Goal: Task Accomplishment & Management: Manage account settings

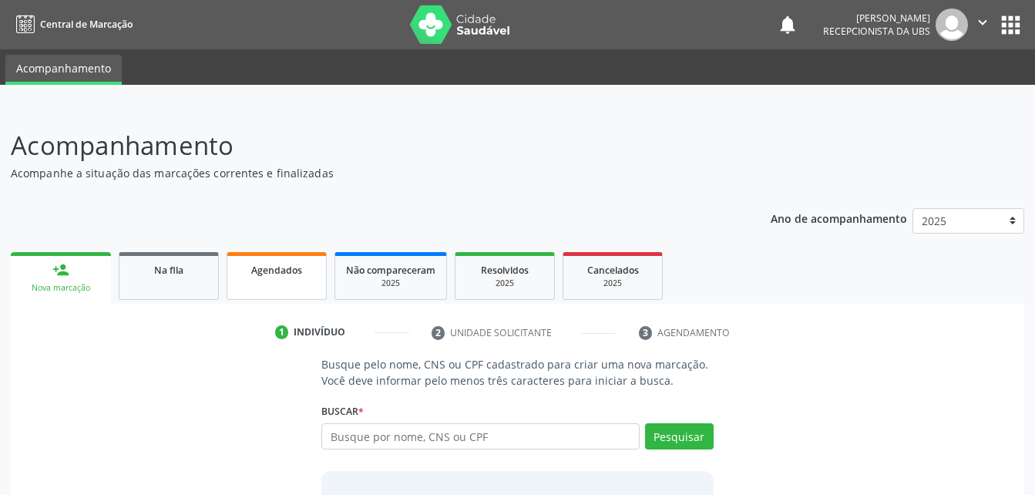
scroll to position [77, 0]
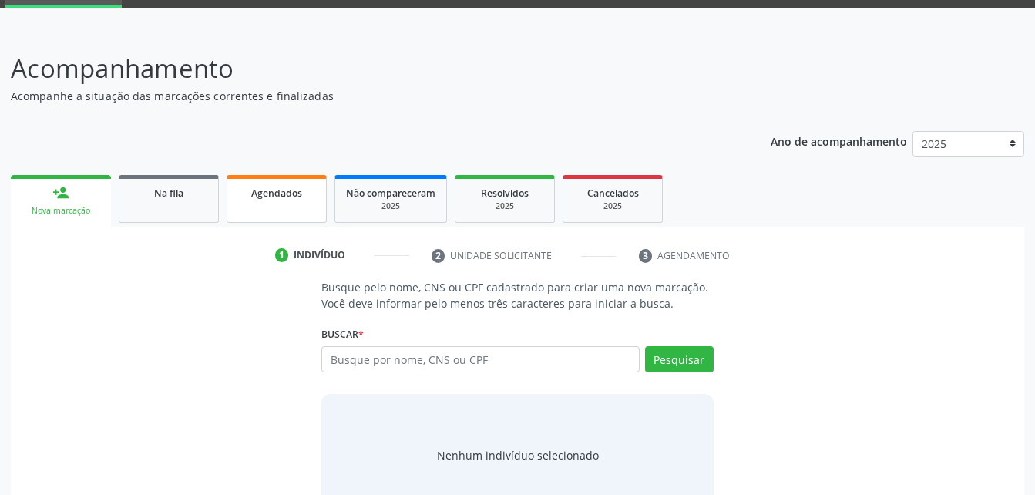
click at [291, 215] on link "Agendados" at bounding box center [277, 199] width 100 height 48
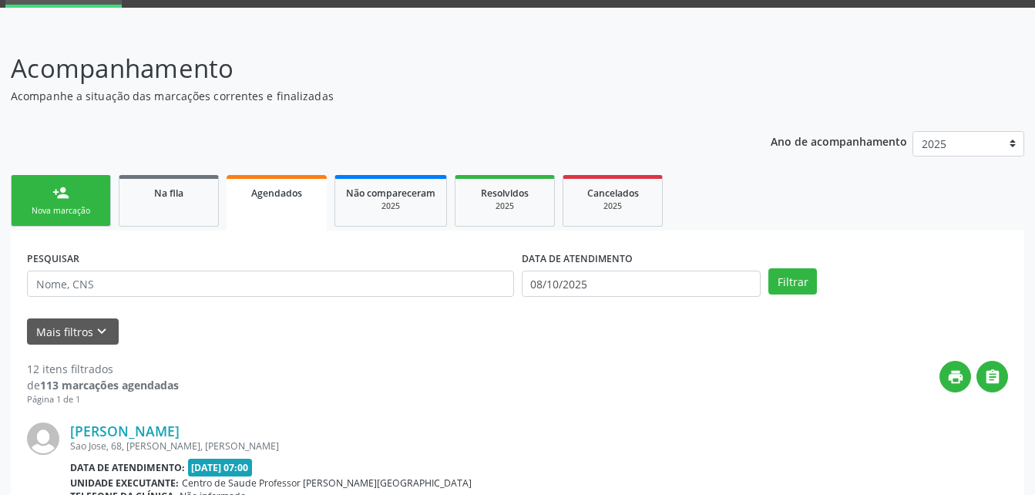
click at [326, 228] on link "Agendados" at bounding box center [277, 203] width 100 height 56
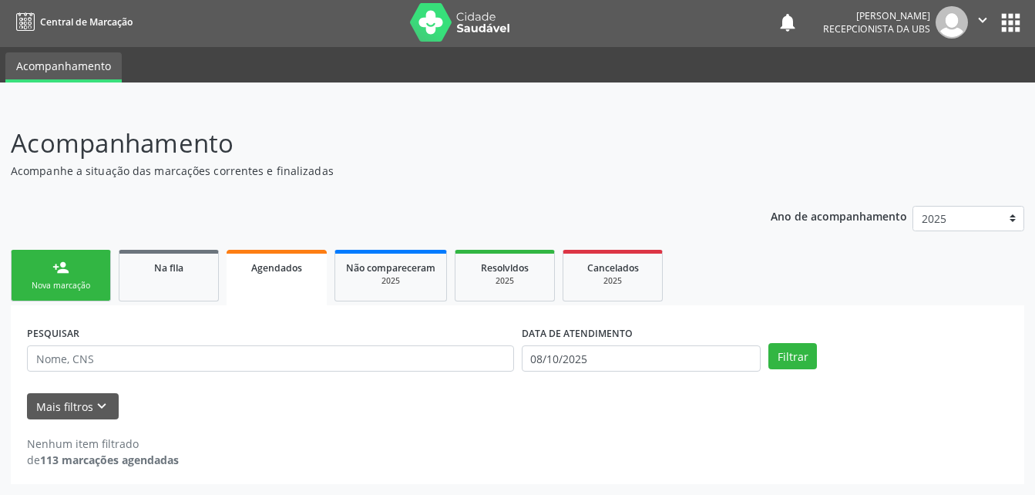
click at [313, 275] on link "Agendados" at bounding box center [277, 278] width 100 height 56
click at [649, 365] on input "08/10/2025" at bounding box center [642, 358] width 240 height 26
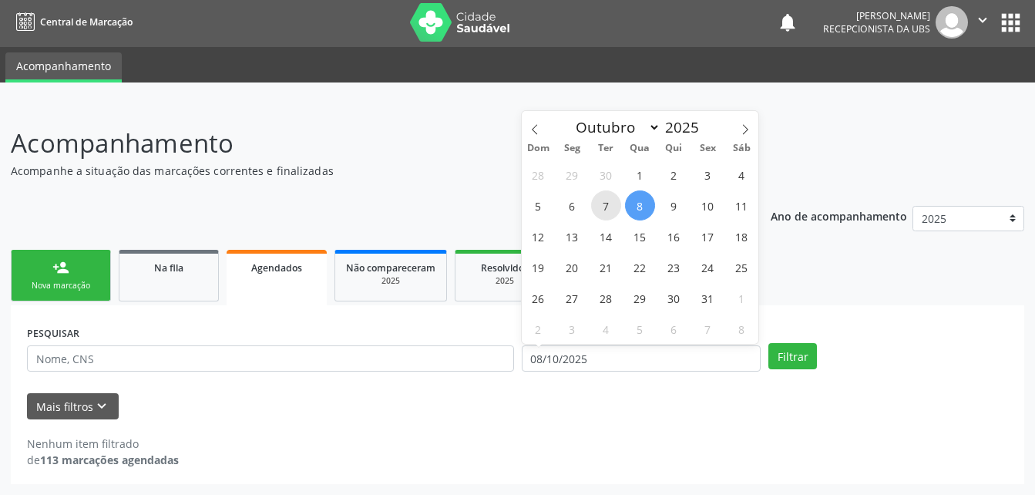
click at [611, 202] on span "7" at bounding box center [606, 205] width 30 height 30
type input "07/10/2025"
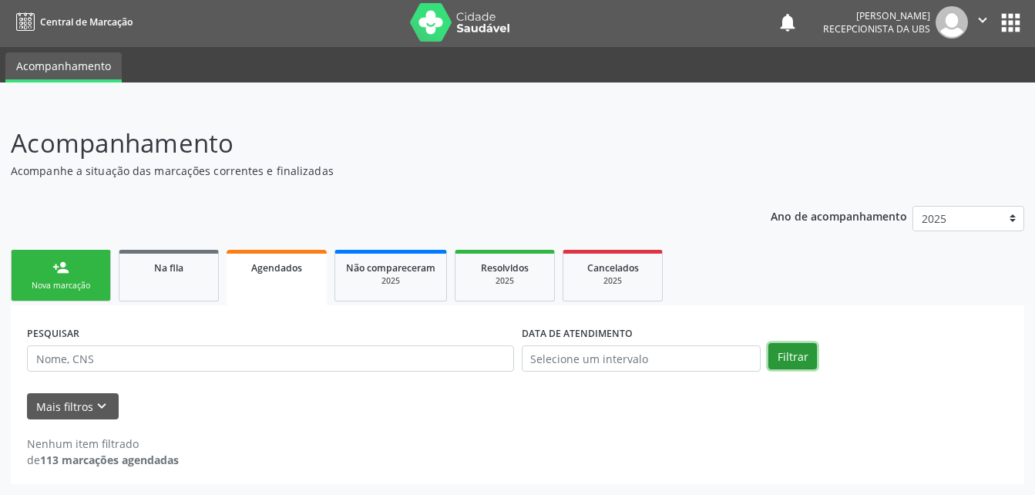
click at [797, 353] on button "Filtrar" at bounding box center [793, 356] width 49 height 26
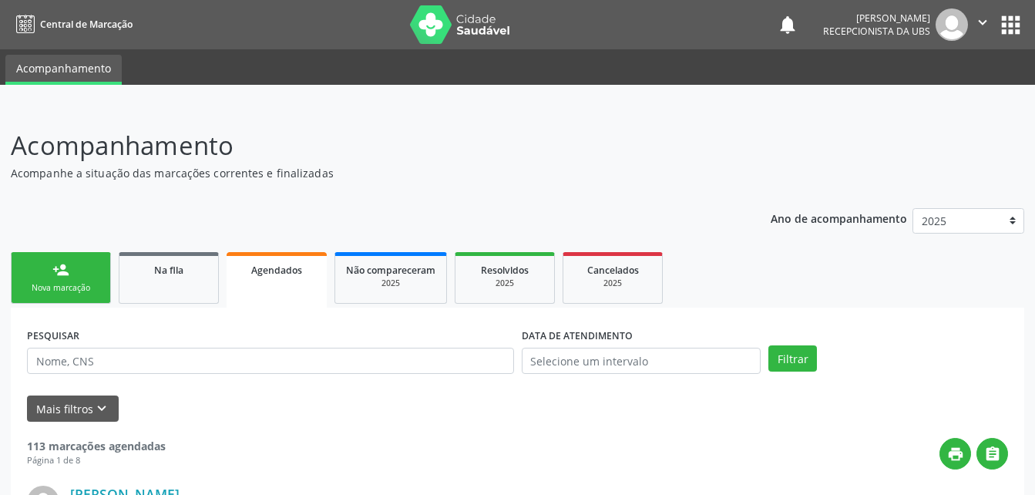
scroll to position [154, 0]
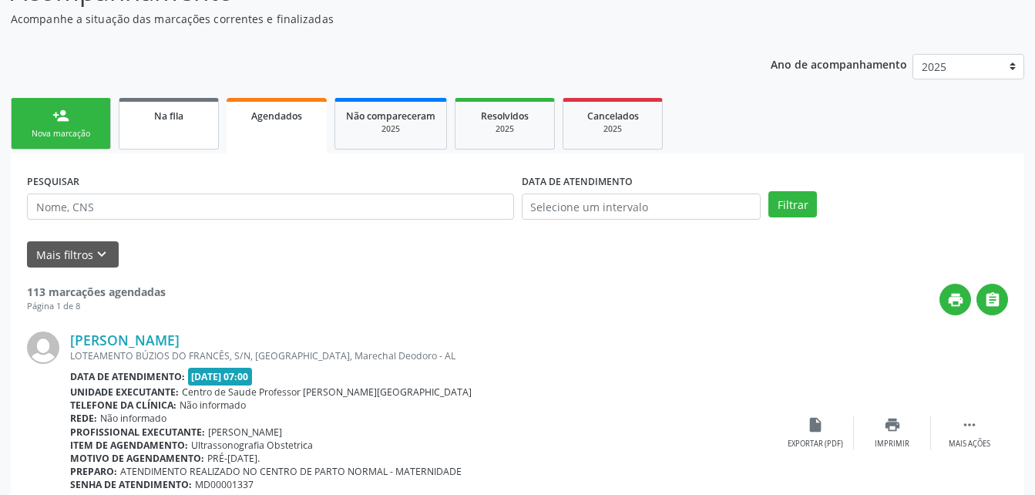
click at [164, 117] on span "Na fila" at bounding box center [168, 115] width 29 height 13
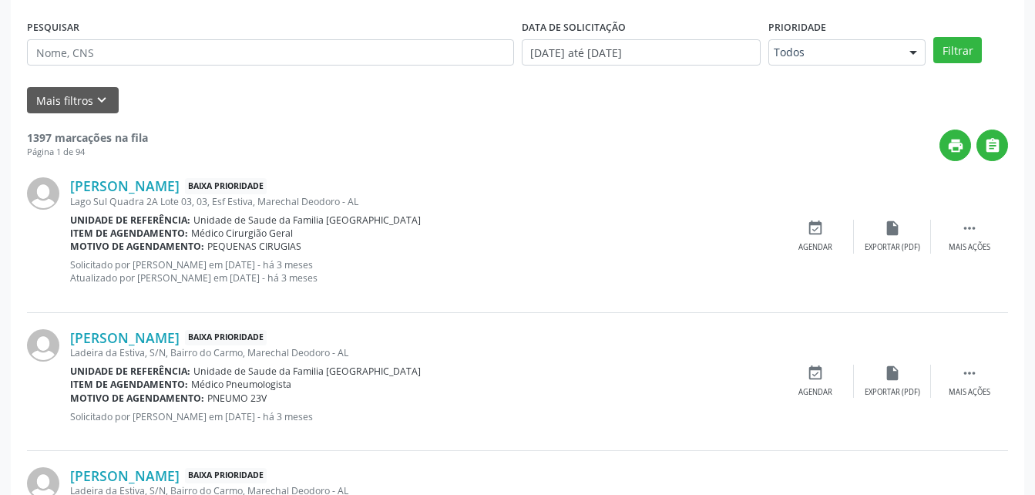
scroll to position [231, 0]
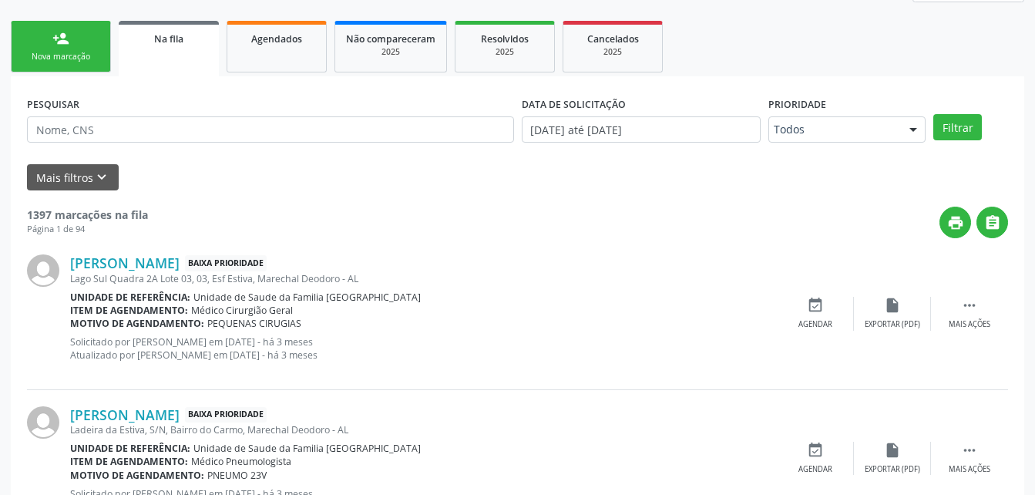
click at [199, 56] on link "Na fila" at bounding box center [169, 49] width 100 height 56
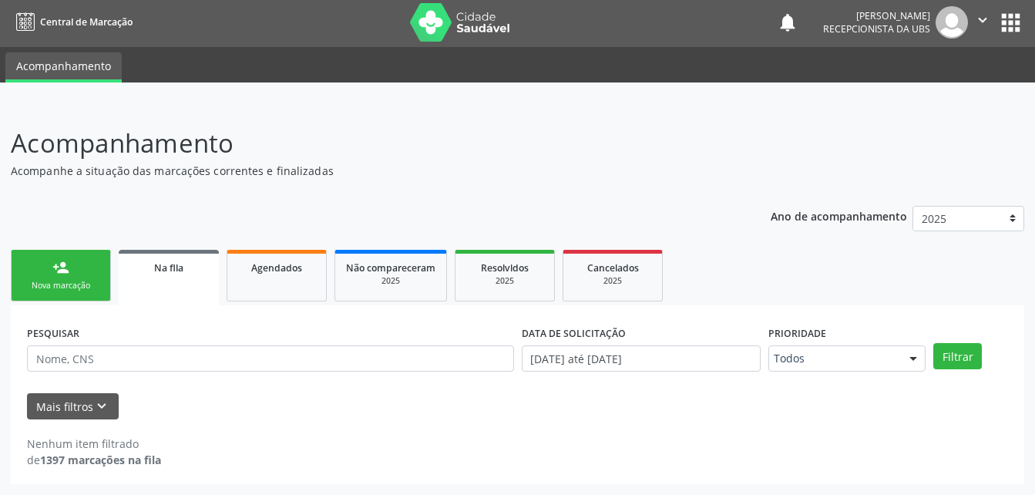
scroll to position [2, 0]
click at [220, 365] on input "text" at bounding box center [270, 358] width 487 height 26
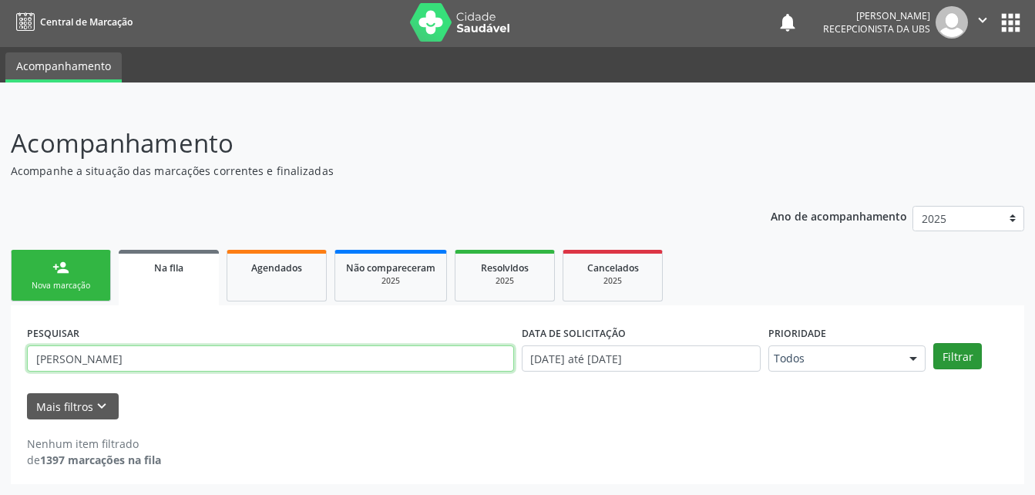
type input "MARIA TACIANA DA SILVA"
click at [961, 355] on button "Filtrar" at bounding box center [958, 356] width 49 height 26
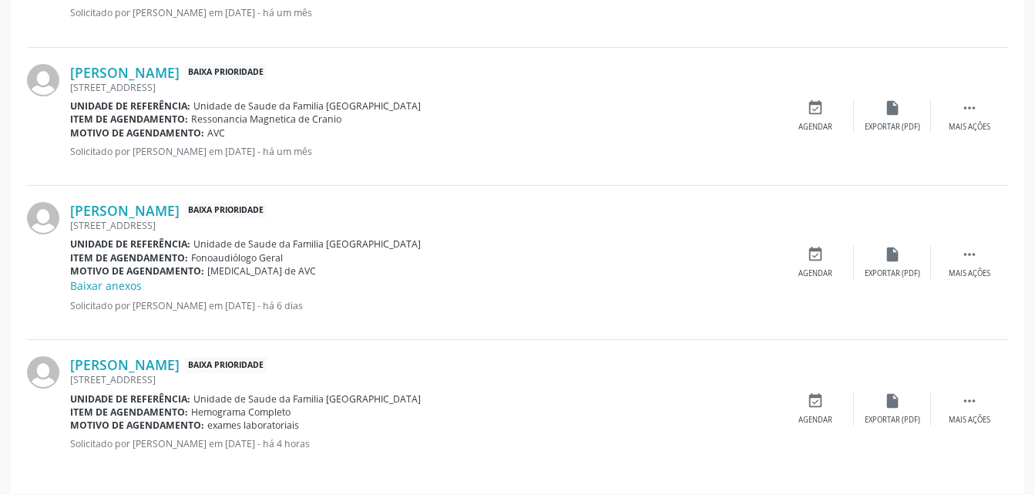
scroll to position [860, 0]
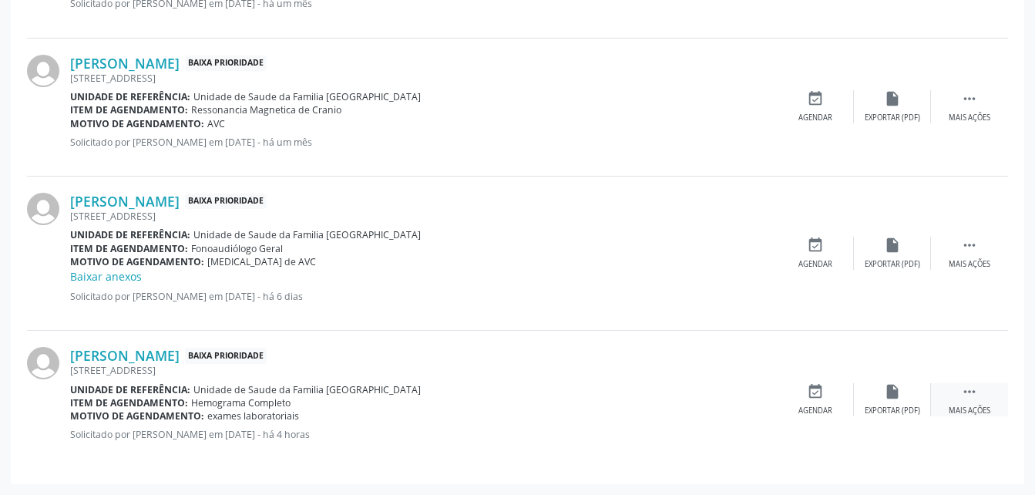
click at [975, 387] on icon "" at bounding box center [969, 391] width 17 height 17
click at [884, 395] on icon "edit" at bounding box center [892, 391] width 17 height 17
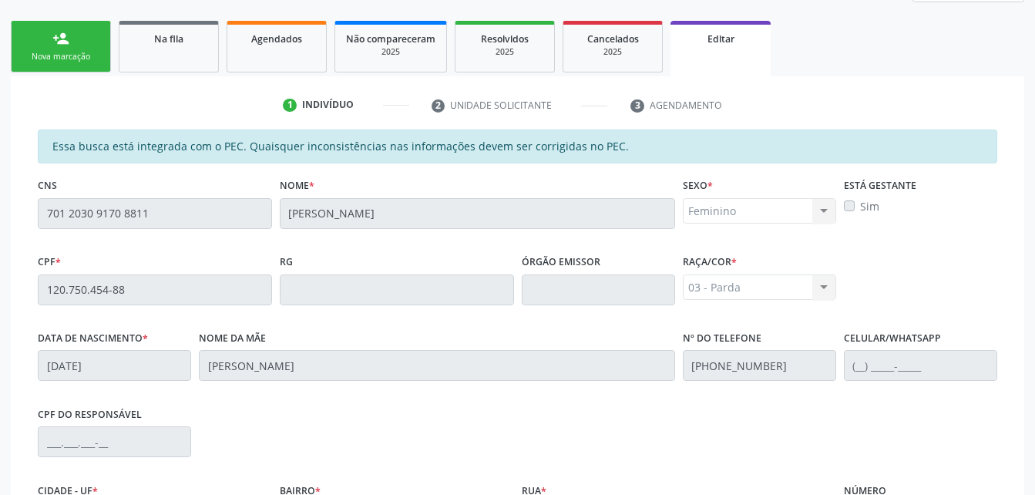
scroll to position [428, 0]
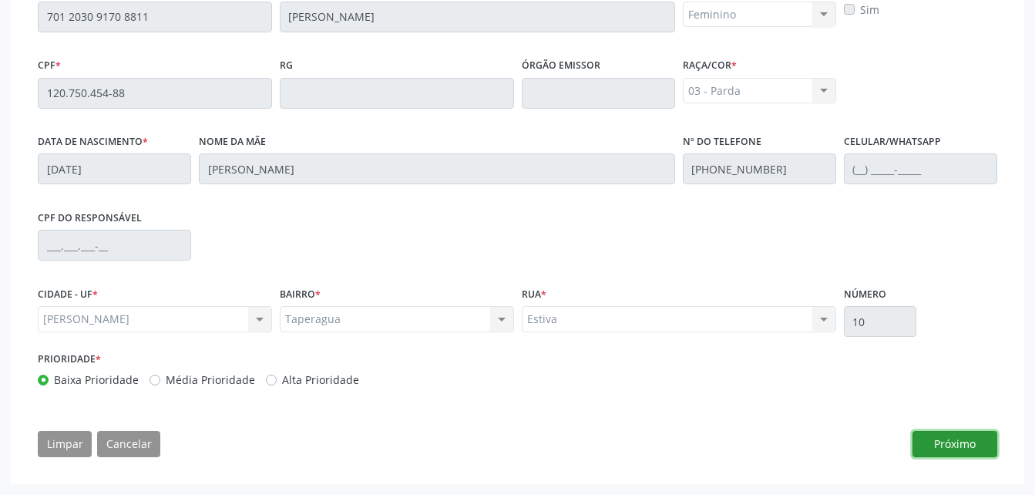
click at [966, 446] on button "Próximo" at bounding box center [955, 444] width 85 height 26
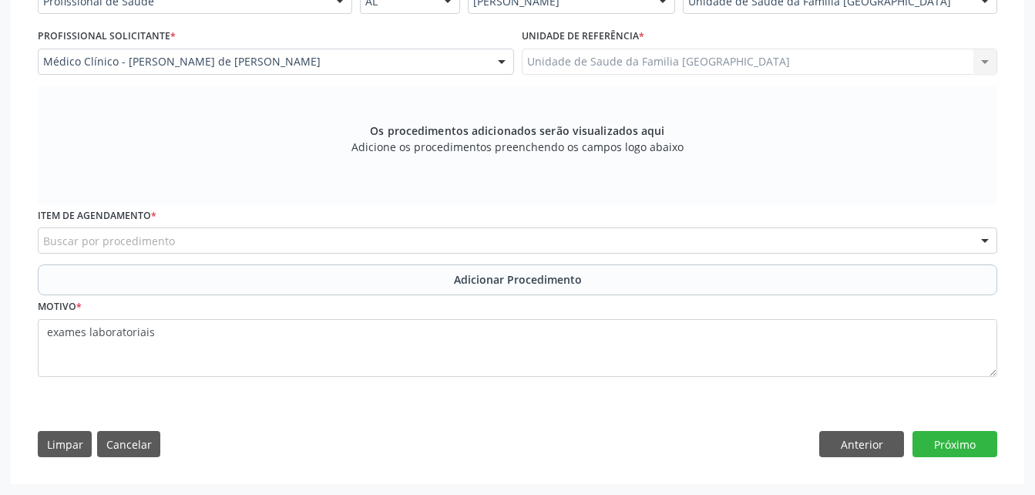
scroll to position [396, 0]
click at [311, 237] on div "Buscar por procedimento" at bounding box center [518, 240] width 960 height 26
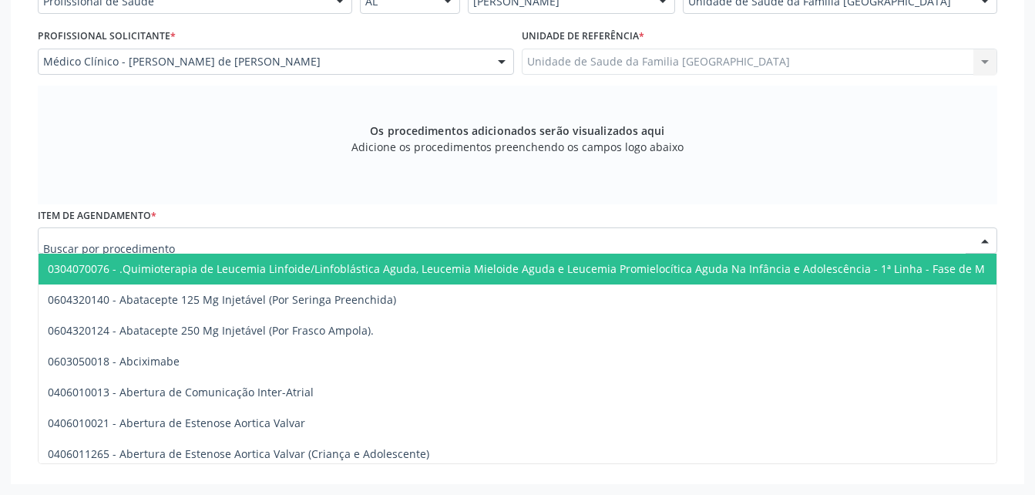
scroll to position [319, 0]
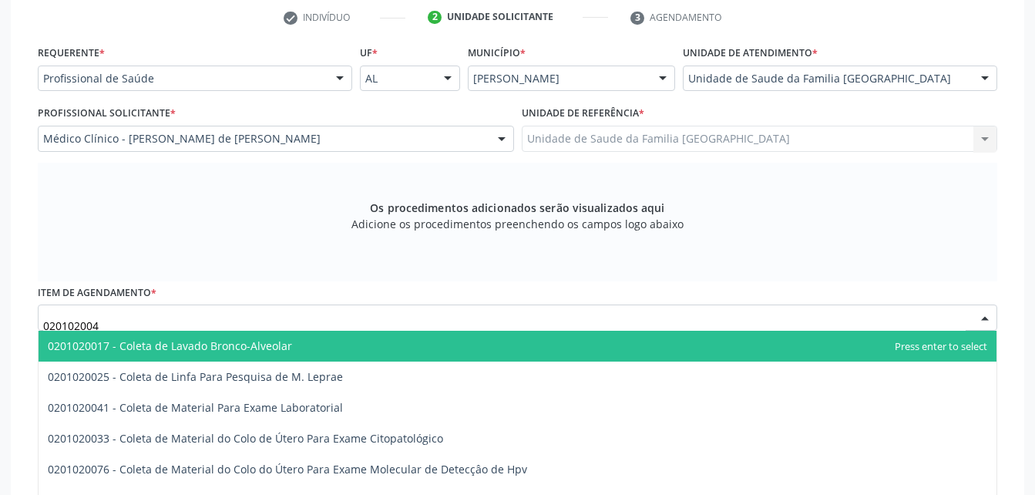
type input "0201020041"
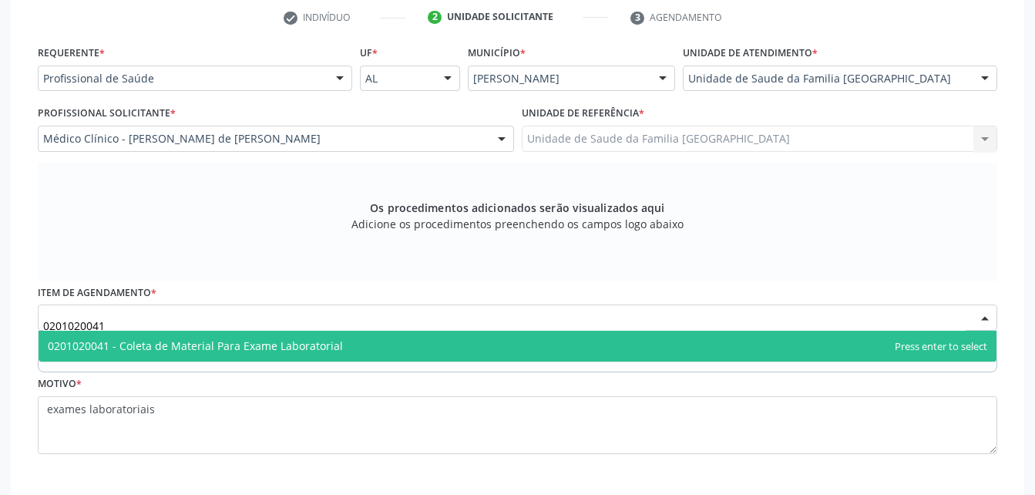
click at [357, 348] on span "0201020041 - Coleta de Material Para Exame Laboratorial" at bounding box center [518, 346] width 958 height 31
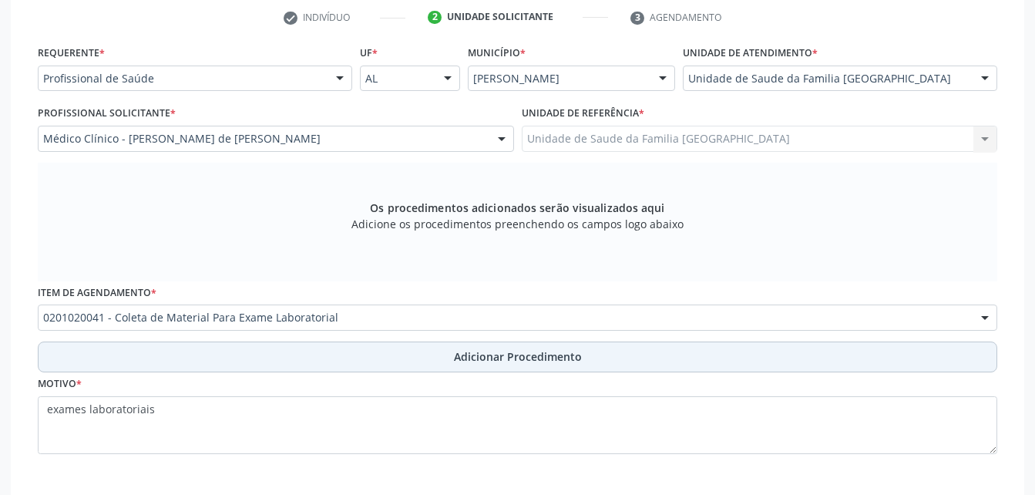
click at [403, 366] on button "Adicionar Procedimento" at bounding box center [518, 357] width 960 height 31
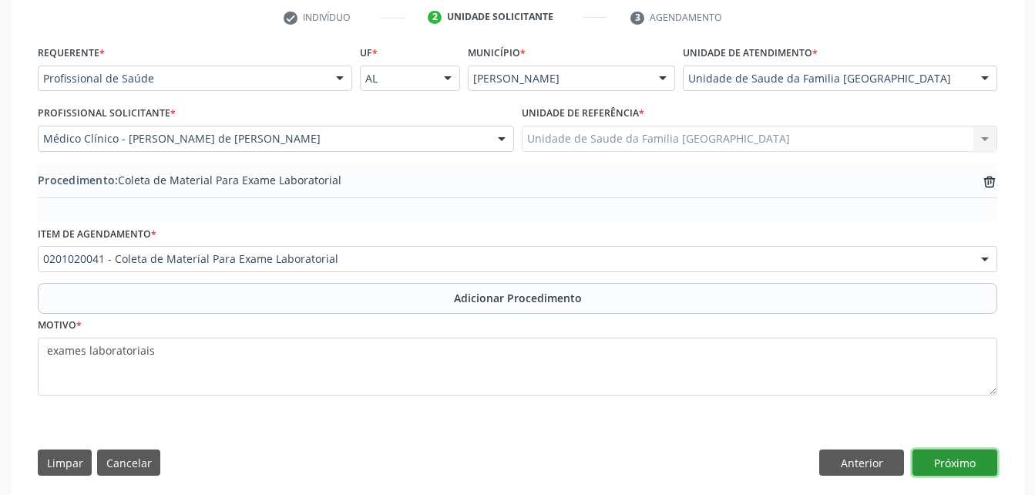
click at [955, 466] on button "Próximo" at bounding box center [955, 462] width 85 height 26
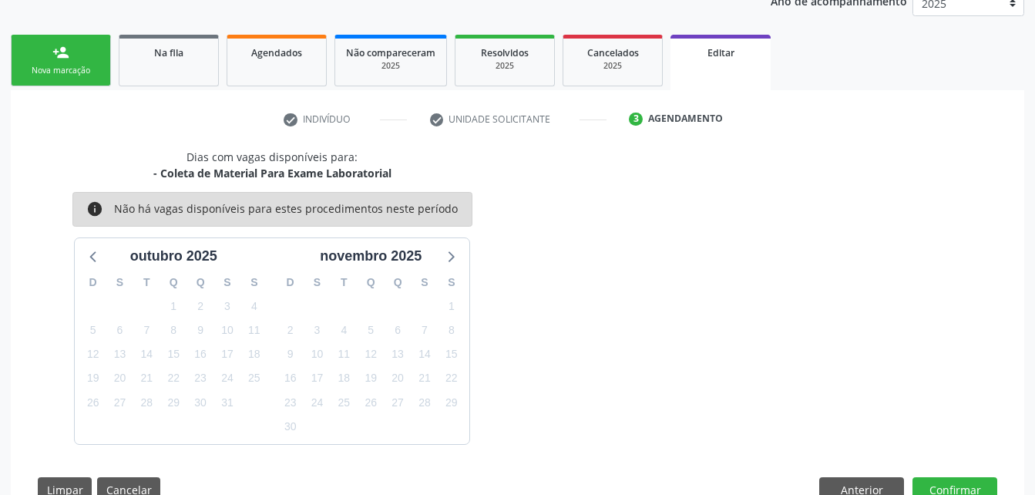
scroll to position [263, 0]
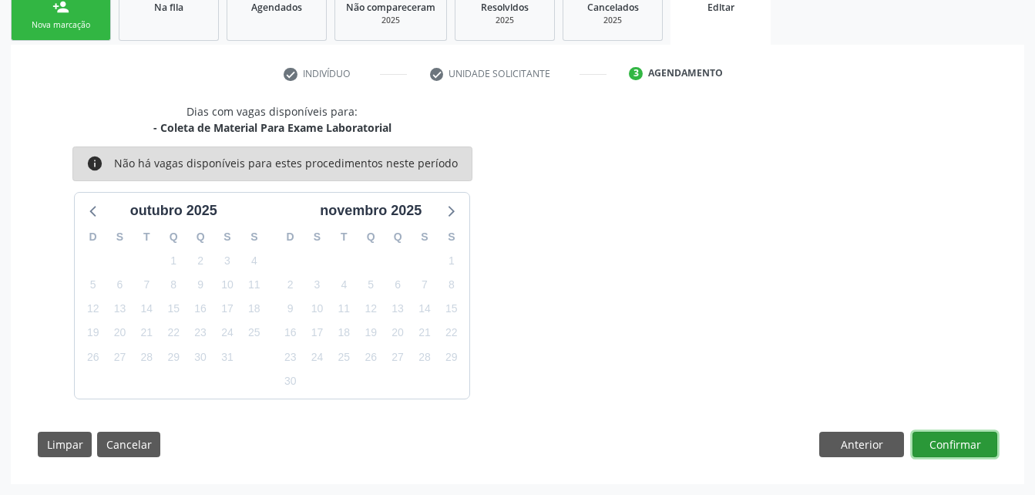
click at [943, 443] on button "Confirmar" at bounding box center [955, 445] width 85 height 26
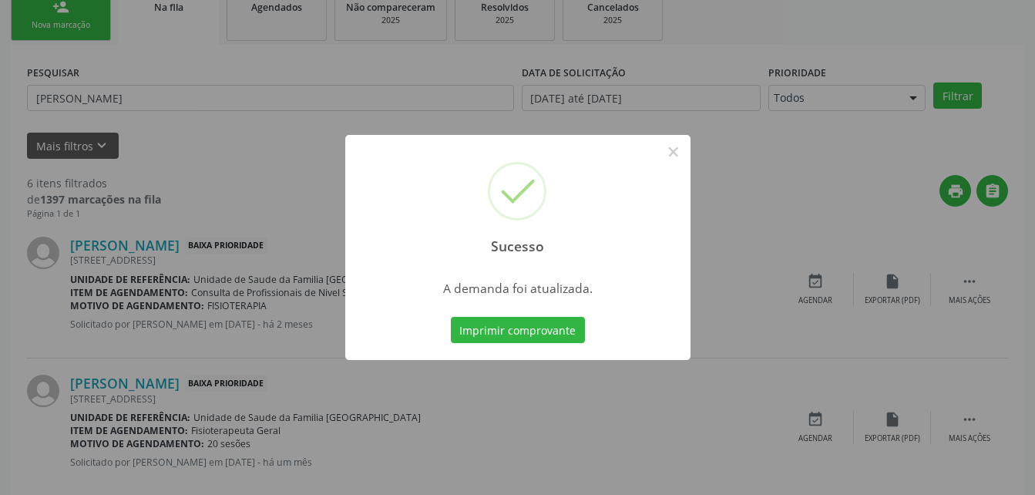
scroll to position [35, 0]
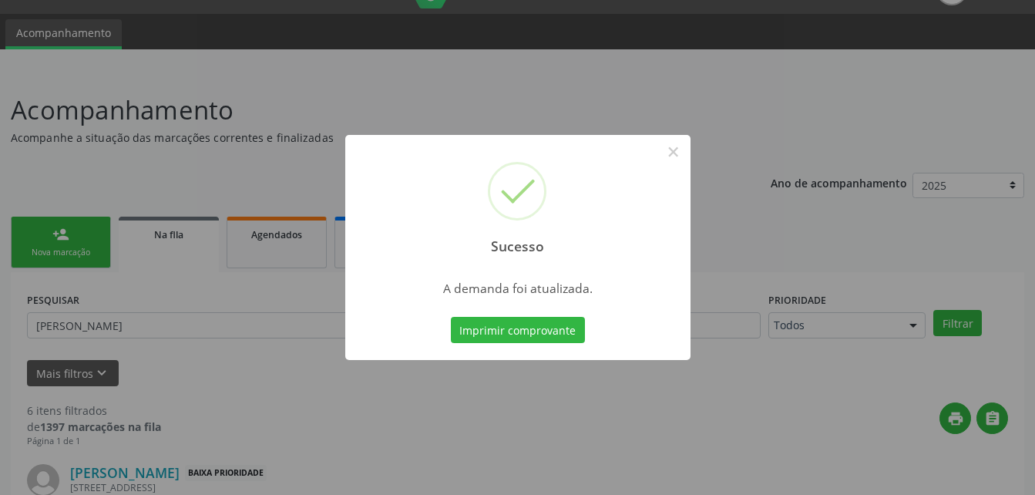
click at [195, 247] on div "Sucesso × A demanda foi atualizada. Imprimir comprovante Cancel" at bounding box center [517, 247] width 1035 height 495
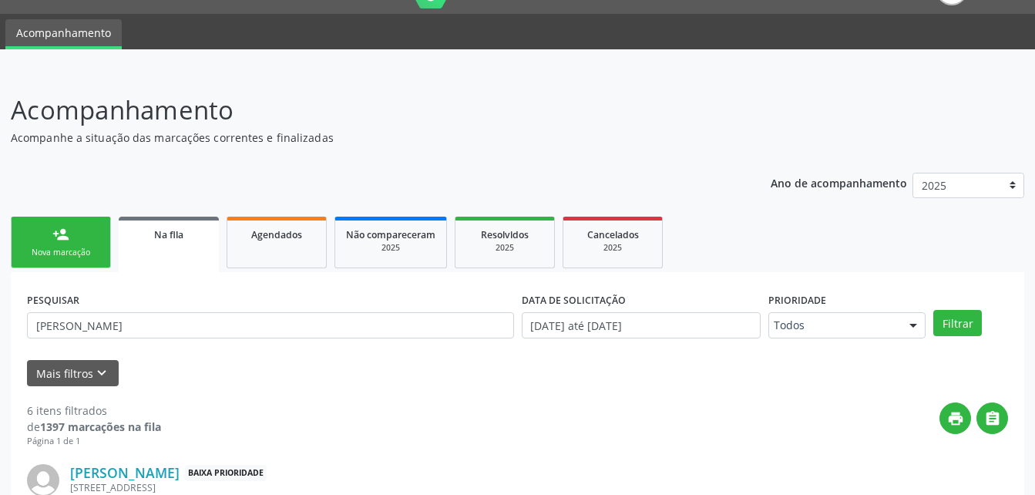
click at [195, 247] on link "Na fila" at bounding box center [169, 245] width 100 height 56
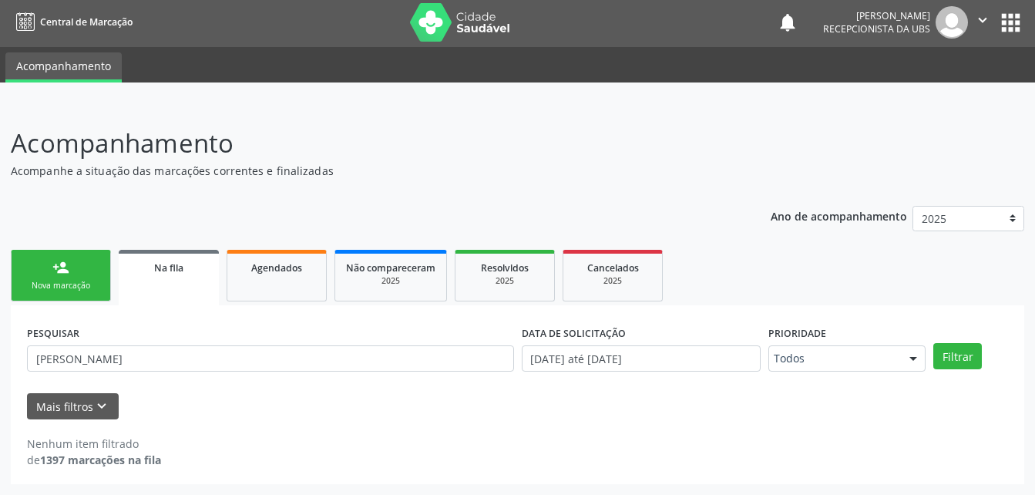
scroll to position [2, 0]
click at [216, 365] on input "MARIA TACIANA DA SILVA" at bounding box center [270, 358] width 487 height 26
type input "M"
type input "JOSE RIBEIRO DOS SANTOS"
click at [962, 353] on button "Filtrar" at bounding box center [958, 356] width 49 height 26
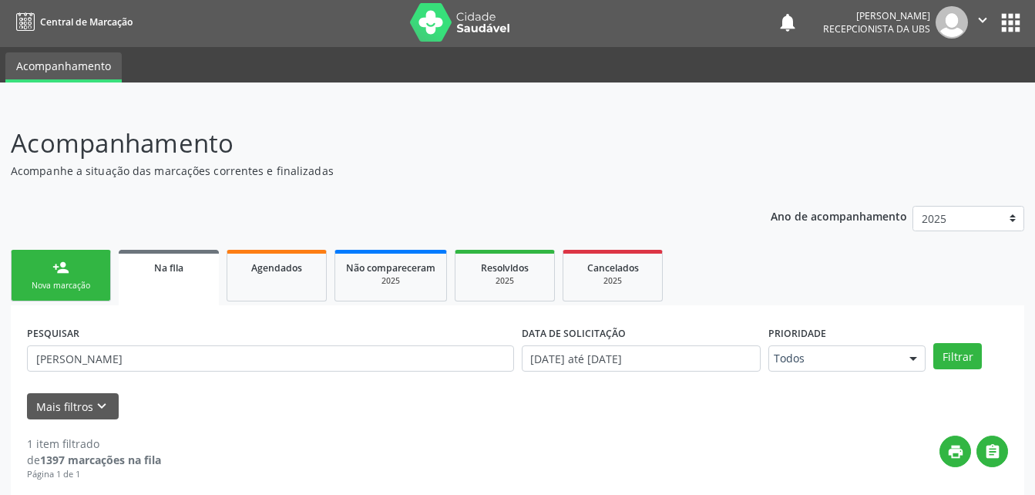
scroll to position [153, 0]
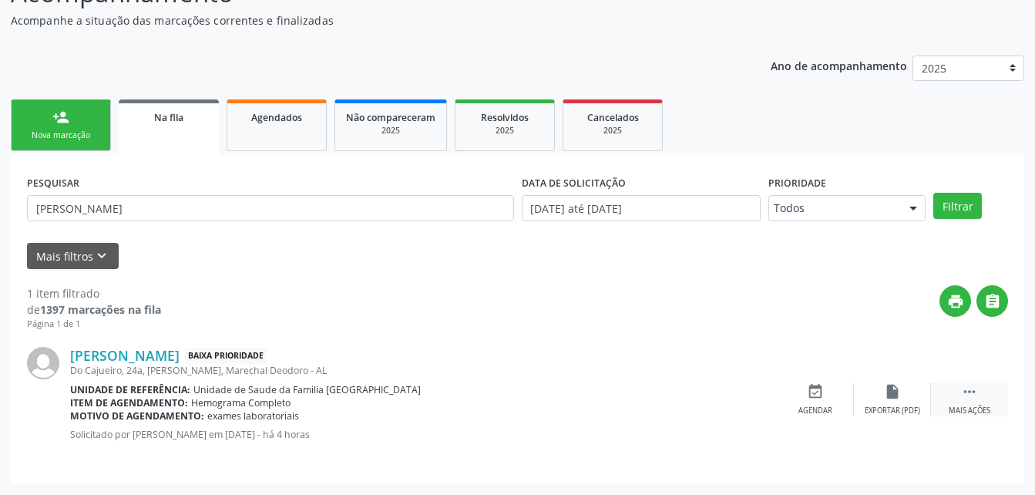
click at [967, 392] on icon "" at bounding box center [969, 391] width 17 height 17
click at [900, 394] on icon "edit" at bounding box center [892, 391] width 17 height 17
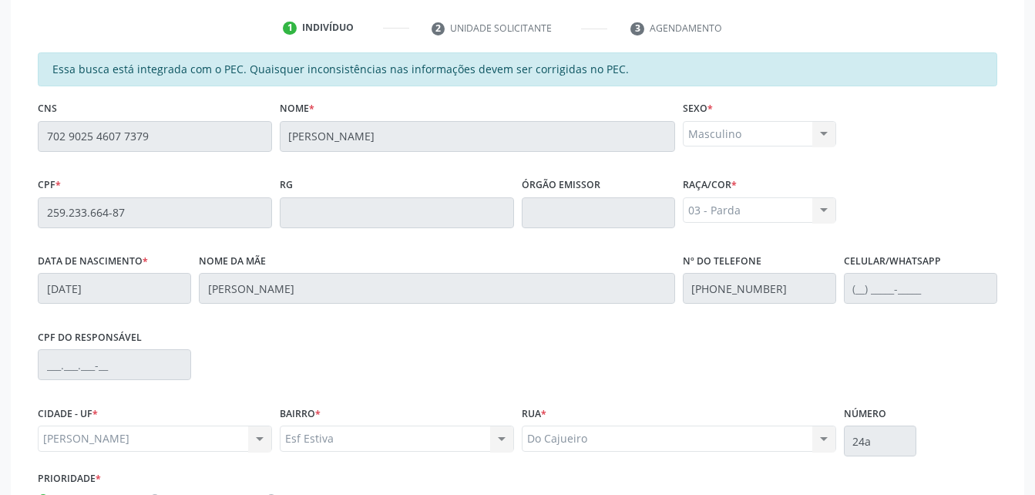
scroll to position [428, 0]
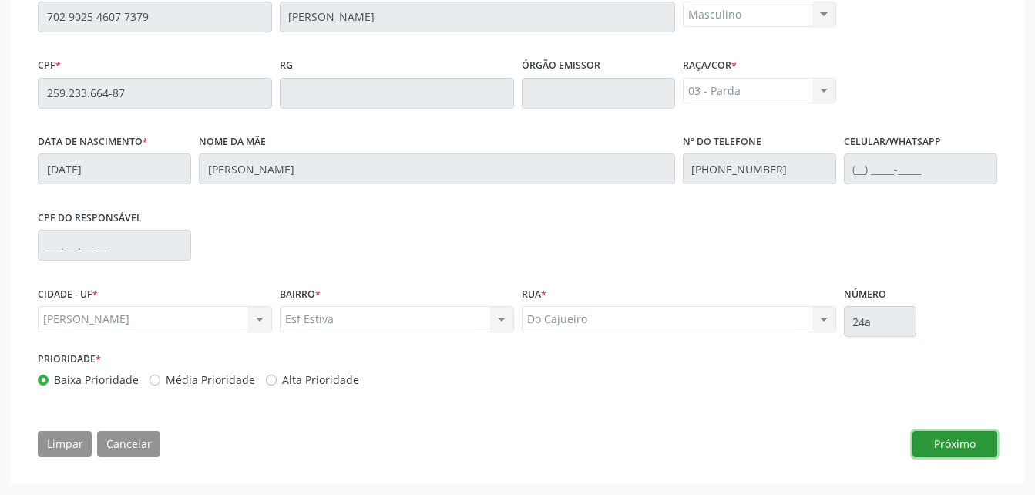
click at [928, 443] on button "Próximo" at bounding box center [955, 444] width 85 height 26
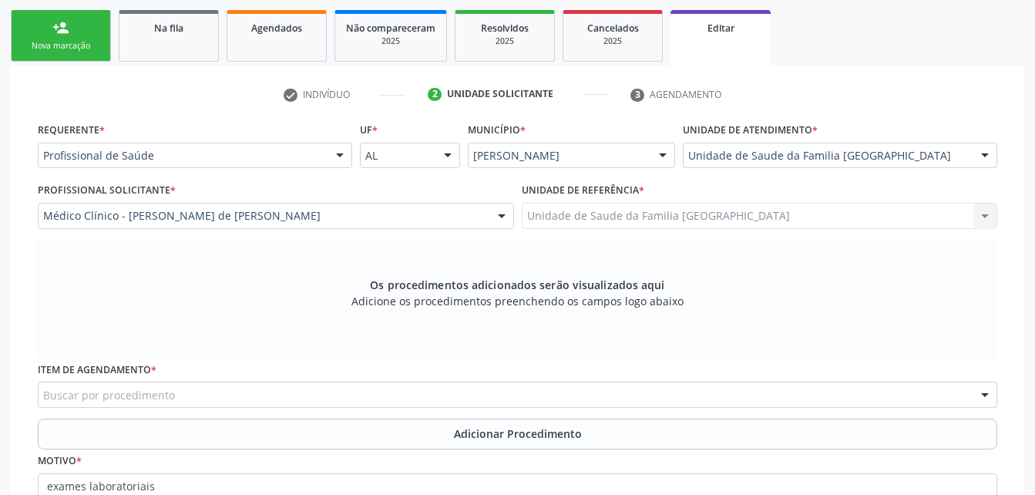
scroll to position [396, 0]
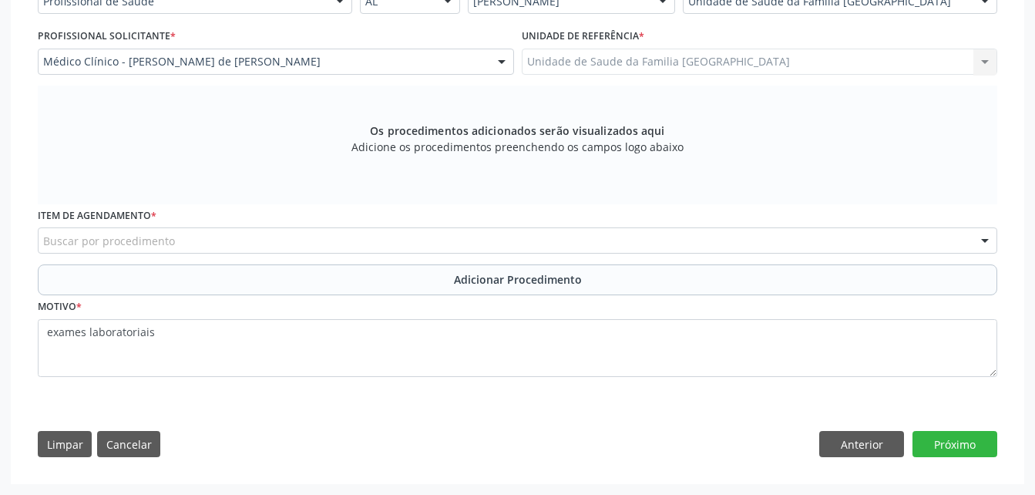
click at [365, 241] on div "Buscar por procedimento" at bounding box center [518, 240] width 960 height 26
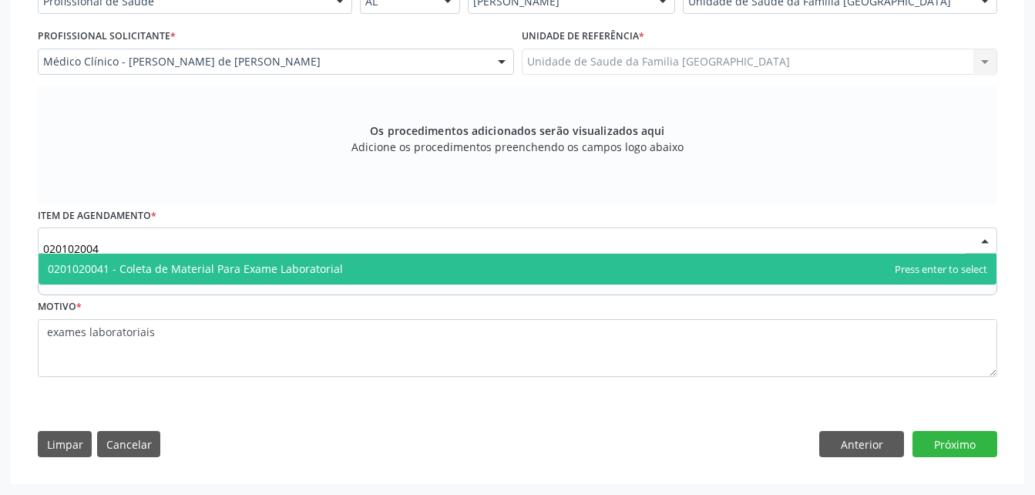
type input "0201020041"
click at [389, 281] on span "0201020041 - Coleta de Material Para Exame Laboratorial" at bounding box center [518, 269] width 958 height 31
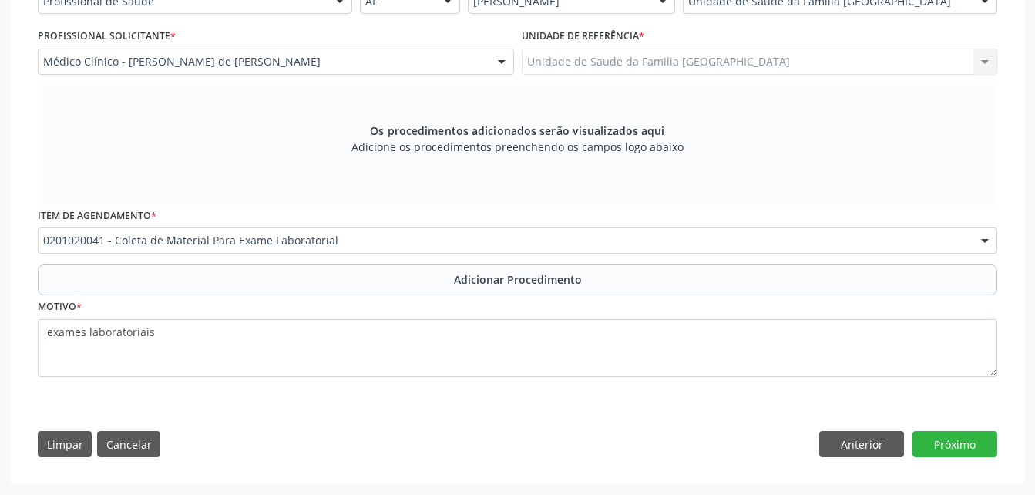
click at [389, 281] on button "Adicionar Procedimento" at bounding box center [518, 279] width 960 height 31
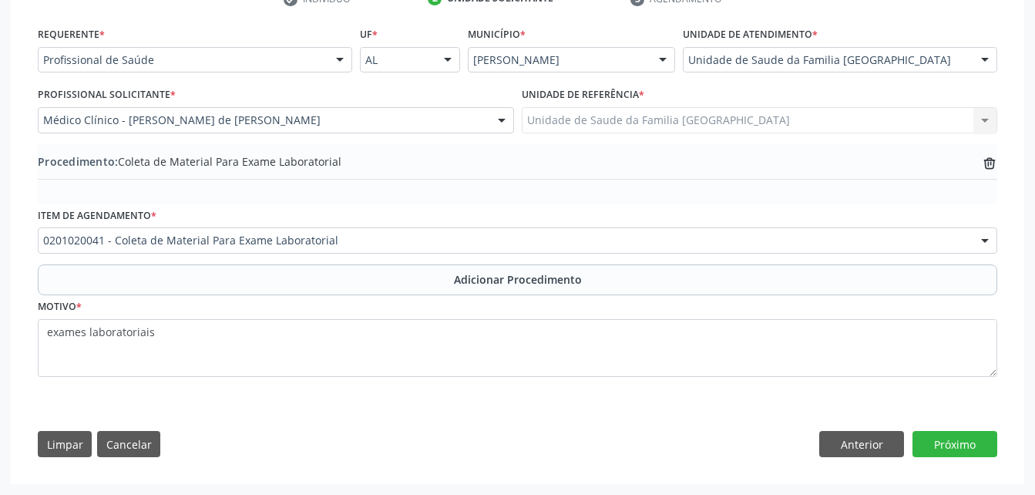
scroll to position [338, 0]
click at [958, 441] on button "Próximo" at bounding box center [955, 444] width 85 height 26
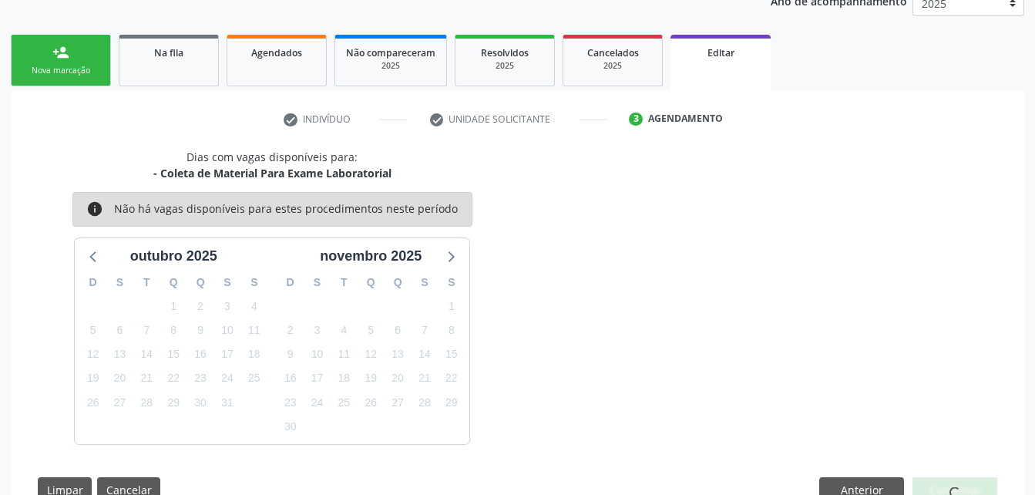
scroll to position [263, 0]
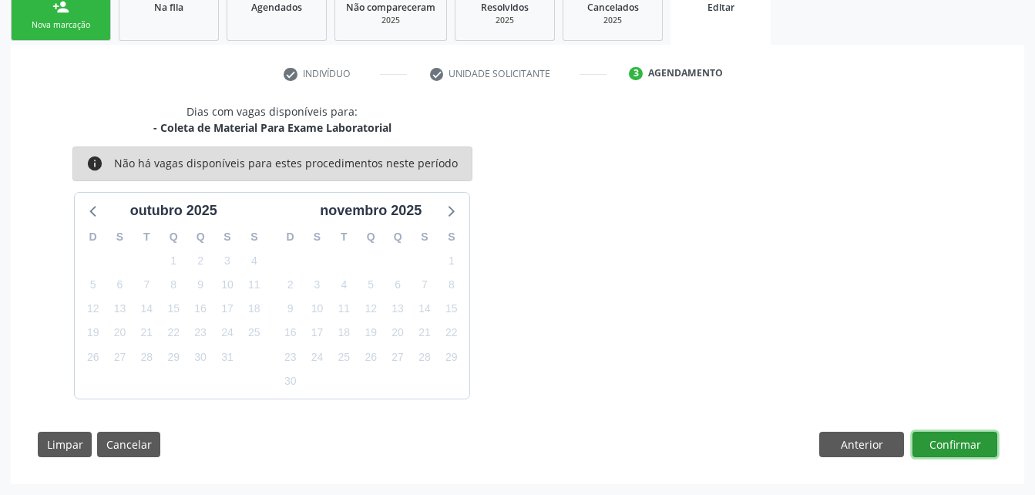
click at [958, 441] on button "Confirmar" at bounding box center [955, 445] width 85 height 26
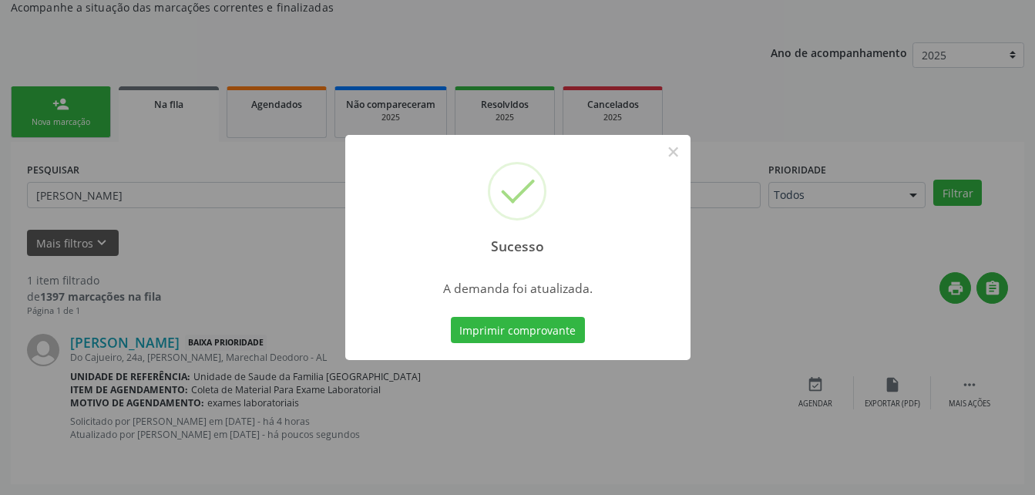
scroll to position [35, 0]
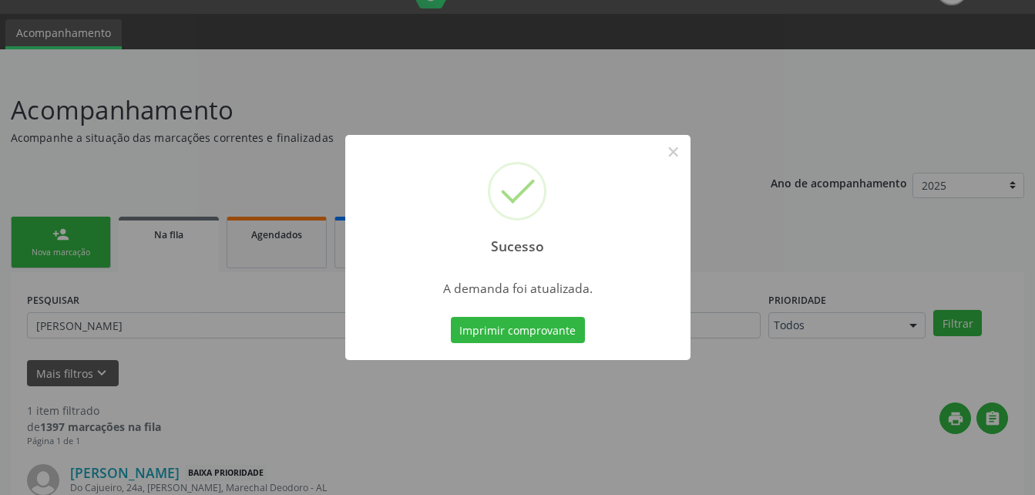
click at [182, 226] on div "Sucesso × A demanda foi atualizada. Imprimir comprovante Cancel" at bounding box center [517, 247] width 1035 height 495
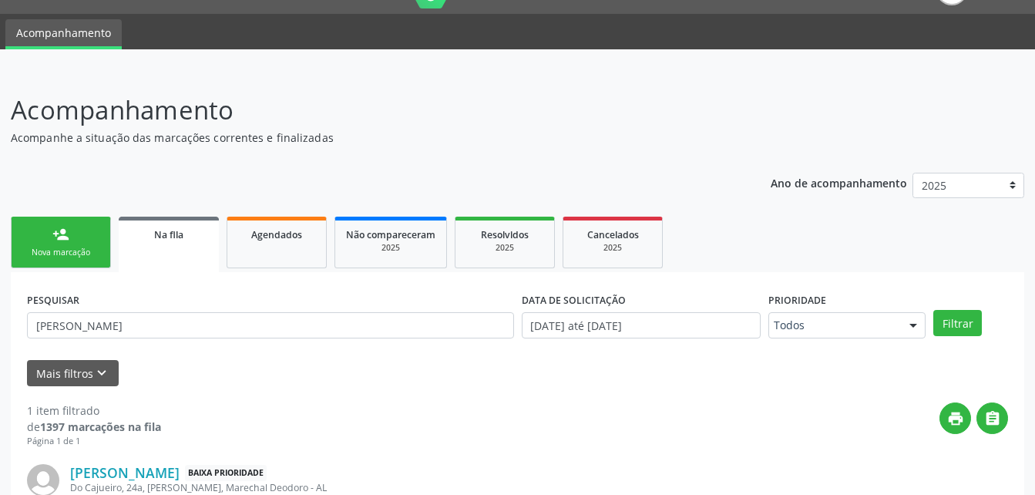
click at [186, 241] on div "Na fila" at bounding box center [169, 234] width 79 height 16
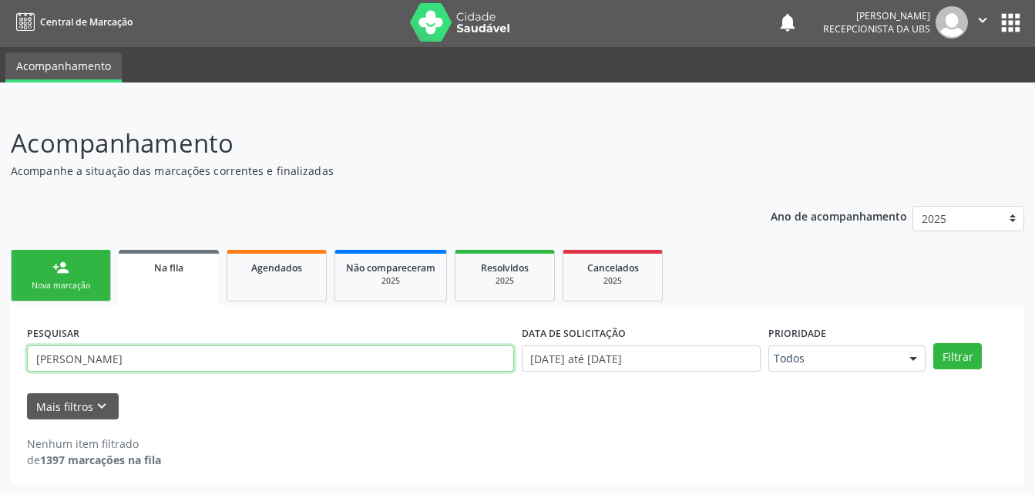
click at [258, 366] on input "JOSE RIBEIRO DOS SANTOS" at bounding box center [270, 358] width 487 height 26
type input "J"
type input "ANTONIO JOAO"
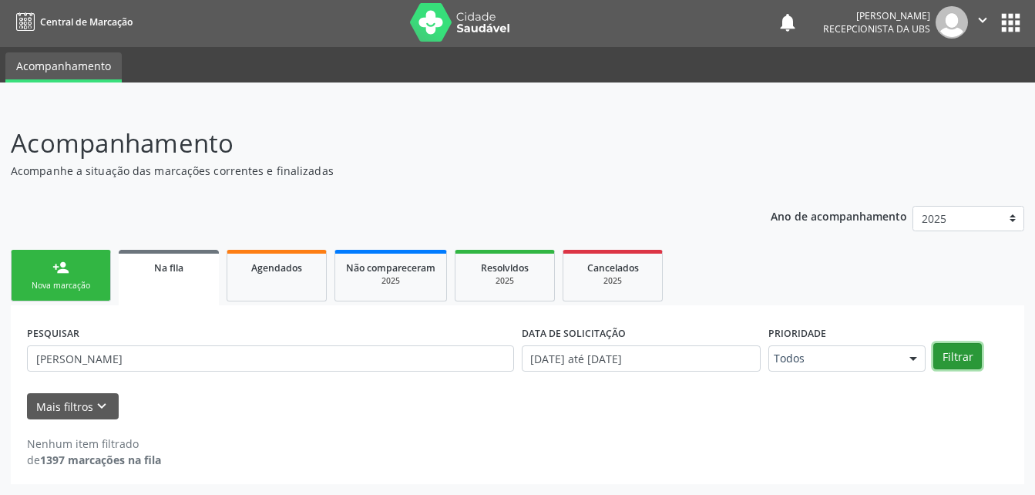
click at [968, 347] on button "Filtrar" at bounding box center [958, 356] width 49 height 26
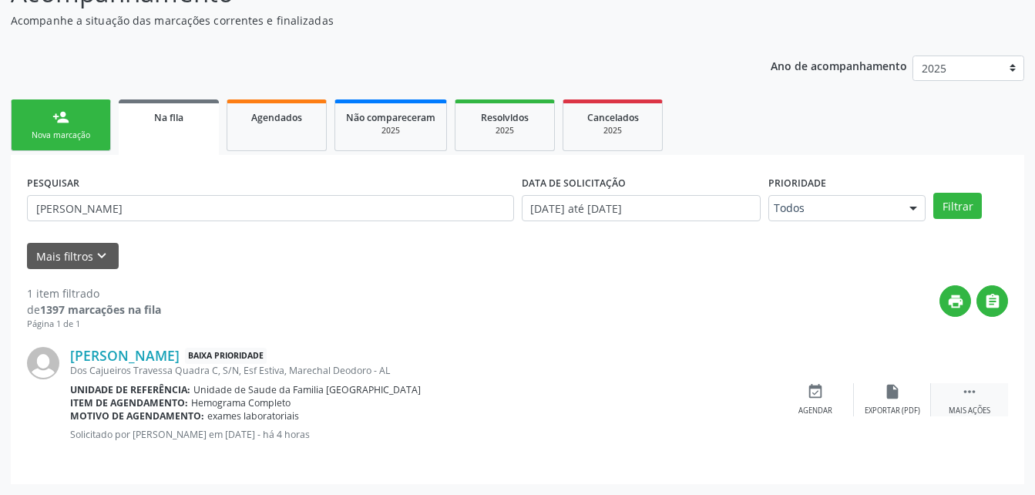
click at [972, 385] on icon "" at bounding box center [969, 391] width 17 height 17
click at [896, 385] on icon "edit" at bounding box center [892, 391] width 17 height 17
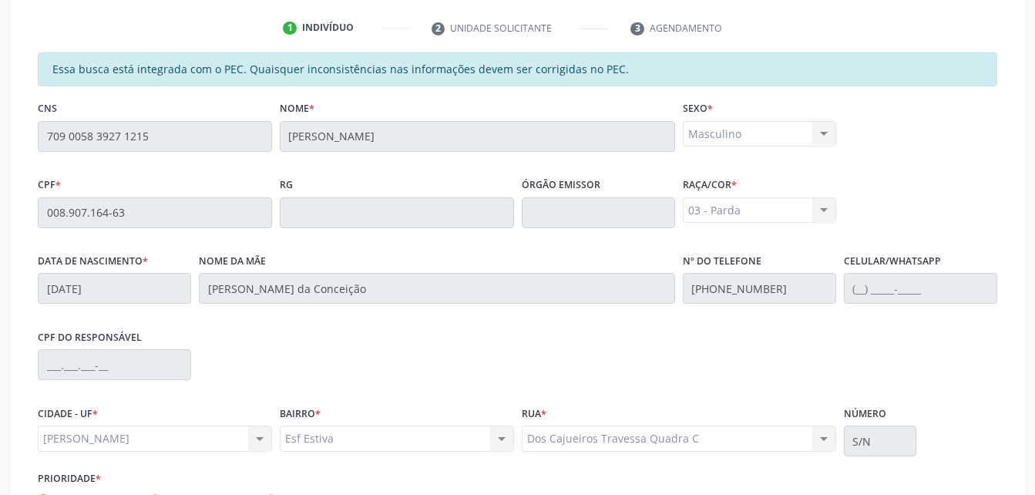
scroll to position [428, 0]
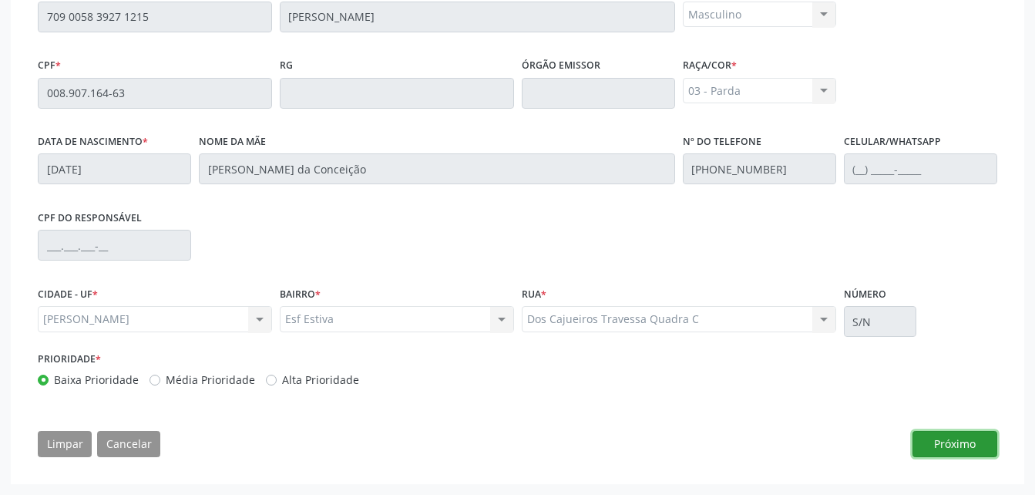
click at [980, 444] on button "Próximo" at bounding box center [955, 444] width 85 height 26
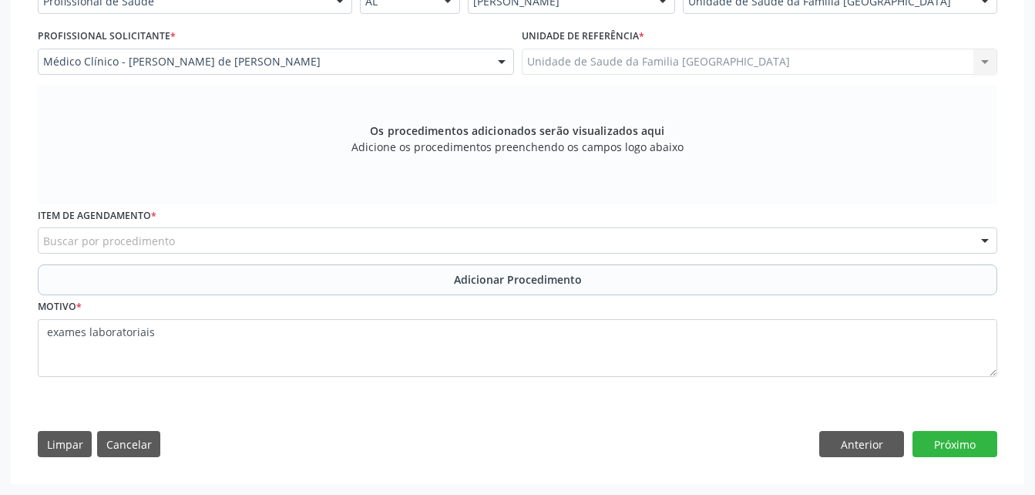
scroll to position [319, 0]
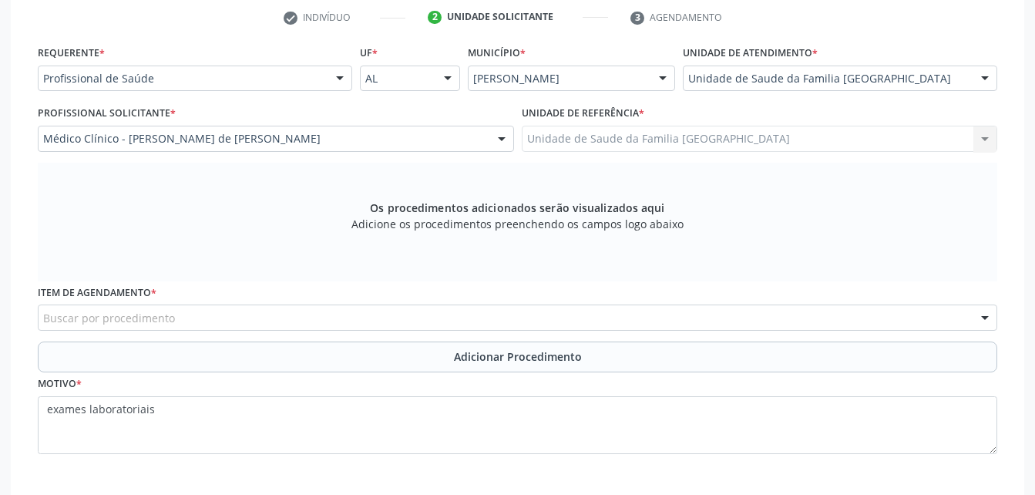
click at [406, 311] on div "Buscar por procedimento" at bounding box center [518, 318] width 960 height 26
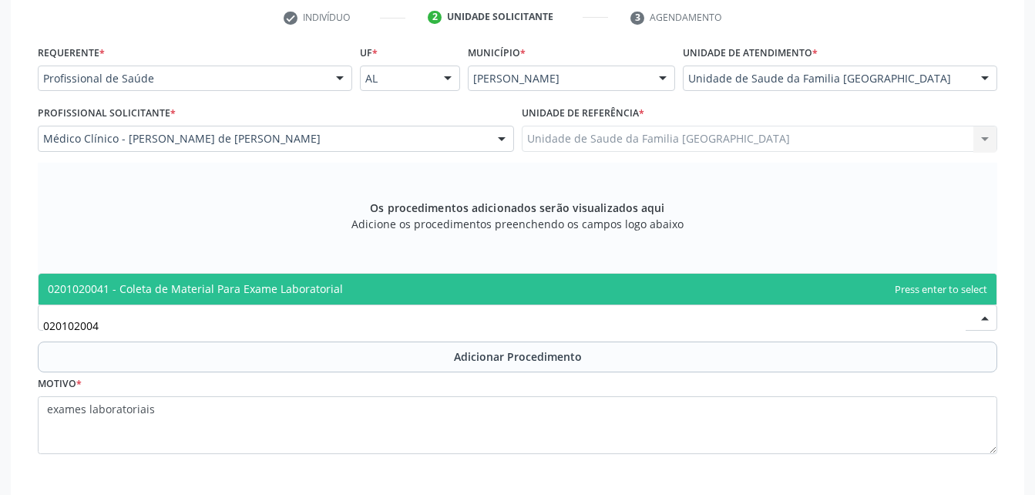
type input "0201020041"
click at [406, 290] on span "0201020041 - Coleta de Material Para Exame Laboratorial" at bounding box center [518, 289] width 958 height 31
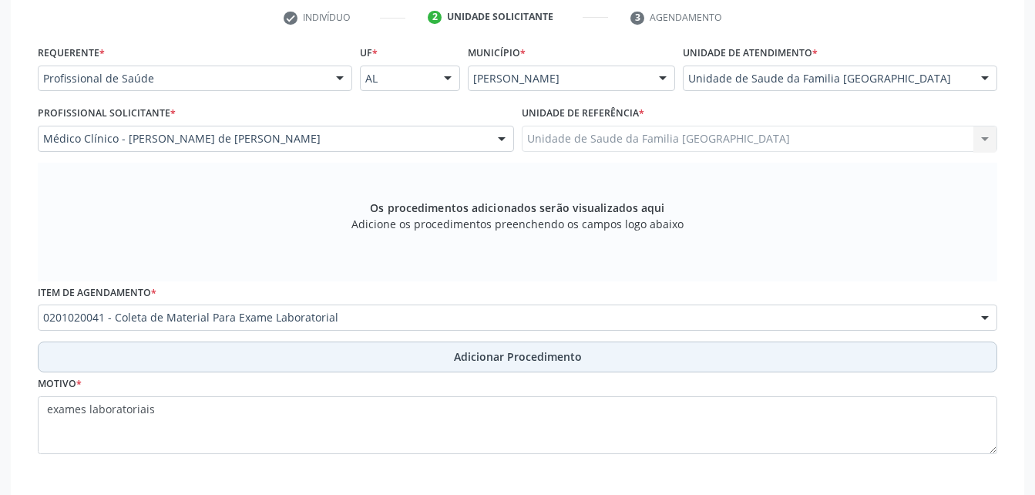
click at [451, 354] on button "Adicionar Procedimento" at bounding box center [518, 357] width 960 height 31
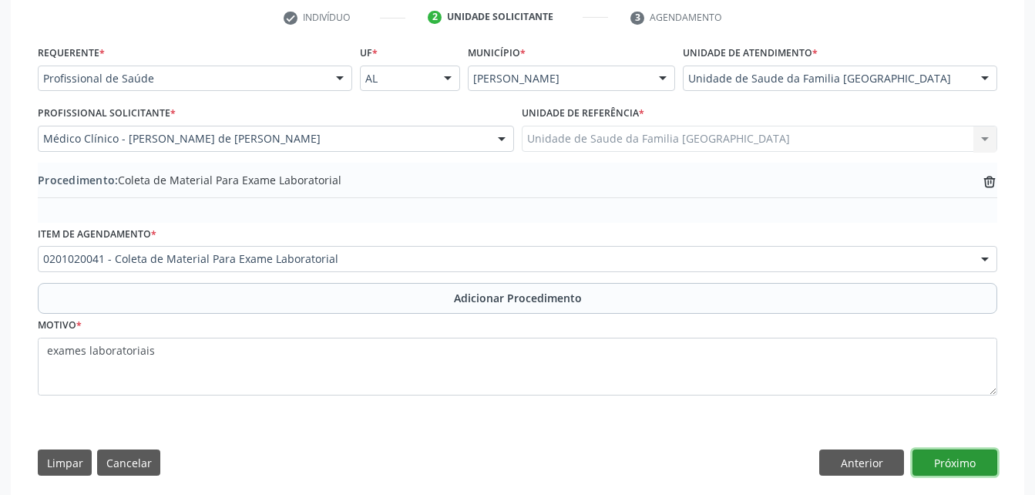
click at [978, 456] on button "Próximo" at bounding box center [955, 462] width 85 height 26
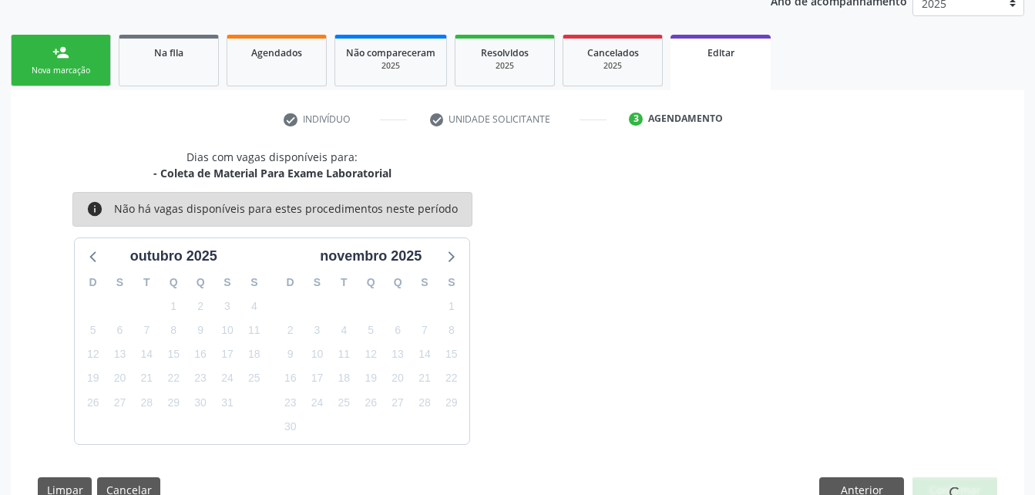
scroll to position [263, 0]
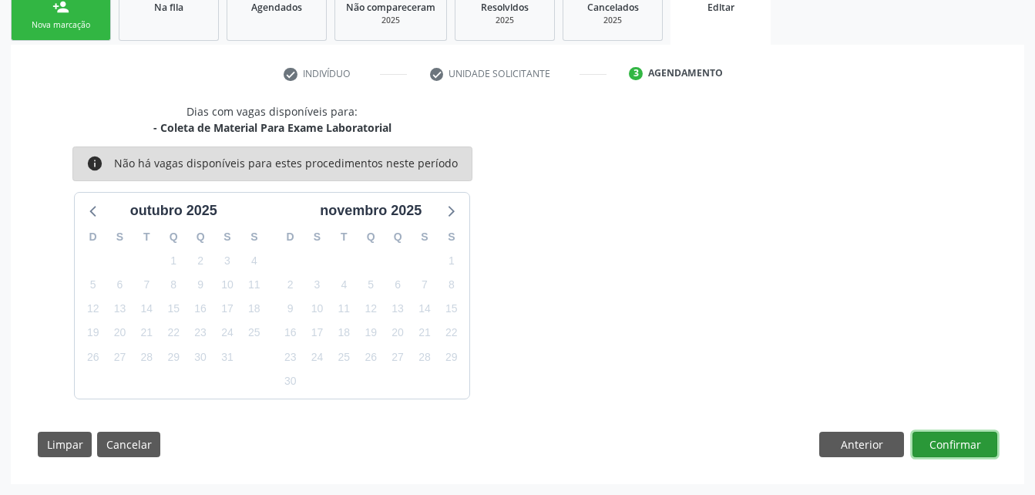
click at [941, 450] on button "Confirmar" at bounding box center [955, 445] width 85 height 26
click at [950, 449] on button "Confirmar" at bounding box center [955, 445] width 85 height 26
click at [991, 436] on button "Confirmar" at bounding box center [955, 445] width 85 height 26
click at [959, 449] on button "Confirmar" at bounding box center [955, 445] width 85 height 26
click at [958, 452] on button "Confirmar" at bounding box center [955, 445] width 85 height 26
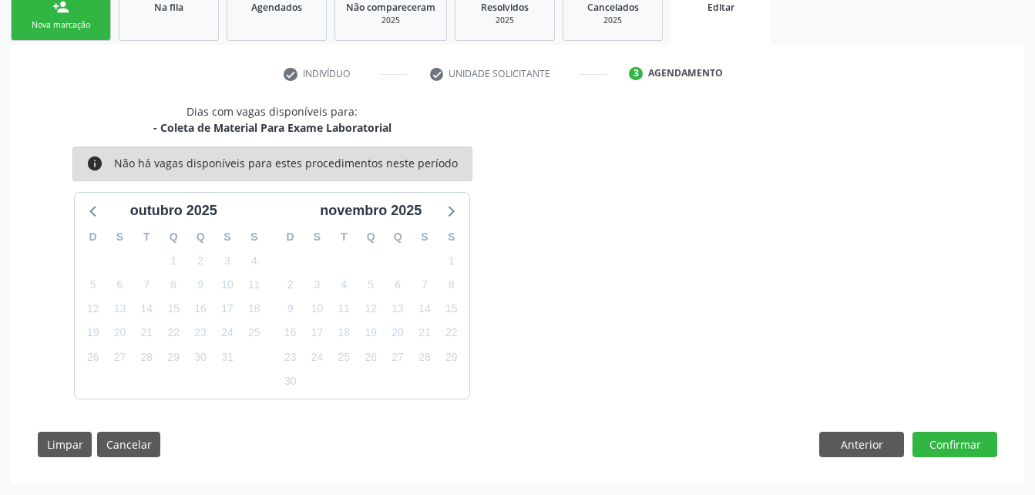
click at [625, 167] on div "Dias com vagas disponíveis para: - Coleta de Material Para Exame Laboratorial i…" at bounding box center [517, 251] width 981 height 296
click at [983, 446] on button "Confirmar" at bounding box center [955, 445] width 85 height 26
click at [930, 168] on div "Dias com vagas disponíveis para: - Coleta de Material Para Exame Laboratorial i…" at bounding box center [517, 251] width 981 height 296
click at [935, 446] on button "Confirmar" at bounding box center [955, 445] width 85 height 26
click at [957, 443] on button "Confirmar" at bounding box center [955, 445] width 85 height 26
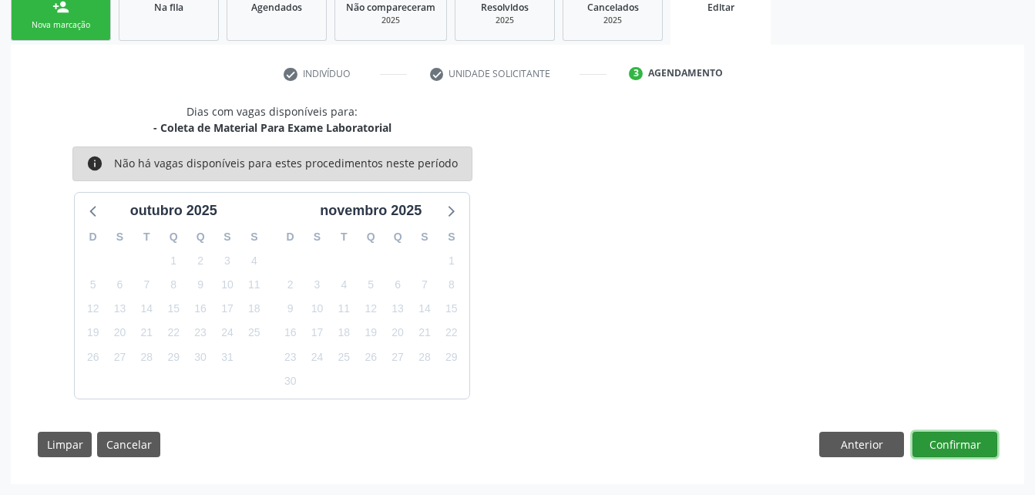
click at [927, 443] on button "Confirmar" at bounding box center [955, 445] width 85 height 26
click at [950, 436] on button "Confirmar" at bounding box center [955, 445] width 85 height 26
click at [905, 49] on div "check Indivíduo check Unidade solicitante 3 Agendamento Essa busca está integra…" at bounding box center [518, 264] width 1014 height 439
click at [984, 436] on button "Confirmar" at bounding box center [955, 445] width 85 height 26
click at [698, 295] on div "Dias com vagas disponíveis para: - Coleta de Material Para Exame Laboratorial i…" at bounding box center [517, 251] width 981 height 296
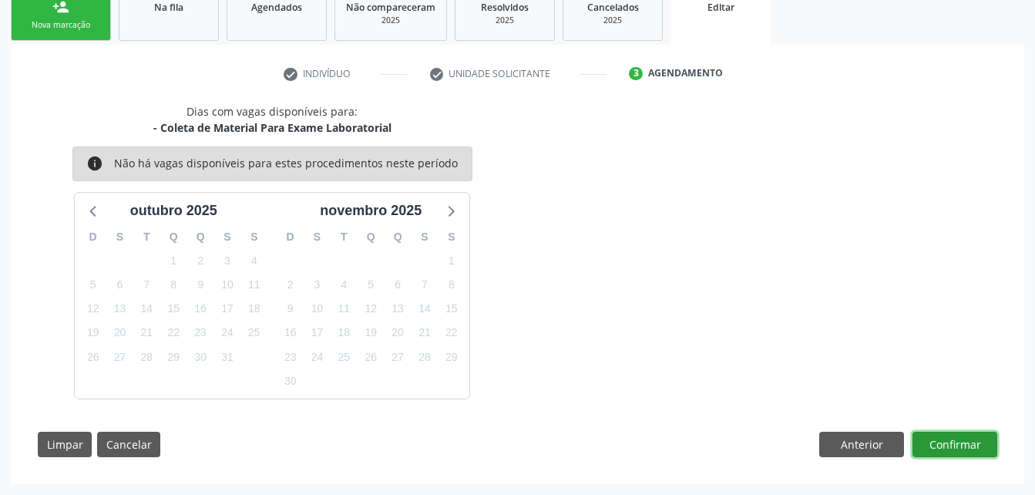
click at [966, 434] on button "Confirmar" at bounding box center [955, 445] width 85 height 26
click at [957, 443] on button "Confirmar" at bounding box center [955, 445] width 85 height 26
click at [935, 442] on button "Confirmar" at bounding box center [955, 445] width 85 height 26
click at [936, 443] on button "Confirmar" at bounding box center [955, 445] width 85 height 26
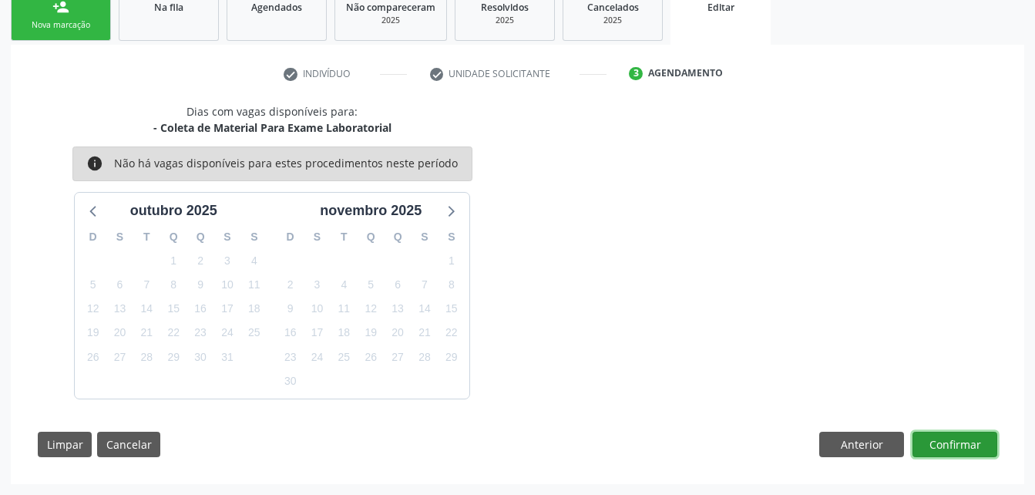
click at [934, 444] on button "Confirmar" at bounding box center [955, 445] width 85 height 26
click at [944, 441] on button "Confirmar" at bounding box center [955, 445] width 85 height 26
click at [965, 432] on button "Confirmar" at bounding box center [955, 445] width 85 height 26
click at [968, 439] on button "Confirmar" at bounding box center [955, 445] width 85 height 26
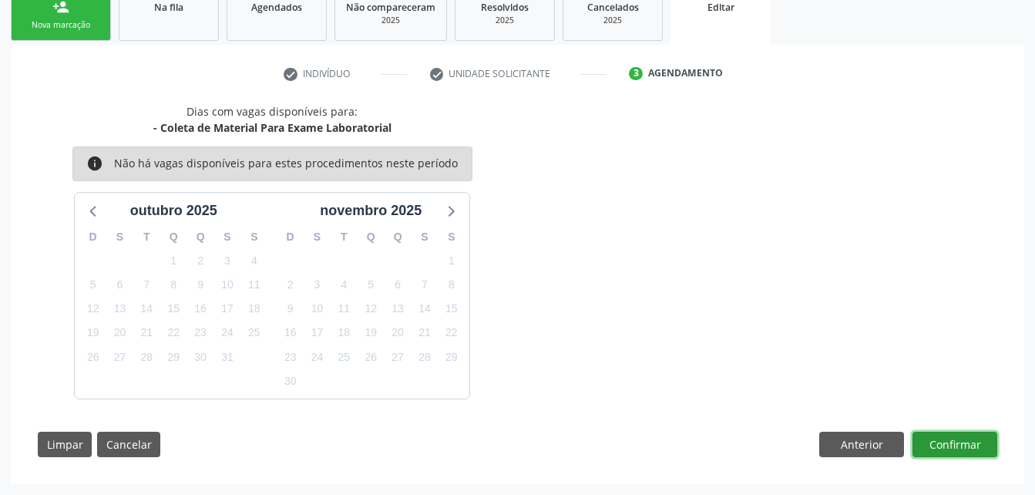
click at [968, 439] on button "Confirmar" at bounding box center [955, 445] width 85 height 26
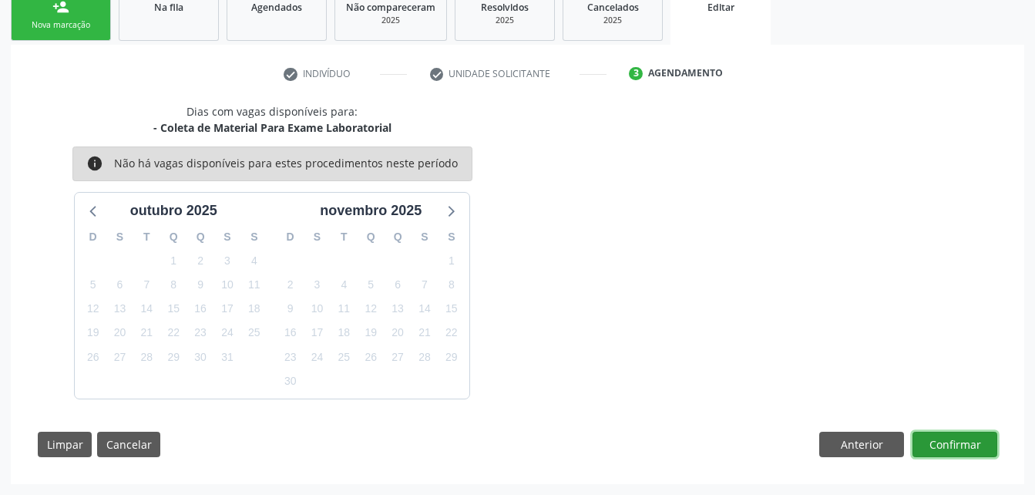
click at [961, 444] on button "Confirmar" at bounding box center [955, 445] width 85 height 26
click at [965, 440] on button "Confirmar" at bounding box center [955, 445] width 85 height 26
click at [965, 441] on button "Confirmar" at bounding box center [955, 445] width 85 height 26
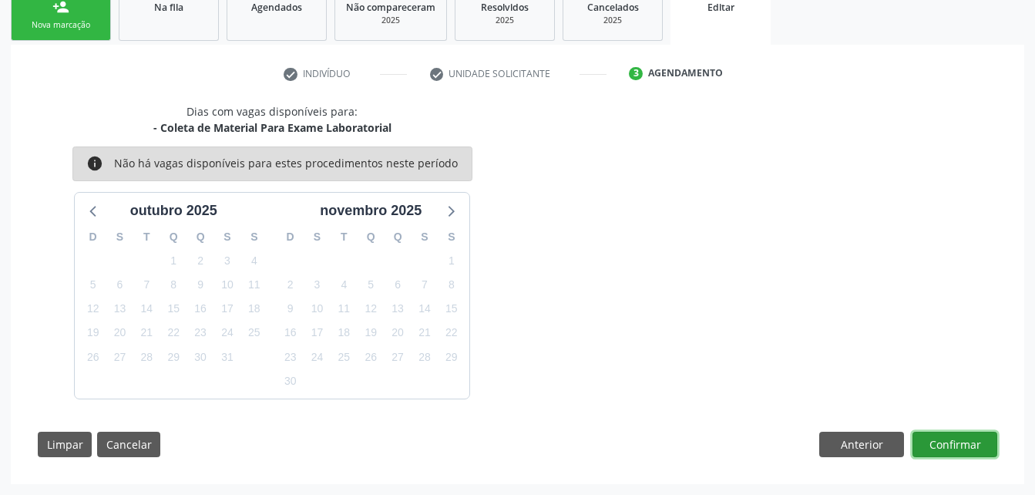
click at [964, 439] on button "Confirmar" at bounding box center [955, 445] width 85 height 26
click at [974, 446] on button "Confirmar" at bounding box center [955, 445] width 85 height 26
click at [992, 439] on button "Confirmar" at bounding box center [955, 445] width 85 height 26
click at [984, 441] on button "Confirmar" at bounding box center [955, 445] width 85 height 26
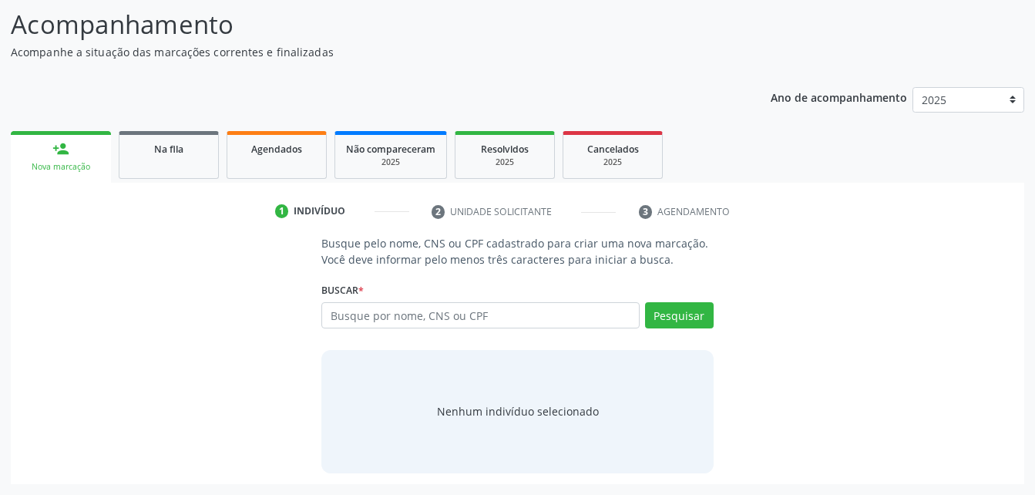
scroll to position [121, 0]
click at [202, 154] on div "Na fila" at bounding box center [168, 148] width 77 height 16
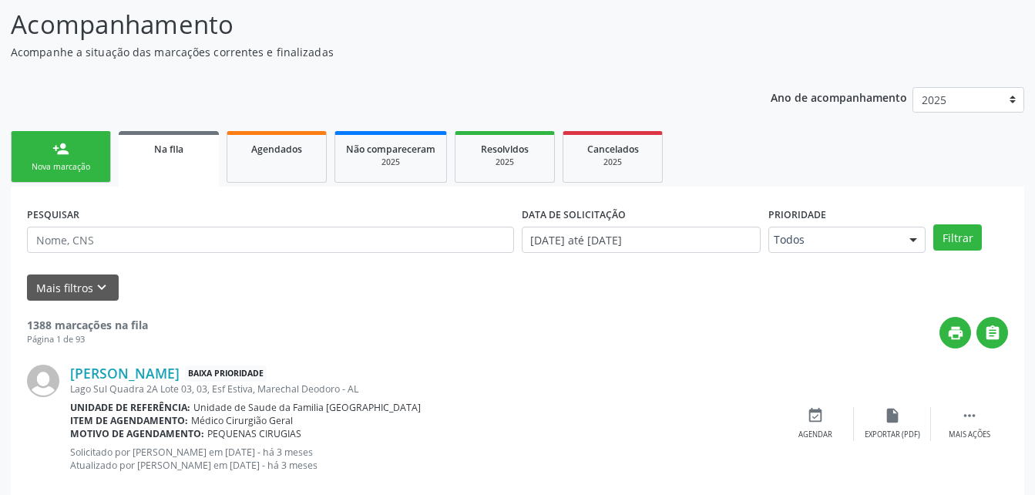
scroll to position [198, 0]
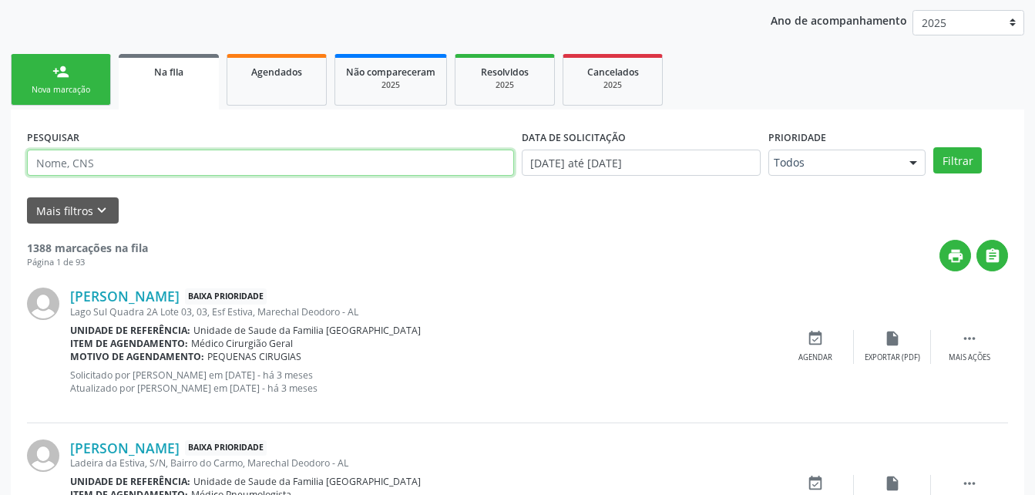
click at [251, 167] on input "text" at bounding box center [270, 163] width 487 height 26
type input "ANTONIO JOAO"
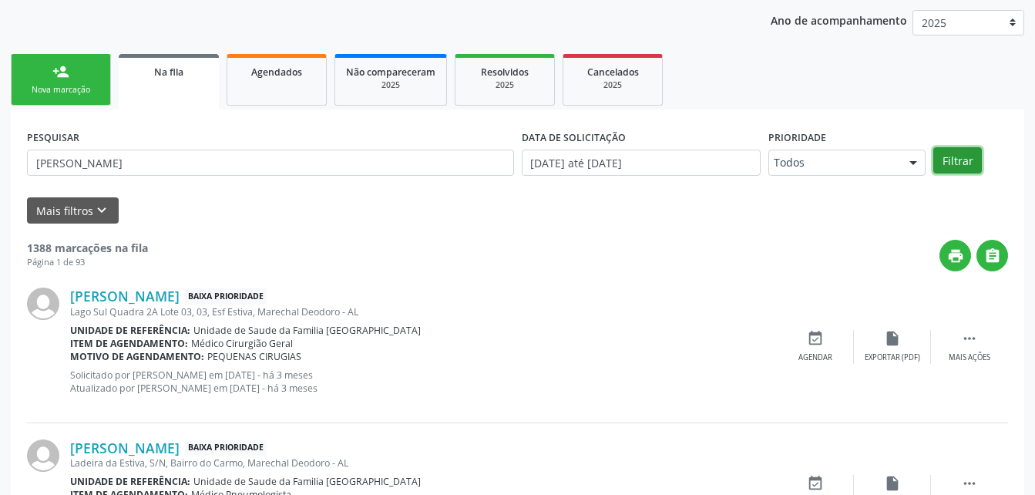
click at [950, 153] on button "Filtrar" at bounding box center [958, 160] width 49 height 26
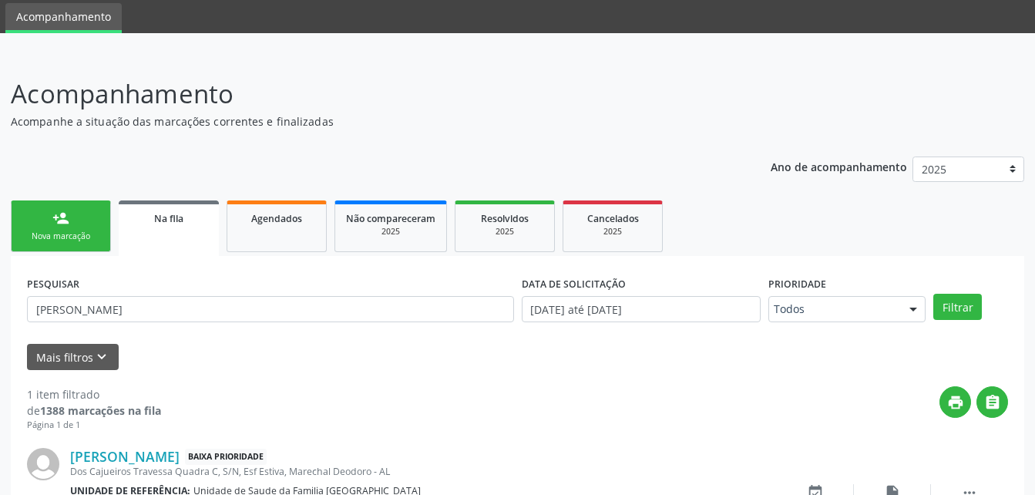
scroll to position [153, 0]
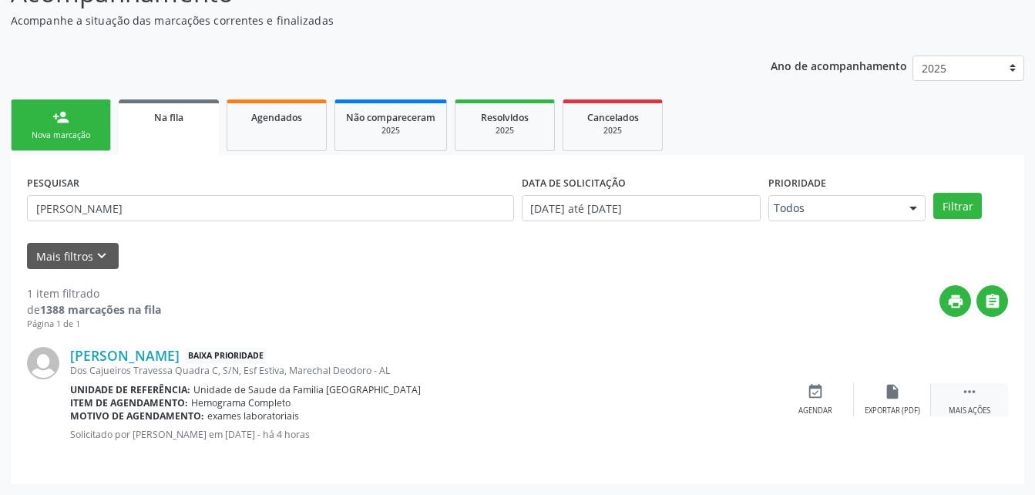
click at [964, 396] on icon "" at bounding box center [969, 391] width 17 height 17
click at [892, 391] on icon "edit" at bounding box center [892, 391] width 17 height 17
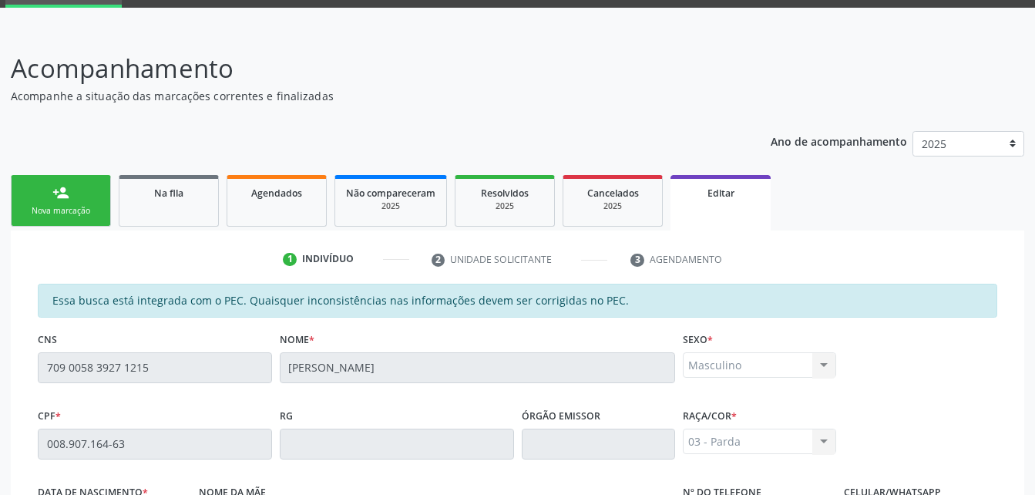
scroll to position [428, 0]
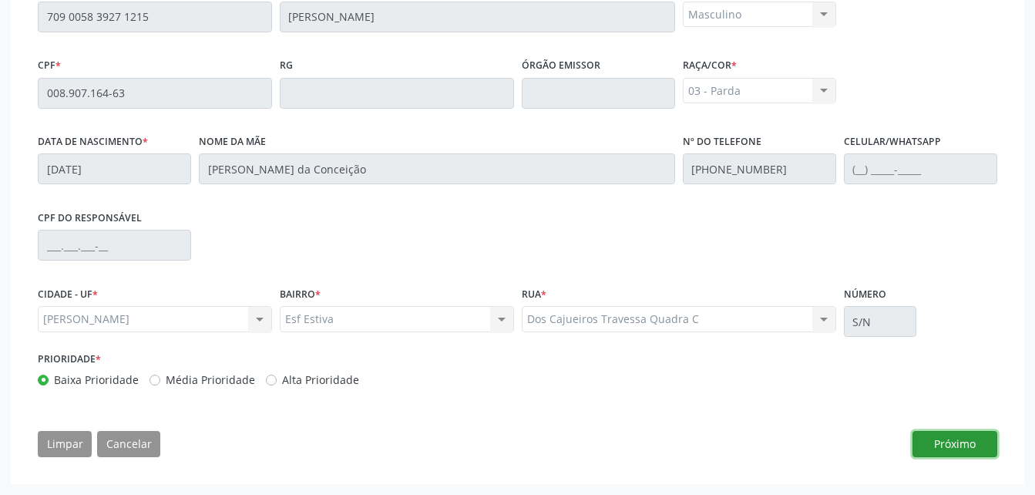
click at [927, 434] on button "Próximo" at bounding box center [955, 444] width 85 height 26
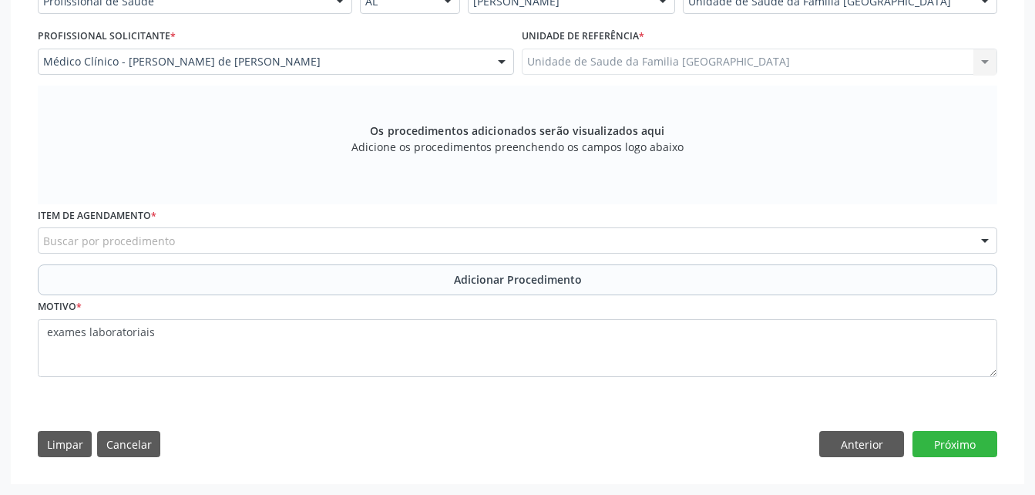
scroll to position [396, 0]
click at [713, 234] on div "Buscar por procedimento" at bounding box center [518, 240] width 960 height 26
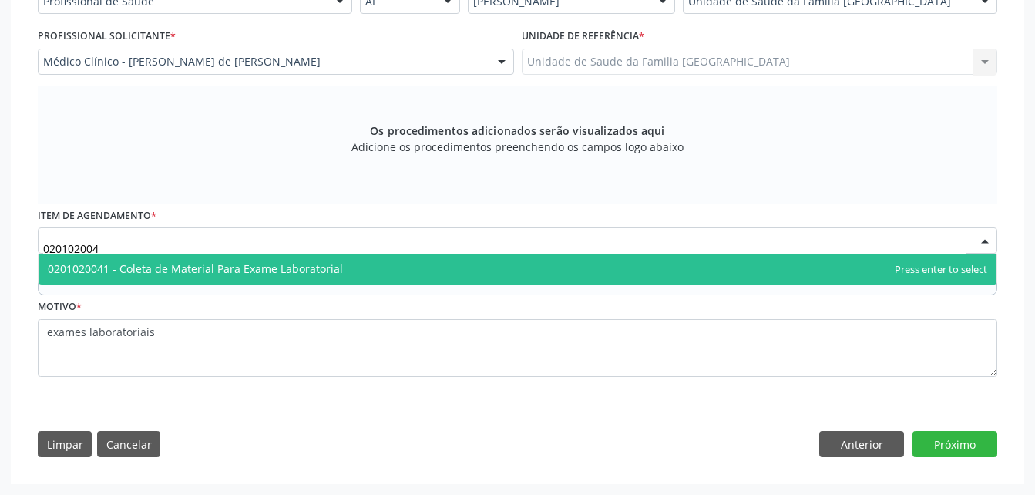
type input "0201020041"
click at [722, 268] on span "0201020041 - Coleta de Material Para Exame Laboratorial" at bounding box center [518, 269] width 958 height 31
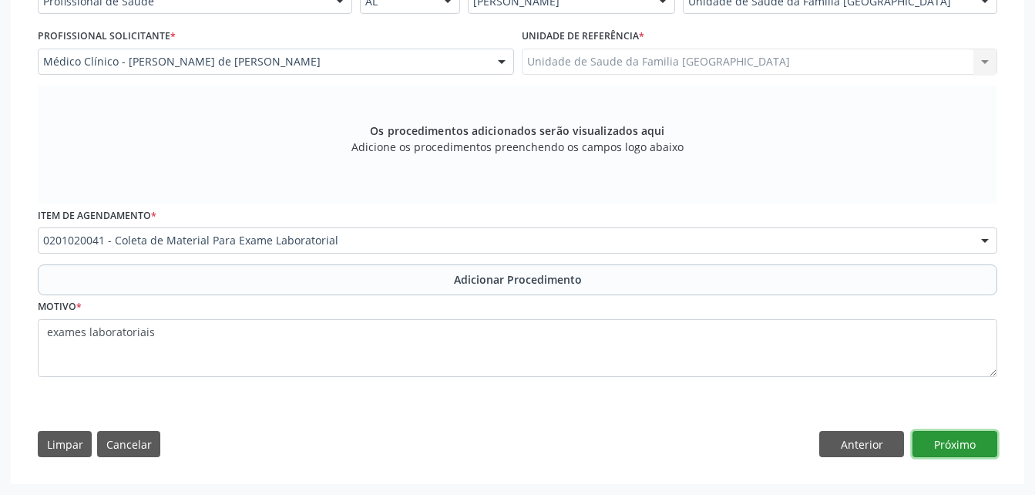
click at [937, 446] on button "Próximo" at bounding box center [955, 444] width 85 height 26
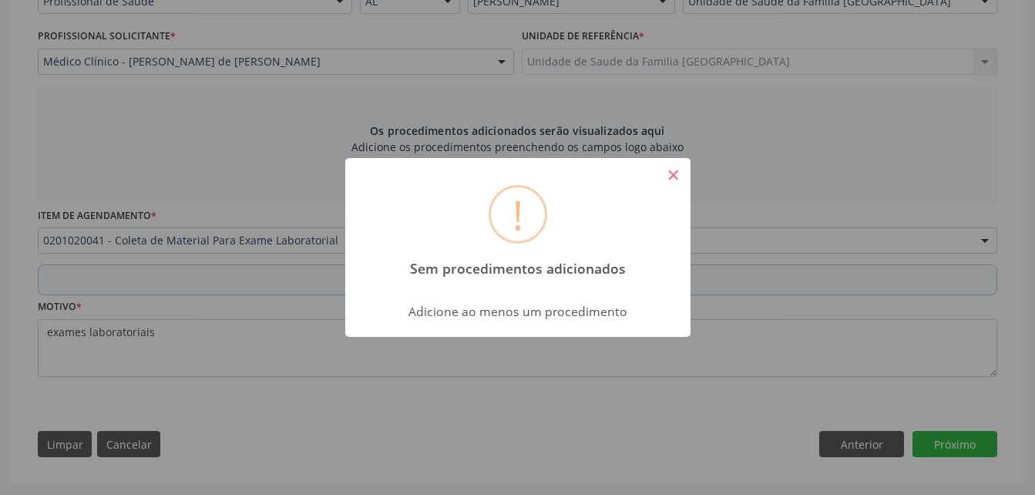
click at [670, 163] on button "×" at bounding box center [674, 175] width 26 height 26
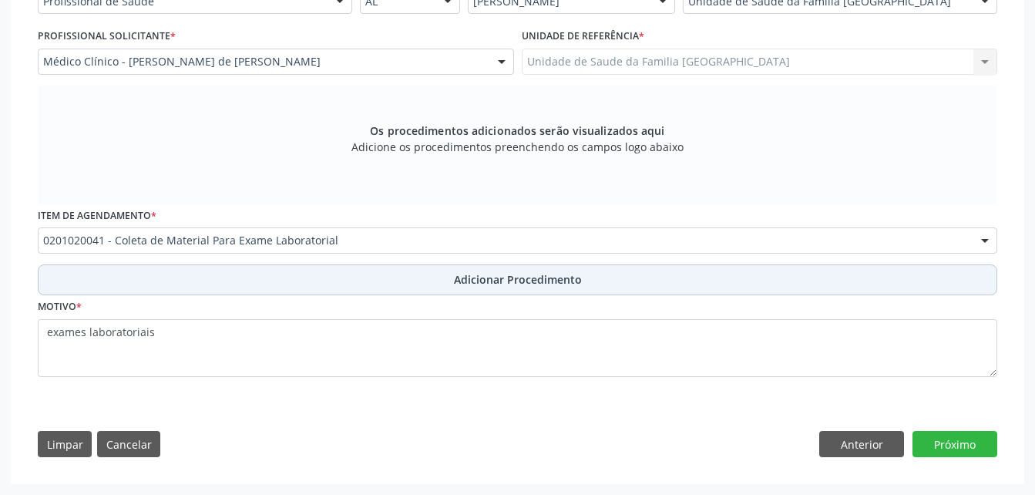
click at [660, 273] on button "Adicionar Procedimento" at bounding box center [518, 279] width 960 height 31
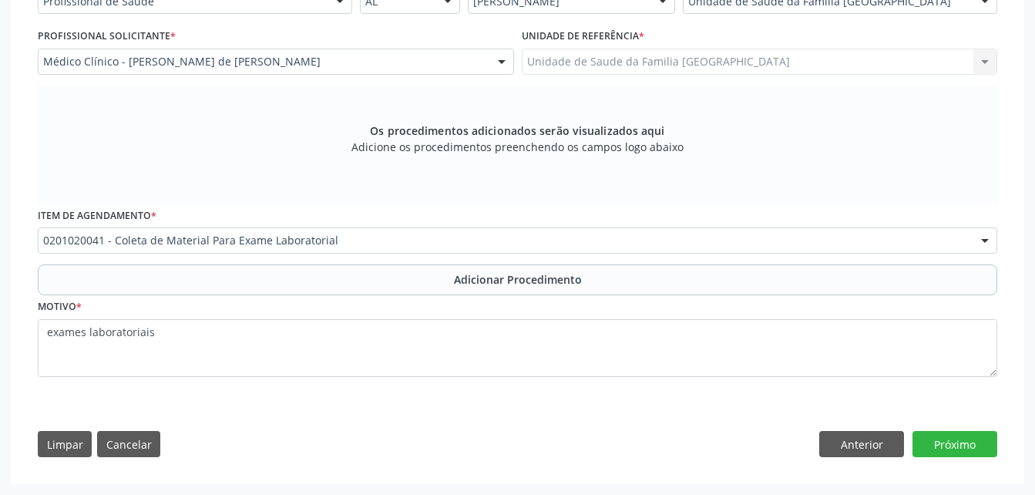
scroll to position [338, 0]
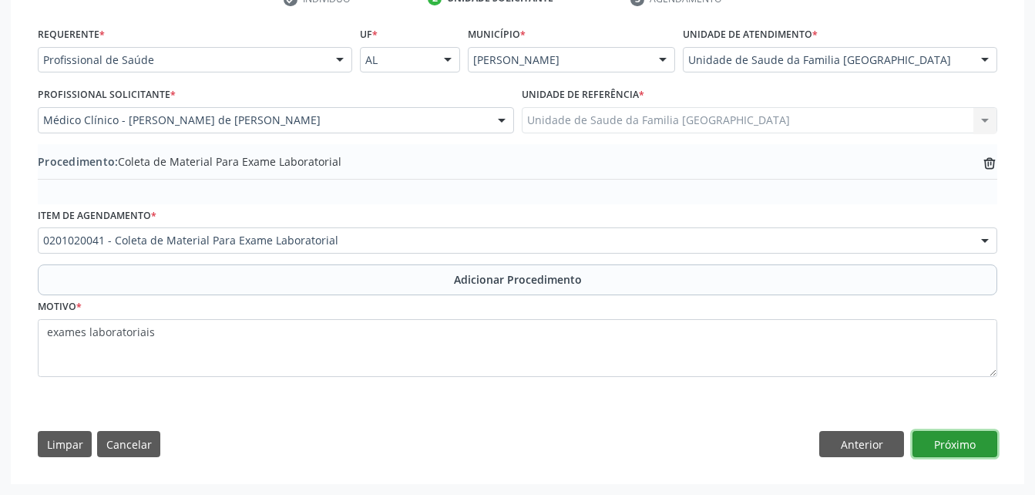
click at [945, 443] on button "Próximo" at bounding box center [955, 444] width 85 height 26
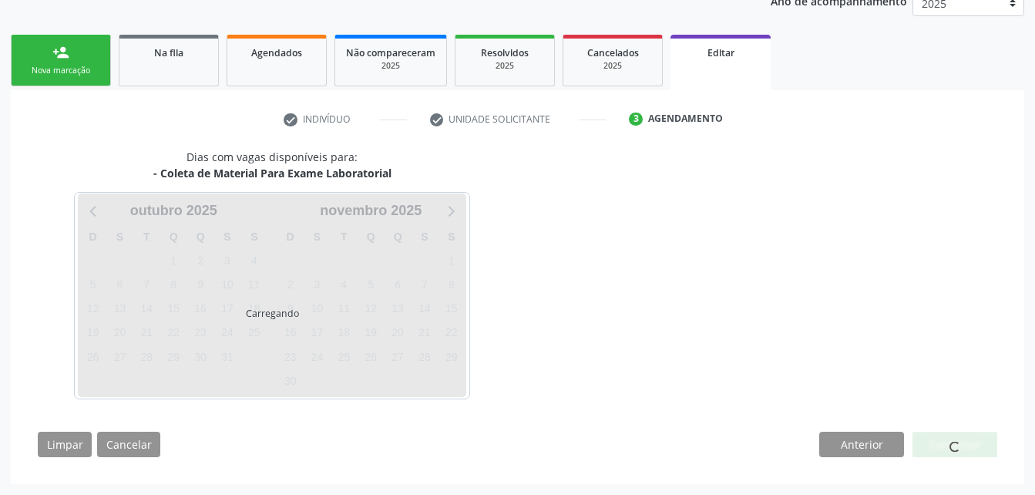
scroll to position [263, 0]
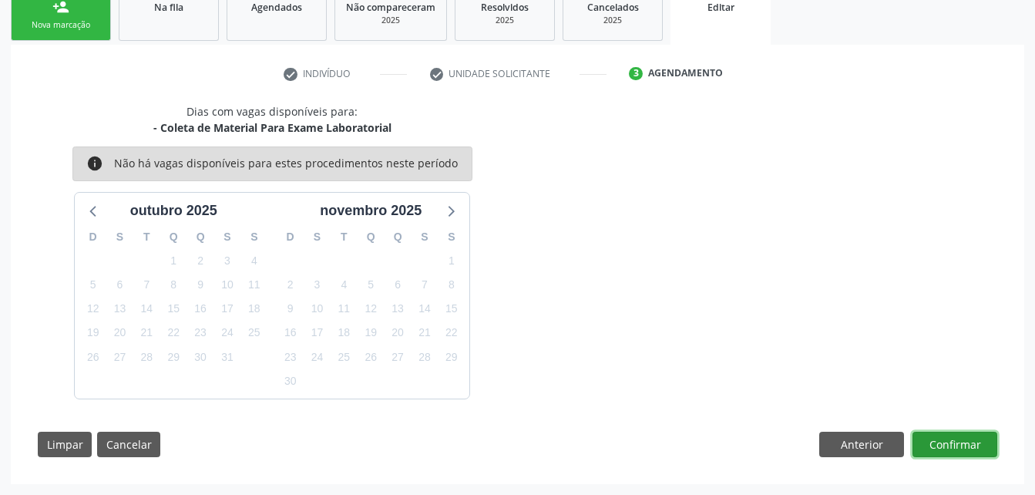
click at [945, 443] on button "Confirmar" at bounding box center [955, 445] width 85 height 26
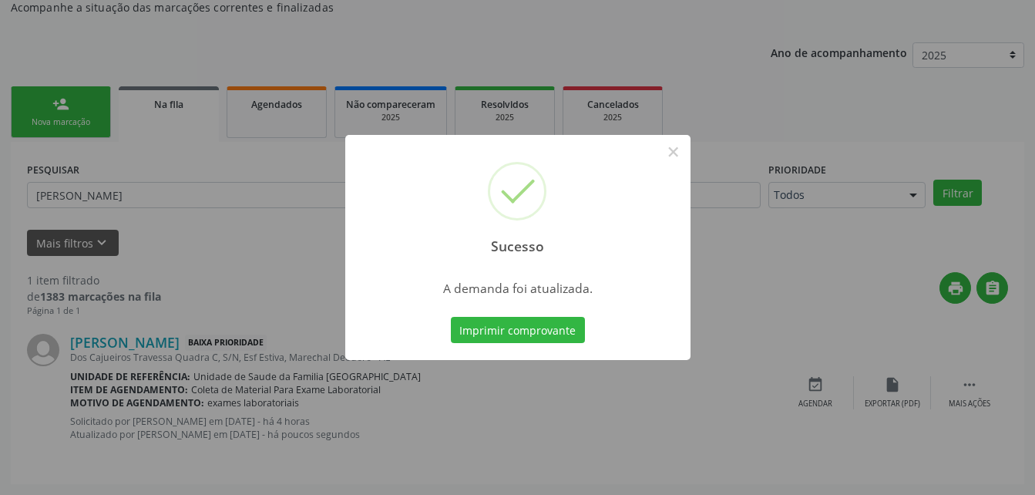
scroll to position [35, 0]
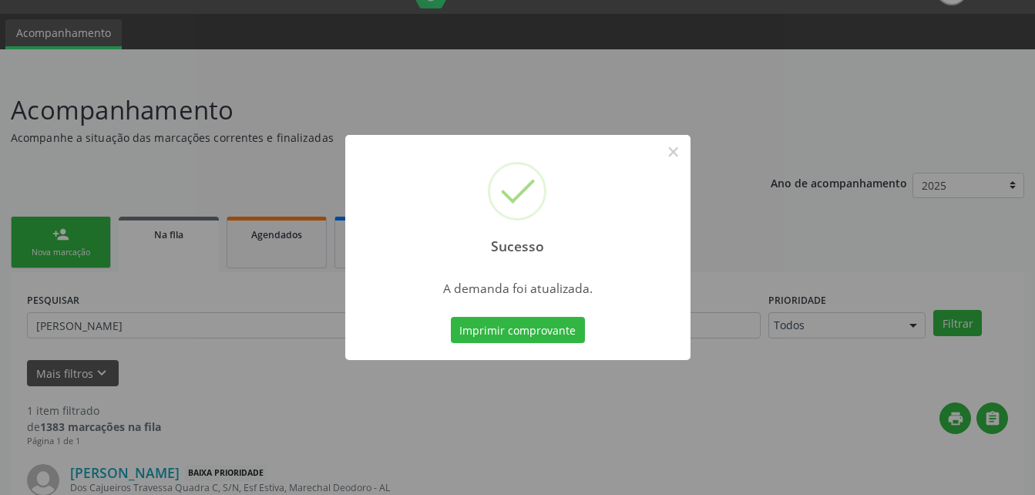
click at [168, 252] on div "Sucesso × A demanda foi atualizada. Imprimir comprovante Cancel" at bounding box center [517, 247] width 1035 height 495
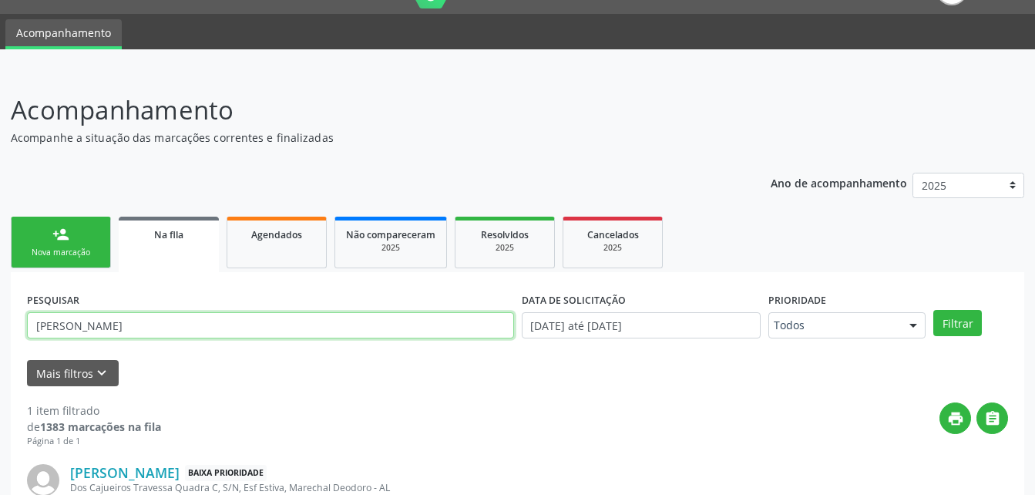
click at [180, 318] on input "ANTONIO JOAO" at bounding box center [270, 325] width 487 height 26
type input "A"
type input "THALITA BRAZ"
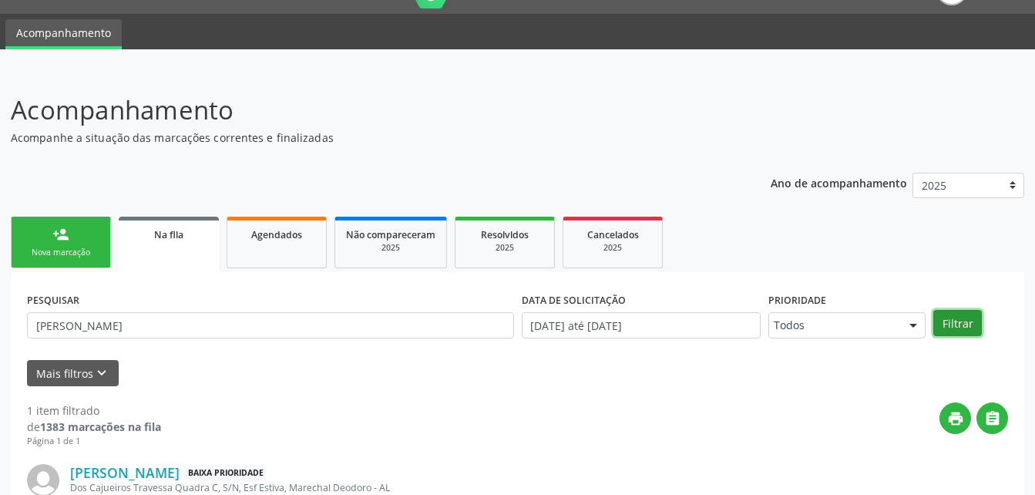
click at [947, 325] on button "Filtrar" at bounding box center [958, 323] width 49 height 26
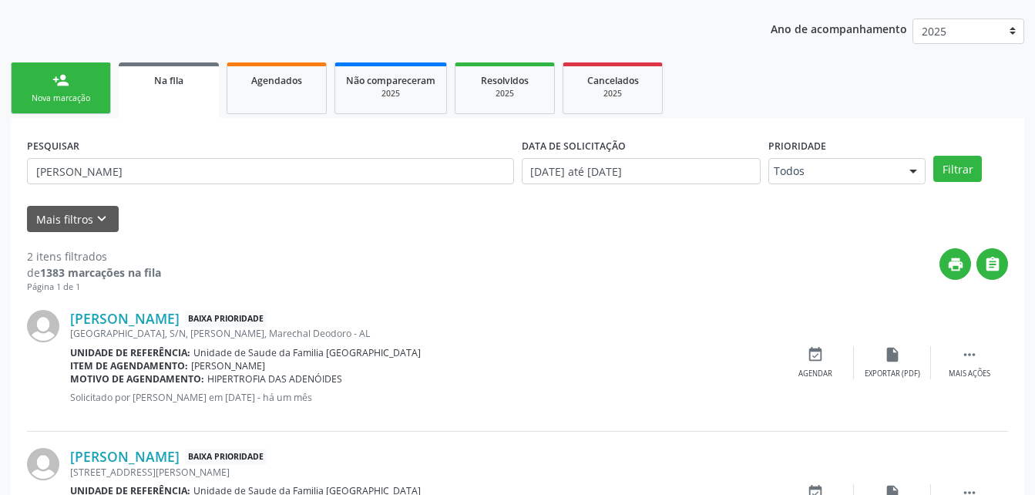
scroll to position [291, 0]
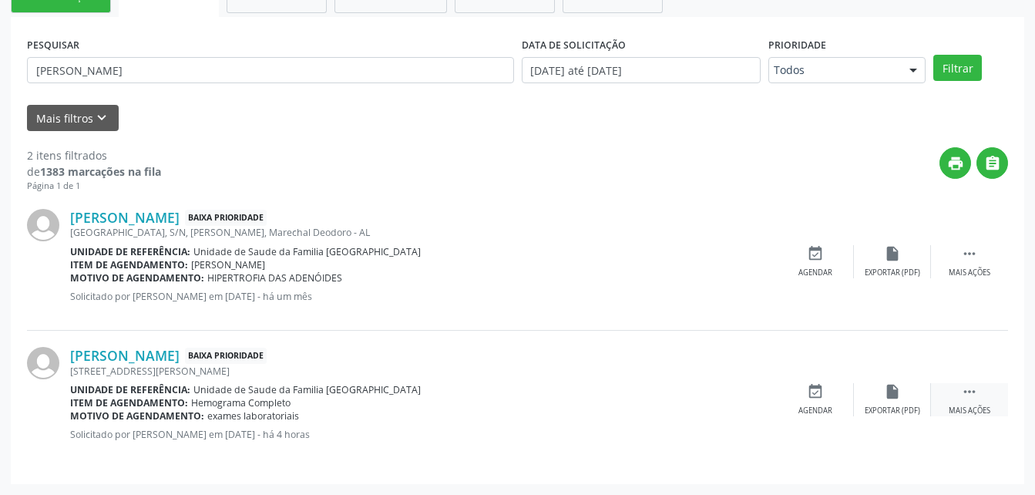
click at [962, 384] on icon "" at bounding box center [969, 391] width 17 height 17
click at [893, 388] on icon "edit" at bounding box center [892, 391] width 17 height 17
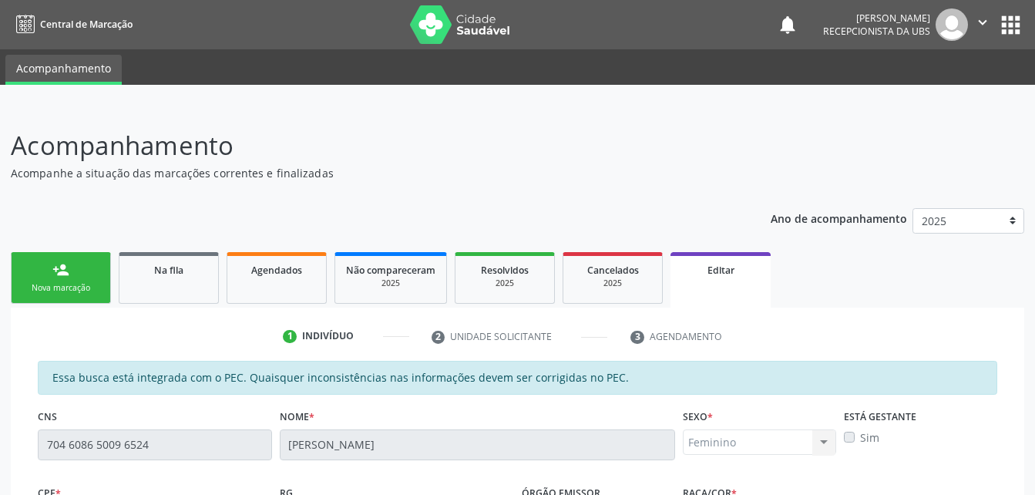
scroll to position [428, 0]
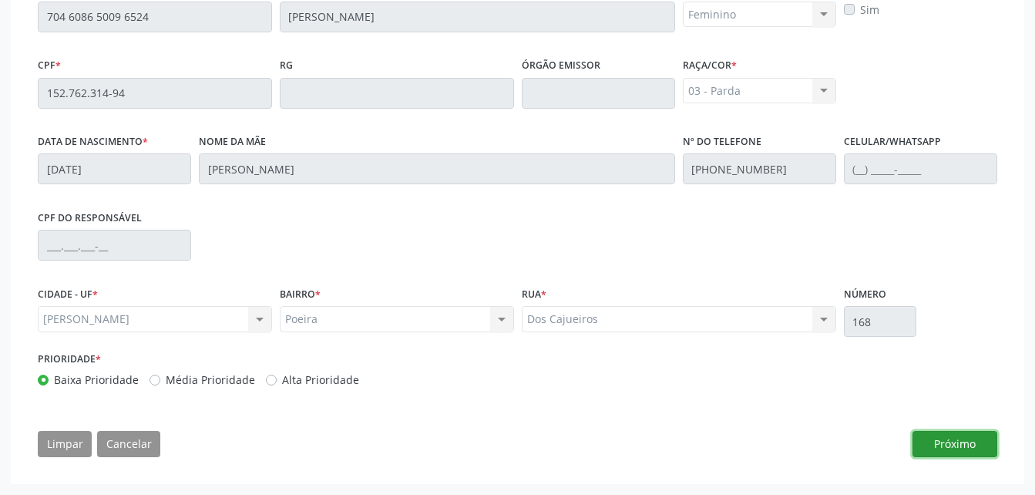
click at [920, 437] on button "Próximo" at bounding box center [955, 444] width 85 height 26
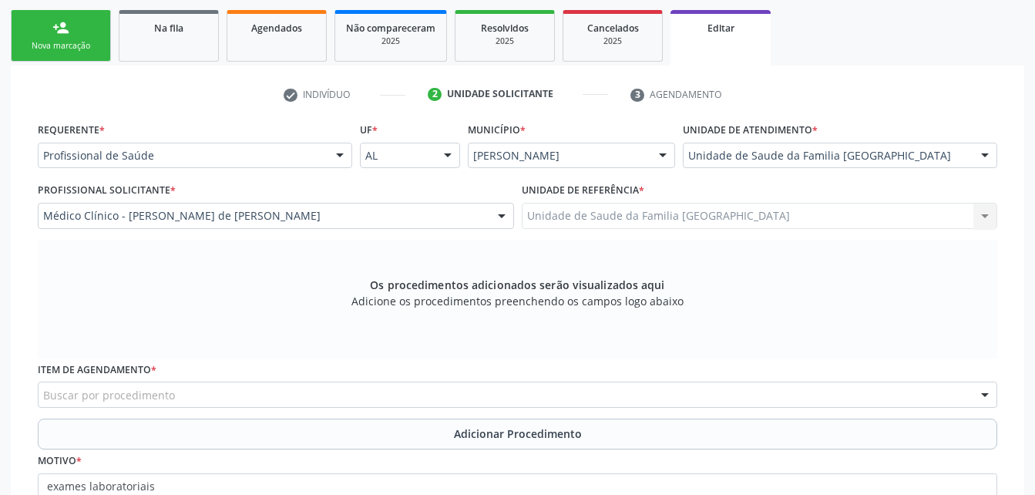
scroll to position [319, 0]
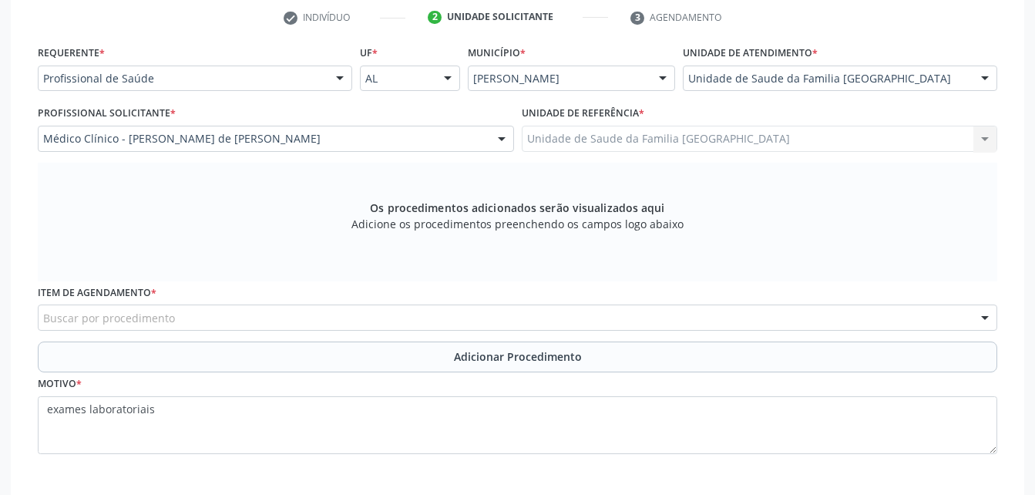
click at [405, 321] on div "Buscar por procedimento" at bounding box center [518, 318] width 960 height 26
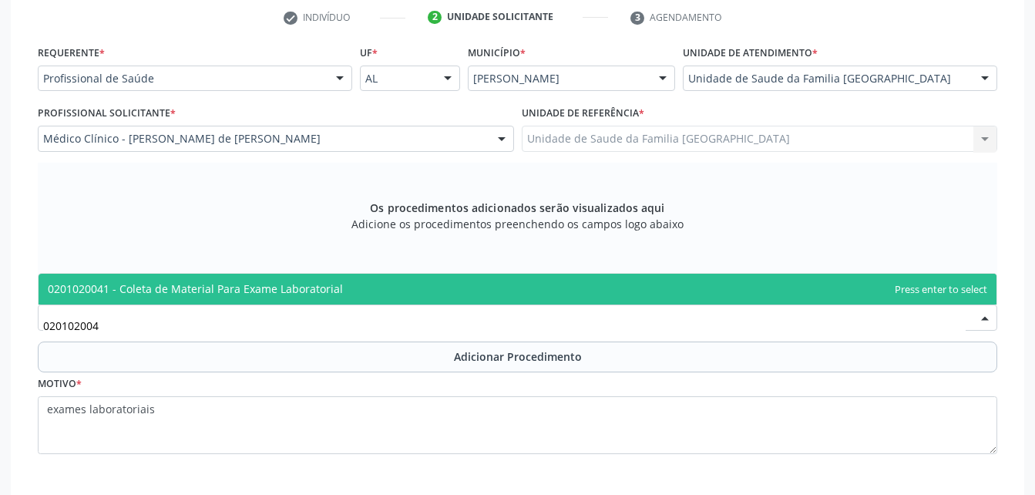
type input "0201020041"
click at [402, 295] on span "0201020041 - Coleta de Material Para Exame Laboratorial" at bounding box center [518, 289] width 958 height 31
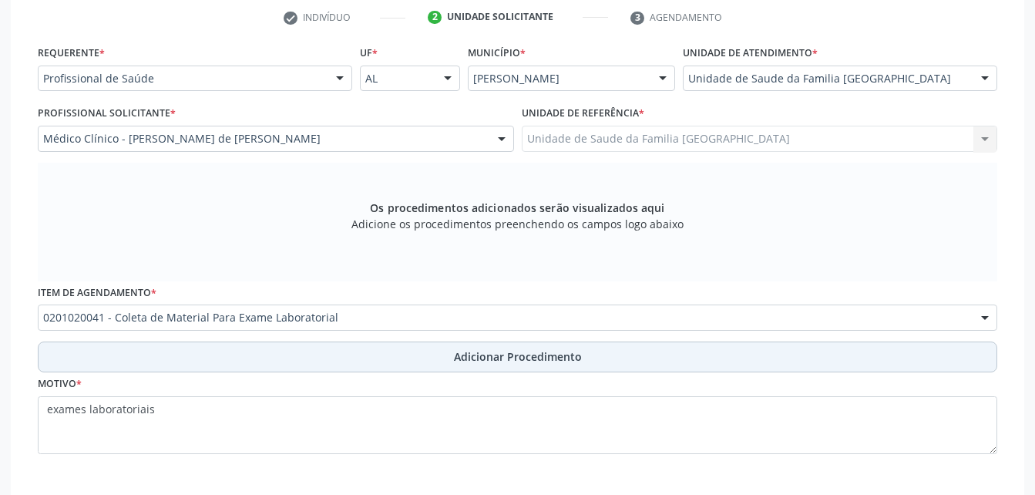
click at [450, 356] on button "Adicionar Procedimento" at bounding box center [518, 357] width 960 height 31
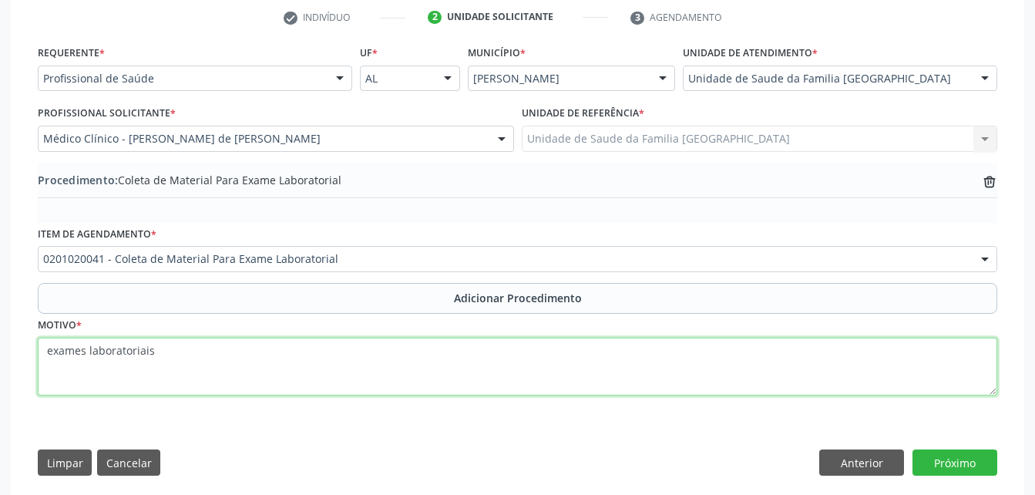
click at [446, 368] on textarea "exames laboratoriais" at bounding box center [518, 367] width 960 height 59
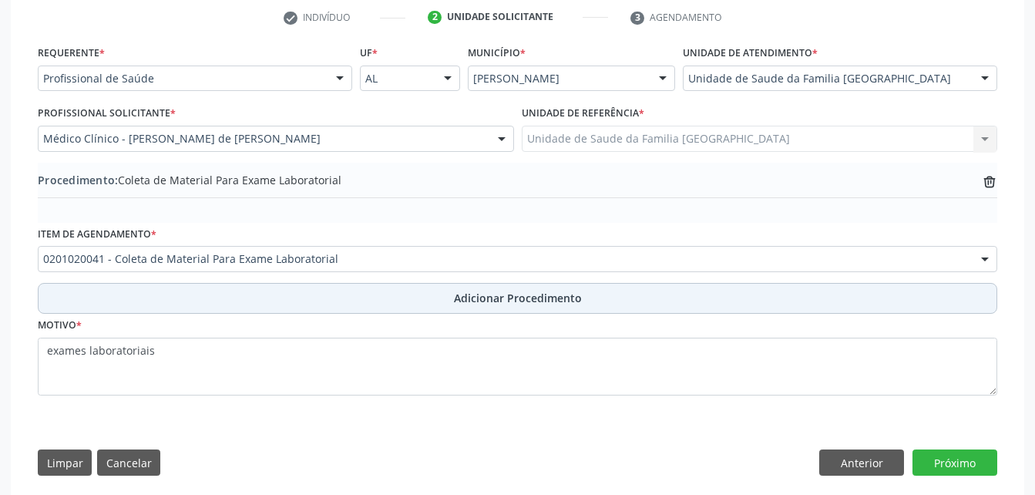
click at [567, 301] on span "Adicionar Procedimento" at bounding box center [518, 298] width 128 height 16
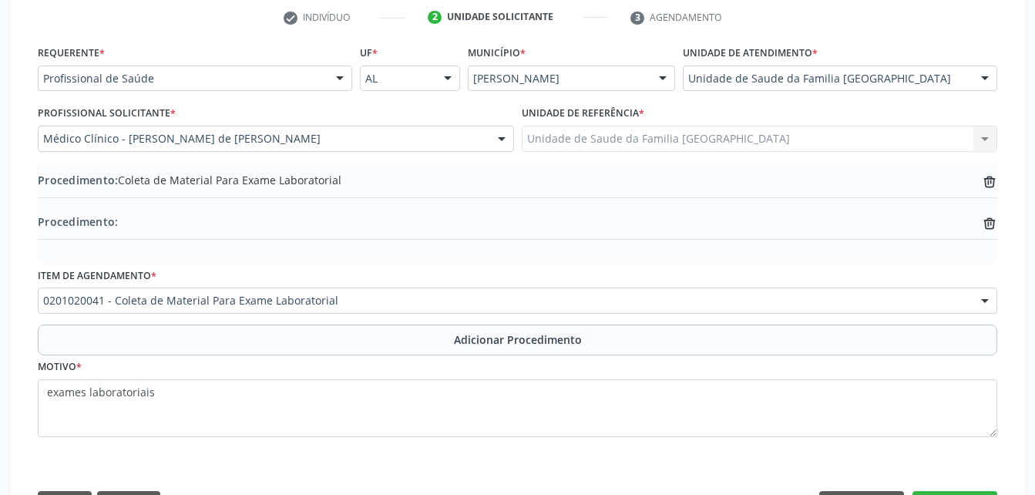
scroll to position [379, 0]
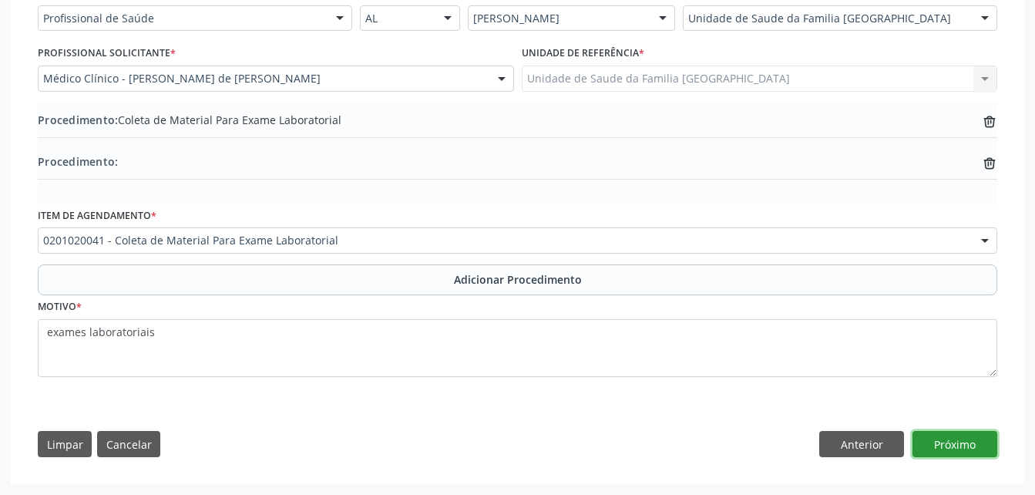
click at [964, 437] on button "Próximo" at bounding box center [955, 444] width 85 height 26
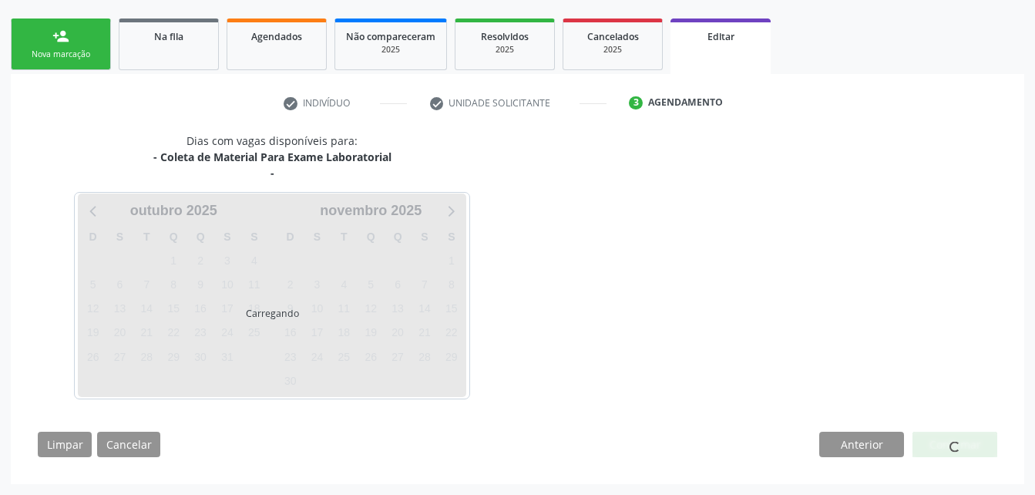
scroll to position [279, 0]
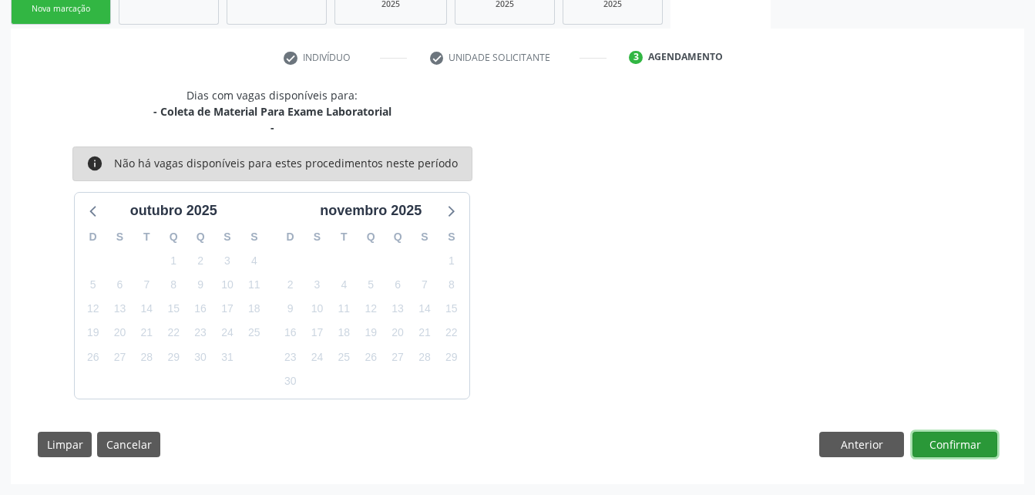
click at [964, 437] on button "Confirmar" at bounding box center [955, 445] width 85 height 26
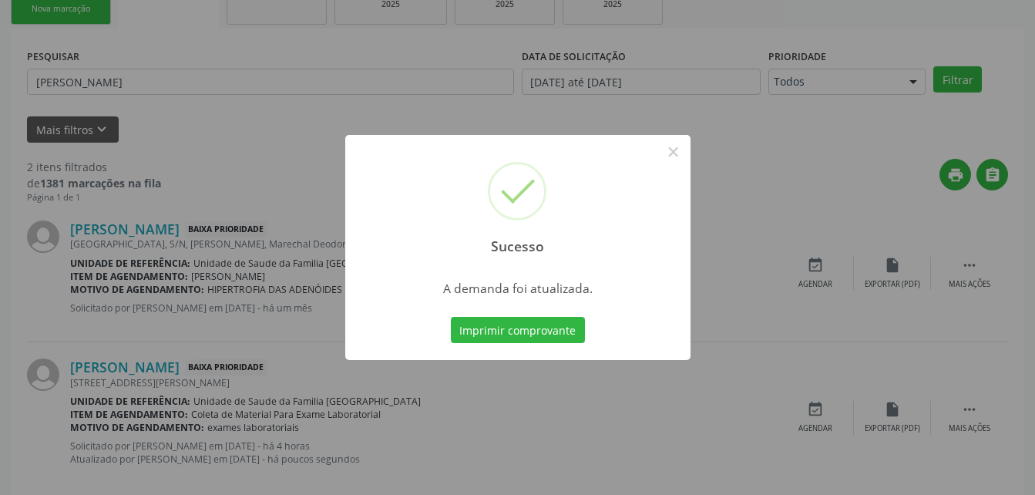
scroll to position [35, 0]
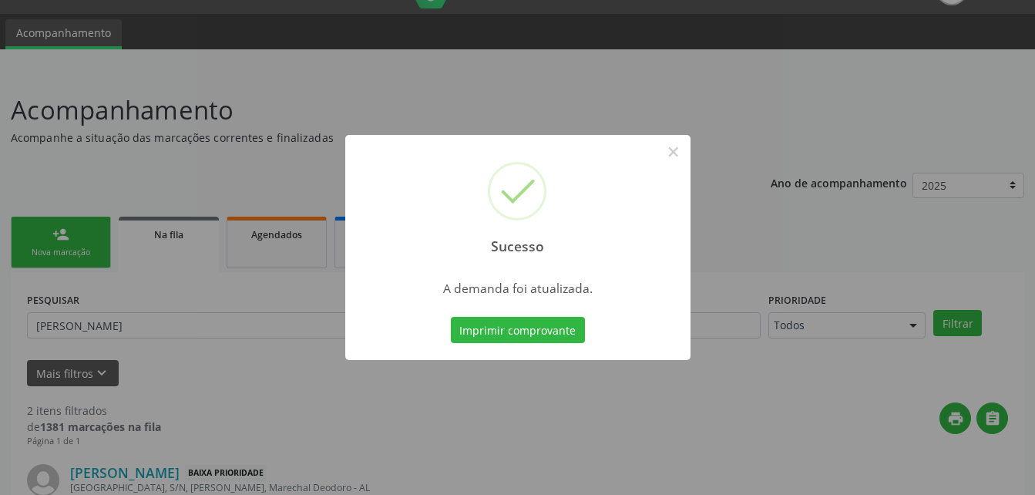
click at [178, 237] on div "Sucesso × A demanda foi atualizada. Imprimir comprovante Cancel" at bounding box center [517, 247] width 1035 height 495
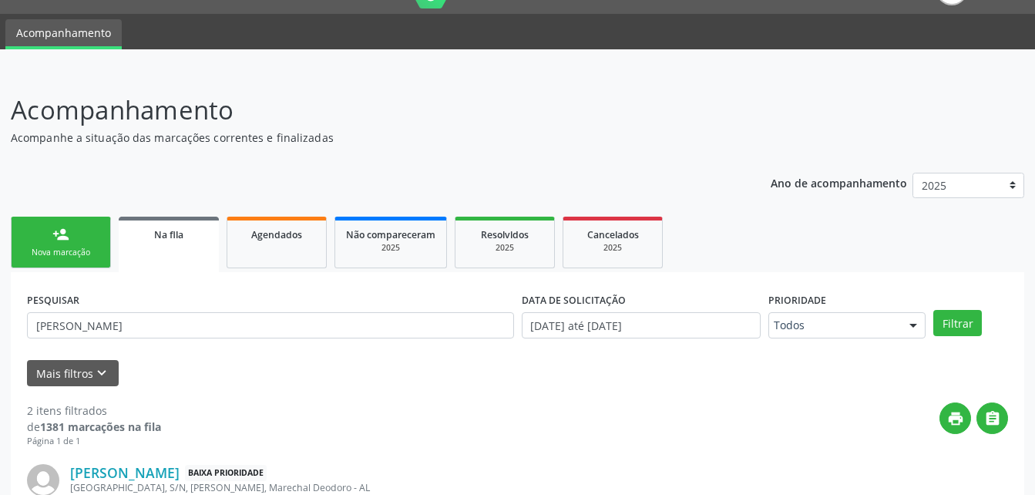
click at [178, 237] on span "Na fila" at bounding box center [168, 234] width 29 height 13
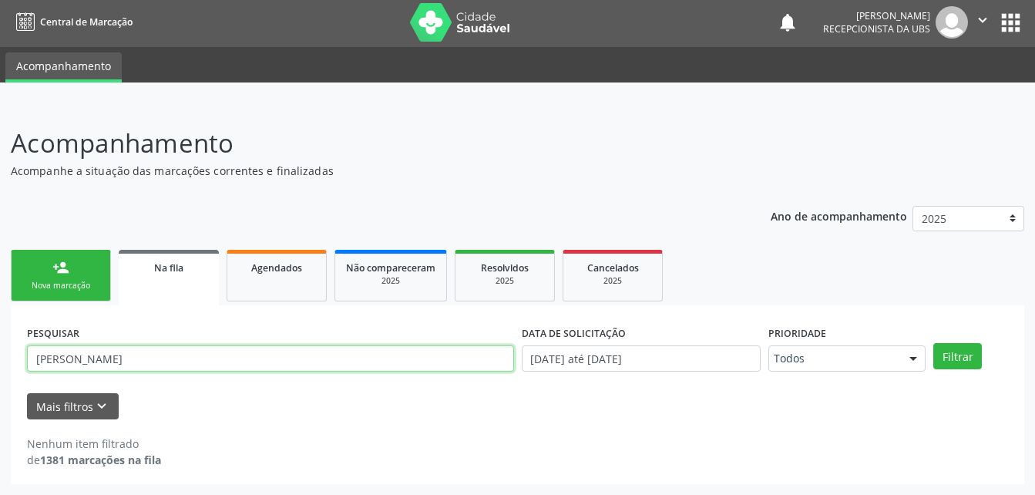
click at [325, 358] on input "THALITA BRAZ" at bounding box center [270, 358] width 487 height 26
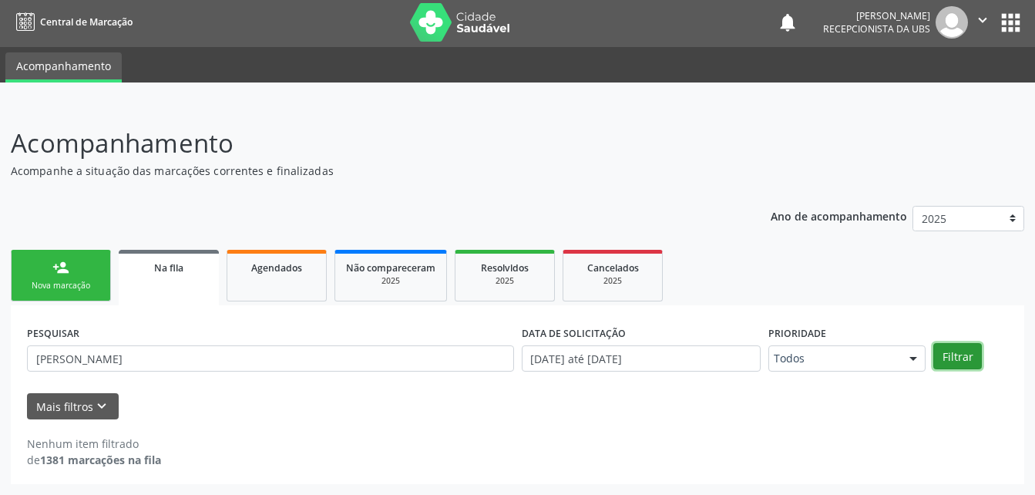
click at [969, 353] on button "Filtrar" at bounding box center [958, 356] width 49 height 26
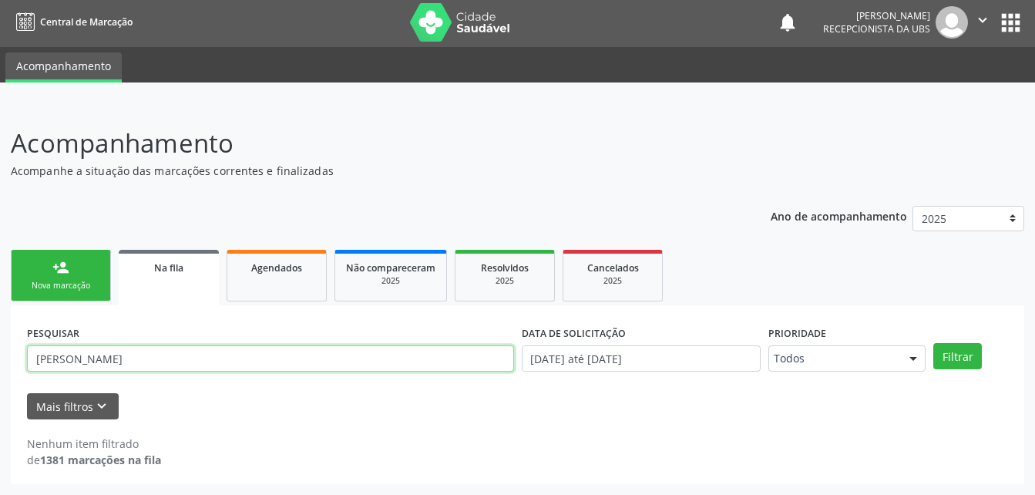
click at [302, 355] on input "RONALDO JOSE" at bounding box center [270, 358] width 487 height 26
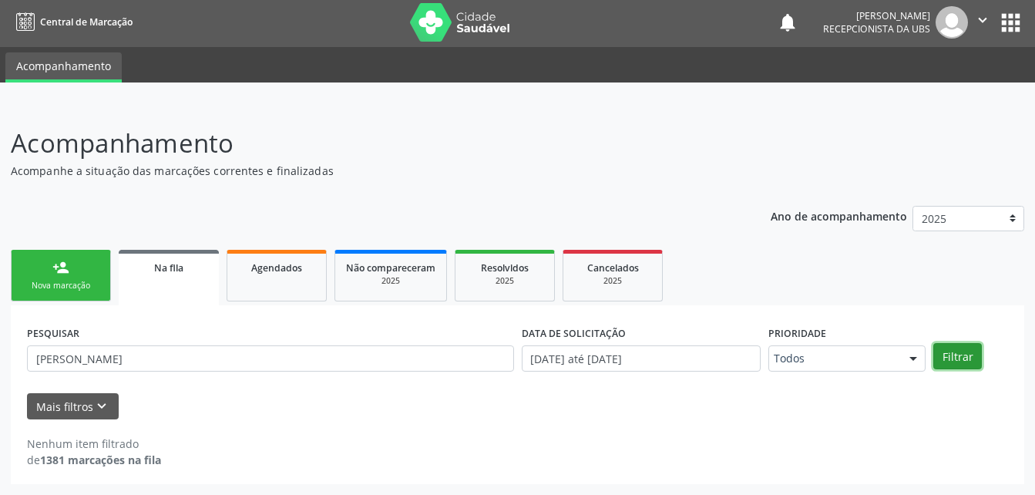
click at [964, 352] on button "Filtrar" at bounding box center [958, 356] width 49 height 26
click at [207, 285] on link "Na fila" at bounding box center [169, 278] width 100 height 56
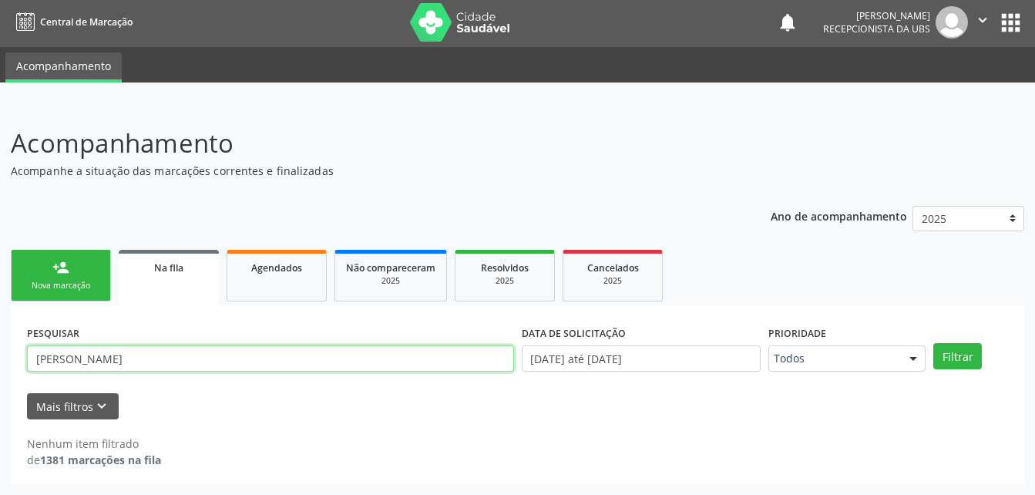
click at [261, 365] on input "RONALDO JOSE DOS SANTOS" at bounding box center [270, 358] width 487 height 26
click at [934, 343] on button "Filtrar" at bounding box center [958, 356] width 49 height 26
click at [261, 365] on input "RONALDO JOSE DOS SANTOS" at bounding box center [270, 358] width 487 height 26
type input "RONALDO JOS"
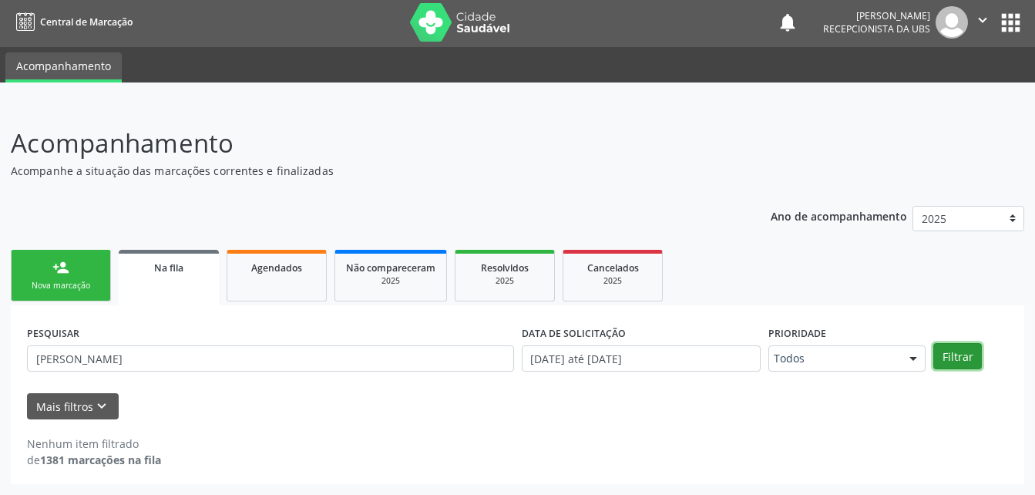
click at [955, 354] on button "Filtrar" at bounding box center [958, 356] width 49 height 26
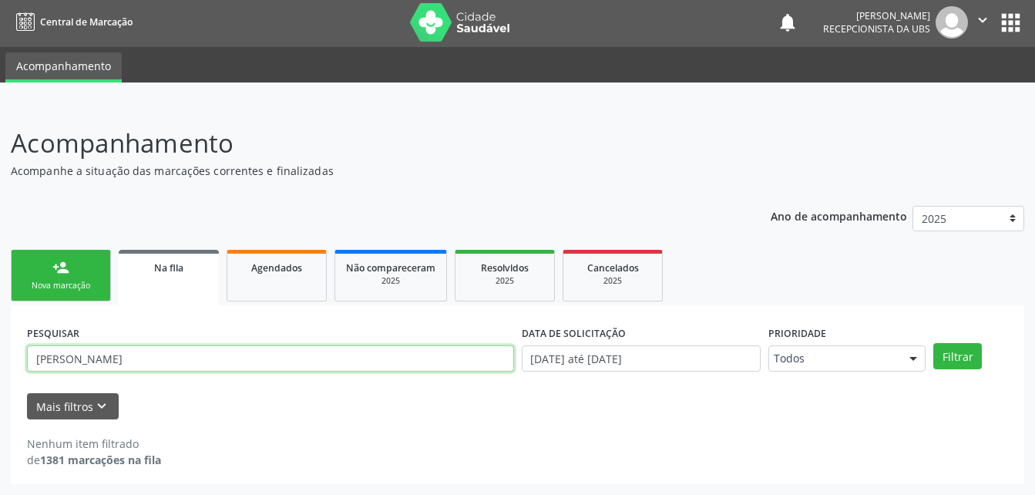
click at [166, 365] on input "RONALDO JOS" at bounding box center [270, 358] width 487 height 26
click at [184, 369] on input "text" at bounding box center [270, 358] width 487 height 26
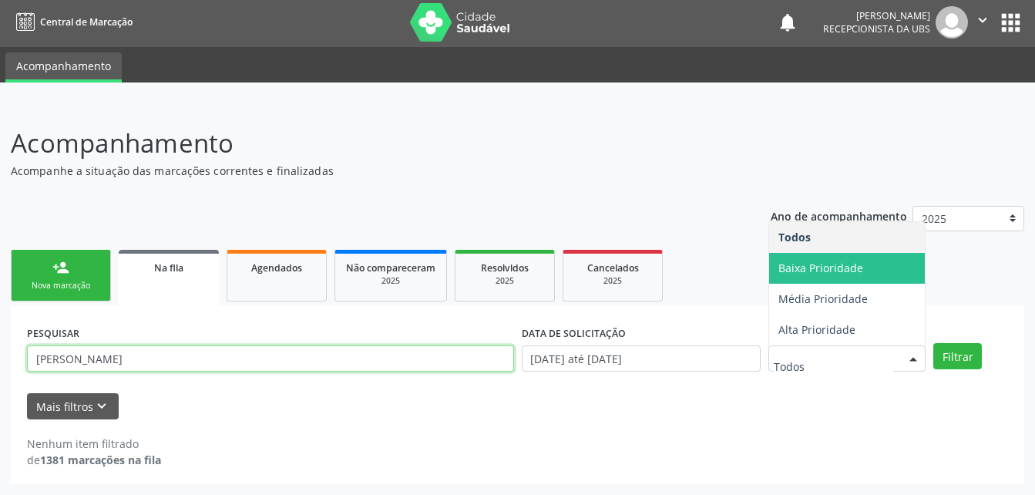
click at [899, 281] on span "Baixa Prioridade" at bounding box center [847, 268] width 156 height 31
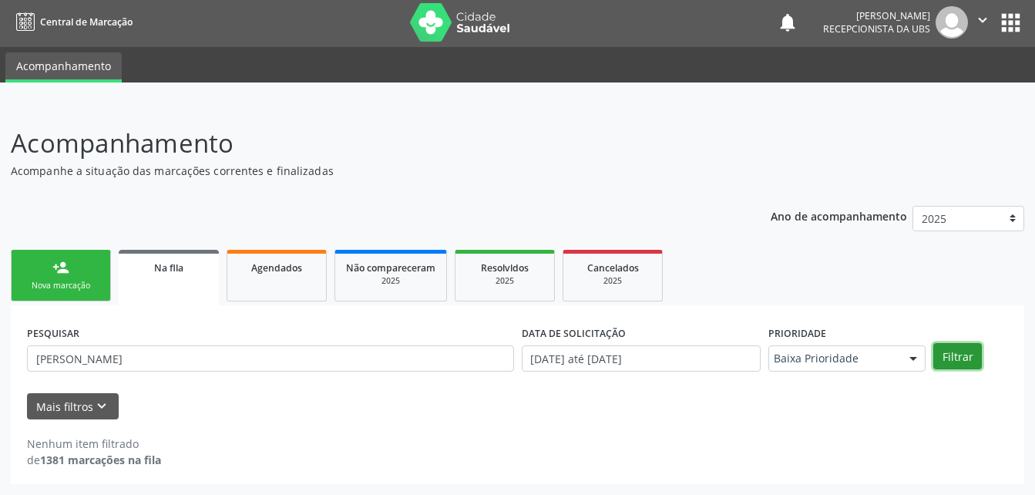
click at [954, 356] on button "Filtrar" at bounding box center [958, 356] width 49 height 26
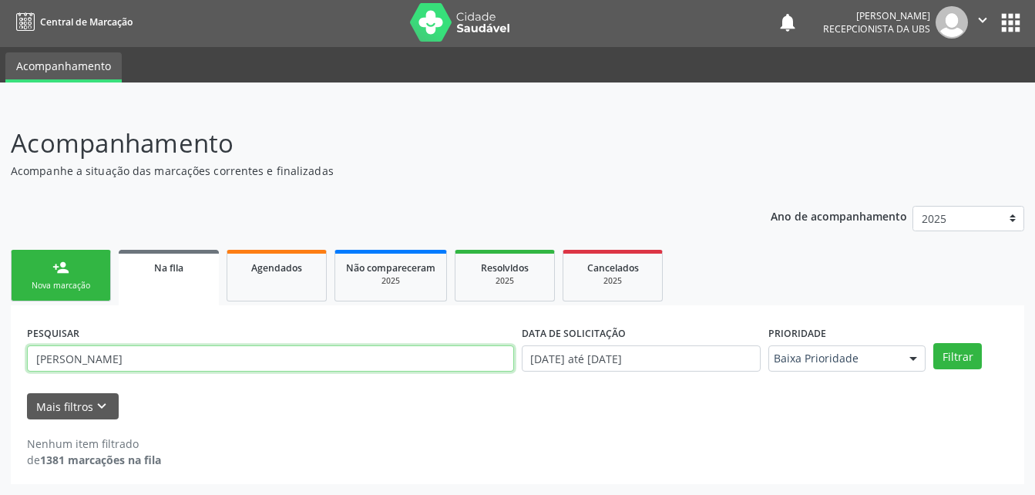
click at [498, 358] on input "RONALDO JOSE" at bounding box center [270, 358] width 487 height 26
click at [500, 357] on input "RONALDO JOSE" at bounding box center [270, 358] width 487 height 26
type input "R"
type input "SILVANAIA LOPES"
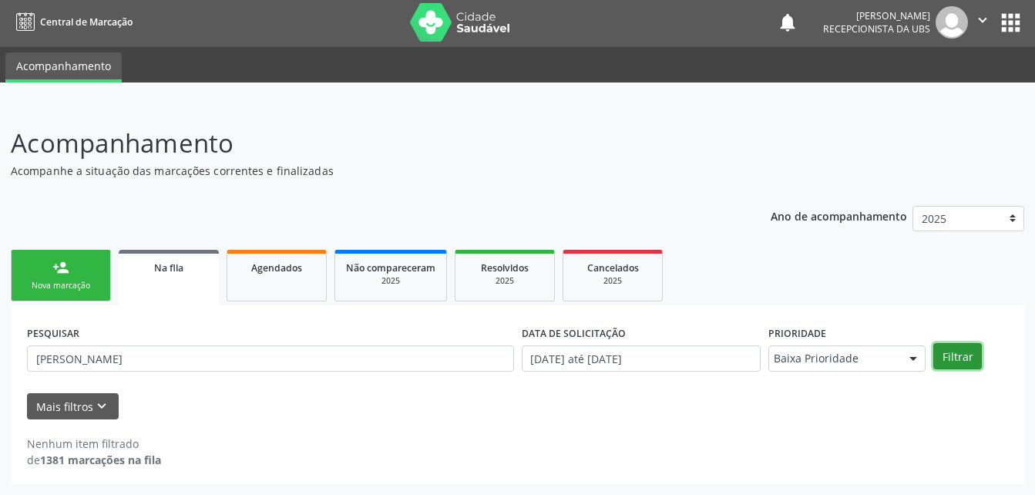
click at [952, 358] on button "Filtrar" at bounding box center [958, 356] width 49 height 26
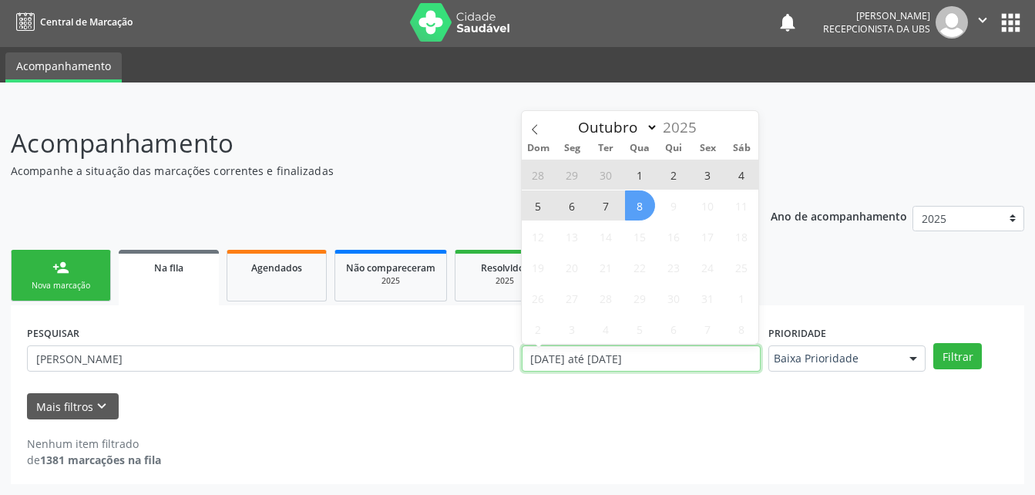
click at [704, 366] on input "[DATE] até [DATE]" at bounding box center [642, 358] width 240 height 26
click at [639, 168] on span "1" at bounding box center [640, 175] width 30 height 30
type input "01/10/2025"
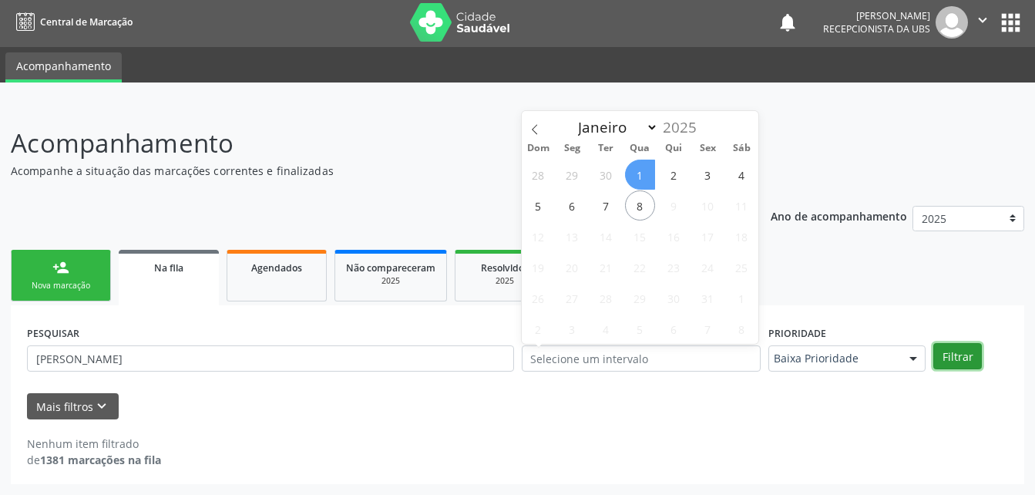
click at [964, 356] on button "Filtrar" at bounding box center [958, 356] width 49 height 26
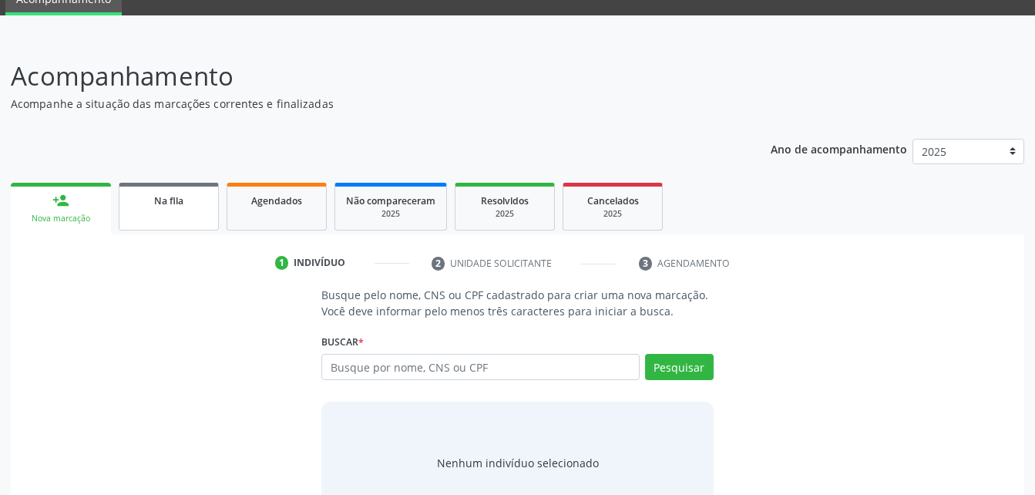
click at [192, 209] on link "Na fila" at bounding box center [169, 207] width 100 height 48
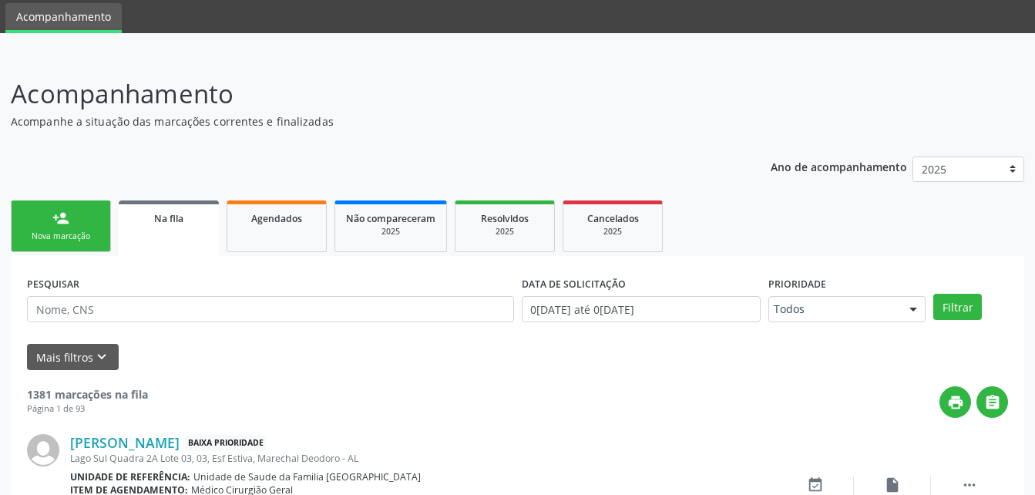
scroll to position [69, 0]
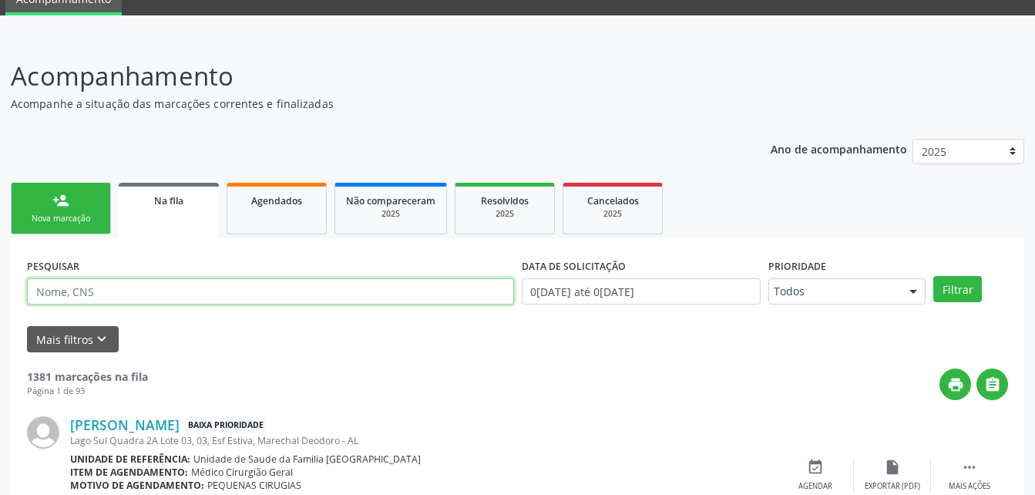
click at [204, 281] on input "text" at bounding box center [270, 291] width 487 height 26
type input "[PERSON_NAME]"
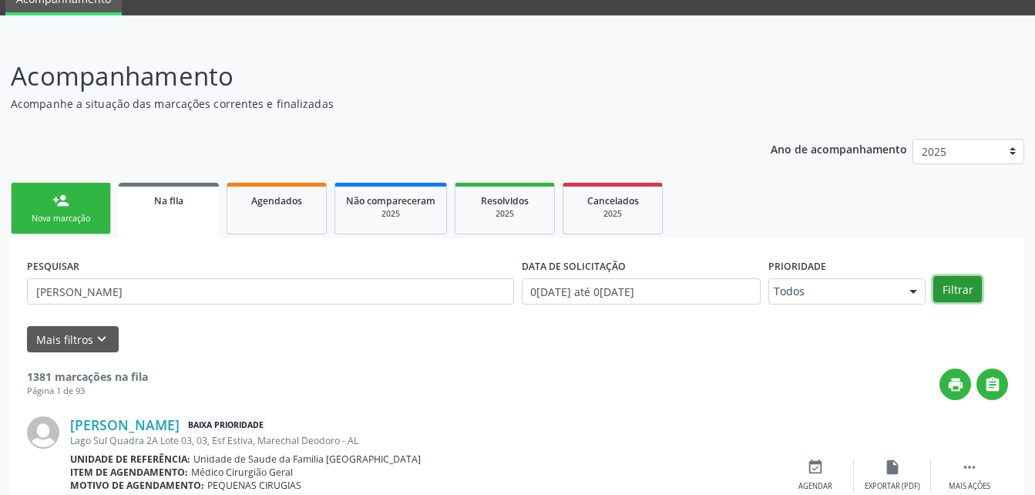
click at [951, 295] on button "Filtrar" at bounding box center [958, 289] width 49 height 26
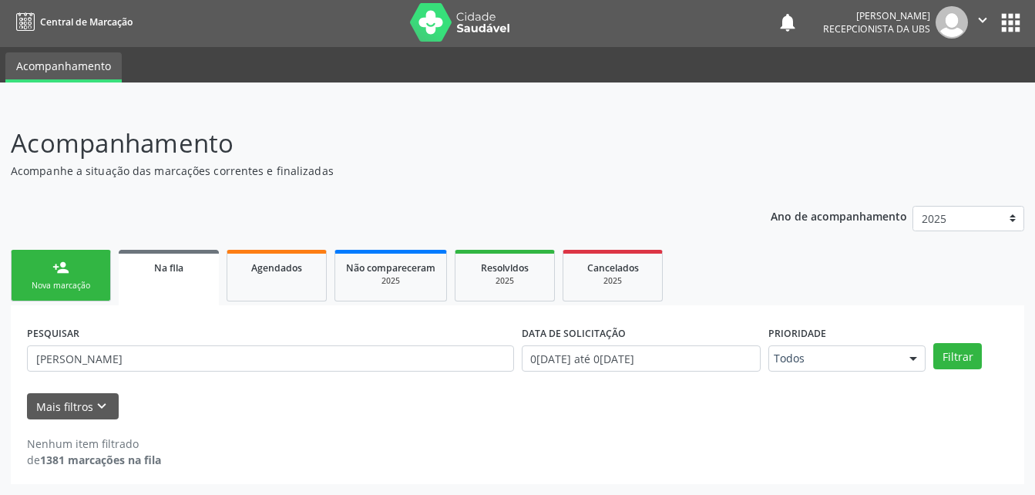
scroll to position [0, 0]
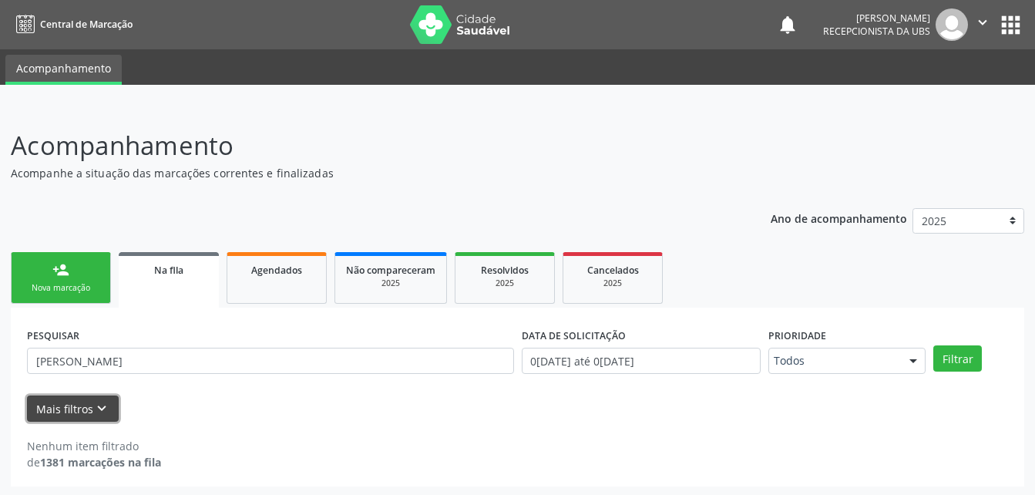
click at [101, 411] on icon "keyboard_arrow_down" at bounding box center [101, 408] width 17 height 17
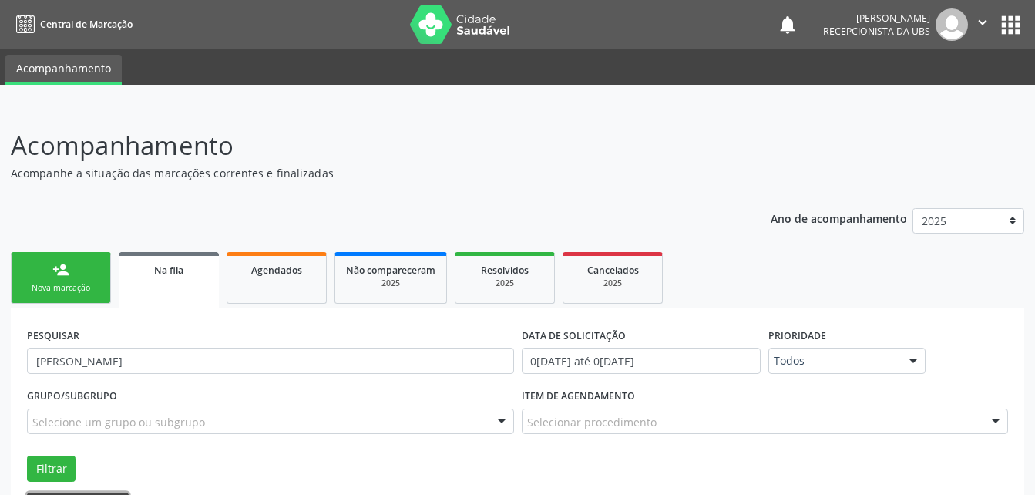
scroll to position [77, 0]
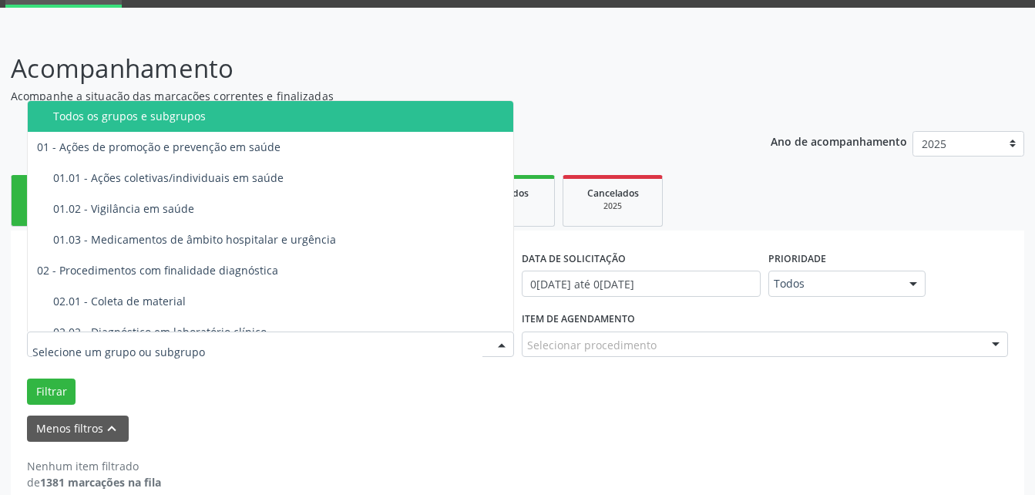
click at [368, 342] on div at bounding box center [270, 344] width 487 height 26
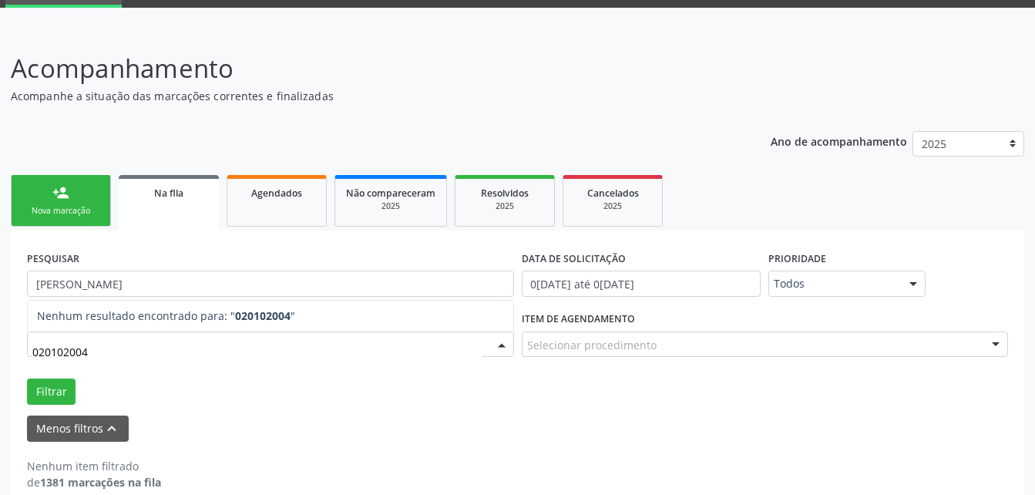
type input "0201020041"
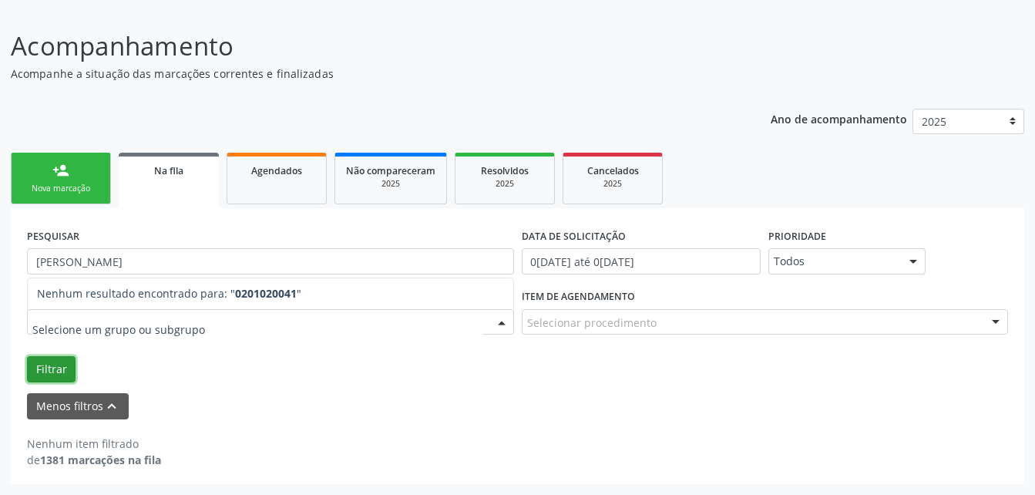
click at [45, 371] on button "Filtrar" at bounding box center [51, 369] width 49 height 26
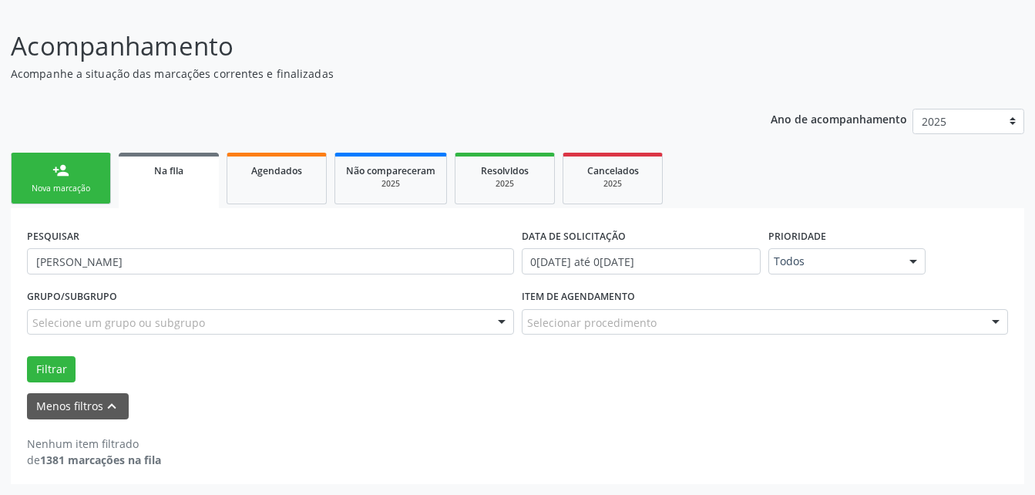
scroll to position [0, 0]
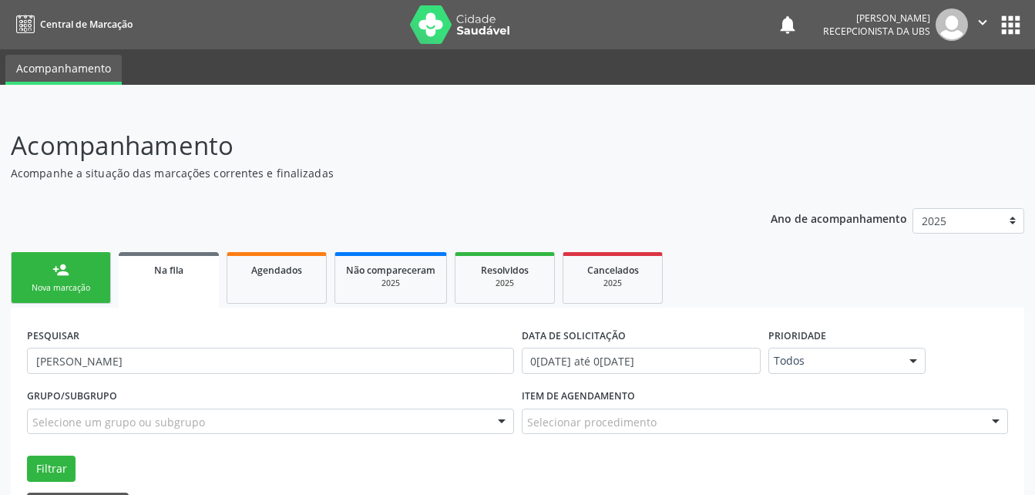
click at [699, 420] on div "Selecionar procedimento" at bounding box center [765, 422] width 487 height 26
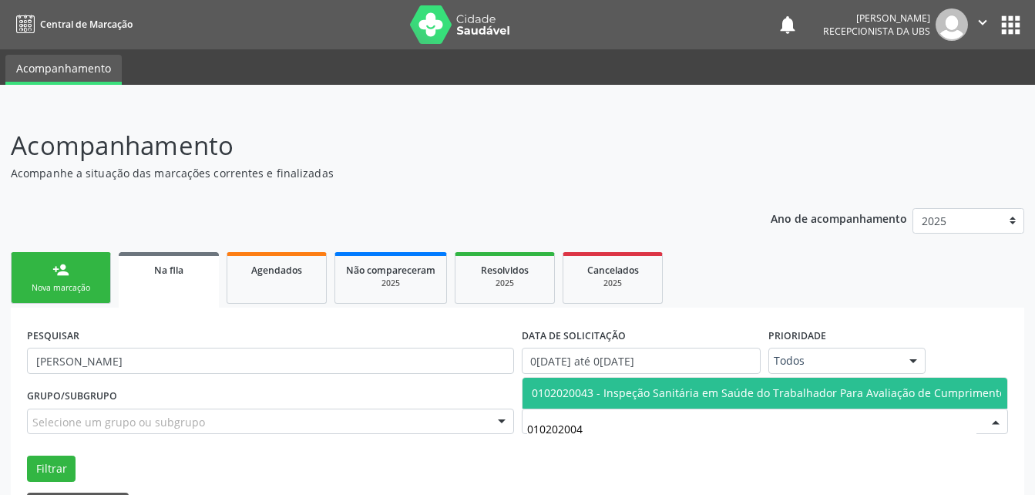
type input "0102020041"
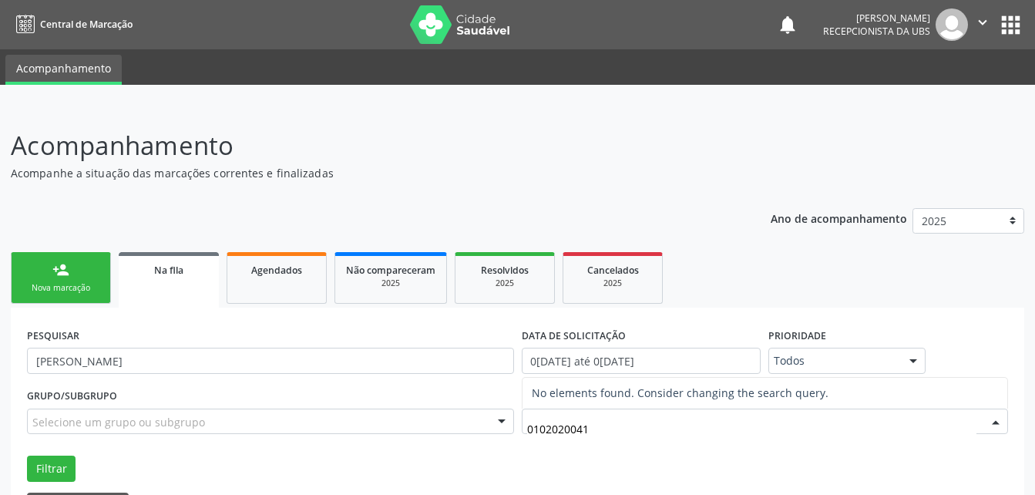
scroll to position [99, 0]
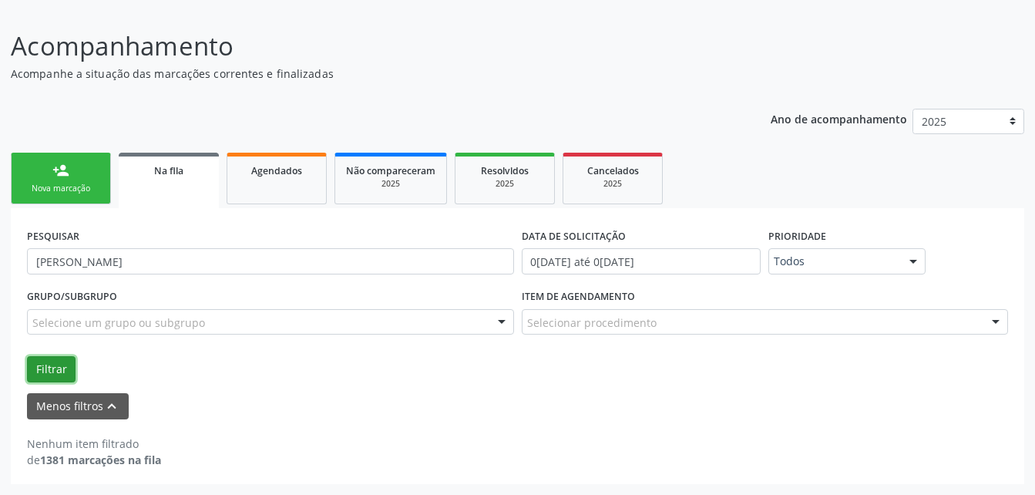
click at [40, 378] on button "Filtrar" at bounding box center [51, 369] width 49 height 26
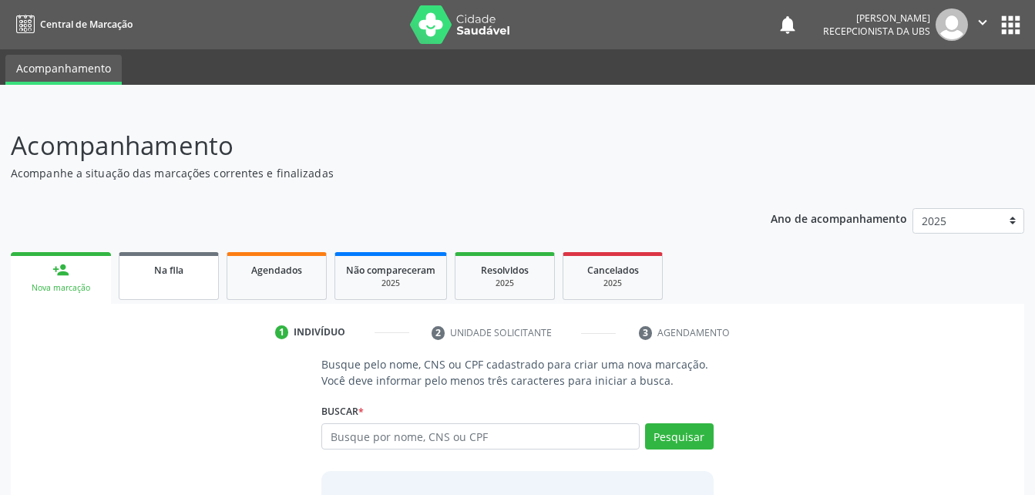
click at [167, 277] on div "Na fila" at bounding box center [168, 269] width 77 height 16
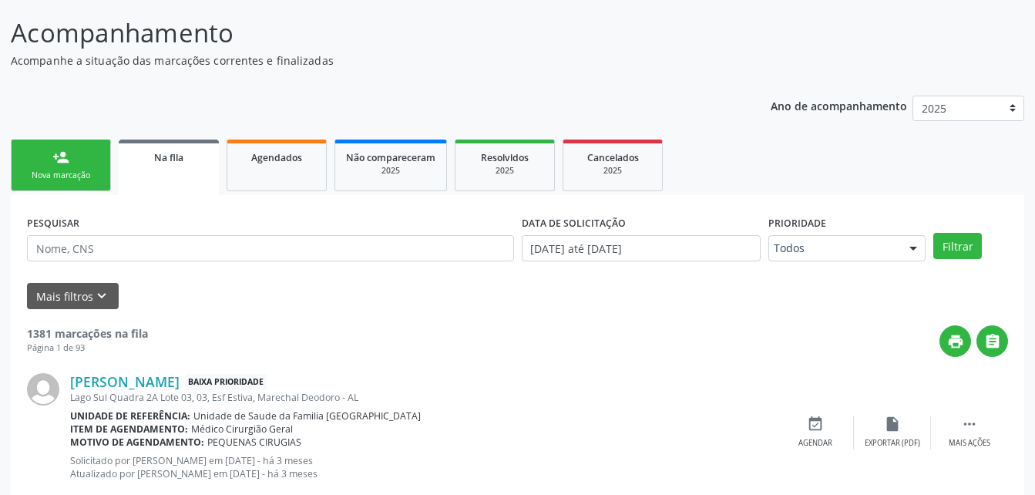
scroll to position [190, 0]
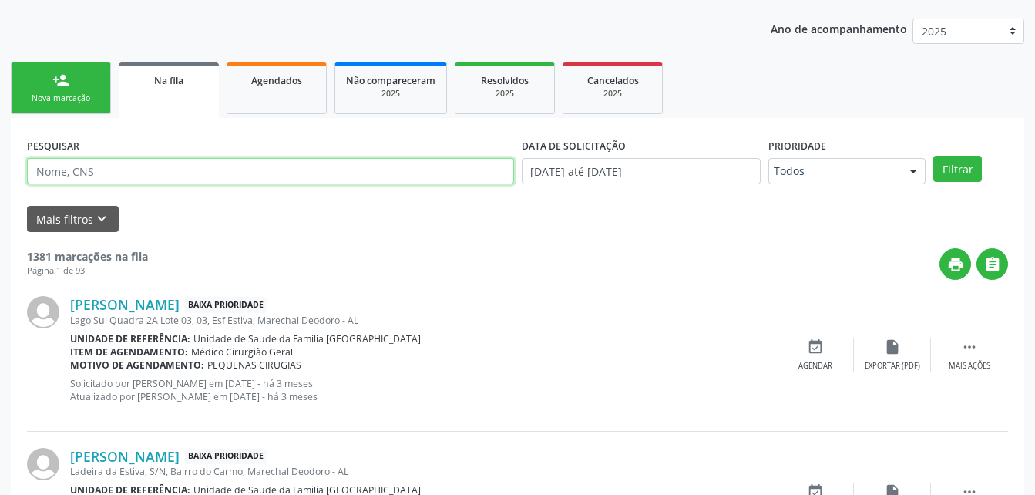
click at [167, 180] on input "text" at bounding box center [270, 171] width 487 height 26
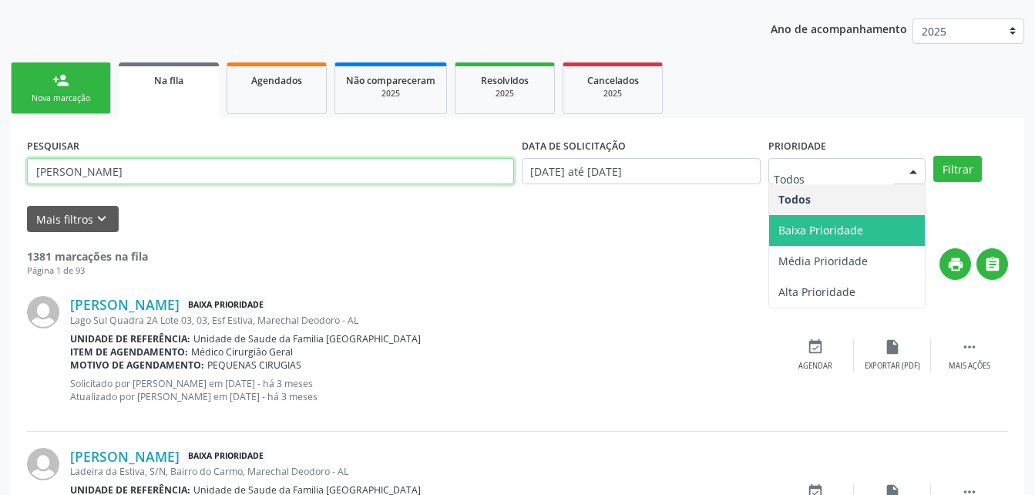
click at [853, 225] on span "Baixa Prioridade" at bounding box center [821, 230] width 85 height 15
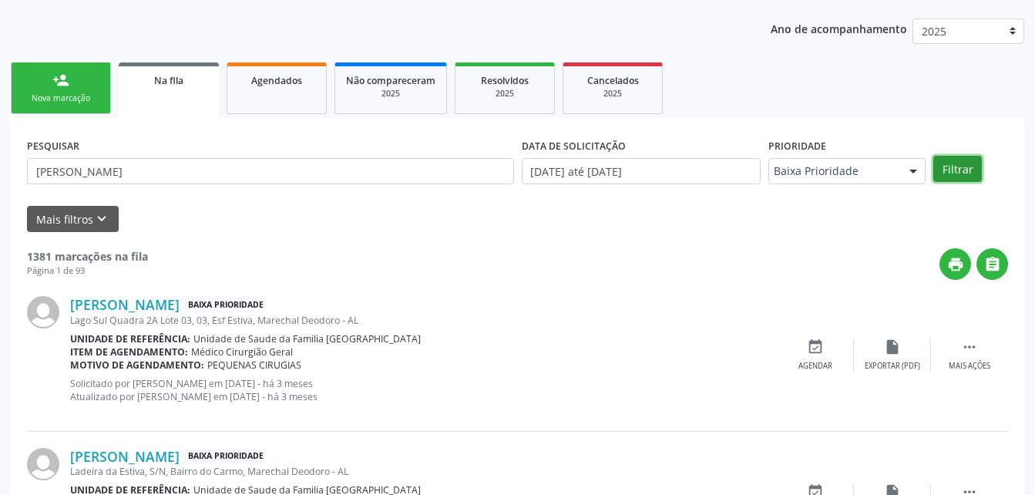
click at [957, 160] on button "Filtrar" at bounding box center [958, 169] width 49 height 26
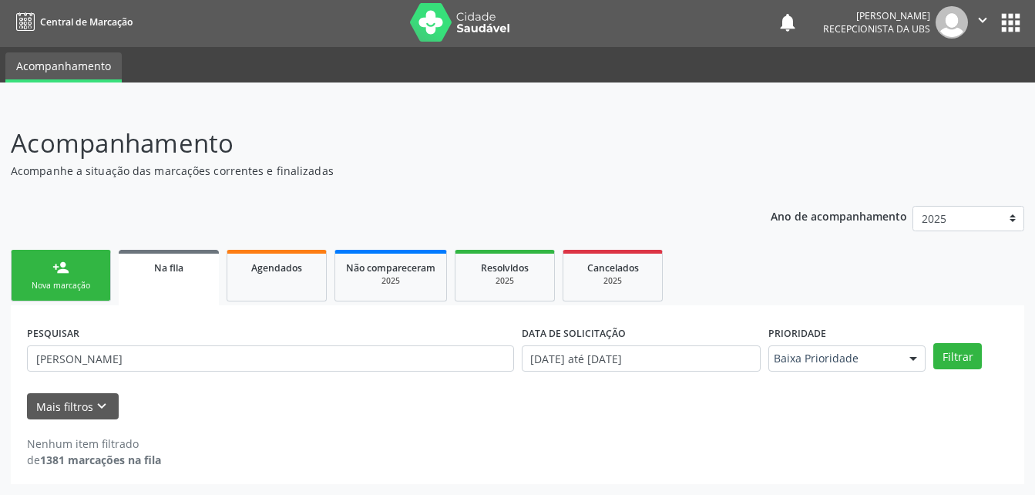
scroll to position [2, 0]
click at [359, 362] on input "[PERSON_NAME]" at bounding box center [270, 358] width 487 height 26
drag, startPoint x: 359, startPoint y: 362, endPoint x: 368, endPoint y: 358, distance: 10.3
click at [368, 358] on input "[PERSON_NAME]" at bounding box center [270, 358] width 487 height 26
type input "R"
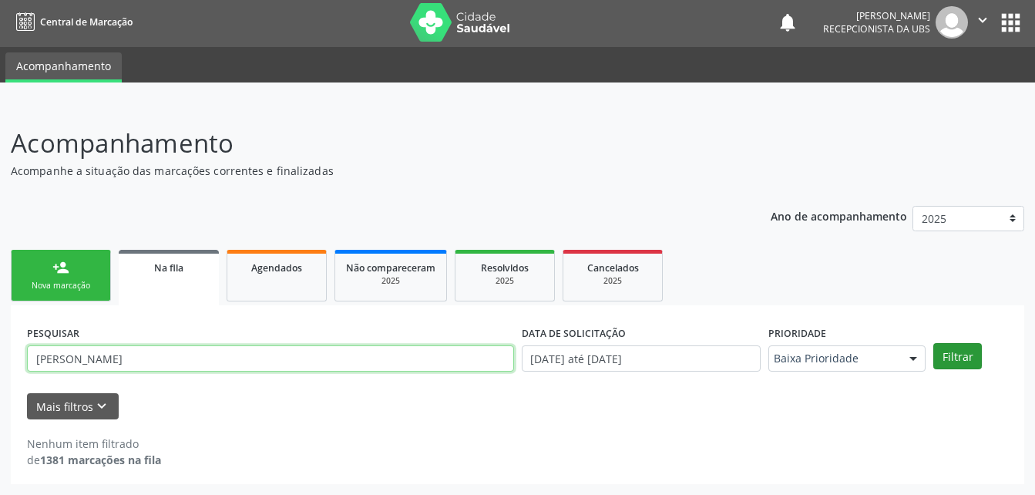
type input "SILVANIA LOPES"
click at [969, 361] on button "Filtrar" at bounding box center [958, 356] width 49 height 26
click at [301, 354] on input "SILVANIA LOPES" at bounding box center [270, 358] width 487 height 26
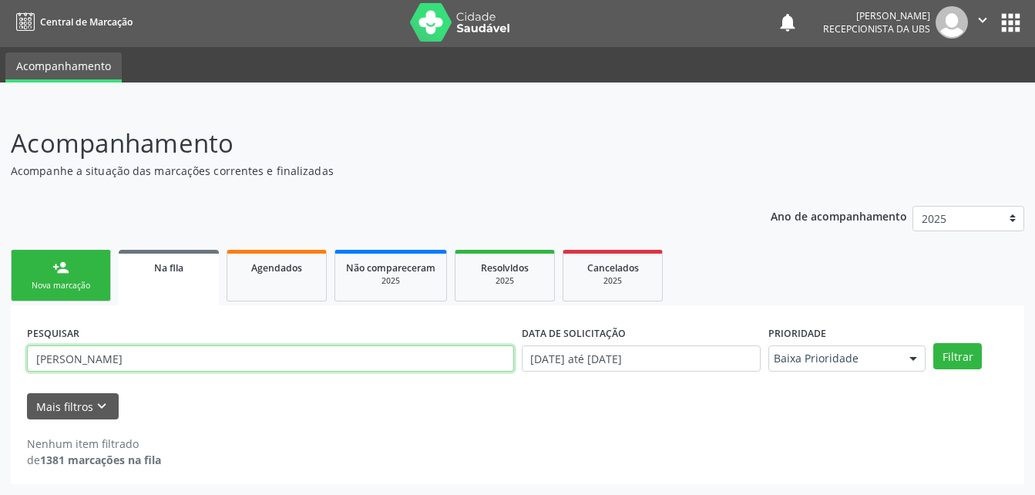
click at [301, 354] on input "SILVANIA LOPES" at bounding box center [270, 358] width 487 height 26
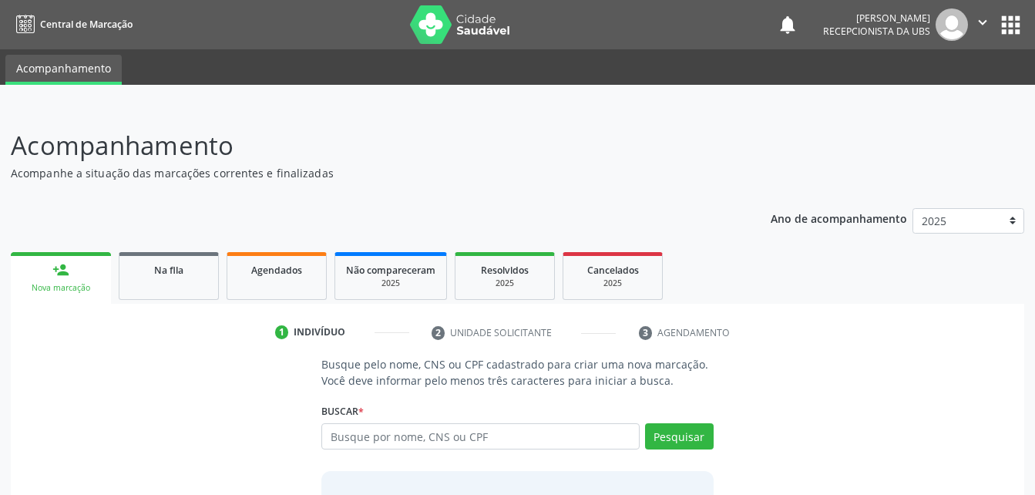
scroll to position [2, 0]
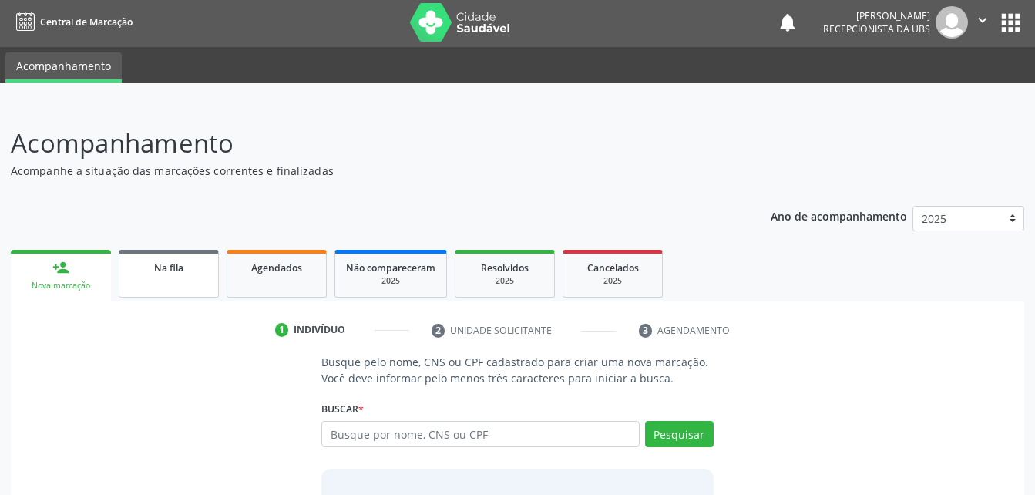
click at [144, 279] on link "Na fila" at bounding box center [169, 274] width 100 height 48
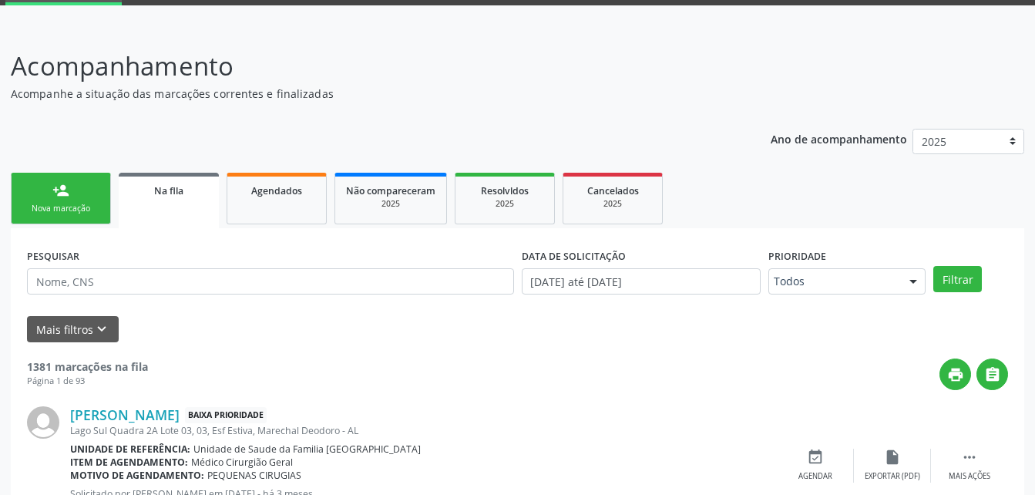
scroll to position [156, 0]
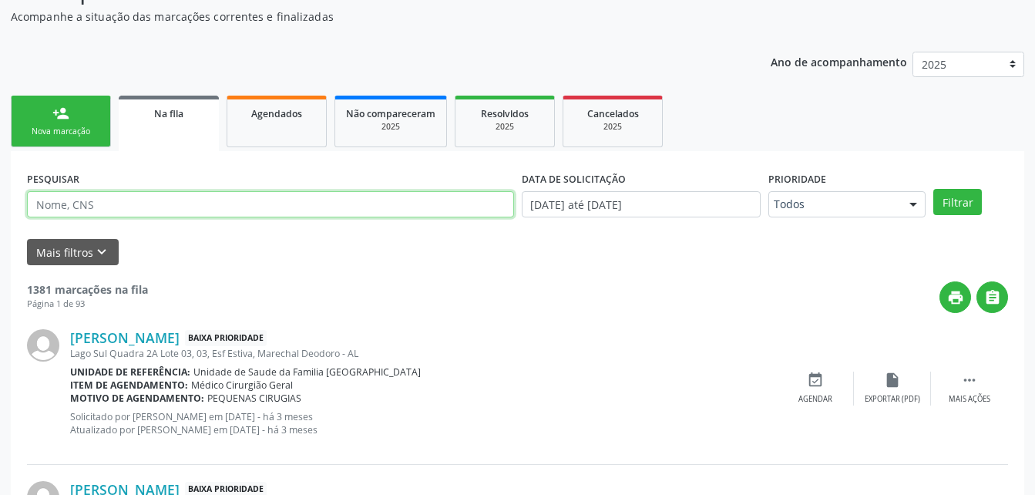
click at [175, 208] on input "text" at bounding box center [270, 204] width 487 height 26
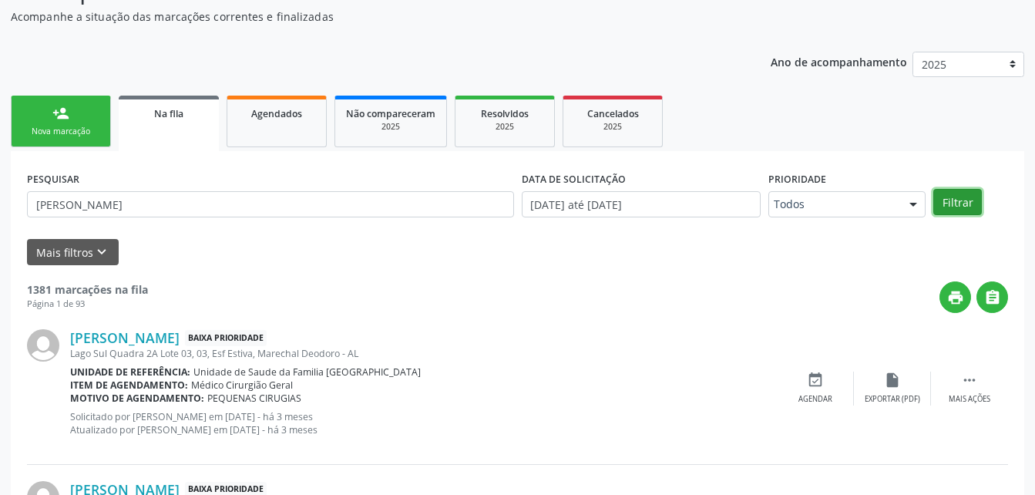
click at [969, 200] on button "Filtrar" at bounding box center [958, 202] width 49 height 26
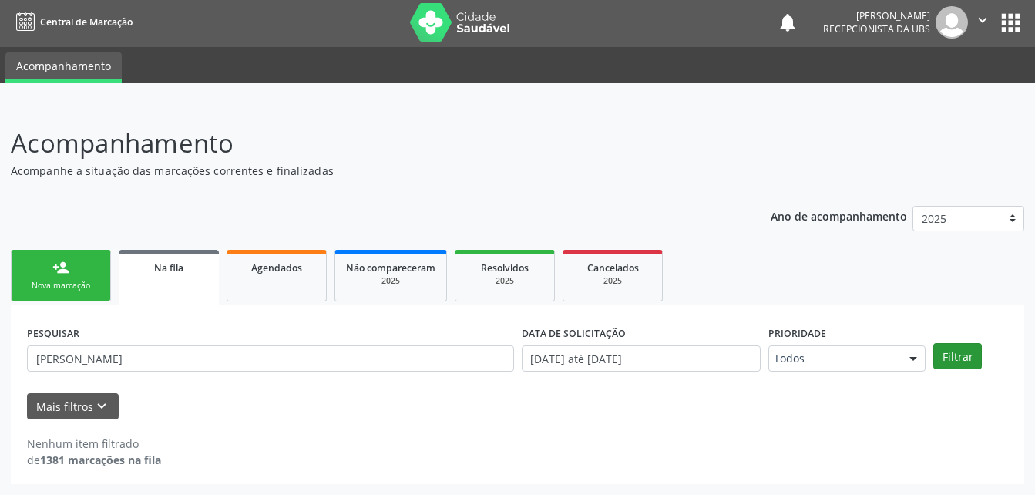
scroll to position [2, 0]
click at [415, 359] on input "[PERSON_NAME]" at bounding box center [270, 358] width 487 height 26
click at [415, 359] on input "RONALDO JOSE" at bounding box center [270, 358] width 487 height 26
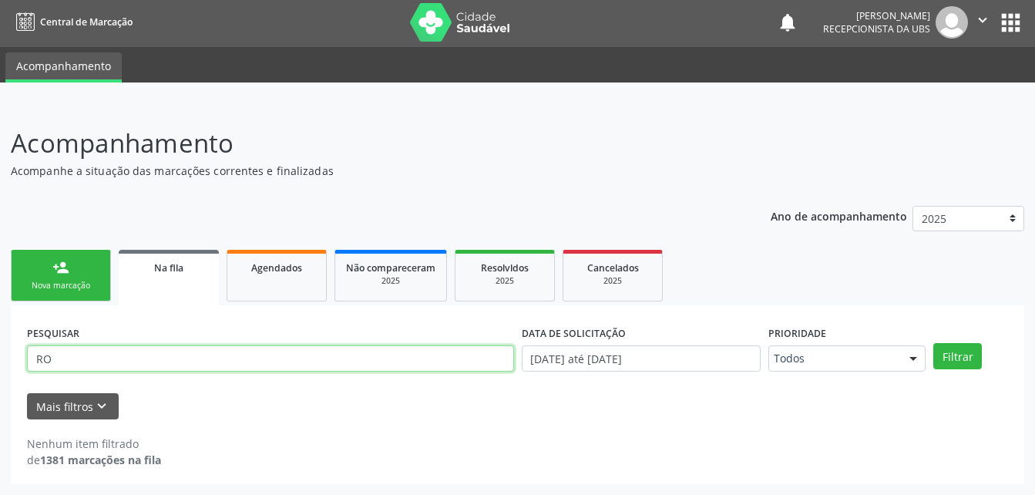
type input "R"
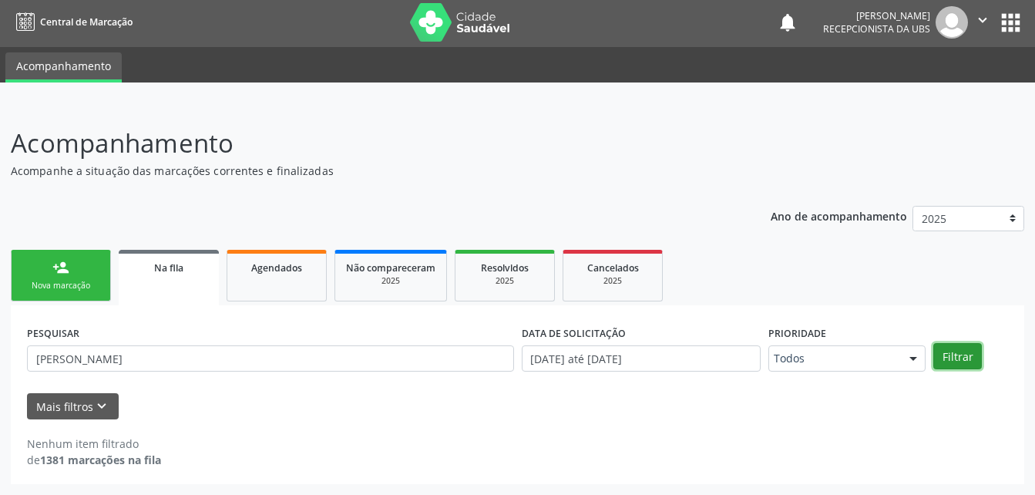
click at [965, 357] on button "Filtrar" at bounding box center [958, 356] width 49 height 26
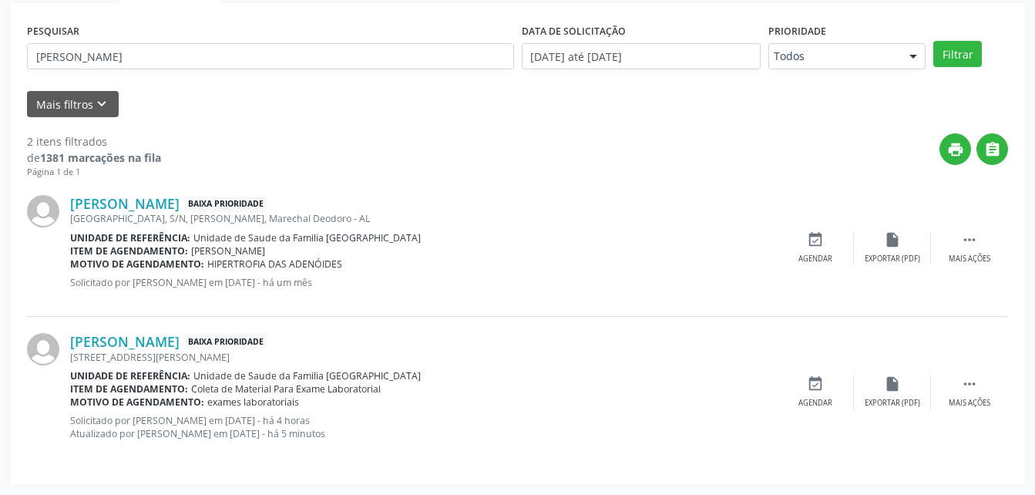
scroll to position [73, 0]
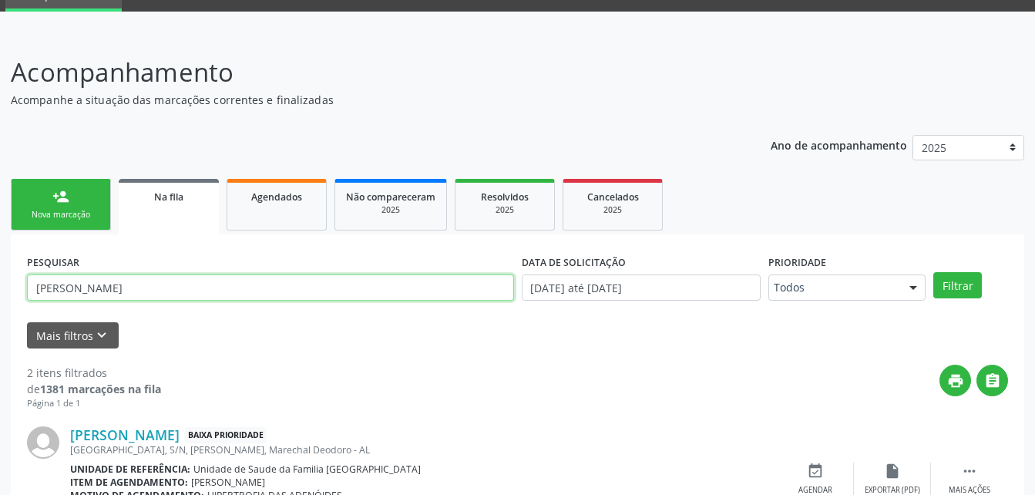
click at [426, 294] on input "THALITA BRAZ" at bounding box center [270, 287] width 487 height 26
type input "T"
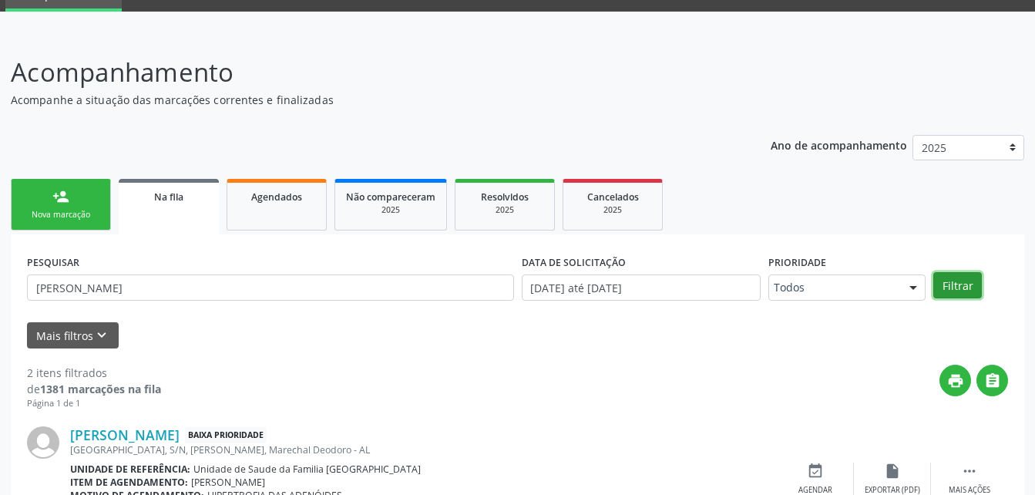
click at [960, 281] on button "Filtrar" at bounding box center [958, 285] width 49 height 26
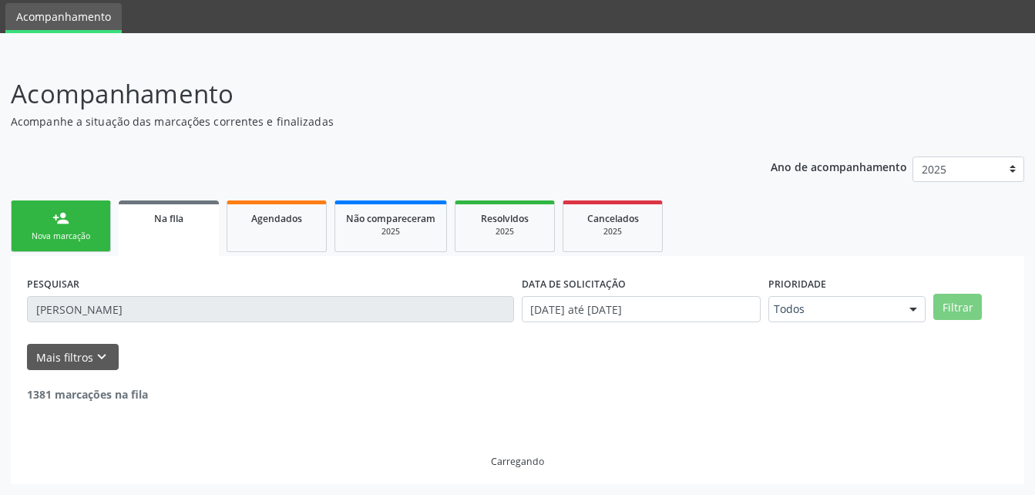
scroll to position [2, 0]
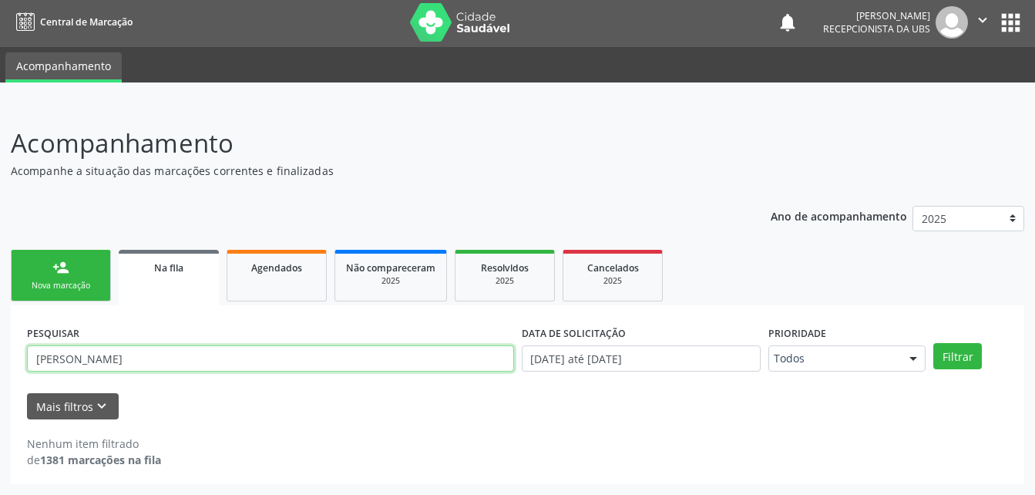
click at [239, 352] on input "RONALDO JOSE DOS SANTOS" at bounding box center [270, 358] width 487 height 26
type input "R"
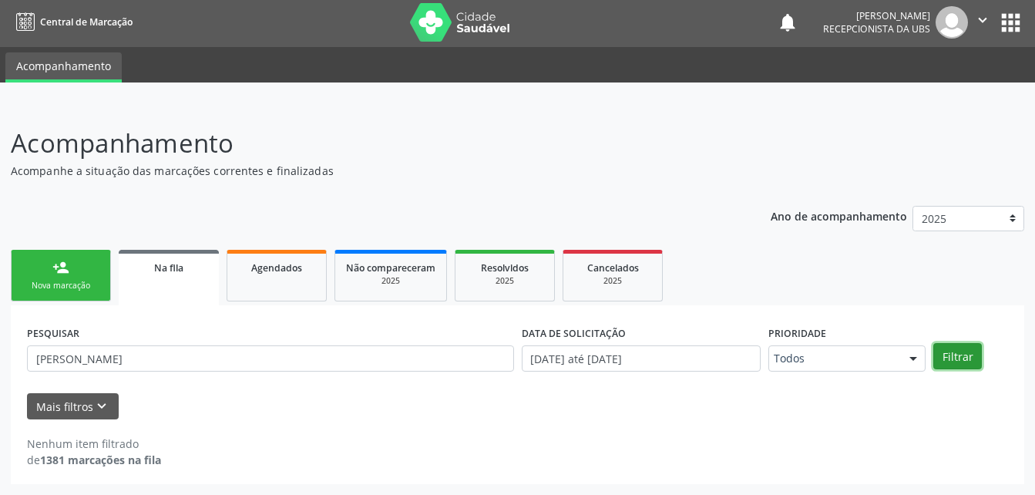
click at [964, 358] on button "Filtrar" at bounding box center [958, 356] width 49 height 26
click at [443, 335] on div "PESQUISAR SILVANIA LOPES" at bounding box center [270, 351] width 495 height 60
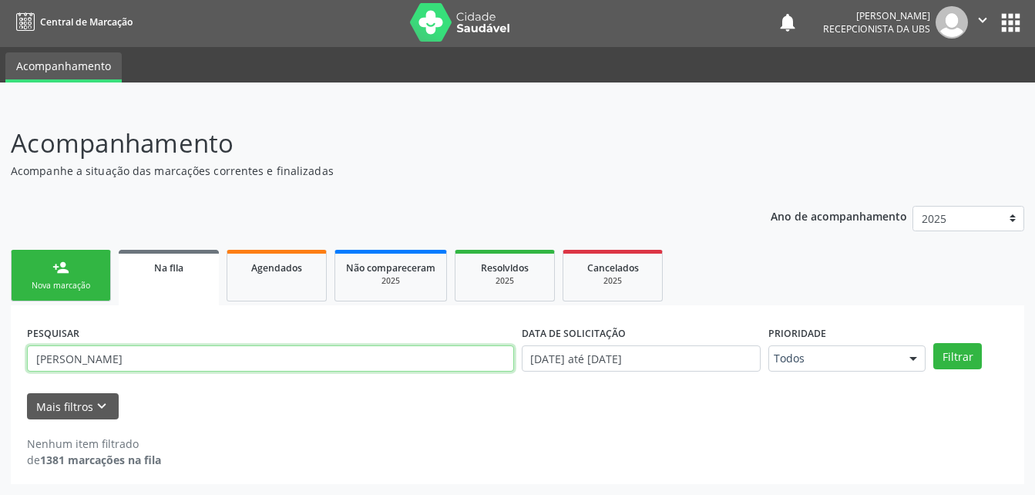
drag, startPoint x: 443, startPoint y: 335, endPoint x: 414, endPoint y: 365, distance: 42.0
click at [414, 365] on input "SILVANIA LOPES" at bounding box center [270, 358] width 487 height 26
type input "S"
type input "GILSON DE SOUZA"
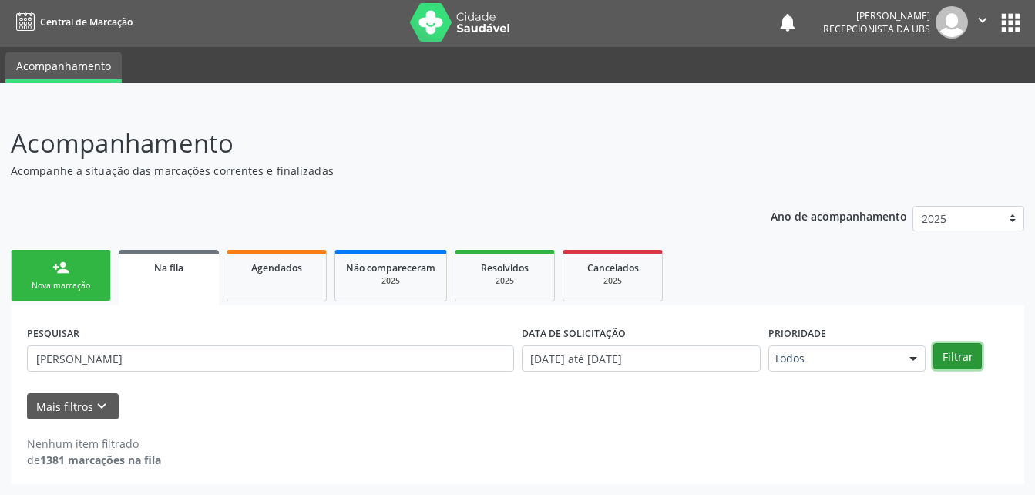
click at [955, 358] on button "Filtrar" at bounding box center [958, 356] width 49 height 26
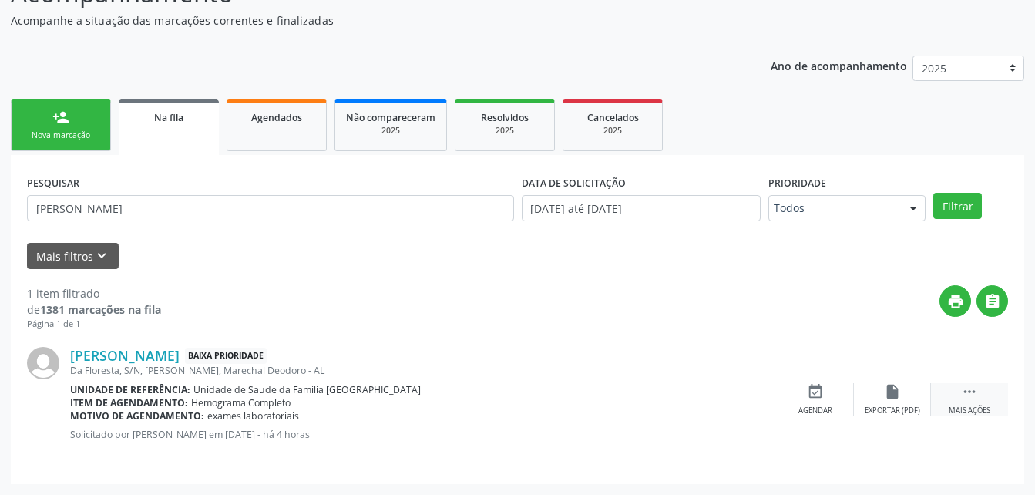
click at [970, 392] on icon "" at bounding box center [969, 391] width 17 height 17
click at [884, 393] on icon "edit" at bounding box center [892, 391] width 17 height 17
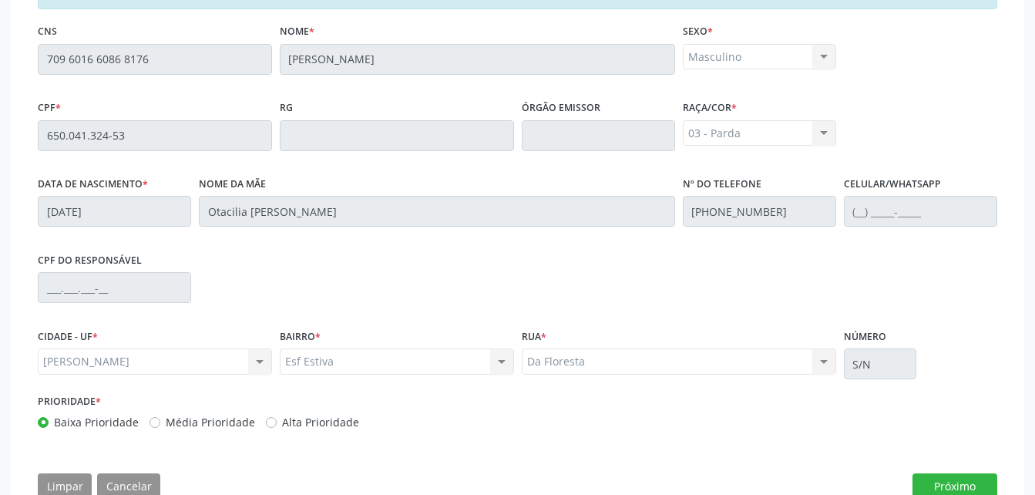
scroll to position [428, 0]
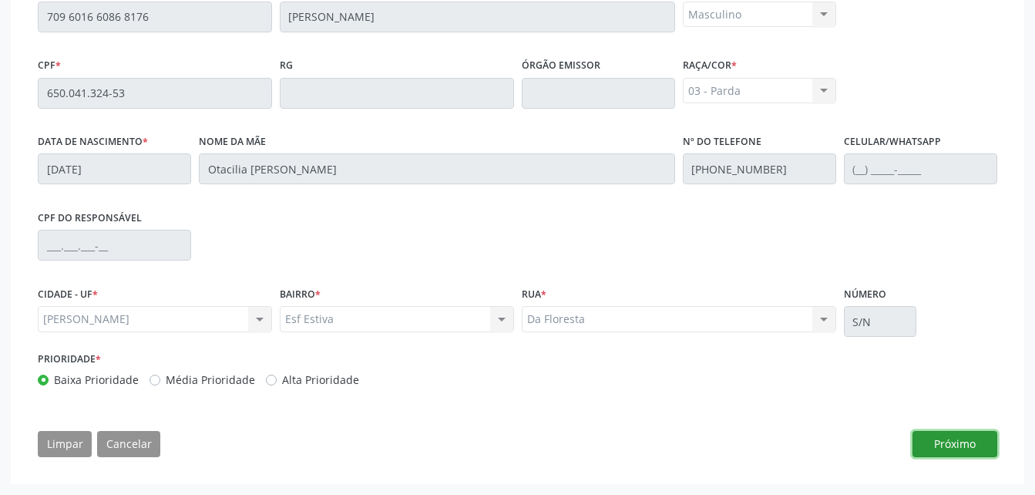
click at [926, 438] on button "Próximo" at bounding box center [955, 444] width 85 height 26
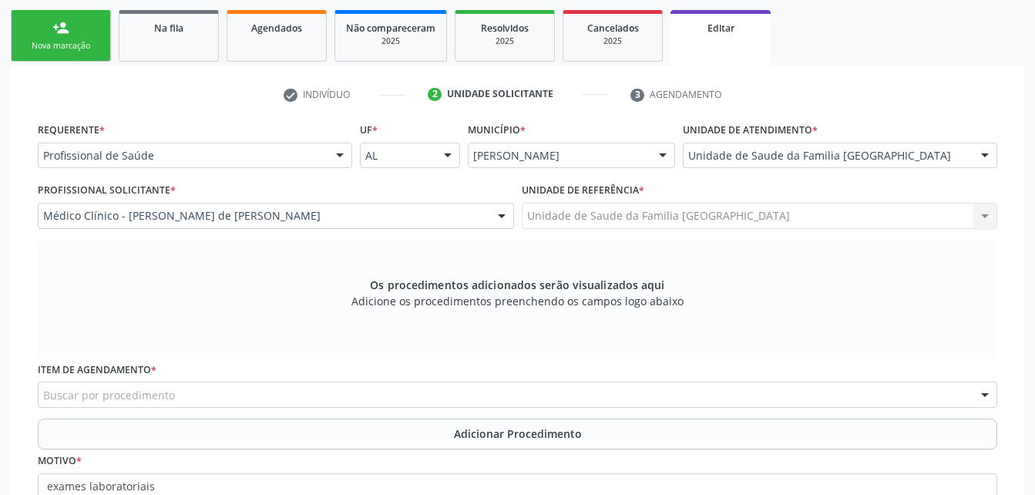
scroll to position [319, 0]
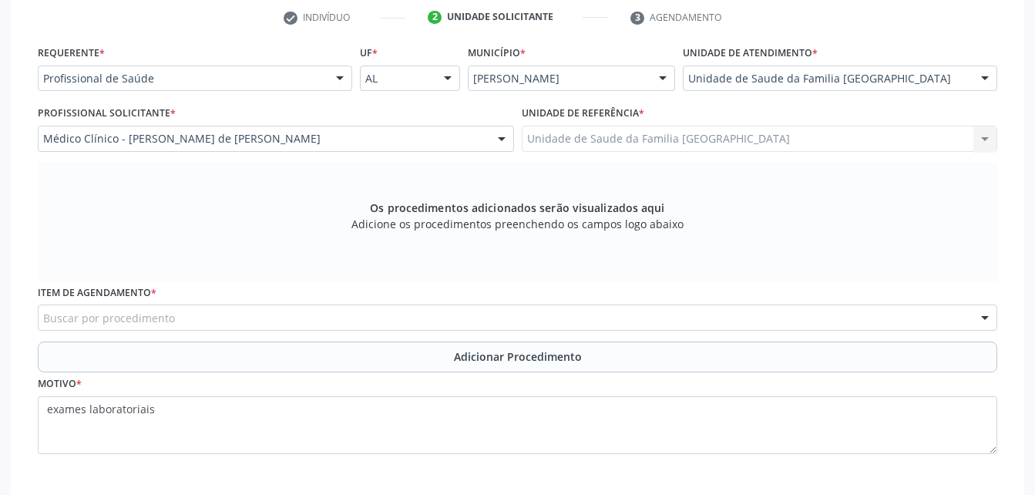
click at [262, 323] on div "Buscar por procedimento" at bounding box center [518, 318] width 960 height 26
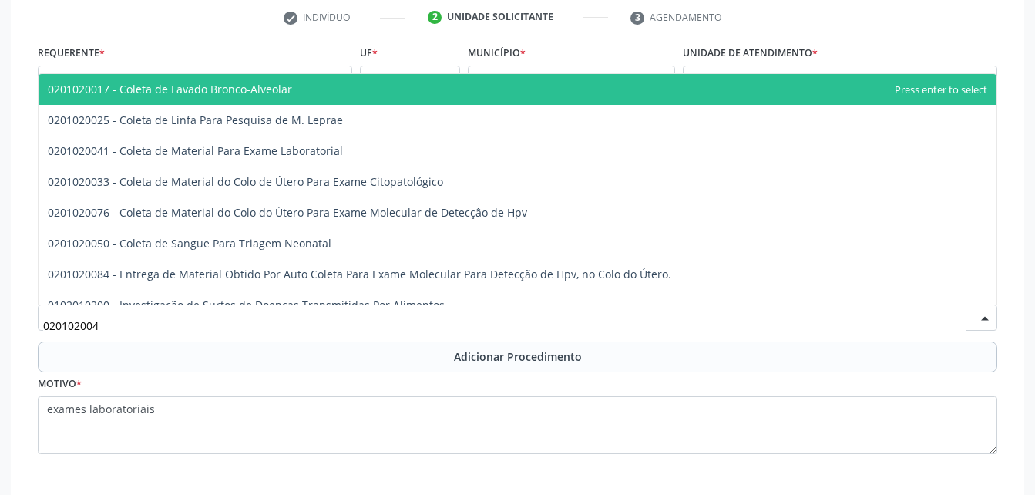
type input "0201020041"
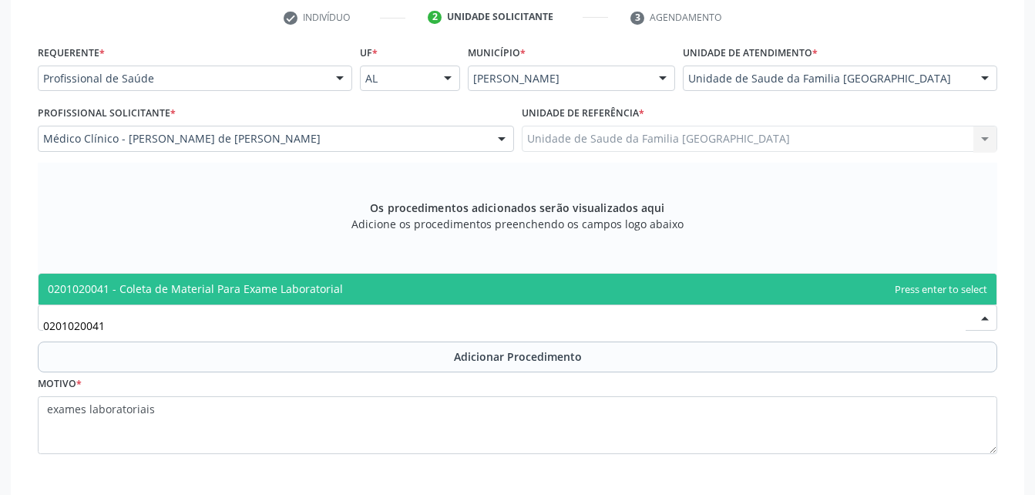
click at [302, 278] on span "0201020041 - Coleta de Material Para Exame Laboratorial" at bounding box center [518, 289] width 958 height 31
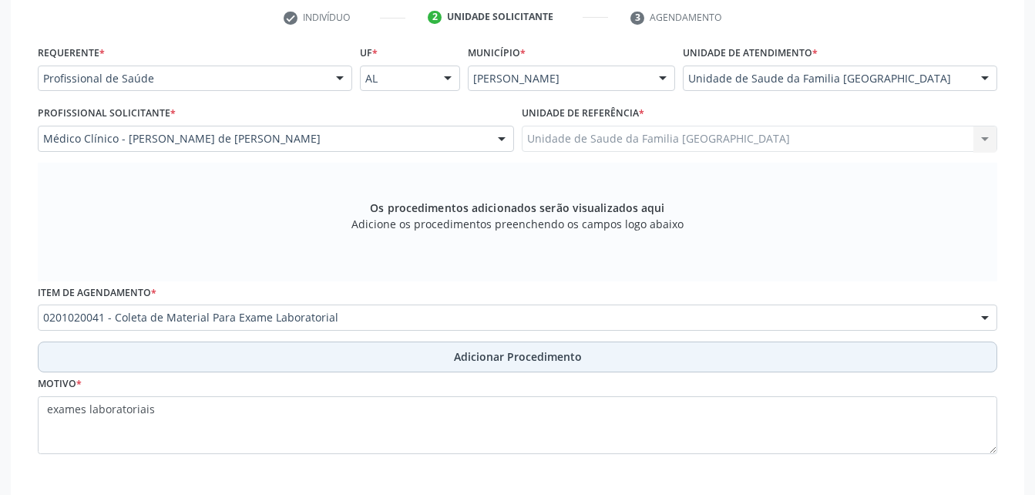
click at [371, 347] on button "Adicionar Procedimento" at bounding box center [518, 357] width 960 height 31
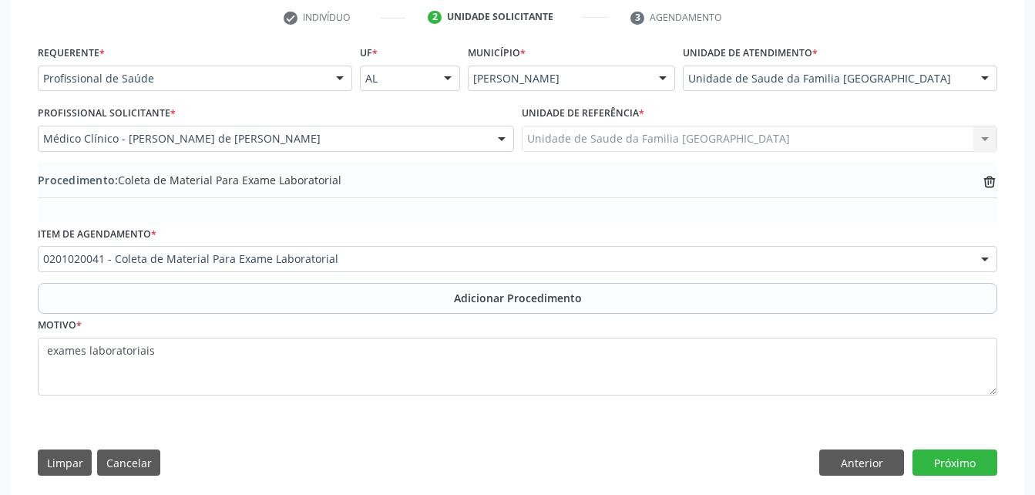
scroll to position [338, 0]
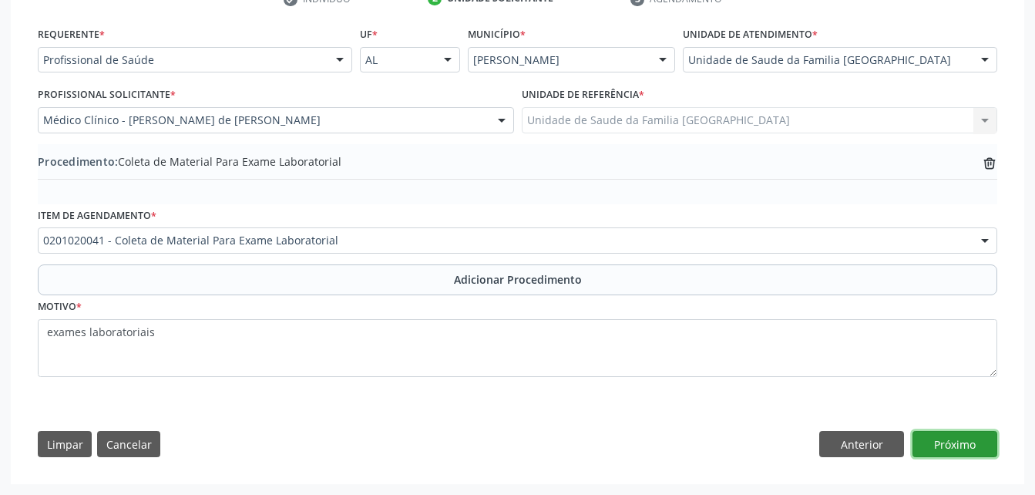
click at [974, 433] on button "Próximo" at bounding box center [955, 444] width 85 height 26
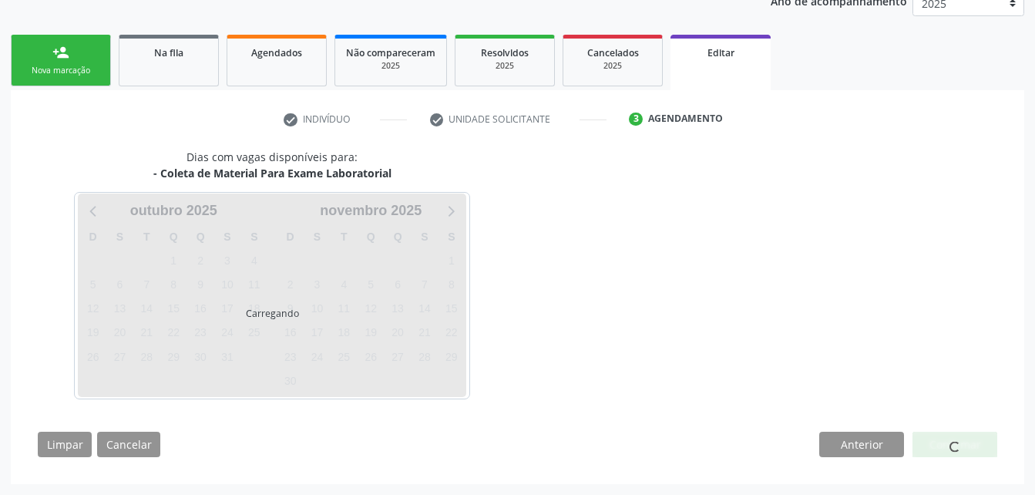
scroll to position [263, 0]
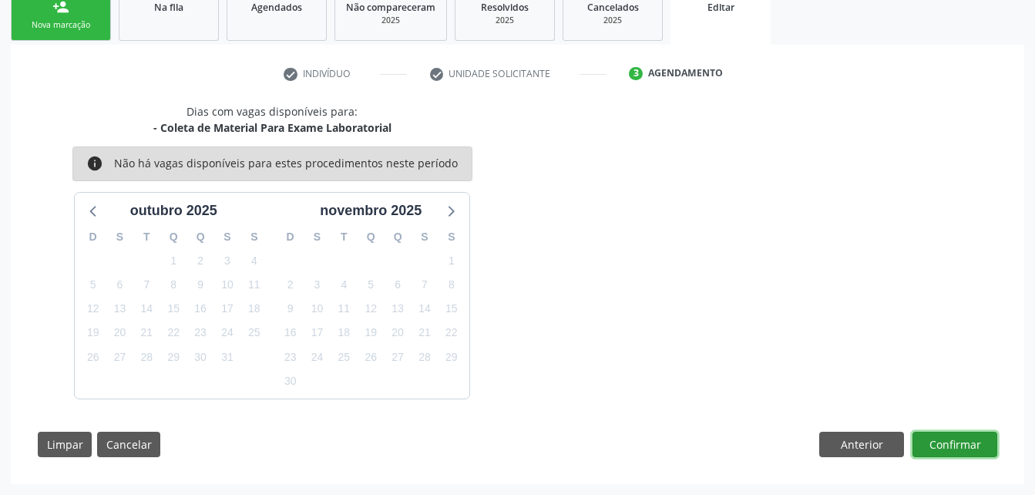
click at [967, 441] on button "Confirmar" at bounding box center [955, 445] width 85 height 26
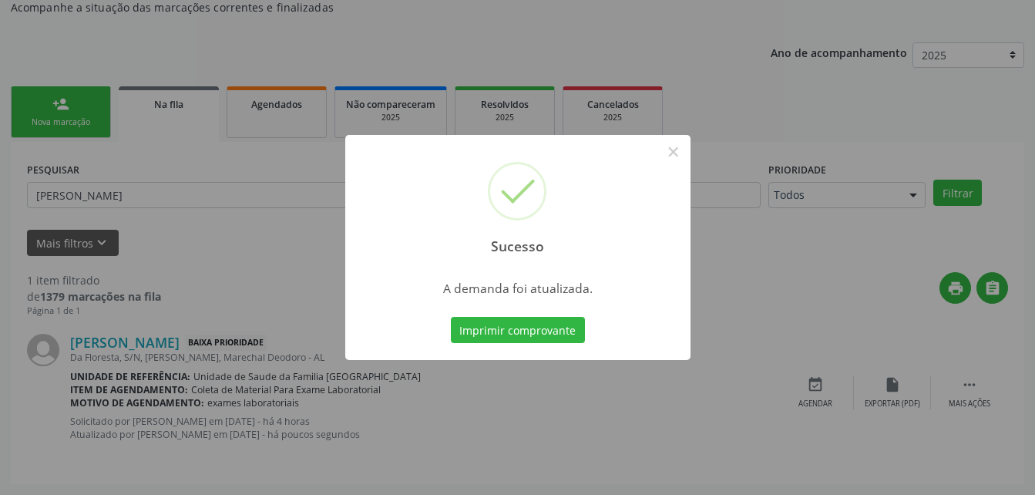
scroll to position [35, 0]
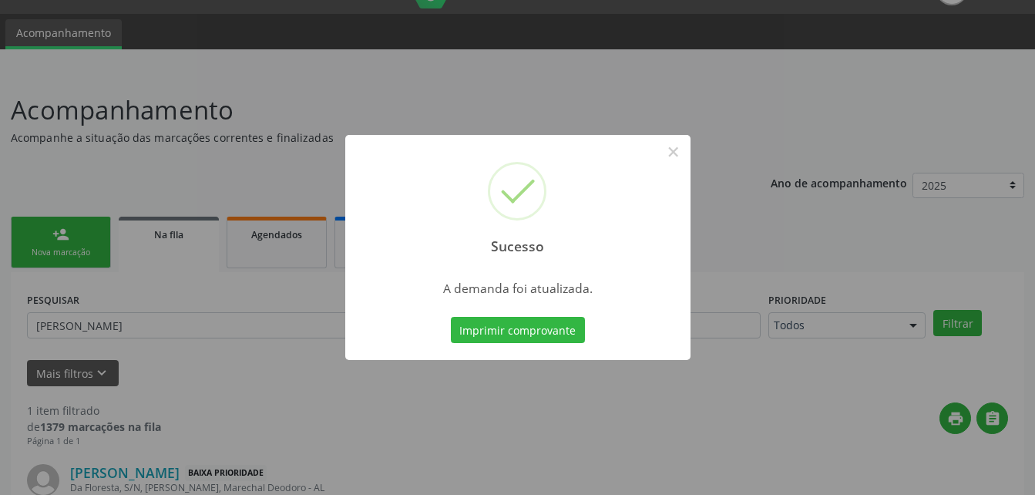
click at [164, 247] on div "Sucesso × A demanda foi atualizada. Imprimir comprovante Cancel" at bounding box center [517, 247] width 1035 height 495
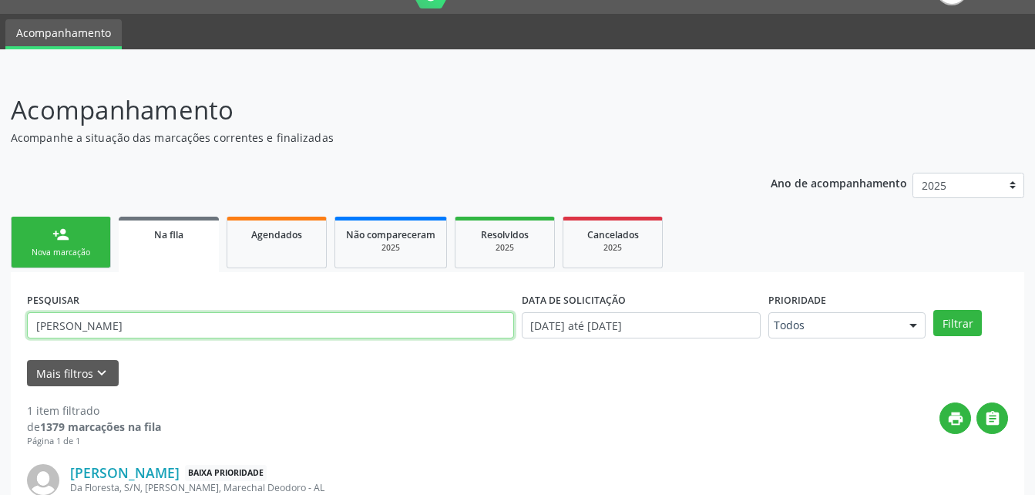
click at [194, 323] on input "GILSON DE SOUZA" at bounding box center [270, 325] width 487 height 26
type input "G"
type input "MARILENE DOS SANTOS FERREIRA"
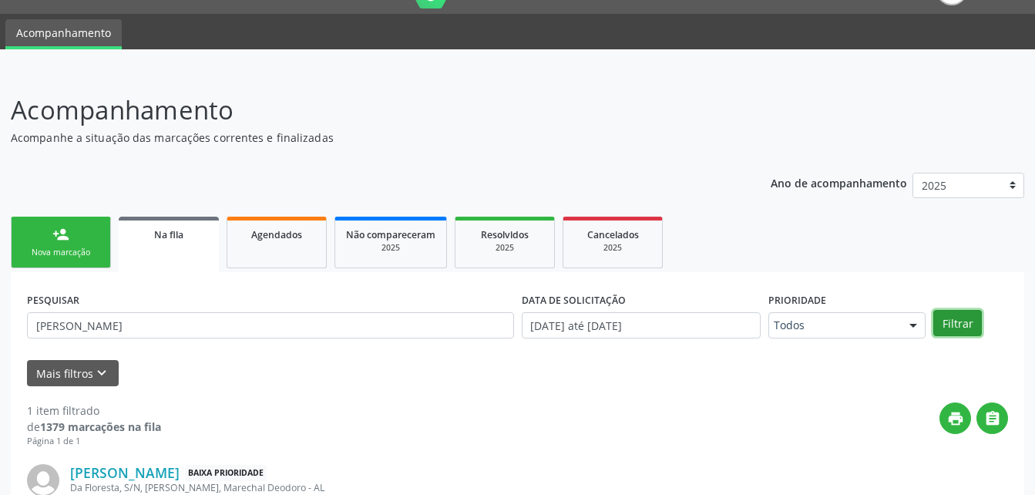
click at [963, 318] on button "Filtrar" at bounding box center [958, 323] width 49 height 26
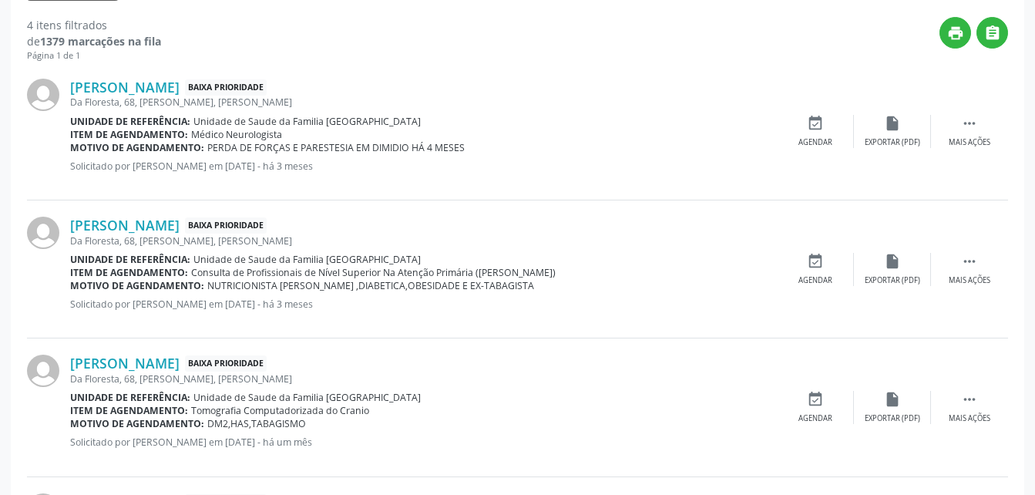
scroll to position [567, 0]
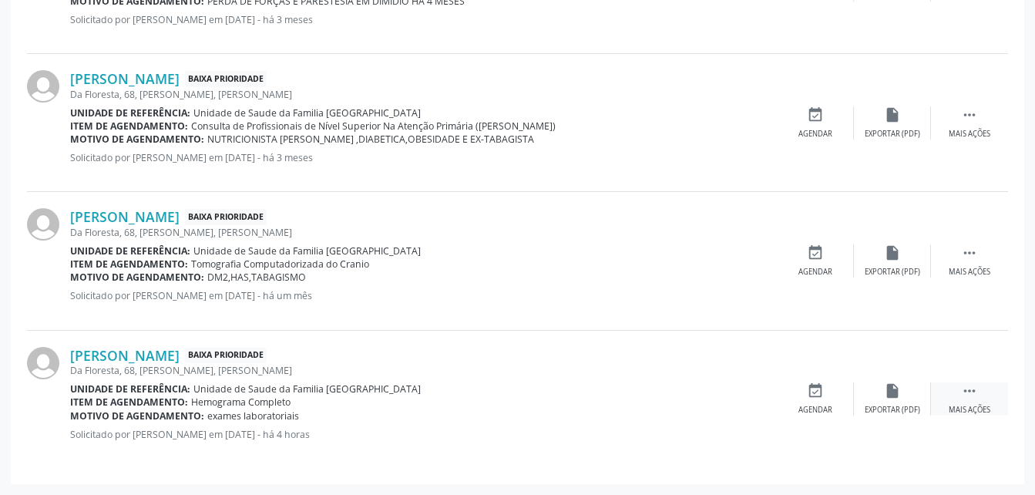
click at [963, 391] on icon "" at bounding box center [969, 390] width 17 height 17
click at [893, 392] on icon "edit" at bounding box center [892, 390] width 17 height 17
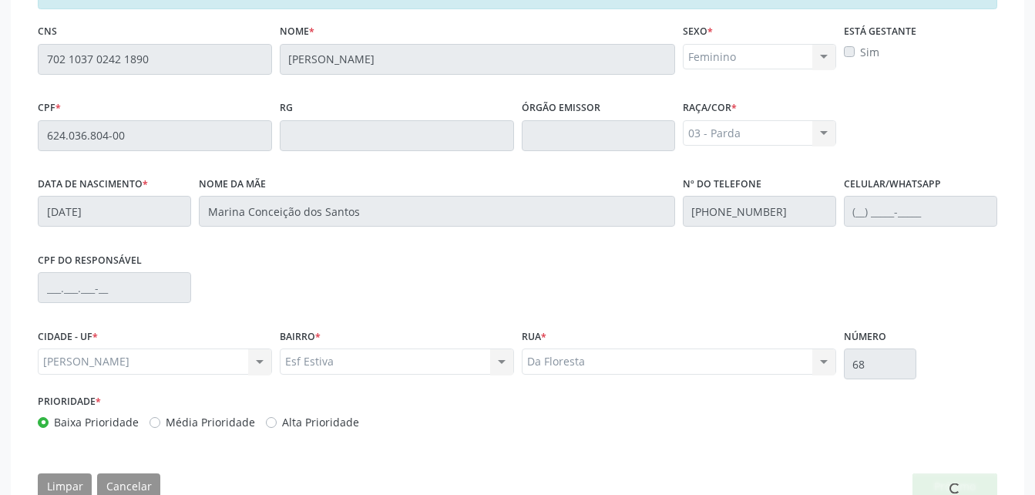
scroll to position [428, 0]
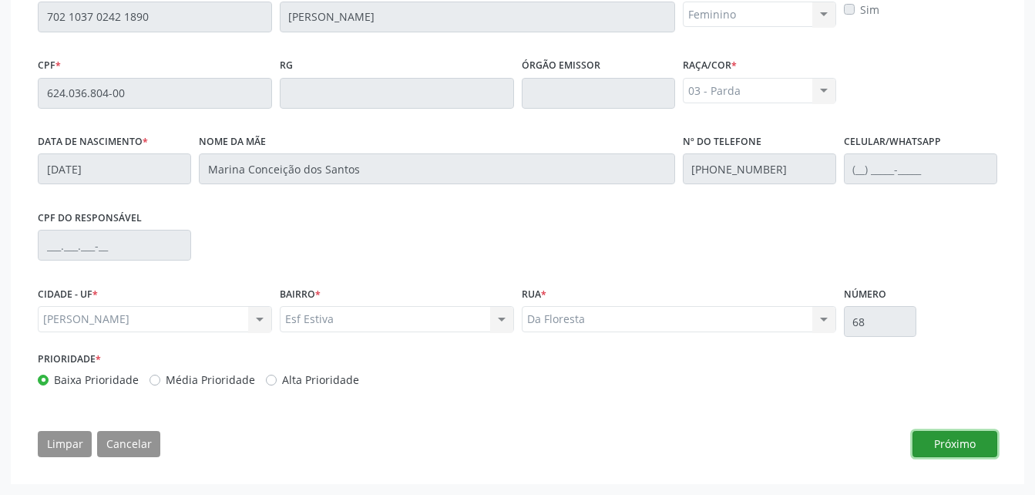
click at [952, 444] on button "Próximo" at bounding box center [955, 444] width 85 height 26
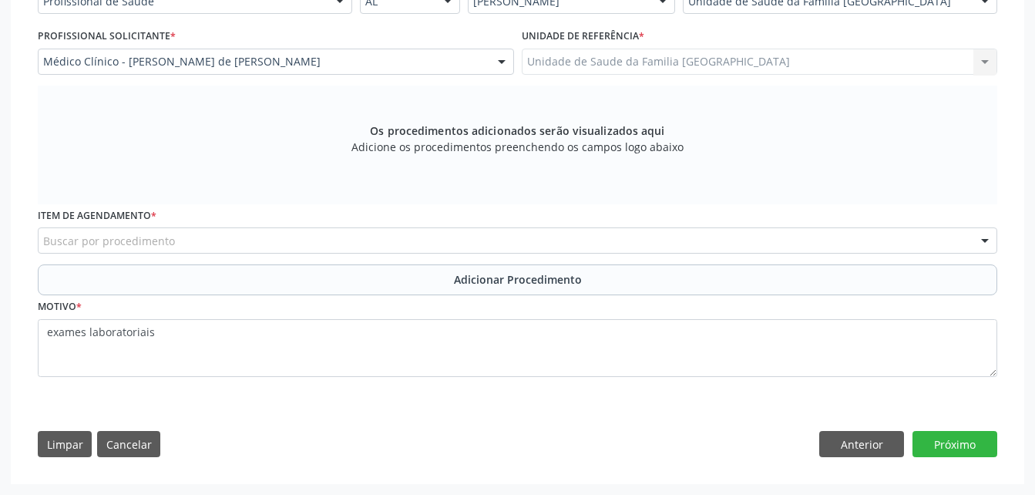
click at [338, 233] on div "Buscar por procedimento" at bounding box center [518, 240] width 960 height 26
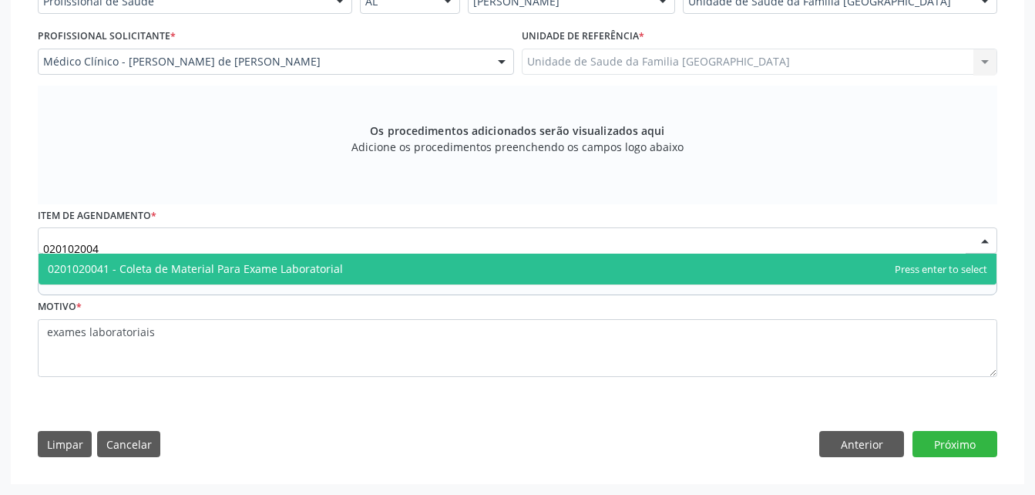
type input "0201020041"
click at [468, 275] on span "0201020041 - Coleta de Material Para Exame Laboratorial" at bounding box center [518, 269] width 958 height 31
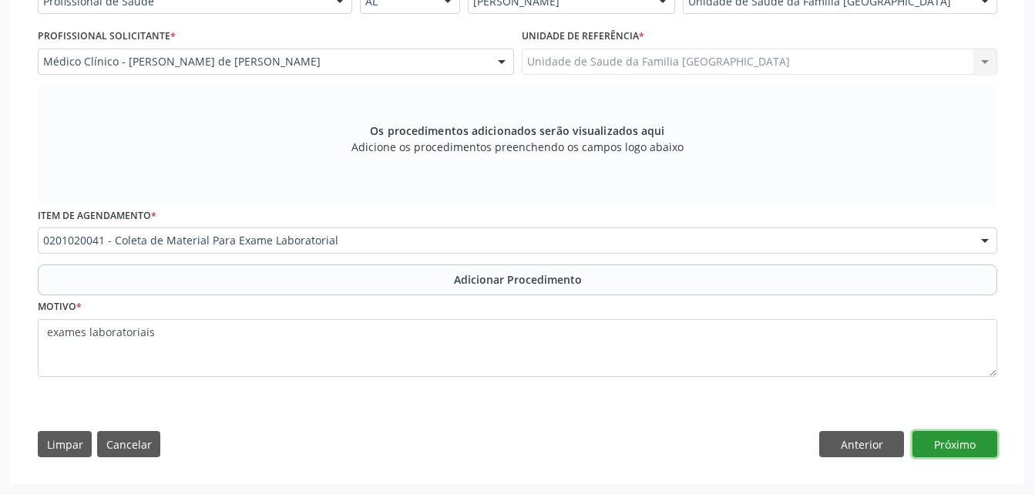
click at [935, 434] on button "Próximo" at bounding box center [955, 444] width 85 height 26
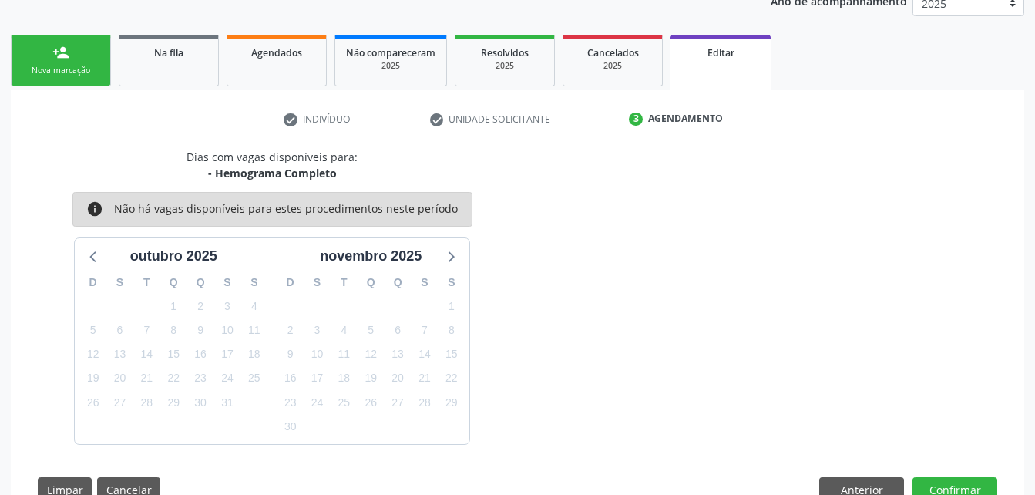
scroll to position [263, 0]
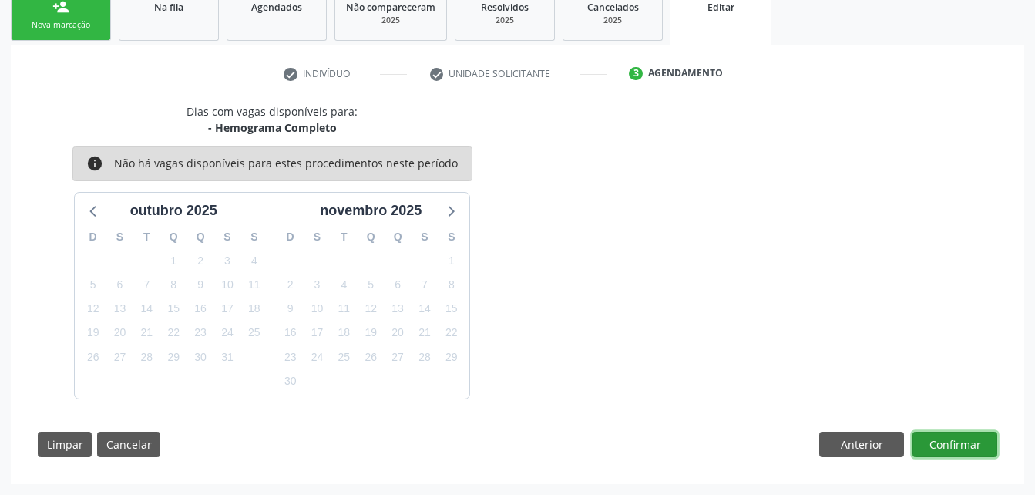
click at [935, 434] on button "Confirmar" at bounding box center [955, 445] width 85 height 26
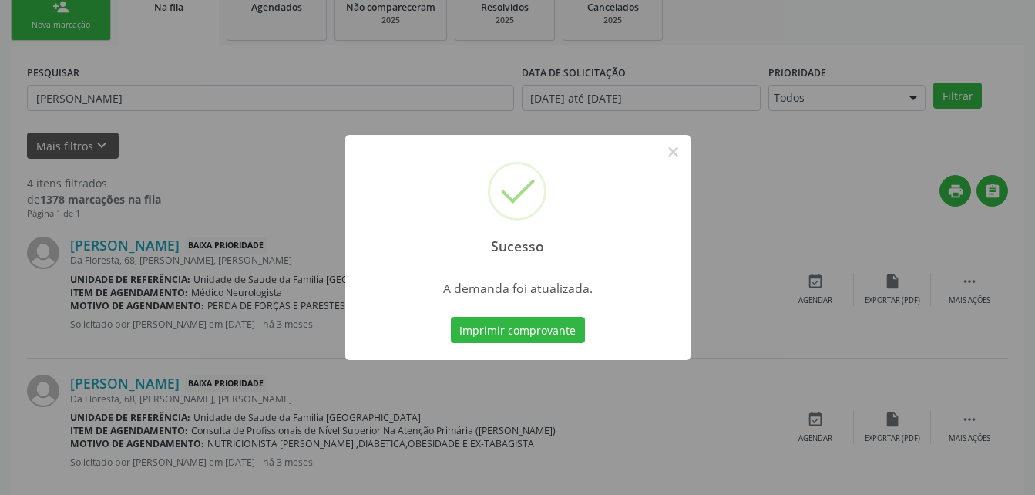
scroll to position [35, 0]
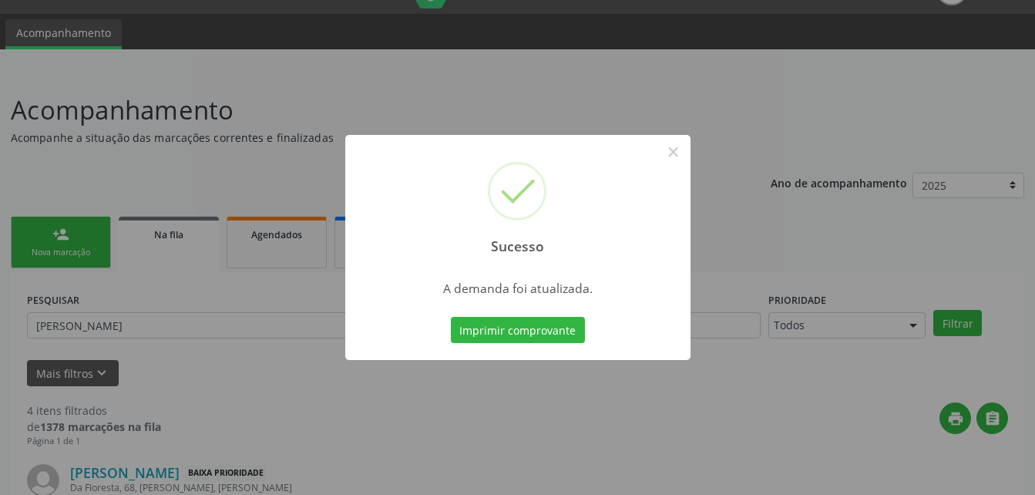
click at [211, 243] on div "Sucesso × A demanda foi atualizada. Imprimir comprovante Cancel" at bounding box center [517, 247] width 1035 height 495
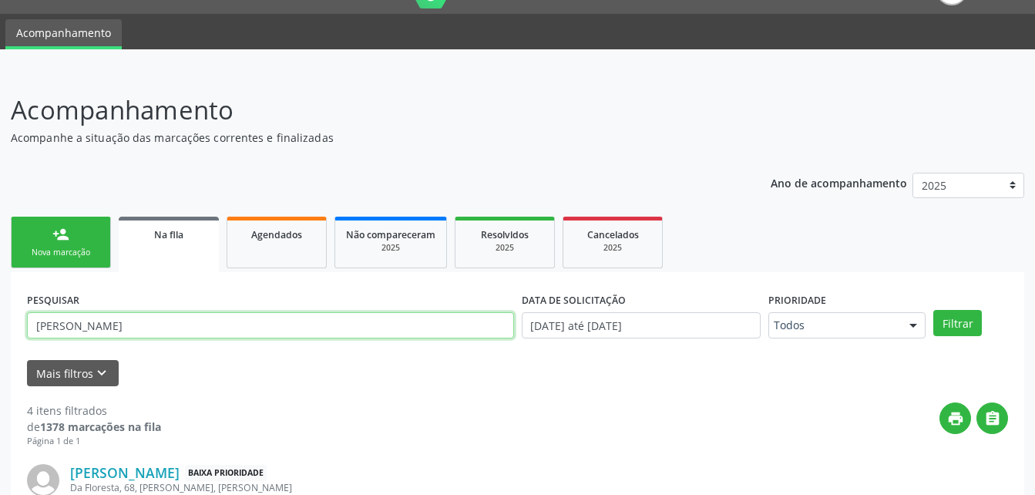
click at [233, 312] on input "MARILENE DOS SANTOS FERREIRA" at bounding box center [270, 325] width 487 height 26
type input "M"
type input "PATRICIA GALDINO"
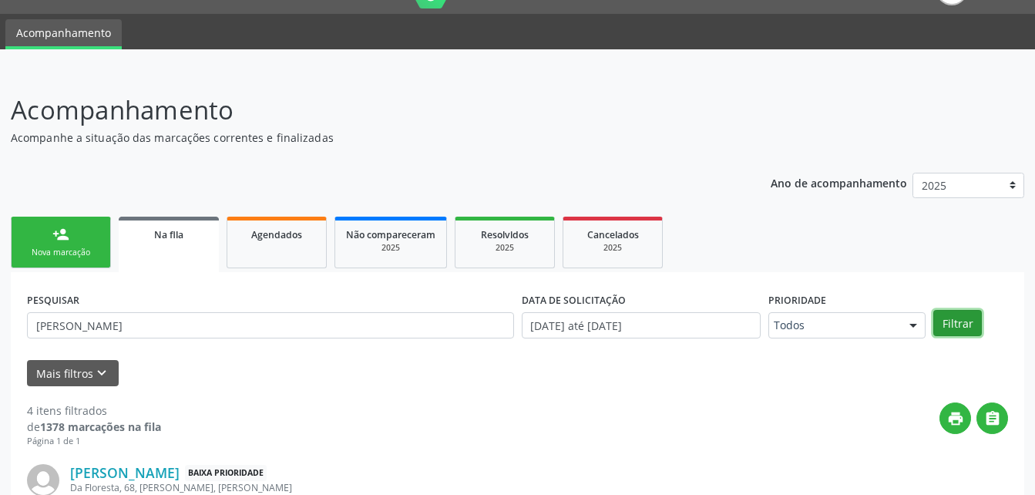
click at [964, 325] on button "Filtrar" at bounding box center [958, 323] width 49 height 26
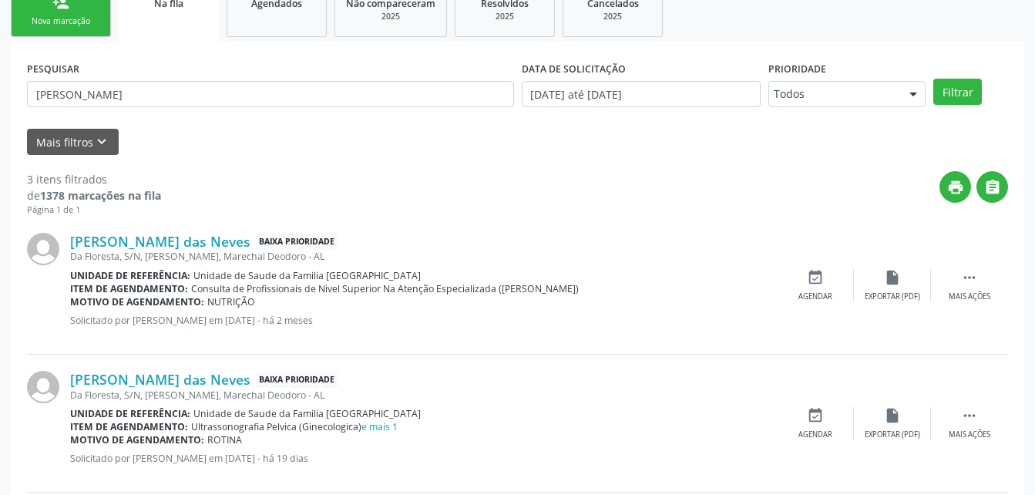
scroll to position [429, 0]
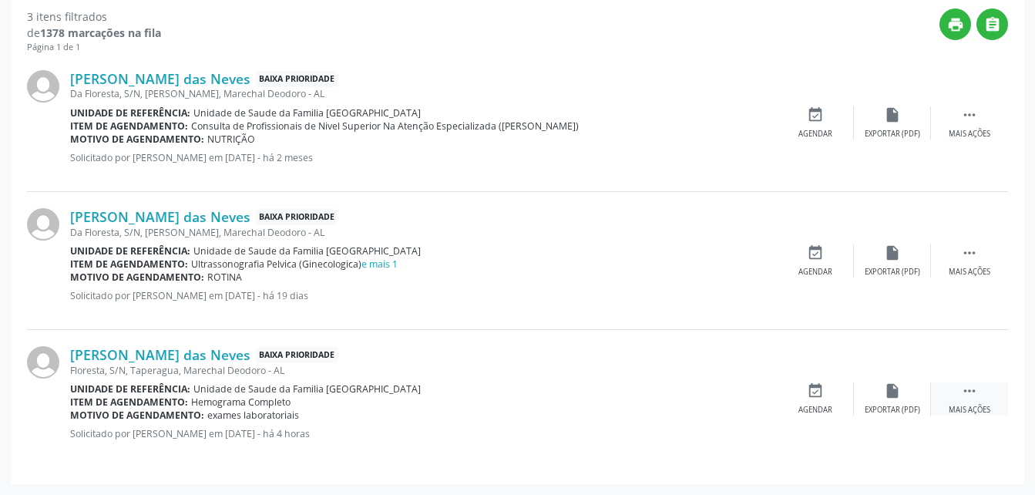
click at [972, 389] on icon "" at bounding box center [969, 390] width 17 height 17
click at [883, 398] on div "edit Editar" at bounding box center [892, 398] width 77 height 33
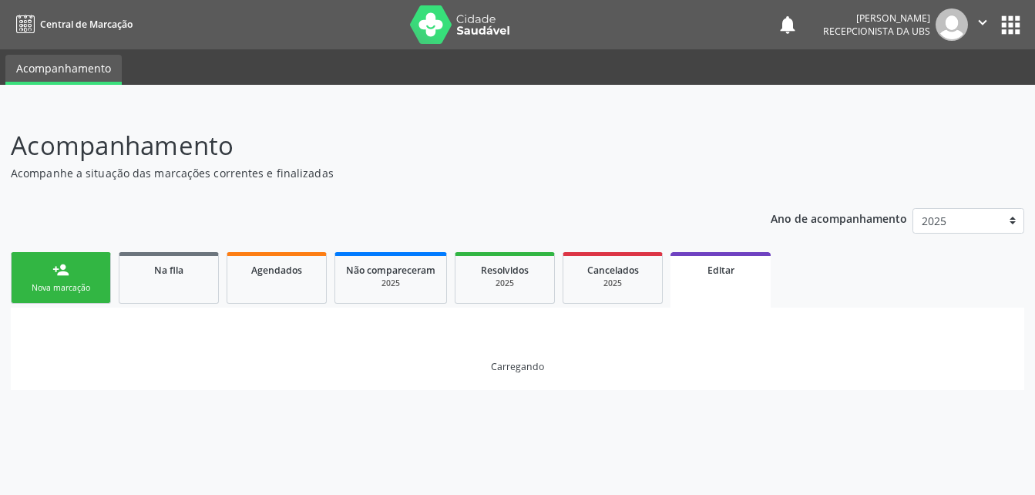
scroll to position [0, 0]
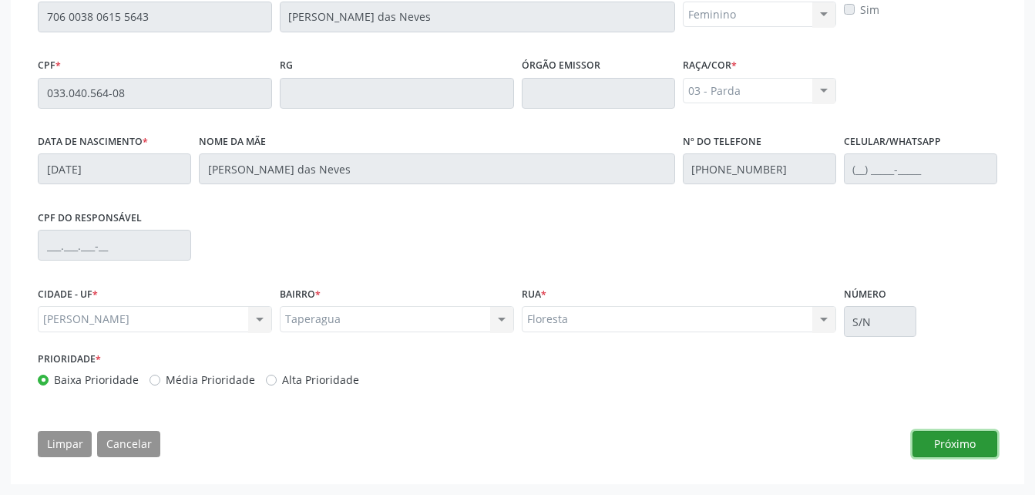
click at [934, 450] on button "Próximo" at bounding box center [955, 444] width 85 height 26
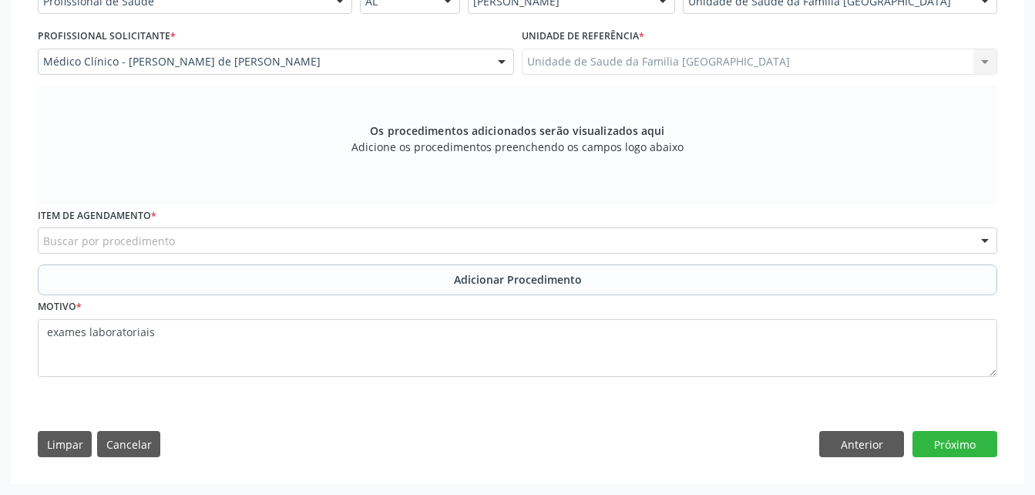
scroll to position [319, 0]
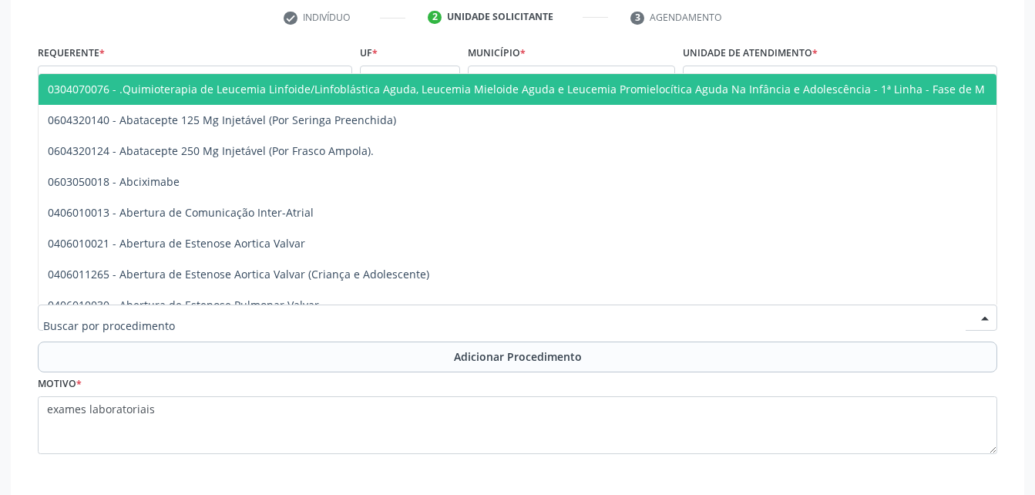
click at [501, 318] on div at bounding box center [518, 318] width 960 height 26
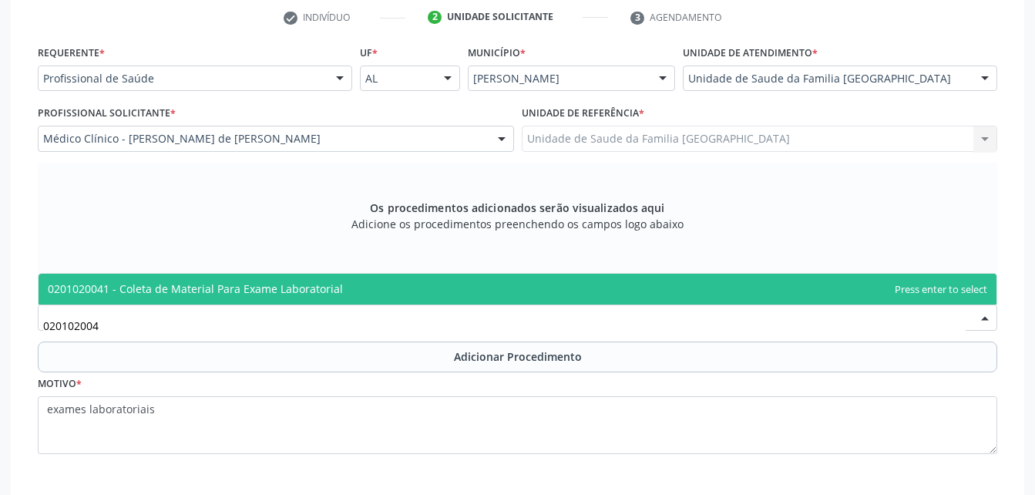
type input "0201020041"
click at [499, 281] on span "0201020041 - Coleta de Material Para Exame Laboratorial" at bounding box center [518, 289] width 958 height 31
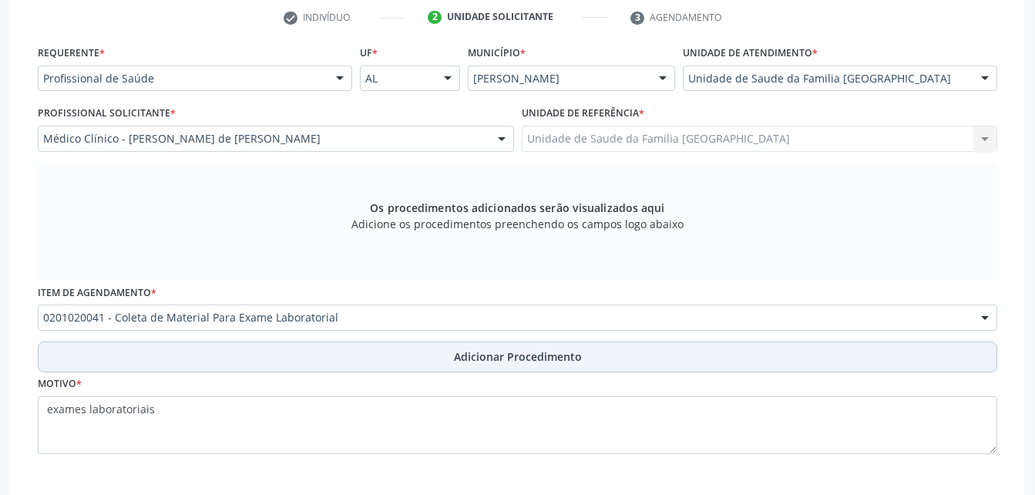
click at [507, 351] on span "Adicionar Procedimento" at bounding box center [518, 356] width 128 height 16
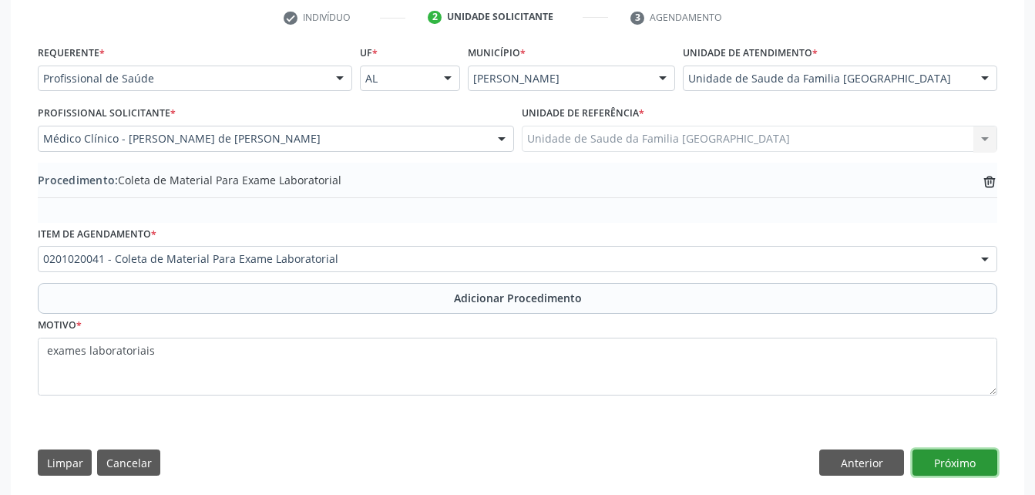
click at [935, 463] on button "Próximo" at bounding box center [955, 462] width 85 height 26
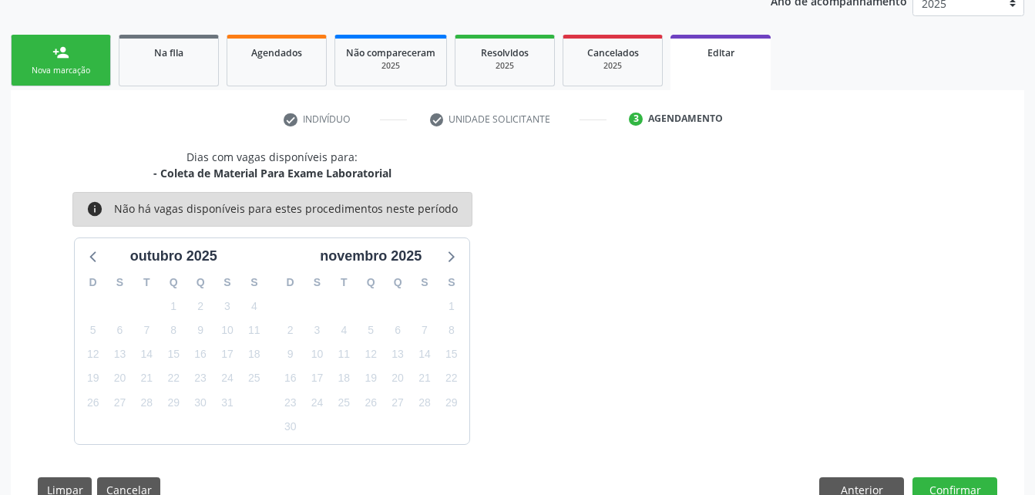
scroll to position [263, 0]
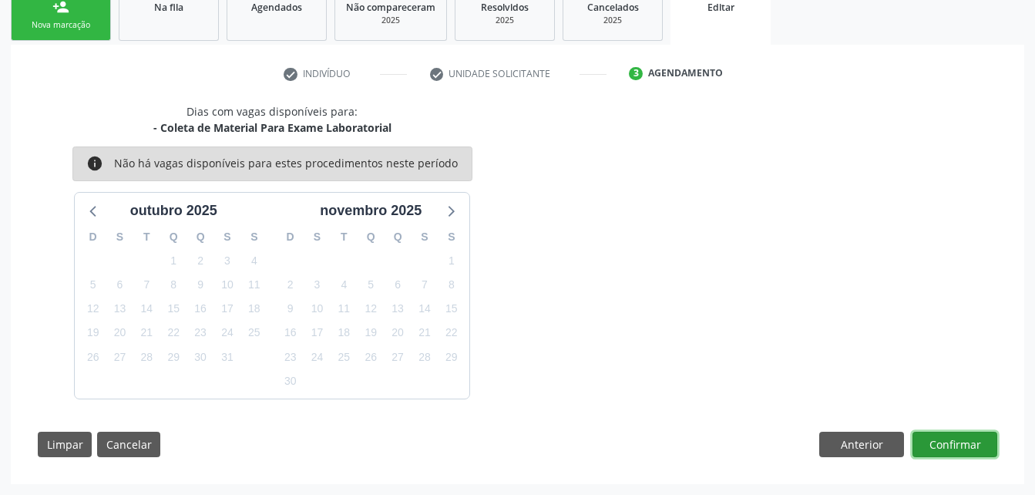
click at [930, 439] on button "Confirmar" at bounding box center [955, 445] width 85 height 26
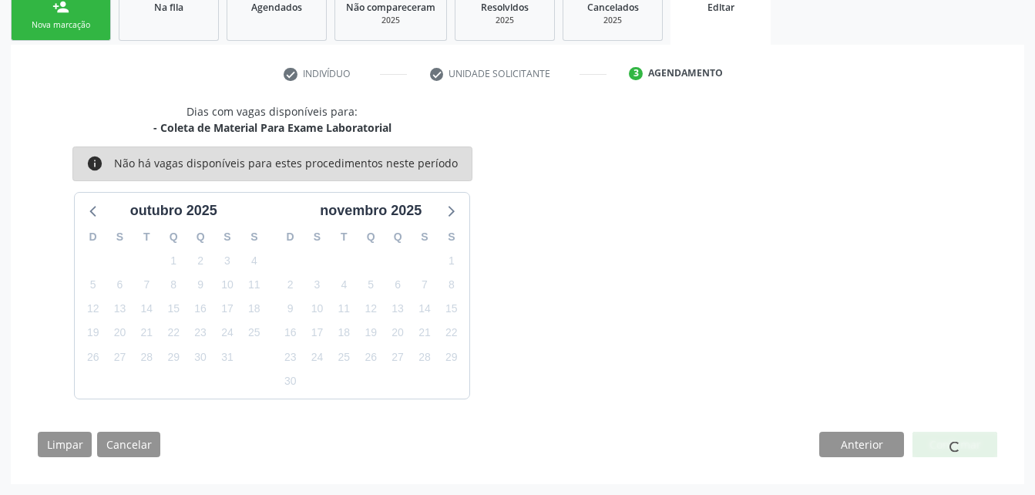
scroll to position [35, 0]
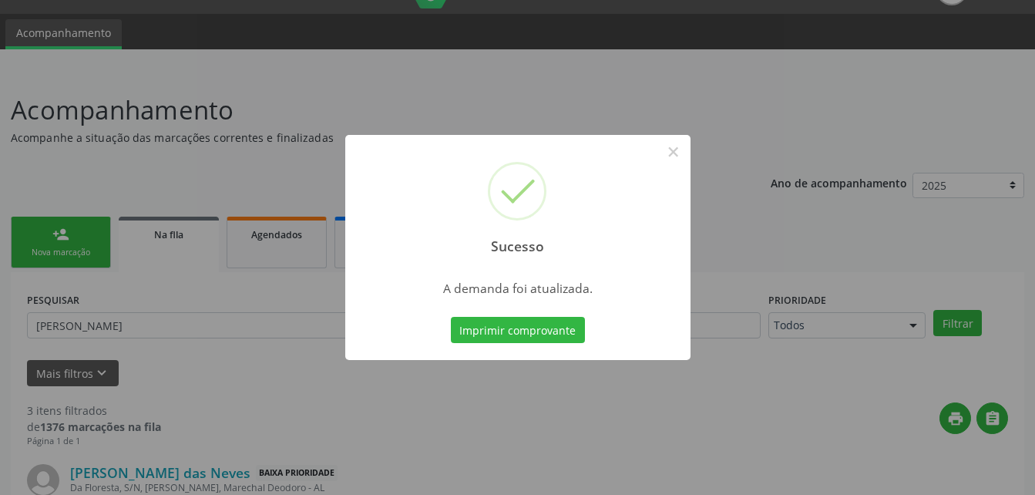
click at [189, 219] on div "Sucesso × A demanda foi atualizada. Imprimir comprovante Cancel" at bounding box center [517, 247] width 1035 height 495
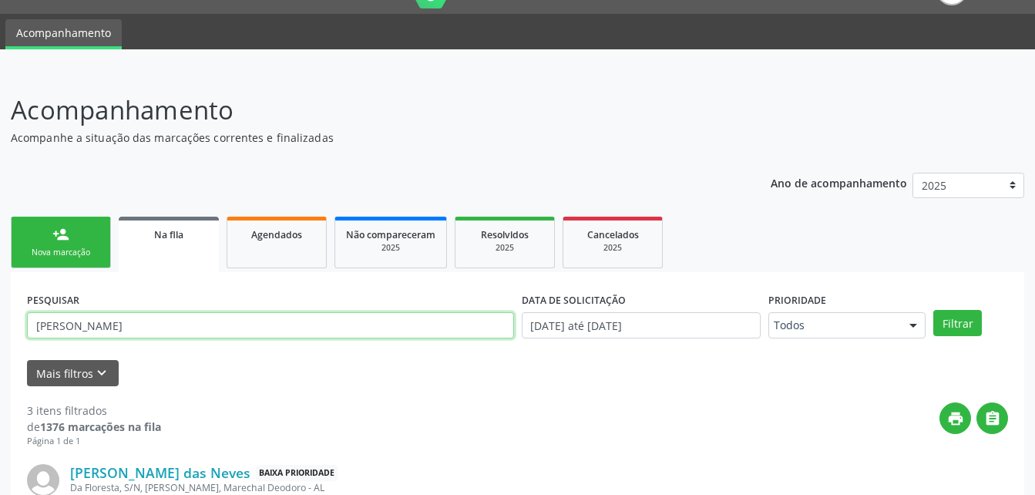
click at [191, 328] on input "PATRICIA GALDINO" at bounding box center [270, 325] width 487 height 26
type input "P"
type input "JOSE CICERO DA CONCEICAO"
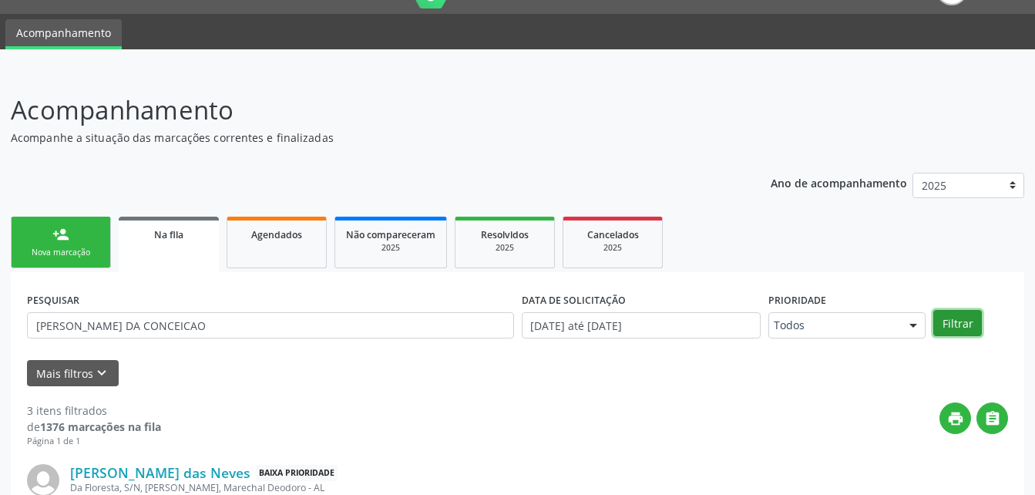
click at [961, 325] on button "Filtrar" at bounding box center [958, 323] width 49 height 26
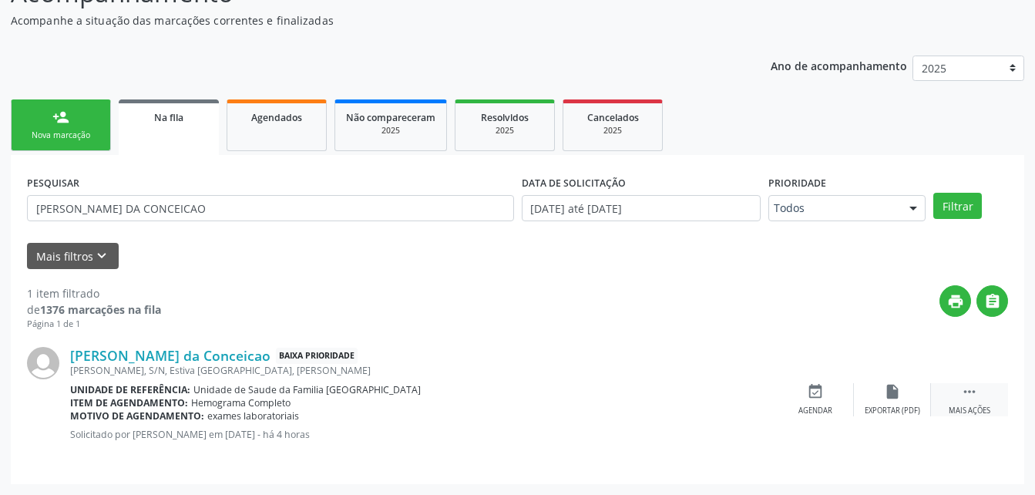
click at [972, 395] on icon "" at bounding box center [969, 391] width 17 height 17
click at [887, 400] on div "edit Editar" at bounding box center [892, 399] width 77 height 33
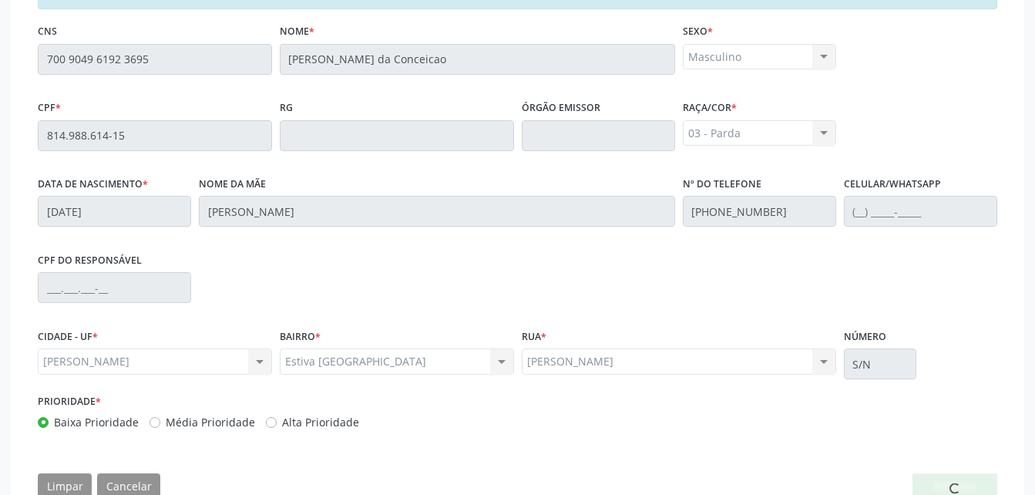
scroll to position [428, 0]
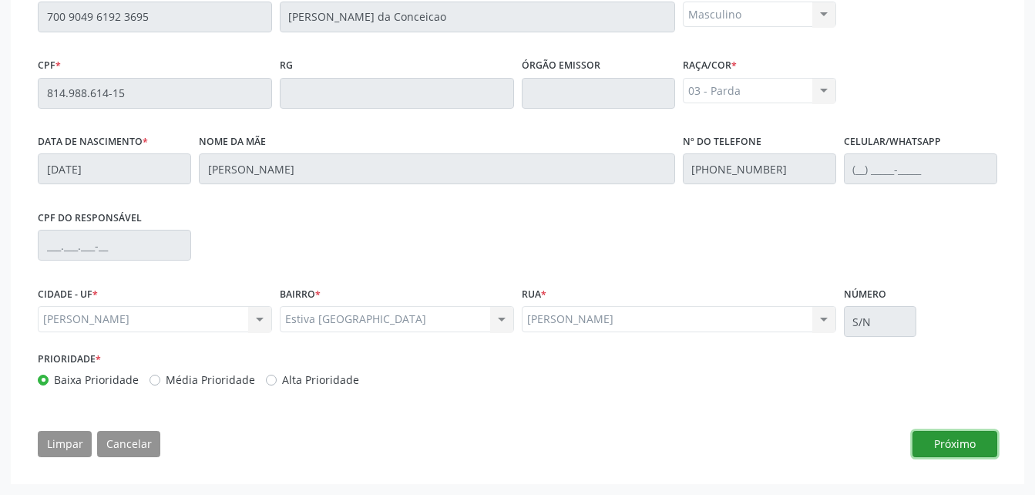
click at [937, 443] on button "Próximo" at bounding box center [955, 444] width 85 height 26
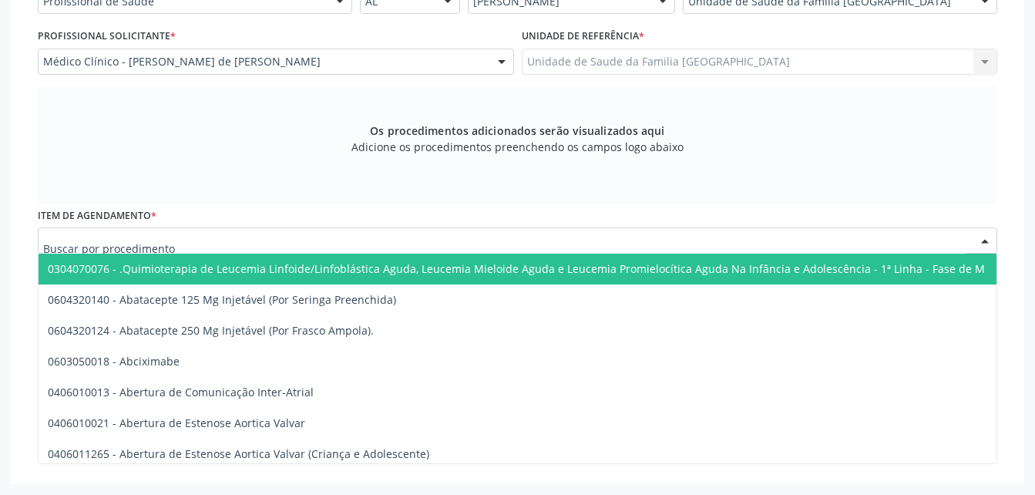
click at [520, 235] on div at bounding box center [518, 240] width 960 height 26
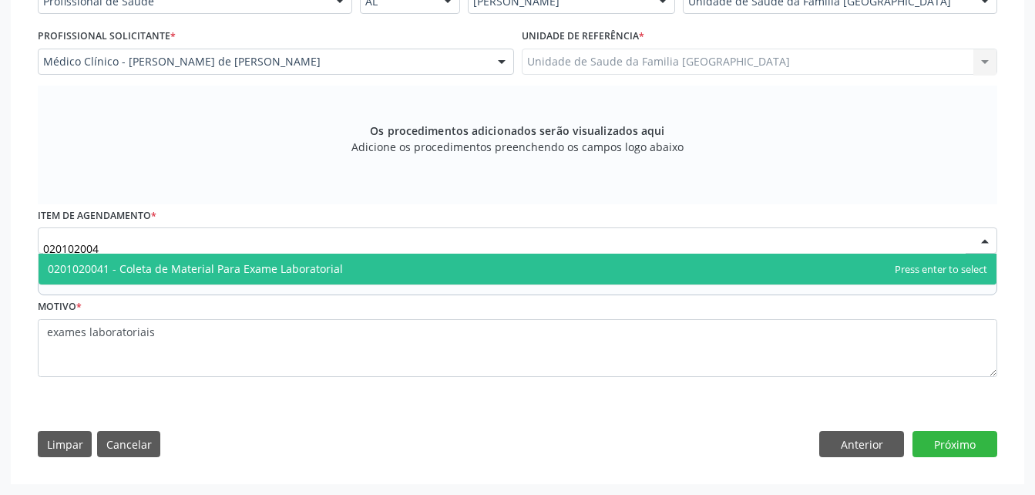
type input "0201020041"
click at [493, 264] on span "0201020041 - Coleta de Material Para Exame Laboratorial" at bounding box center [518, 269] width 958 height 31
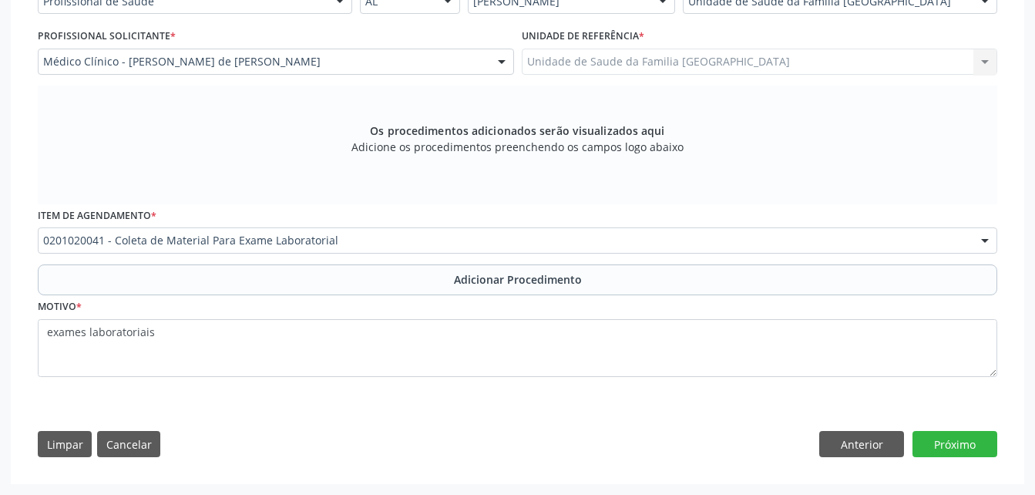
click at [496, 278] on span "Adicionar Procedimento" at bounding box center [518, 279] width 128 height 16
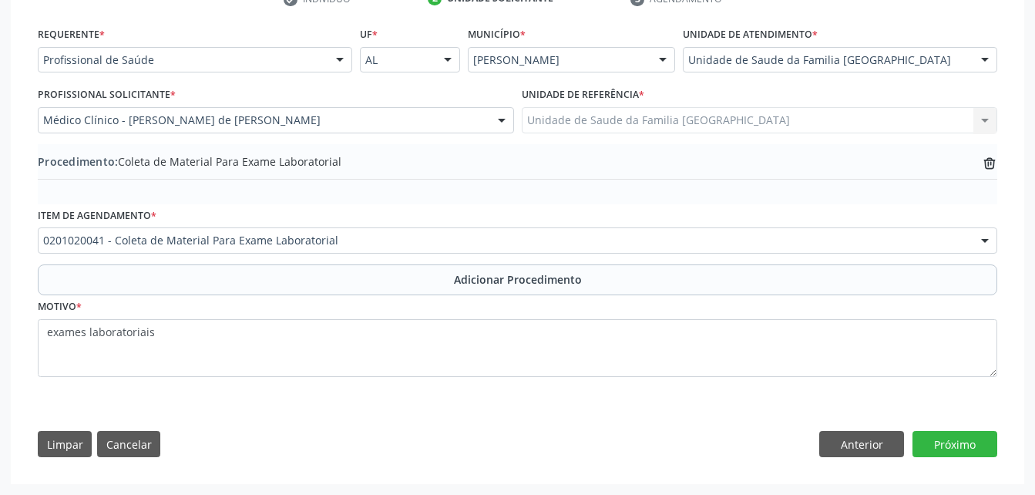
scroll to position [338, 0]
click at [961, 443] on button "Próximo" at bounding box center [955, 444] width 85 height 26
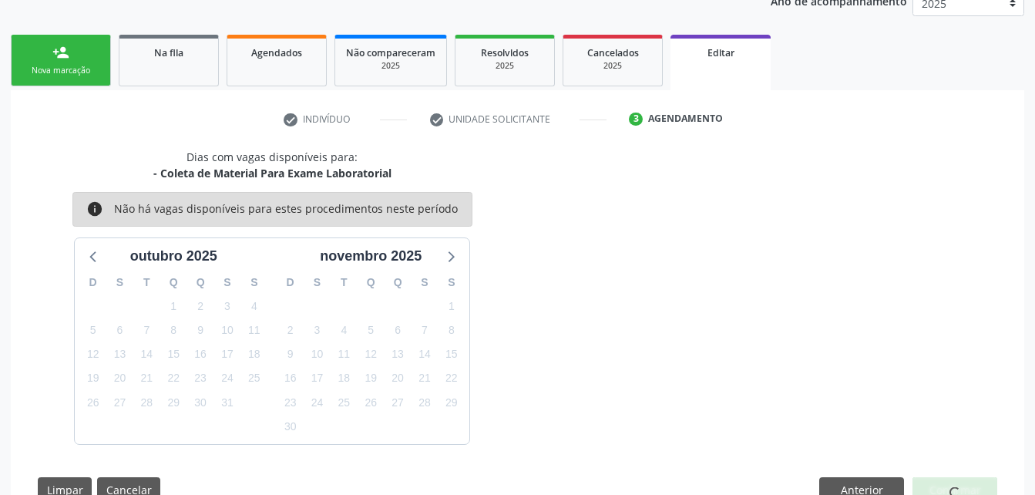
scroll to position [263, 0]
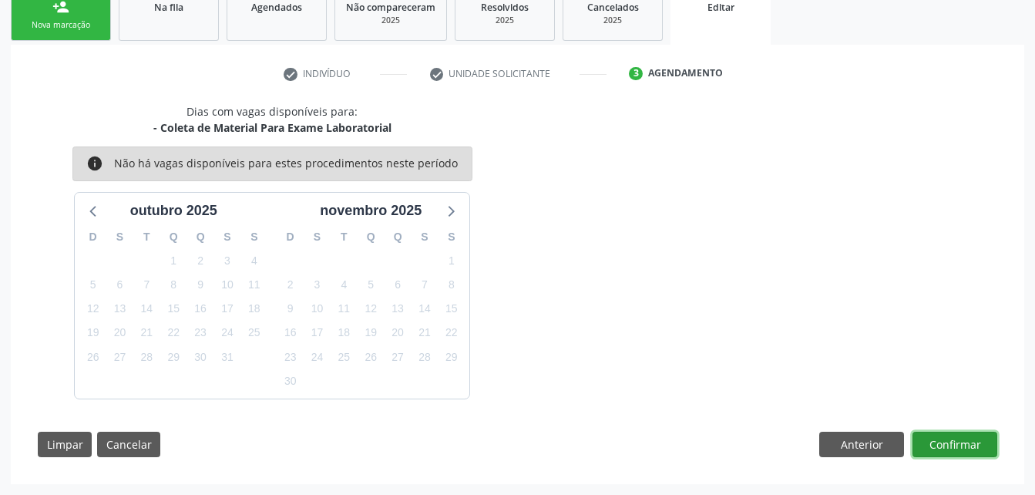
click at [935, 444] on button "Confirmar" at bounding box center [955, 445] width 85 height 26
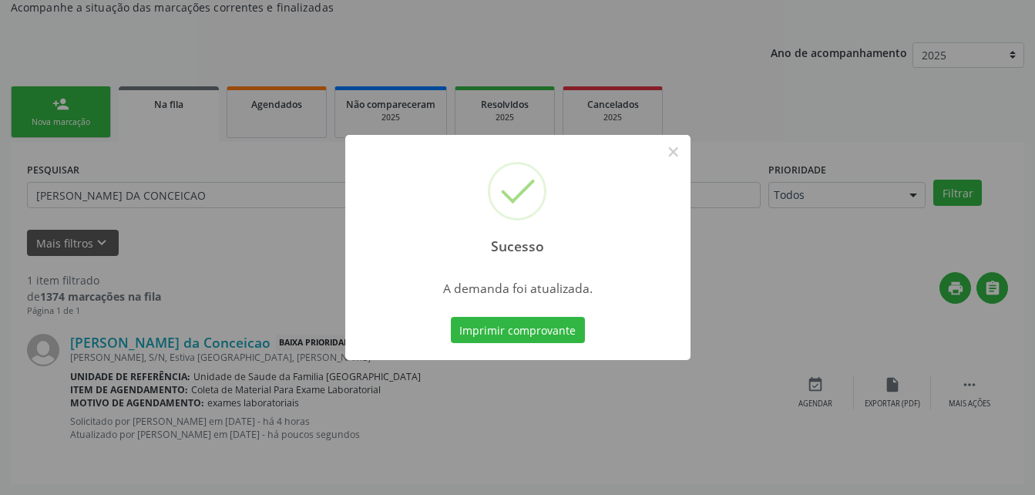
scroll to position [35, 0]
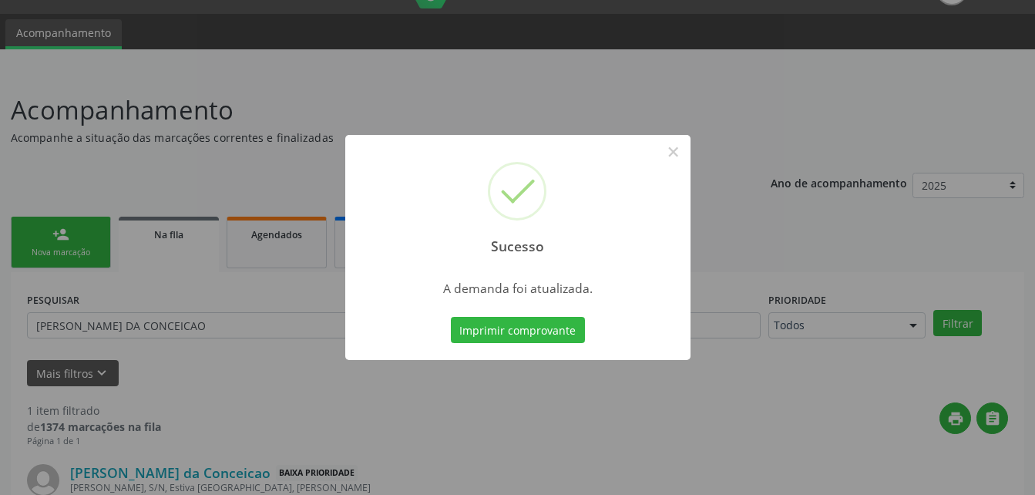
drag, startPoint x: 203, startPoint y: 233, endPoint x: 232, endPoint y: 282, distance: 57.4
click at [206, 245] on div "Sucesso × A demanda foi atualizada. Imprimir comprovante Cancel" at bounding box center [517, 247] width 1035 height 495
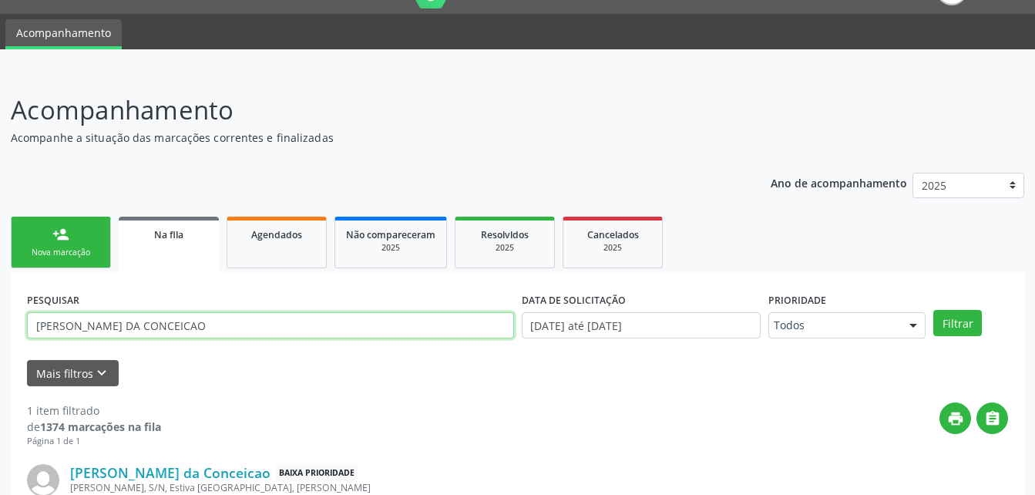
click at [256, 322] on input "JOSE CICERO DA CONCEICAO" at bounding box center [270, 325] width 487 height 26
type input "J"
type input "IRACI DE MELO"
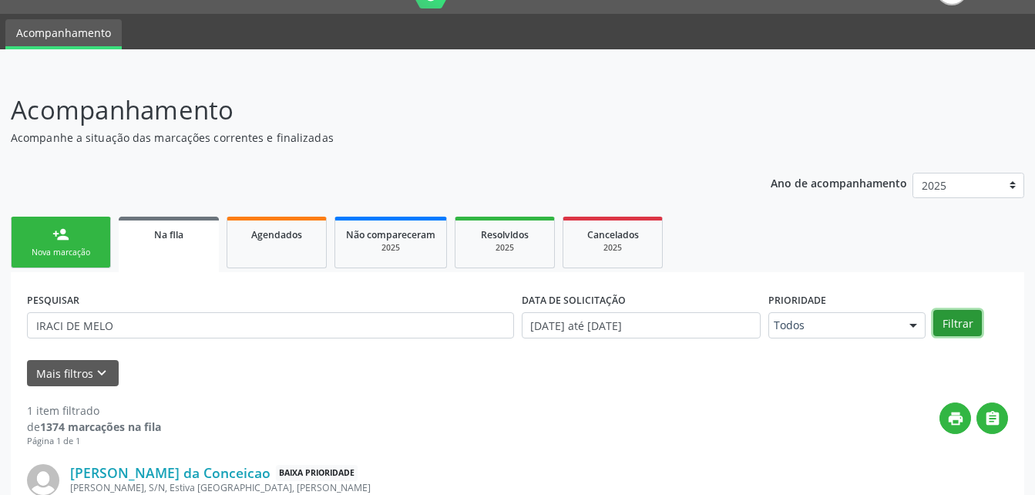
click at [964, 328] on button "Filtrar" at bounding box center [958, 323] width 49 height 26
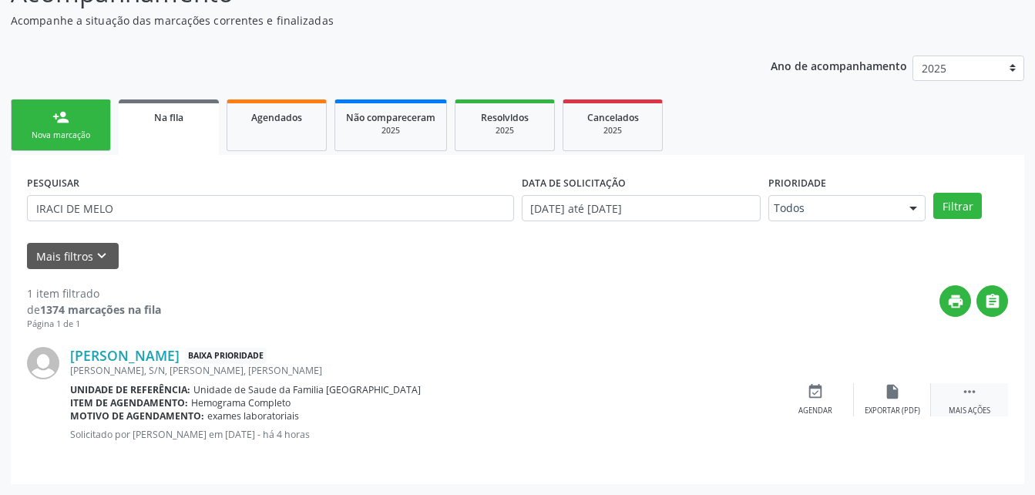
click at [972, 393] on icon "" at bounding box center [969, 391] width 17 height 17
click at [894, 392] on icon "edit" at bounding box center [892, 391] width 17 height 17
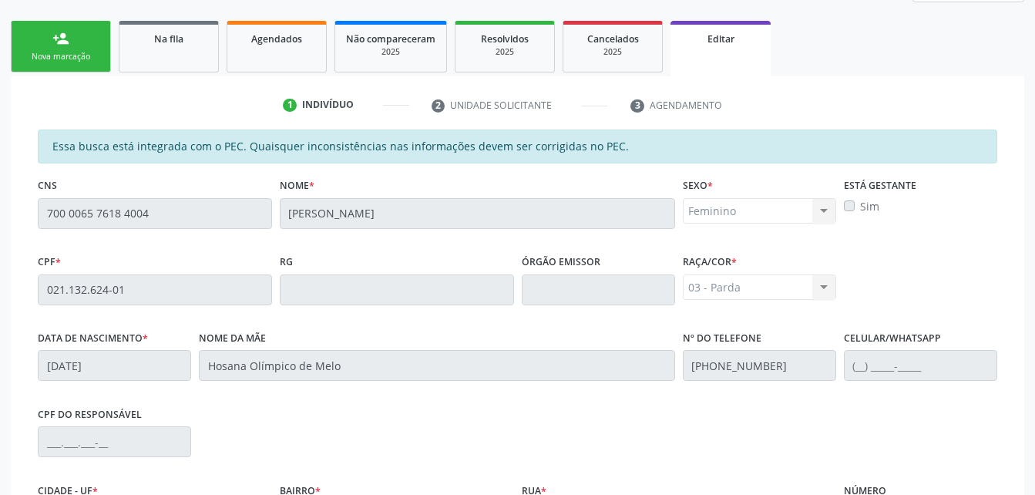
scroll to position [428, 0]
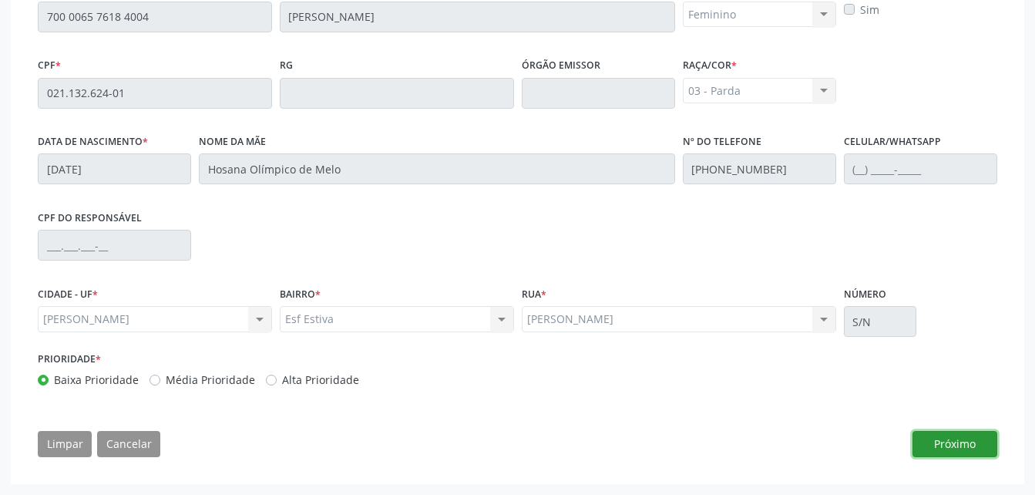
click at [960, 445] on button "Próximo" at bounding box center [955, 444] width 85 height 26
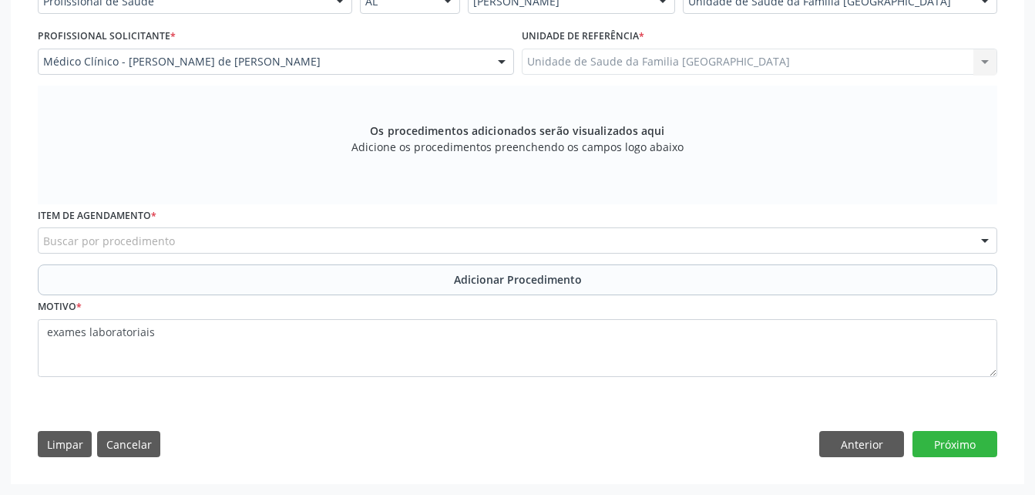
scroll to position [396, 0]
click at [809, 249] on div "Buscar por procedimento" at bounding box center [518, 240] width 960 height 26
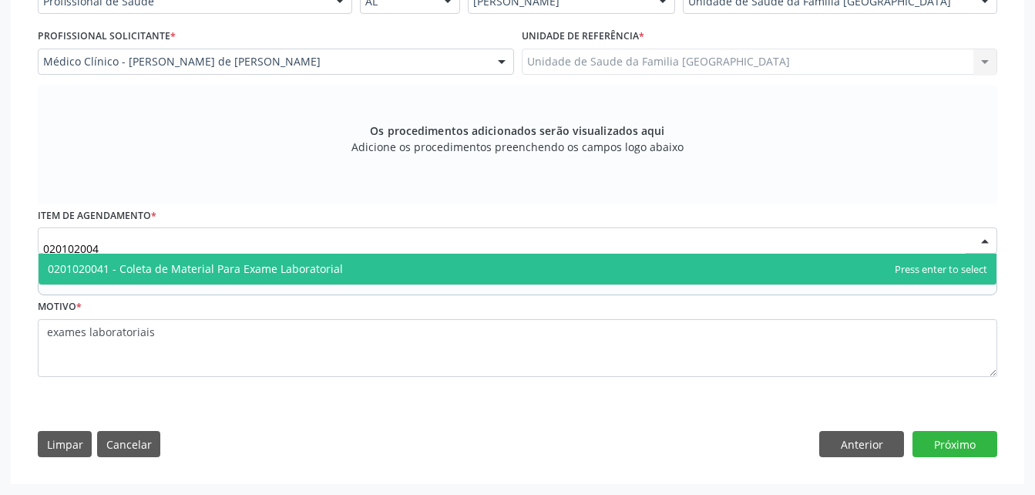
type input "0201020041"
click at [846, 264] on span "0201020041 - Coleta de Material Para Exame Laboratorial" at bounding box center [518, 269] width 958 height 31
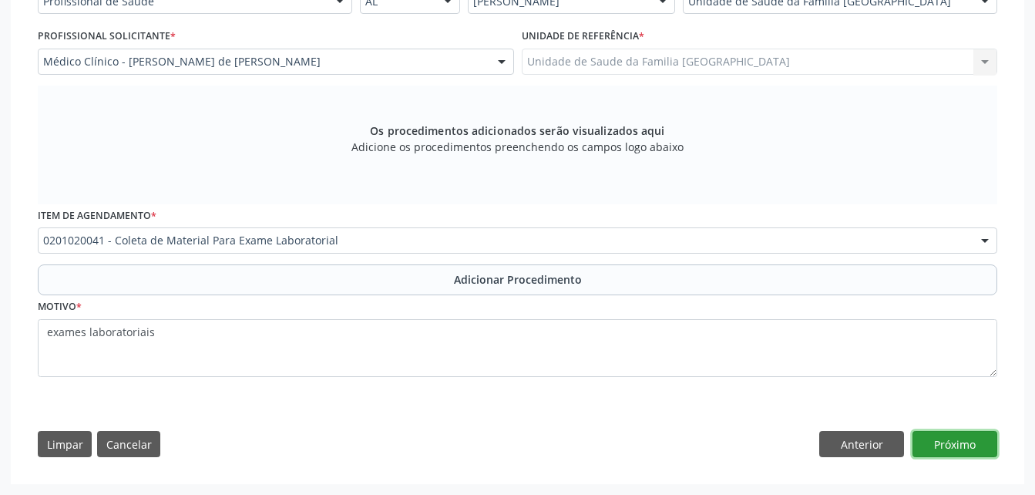
click at [944, 447] on button "Próximo" at bounding box center [955, 444] width 85 height 26
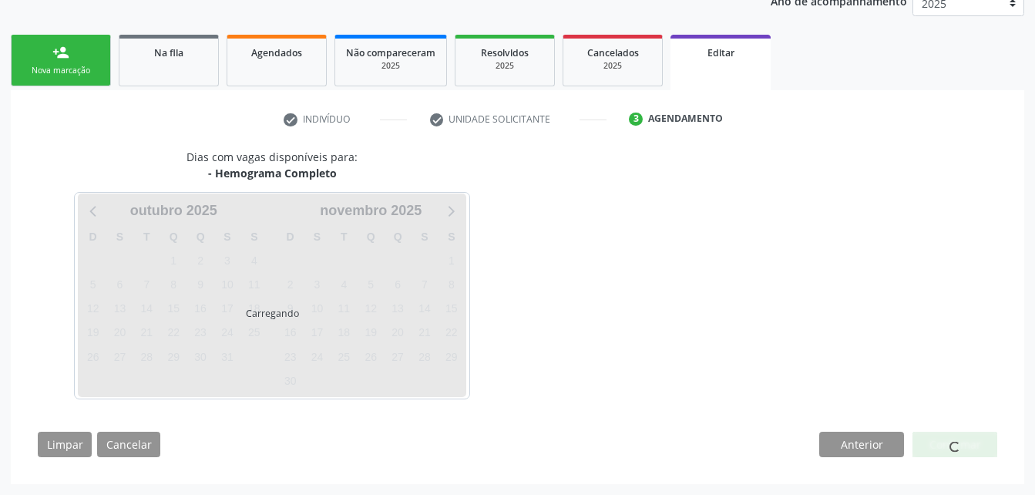
scroll to position [263, 0]
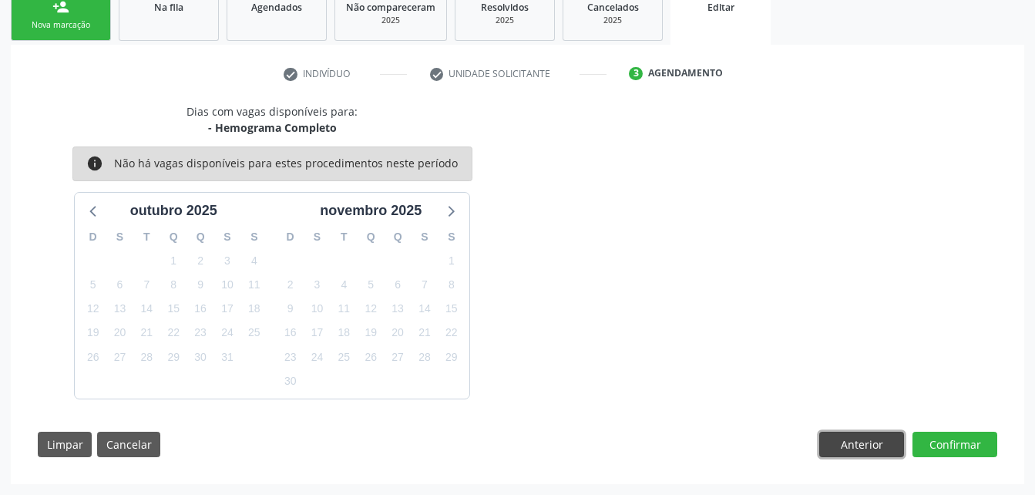
click at [877, 444] on button "Anterior" at bounding box center [861, 445] width 85 height 26
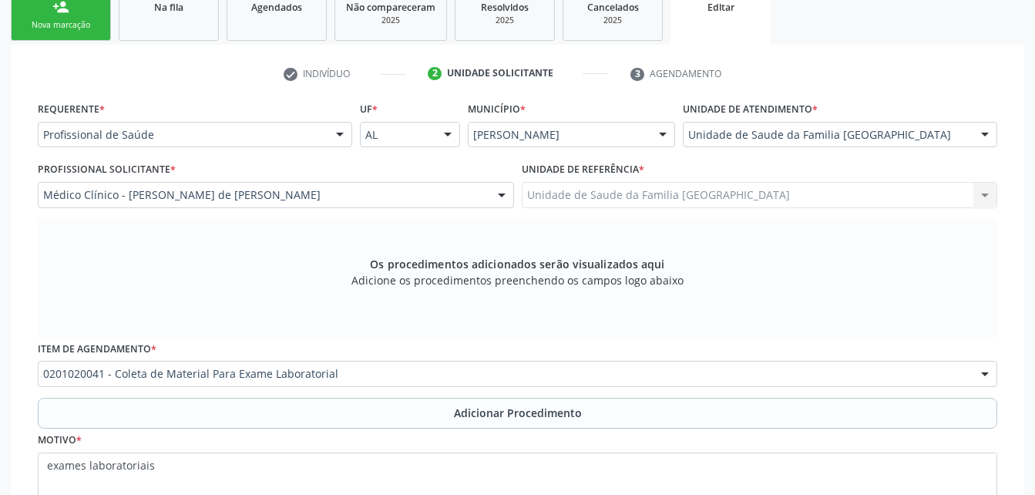
drag, startPoint x: 526, startPoint y: 411, endPoint x: 724, endPoint y: 407, distance: 198.2
click at [527, 412] on span "Adicionar Procedimento" at bounding box center [518, 413] width 128 height 16
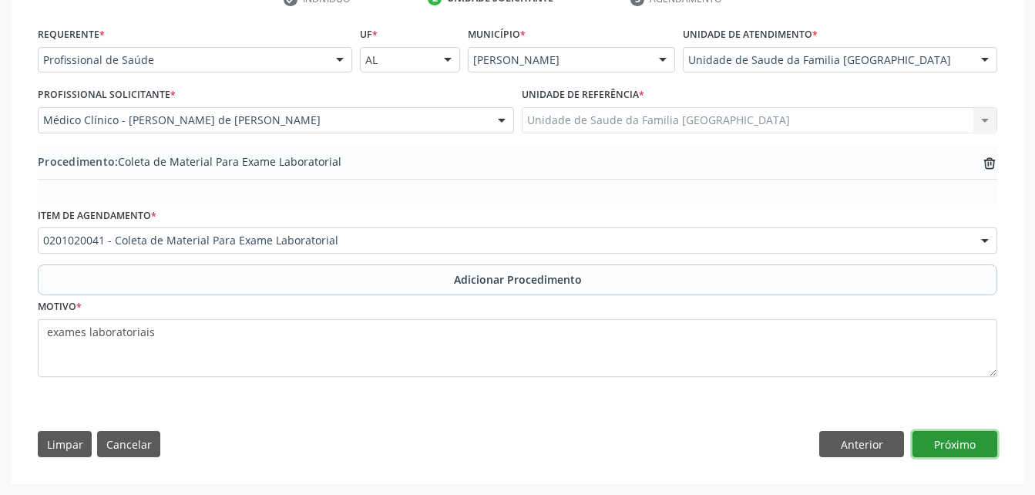
click at [967, 439] on button "Próximo" at bounding box center [955, 444] width 85 height 26
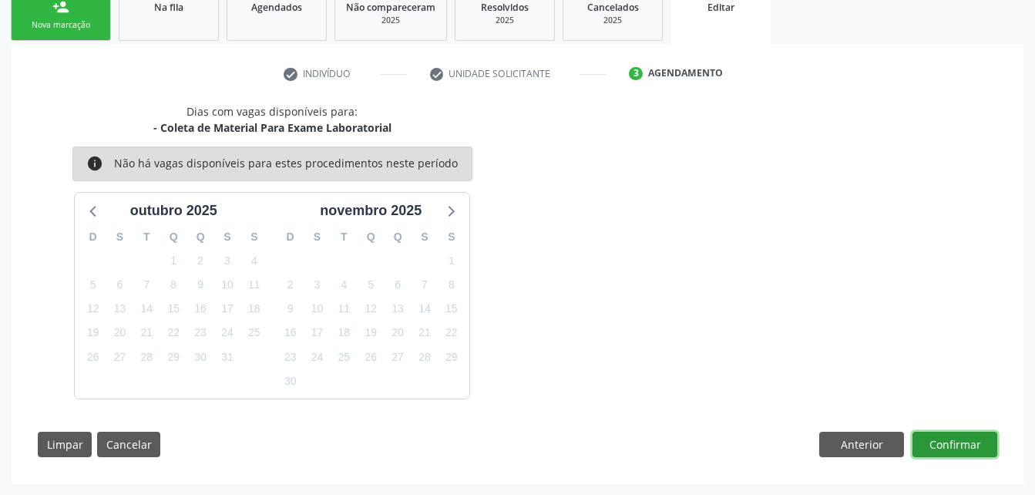
click at [932, 449] on button "Confirmar" at bounding box center [955, 445] width 85 height 26
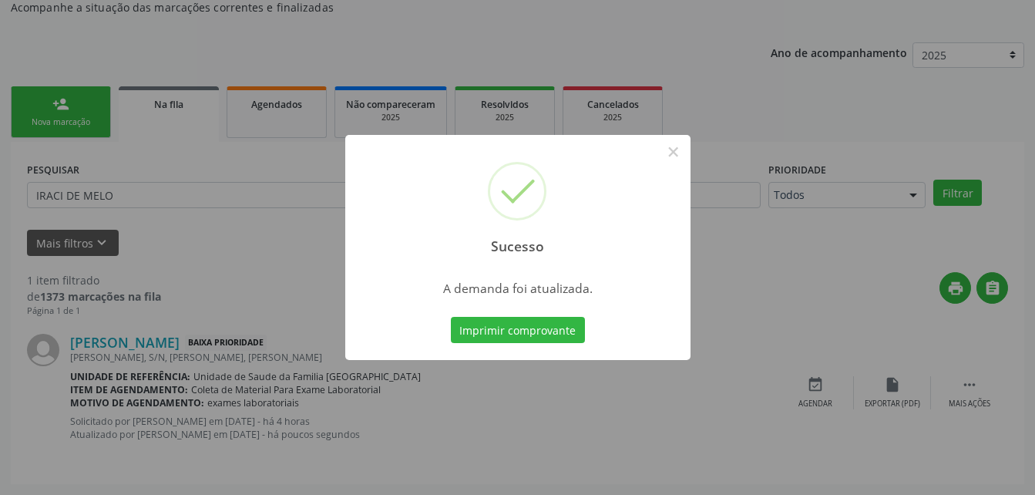
scroll to position [35, 0]
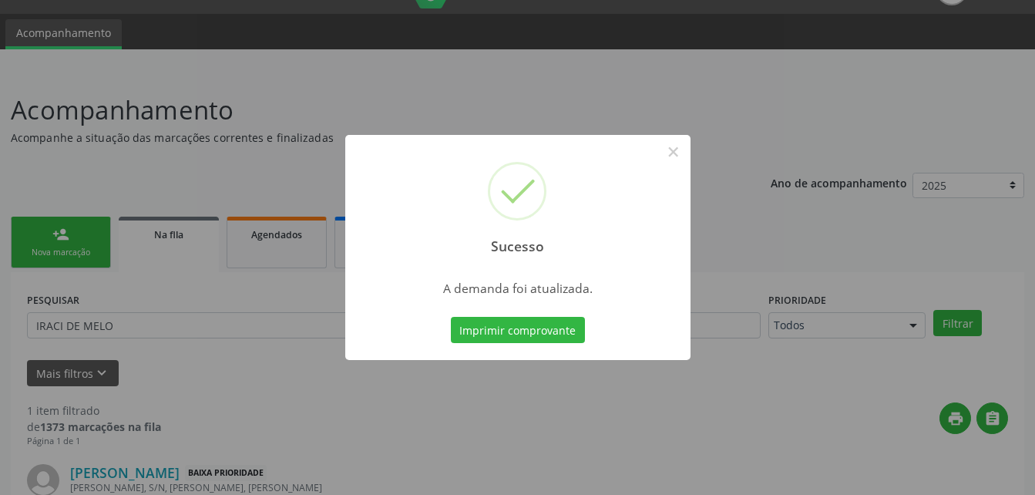
click at [175, 214] on div "Sucesso × A demanda foi atualizada. Imprimir comprovante Cancel" at bounding box center [517, 247] width 1035 height 495
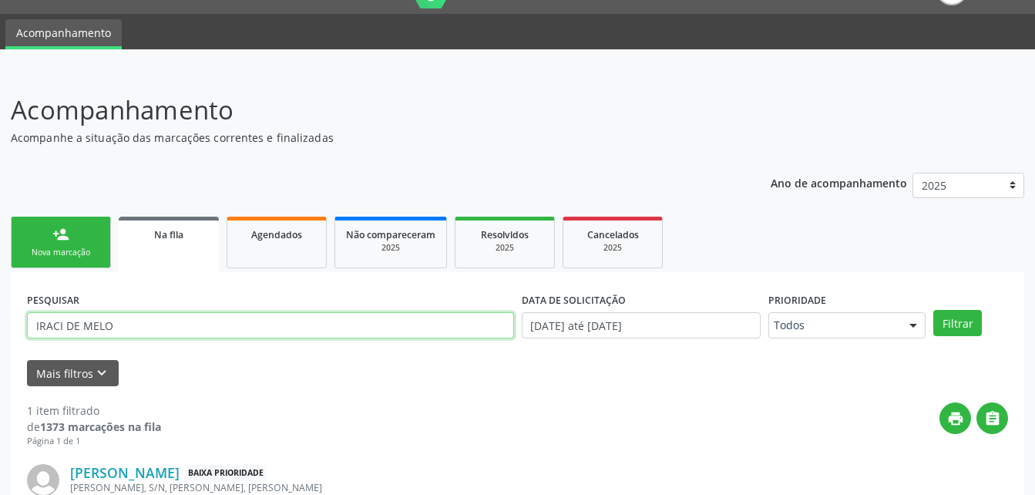
click at [183, 316] on input "IRACI DE MELO" at bounding box center [270, 325] width 487 height 26
type input "I"
type input "MANOEL MARTINS"
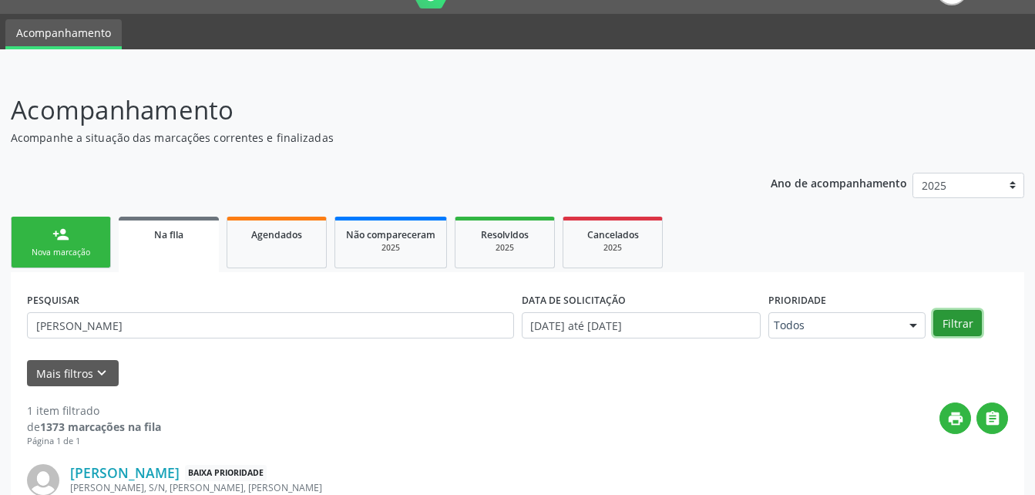
click at [971, 321] on button "Filtrar" at bounding box center [958, 323] width 49 height 26
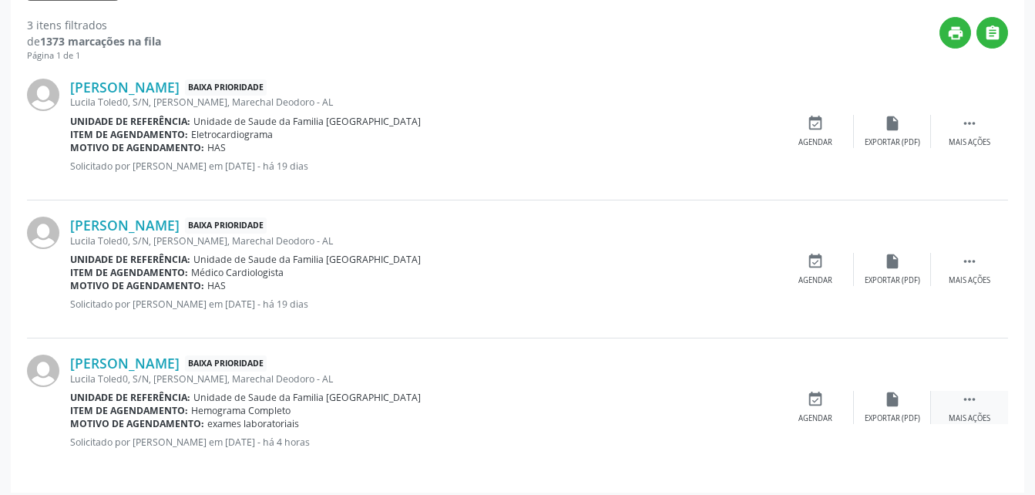
click at [975, 400] on icon "" at bounding box center [969, 399] width 17 height 17
click at [887, 400] on icon "edit" at bounding box center [892, 399] width 17 height 17
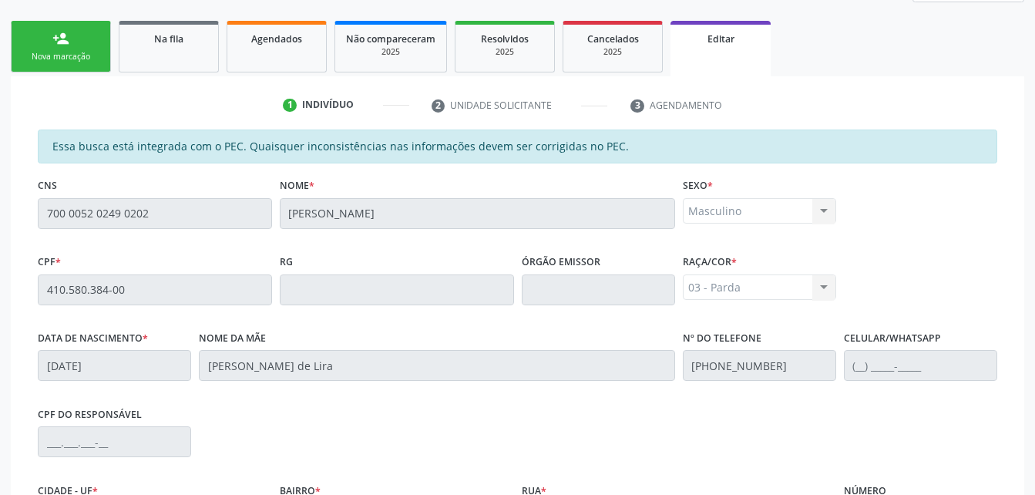
scroll to position [428, 0]
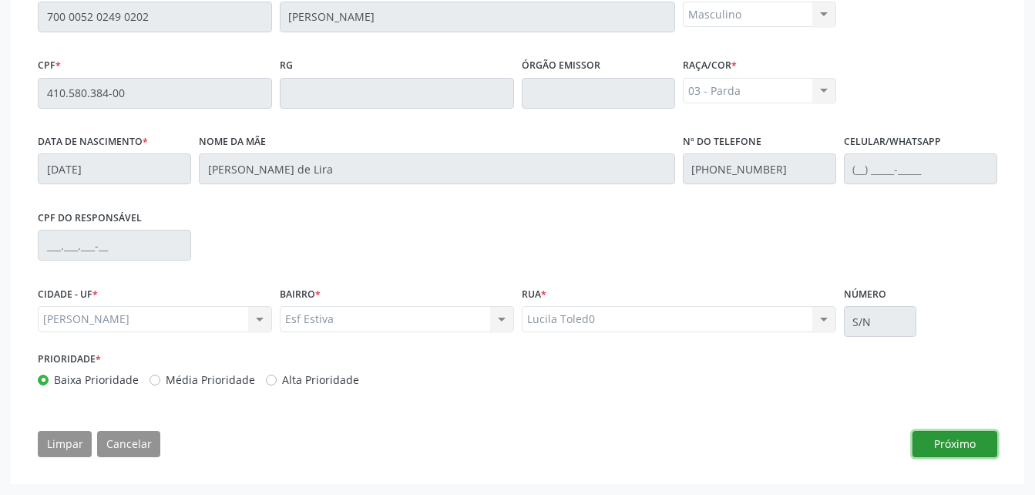
click at [958, 439] on button "Próximo" at bounding box center [955, 444] width 85 height 26
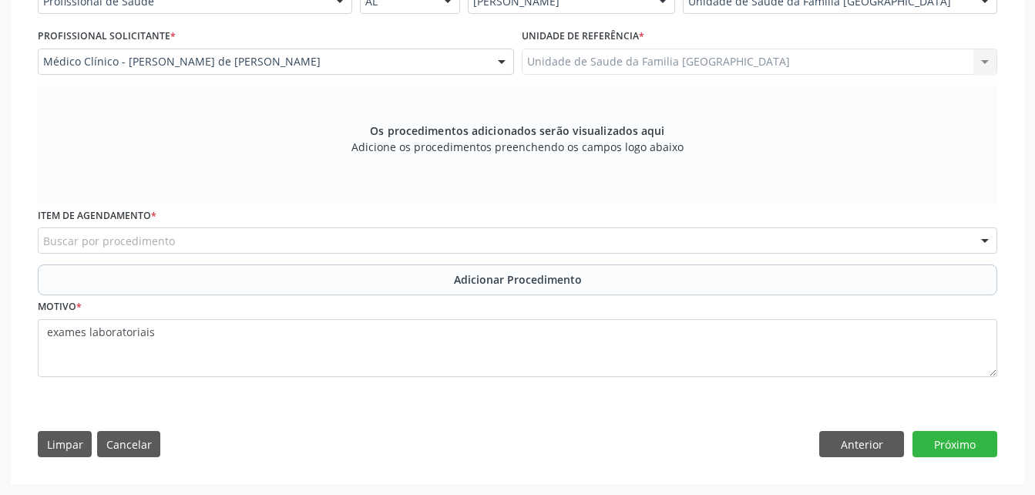
click at [698, 237] on div "Buscar por procedimento" at bounding box center [518, 240] width 960 height 26
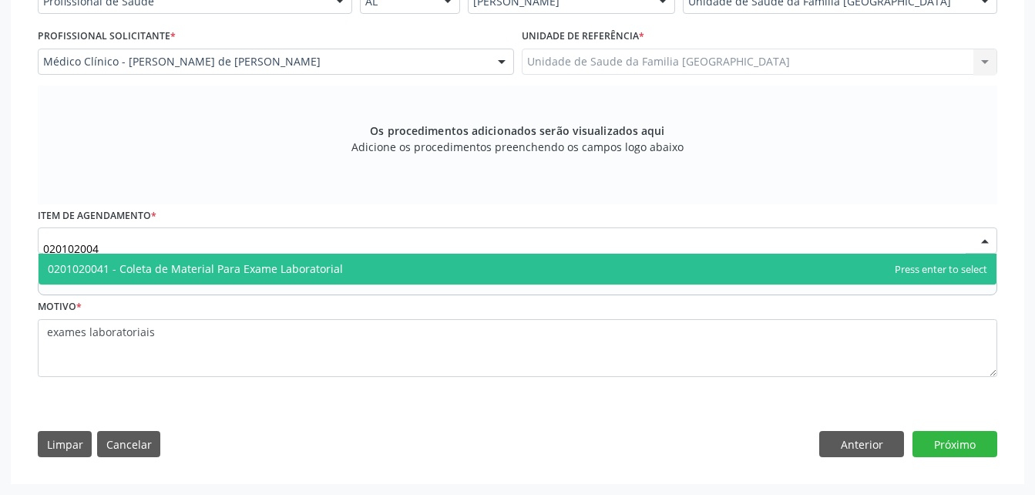
type input "0201020041"
click at [708, 281] on span "0201020041 - Coleta de Material Para Exame Laboratorial" at bounding box center [518, 269] width 958 height 31
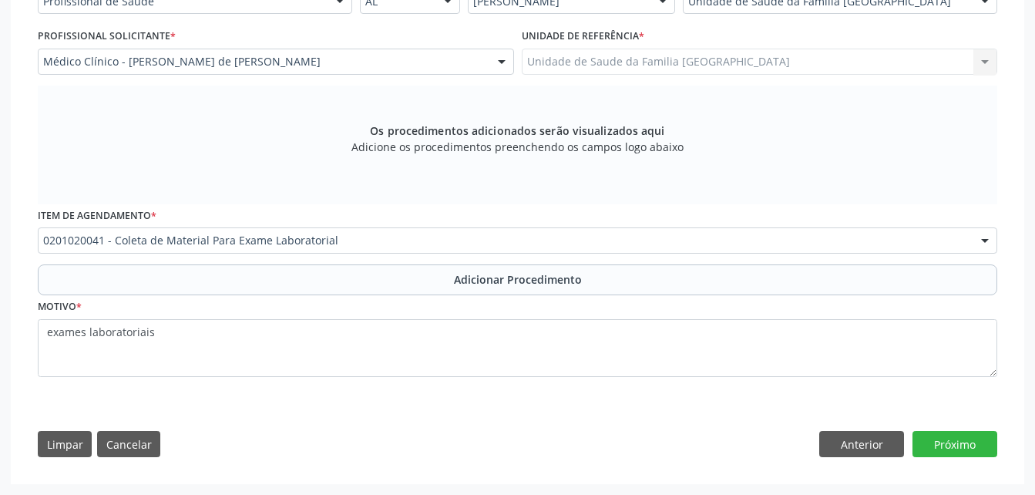
click at [708, 281] on button "Adicionar Procedimento" at bounding box center [518, 279] width 960 height 31
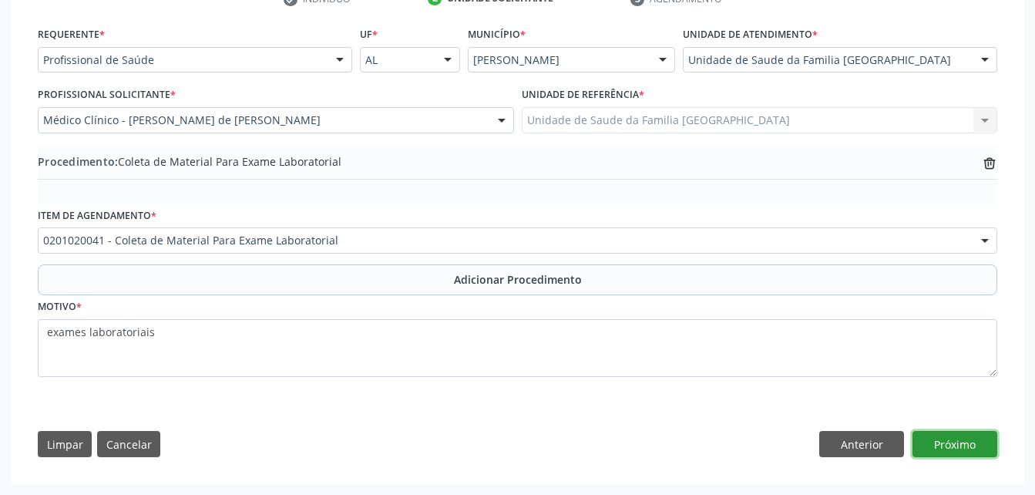
click at [960, 439] on button "Próximo" at bounding box center [955, 444] width 85 height 26
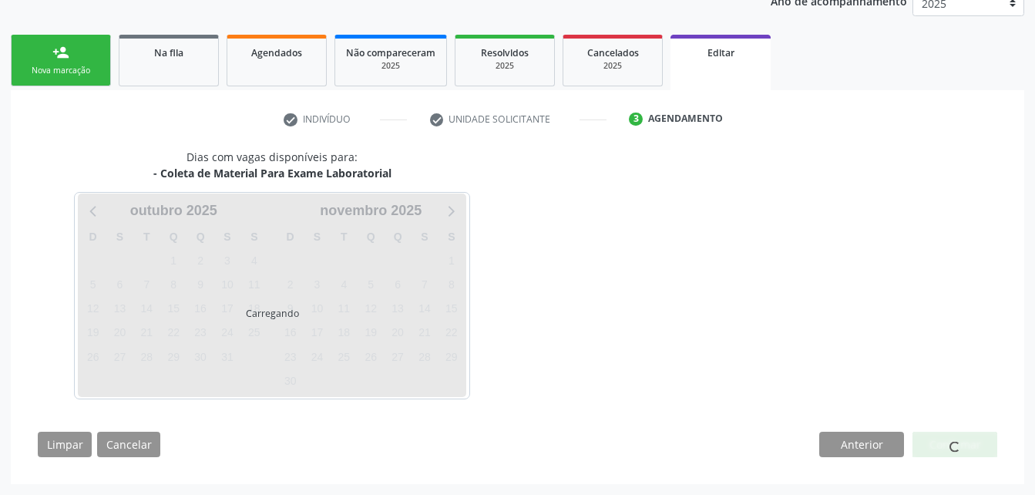
scroll to position [263, 0]
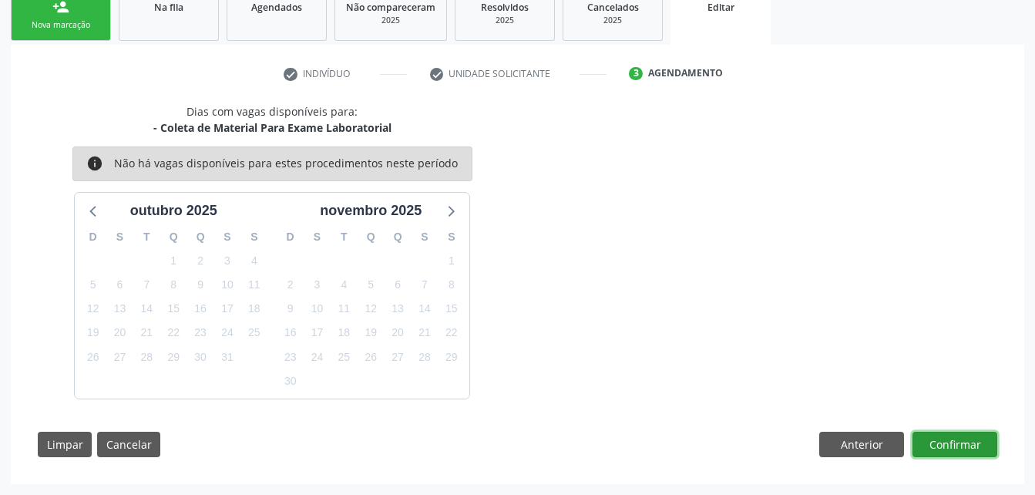
click at [974, 439] on button "Confirmar" at bounding box center [955, 445] width 85 height 26
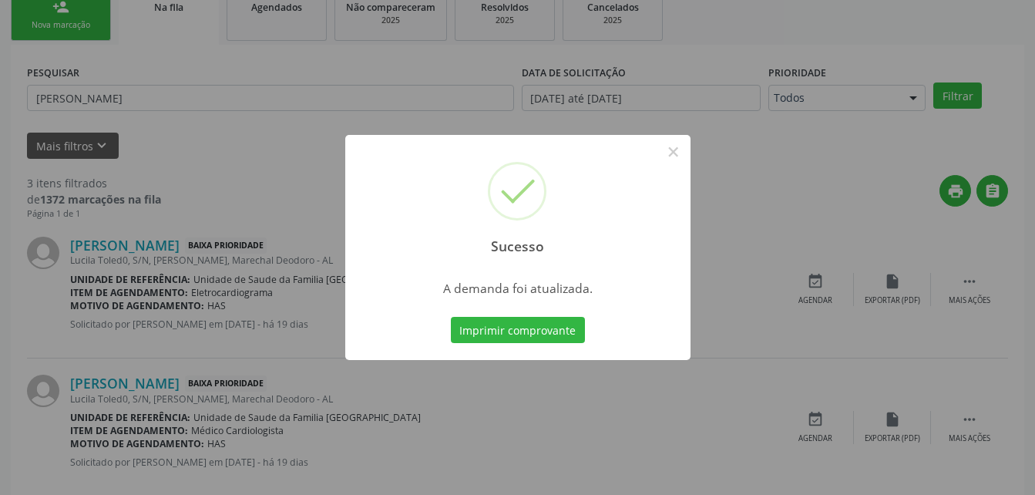
scroll to position [35, 0]
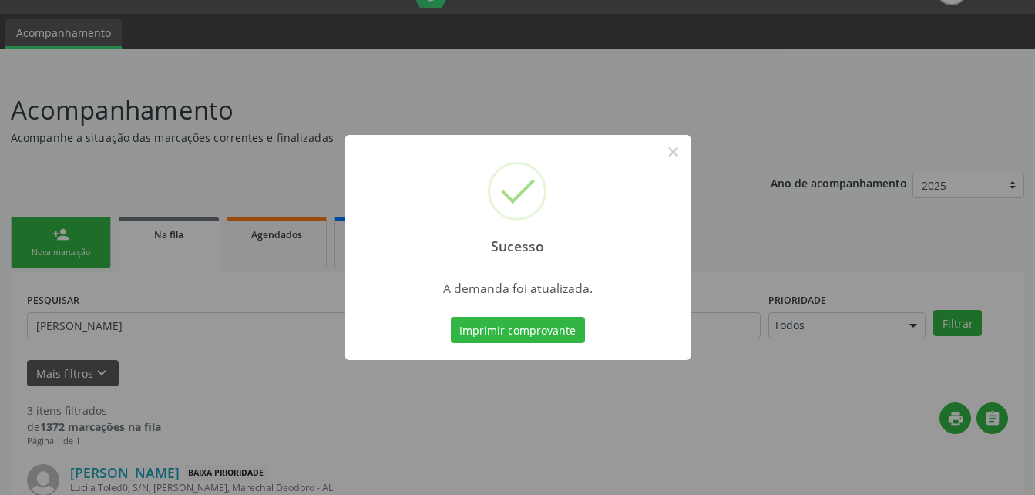
click at [180, 237] on div "Sucesso × A demanda foi atualizada. Imprimir comprovante Cancel" at bounding box center [517, 247] width 1035 height 495
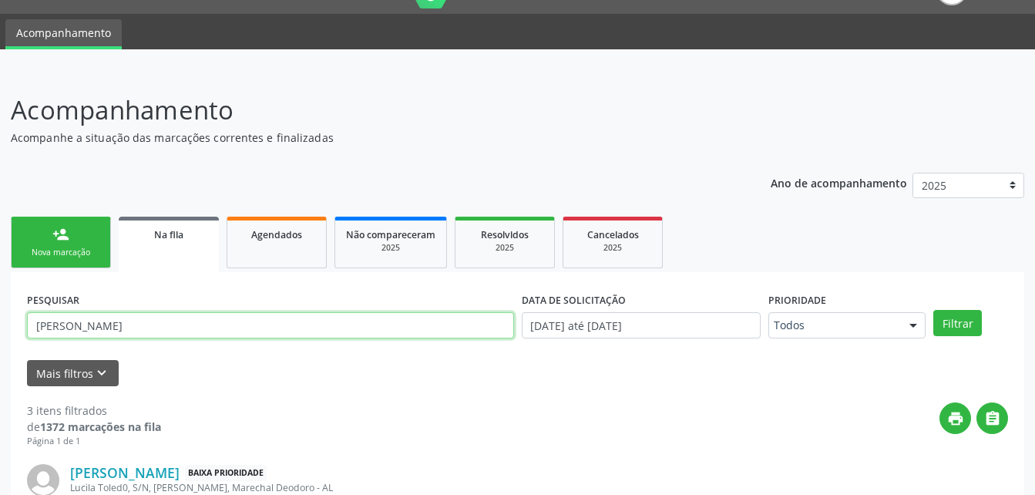
click at [244, 325] on input "MANOEL MARTINS" at bounding box center [270, 325] width 487 height 26
type input "M"
type input "JOSE ITALO CORDEIRO"
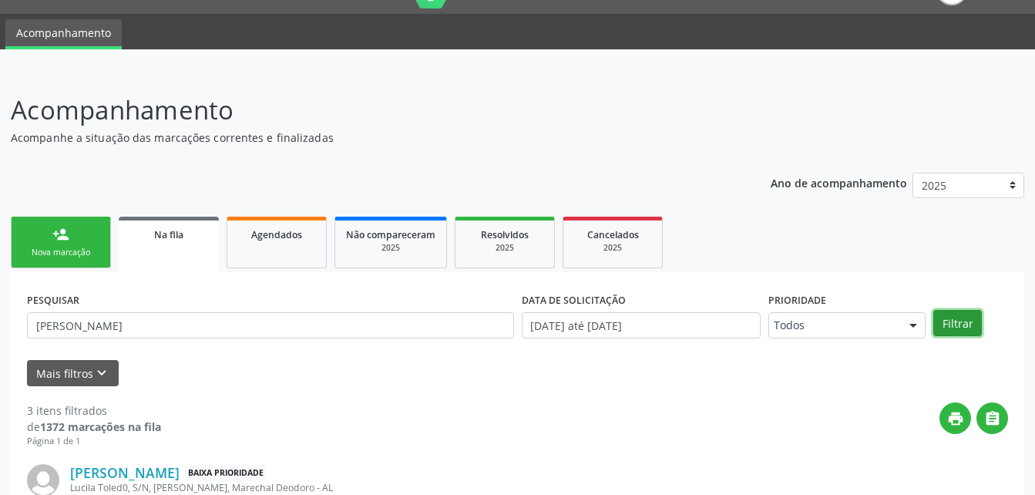
click at [971, 314] on button "Filtrar" at bounding box center [958, 323] width 49 height 26
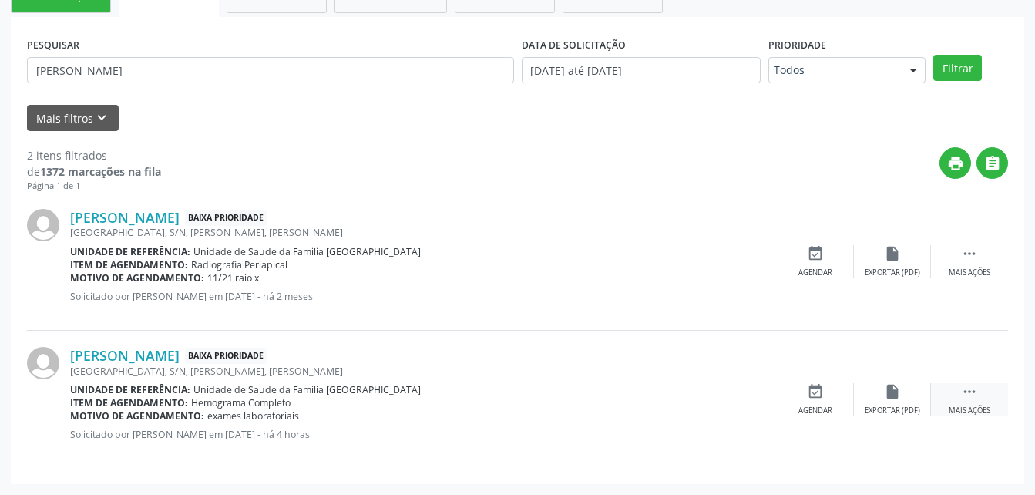
click at [974, 394] on icon "" at bounding box center [969, 391] width 17 height 17
click at [888, 399] on icon "edit" at bounding box center [892, 391] width 17 height 17
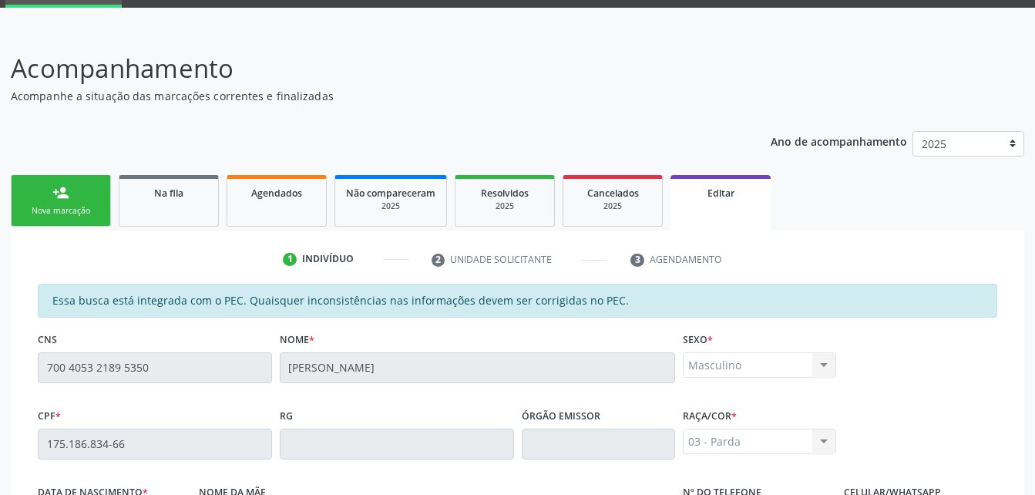
scroll to position [428, 0]
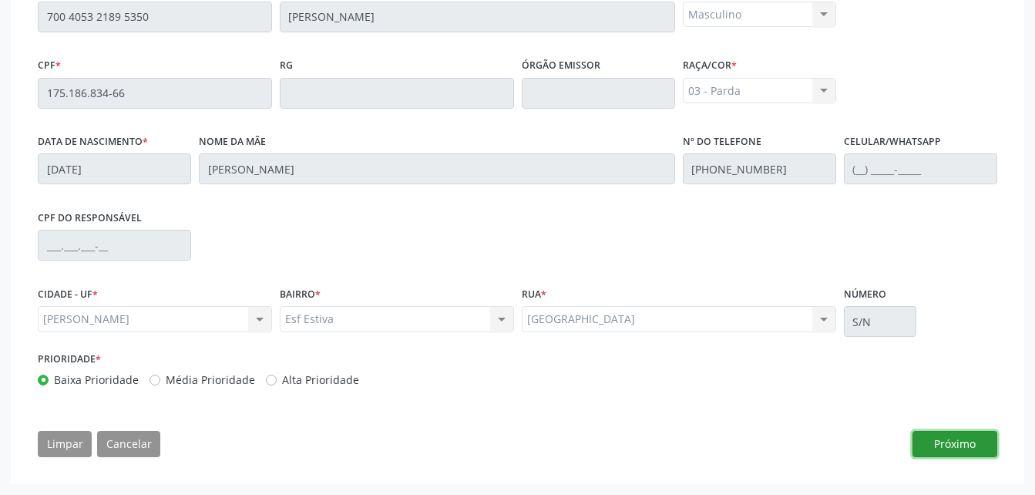
click at [928, 443] on button "Próximo" at bounding box center [955, 444] width 85 height 26
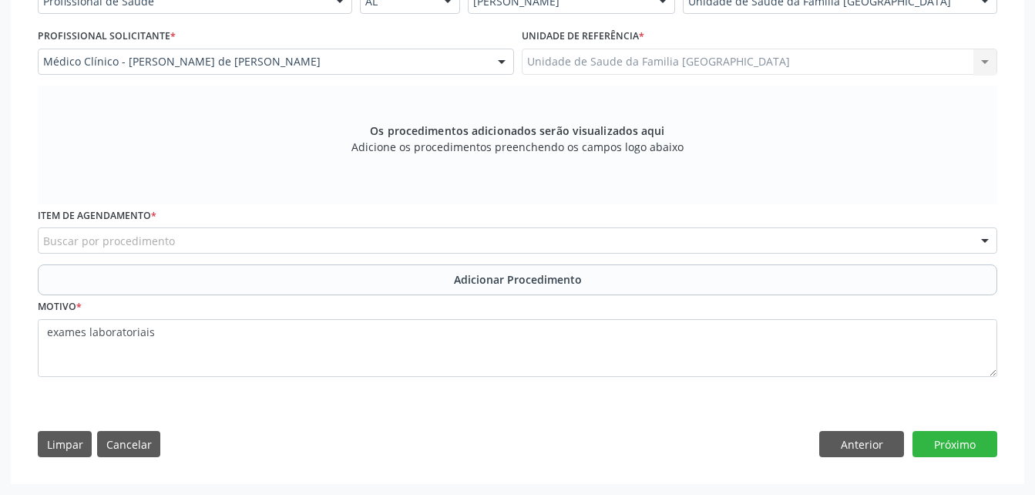
scroll to position [396, 0]
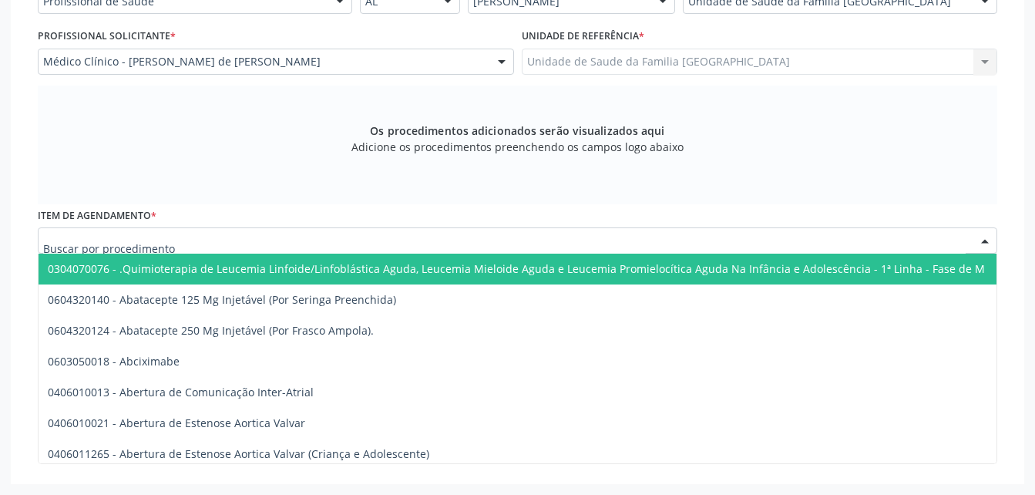
click at [738, 227] on div at bounding box center [518, 240] width 960 height 26
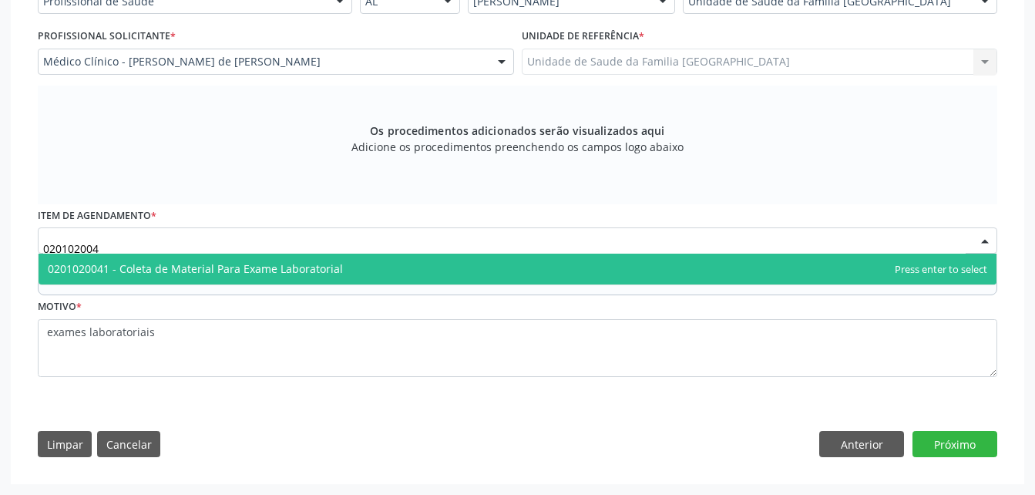
type input "0201020041"
click at [727, 268] on span "0201020041 - Coleta de Material Para Exame Laboratorial" at bounding box center [518, 269] width 958 height 31
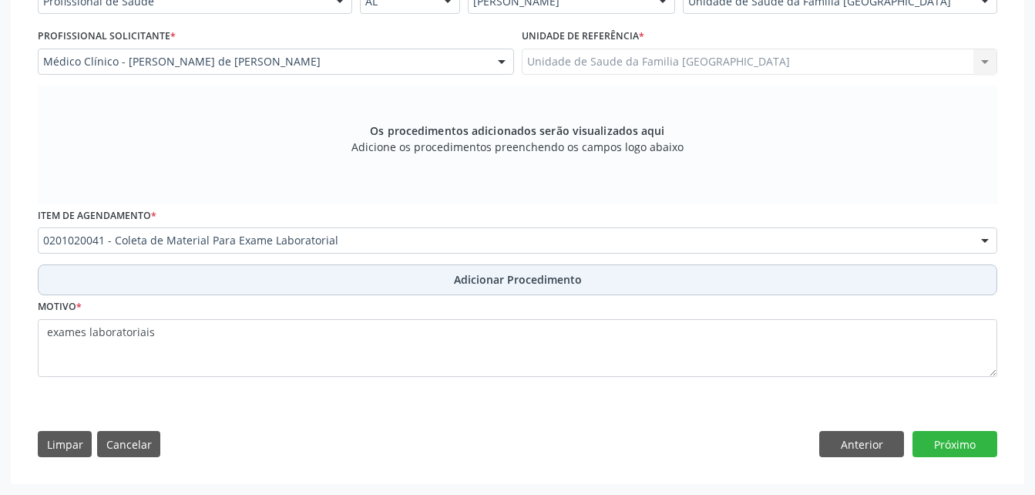
click at [764, 276] on button "Adicionar Procedimento" at bounding box center [518, 279] width 960 height 31
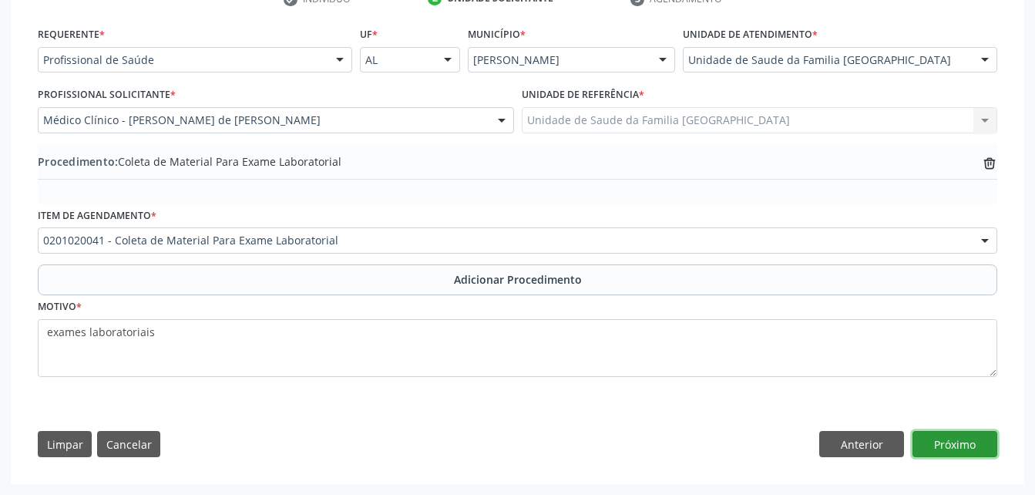
click at [981, 441] on button "Próximo" at bounding box center [955, 444] width 85 height 26
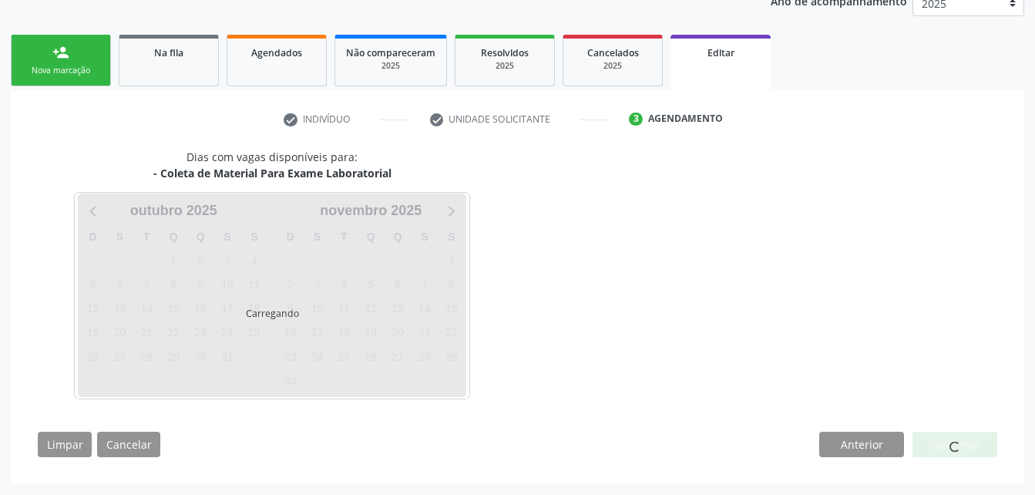
scroll to position [263, 0]
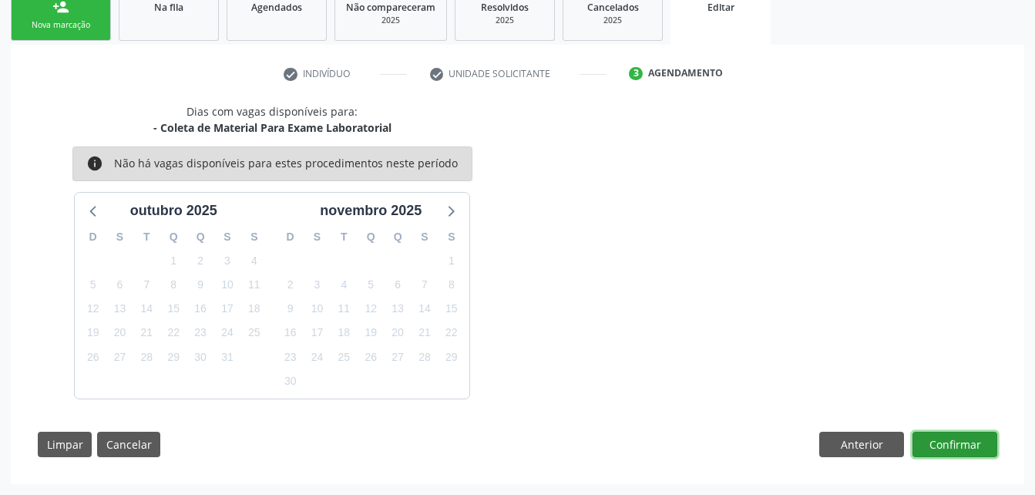
click at [968, 449] on button "Confirmar" at bounding box center [955, 445] width 85 height 26
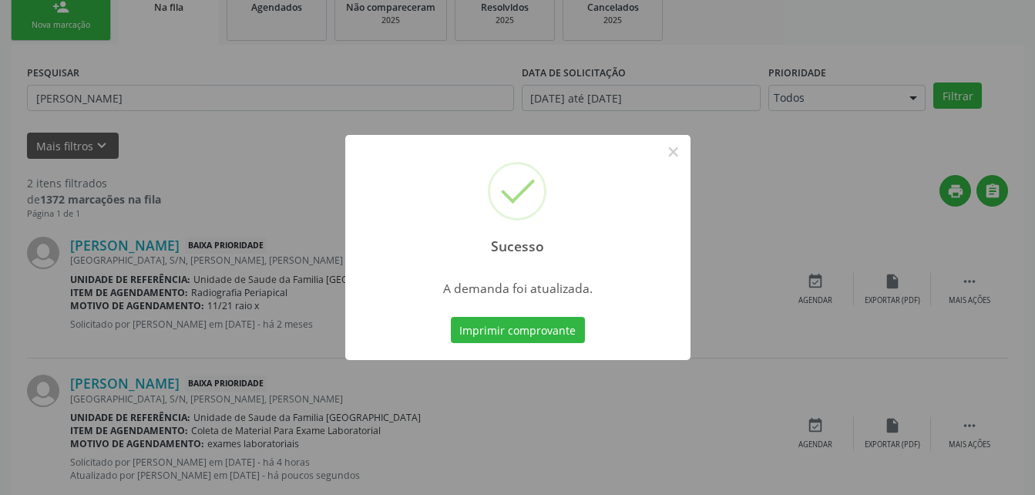
scroll to position [35, 0]
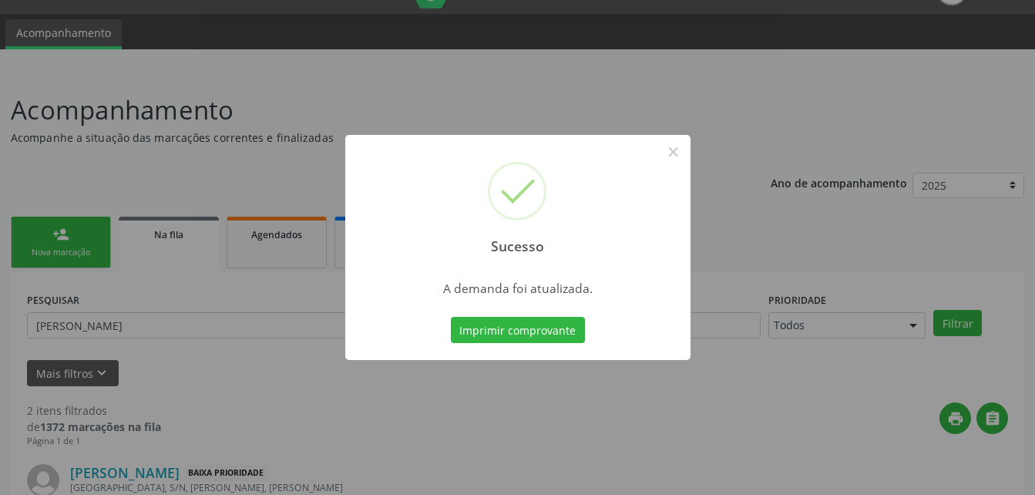
click at [163, 240] on div "Sucesso × A demanda foi atualizada. Imprimir comprovante Cancel" at bounding box center [517, 247] width 1035 height 495
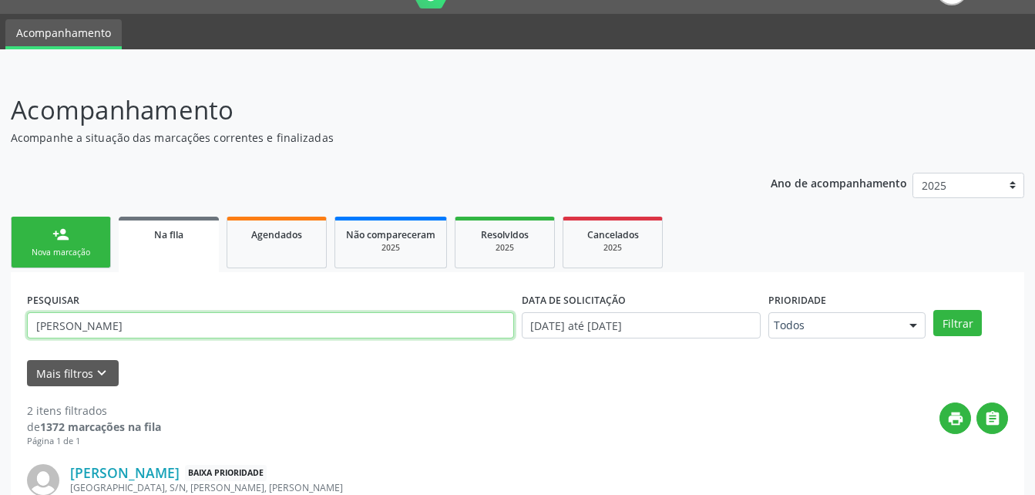
click at [210, 325] on input "JOSE ITALO CORDEIRO" at bounding box center [270, 325] width 487 height 26
type input "J"
type input "PEDRO LOURENCO"
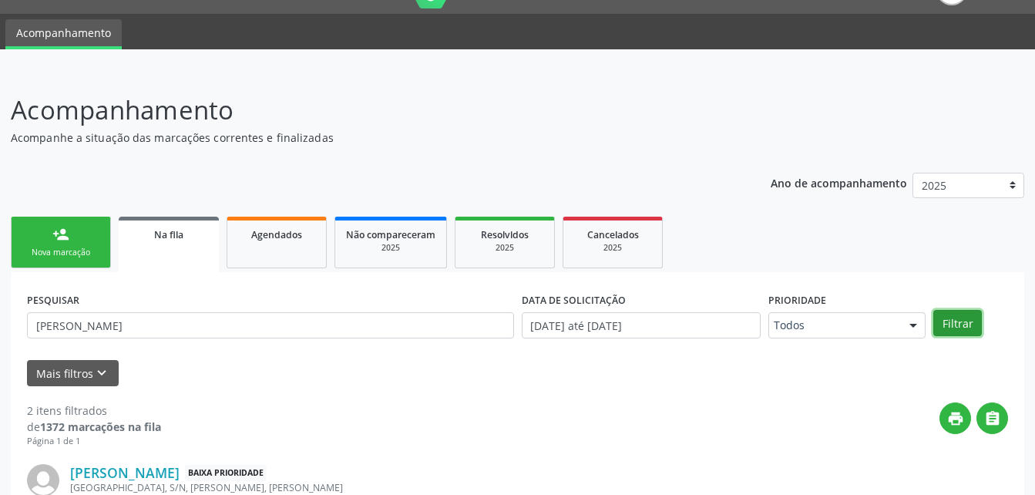
click at [970, 318] on button "Filtrar" at bounding box center [958, 323] width 49 height 26
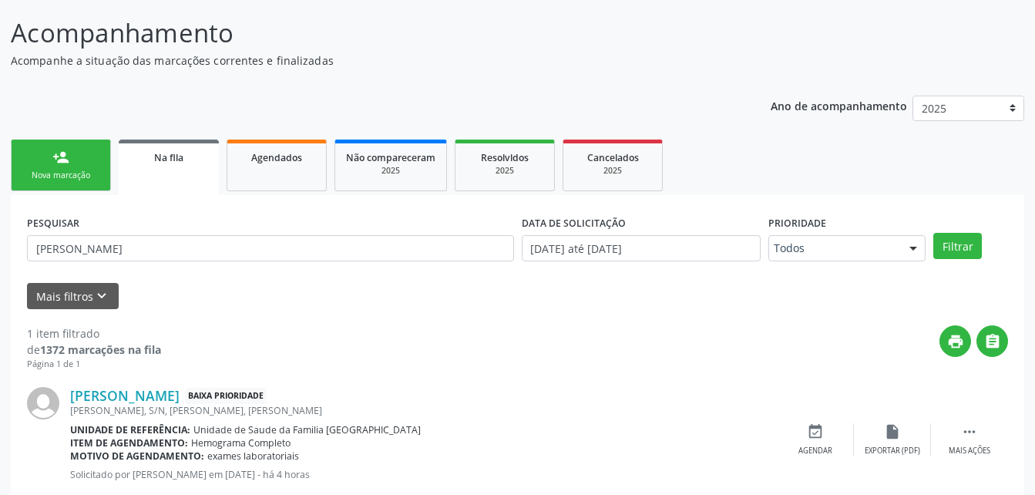
scroll to position [153, 0]
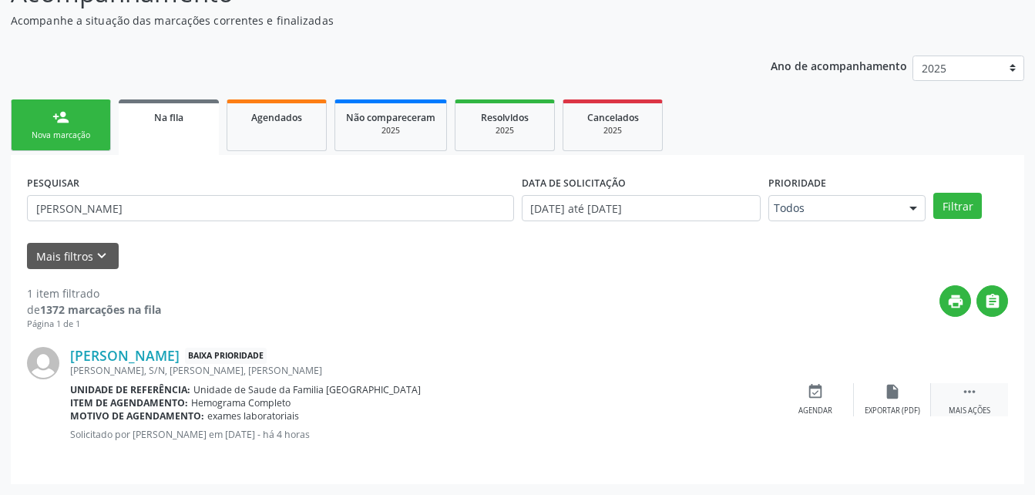
click at [974, 389] on icon "" at bounding box center [969, 391] width 17 height 17
click at [894, 393] on icon "edit" at bounding box center [892, 391] width 17 height 17
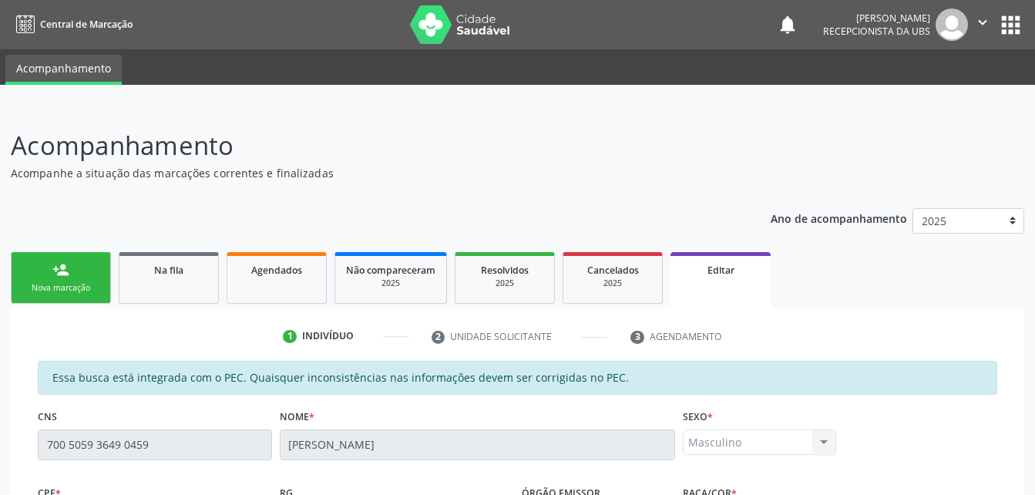
scroll to position [428, 0]
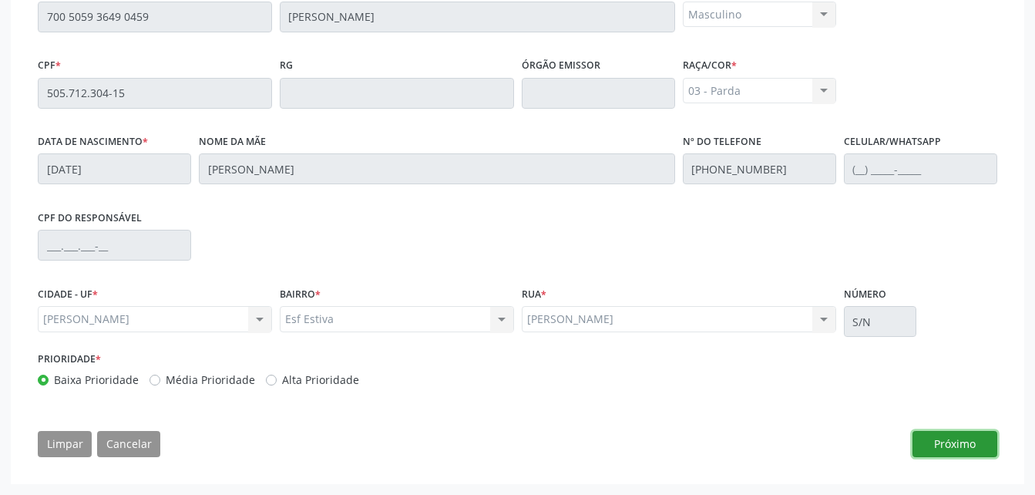
click at [969, 440] on button "Próximo" at bounding box center [955, 444] width 85 height 26
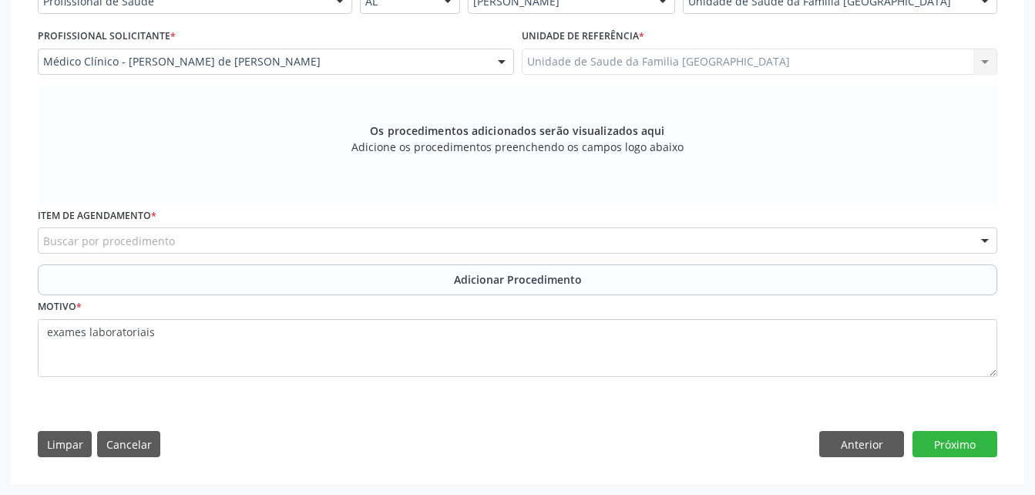
scroll to position [396, 0]
click at [810, 231] on div "Buscar por procedimento" at bounding box center [518, 240] width 960 height 26
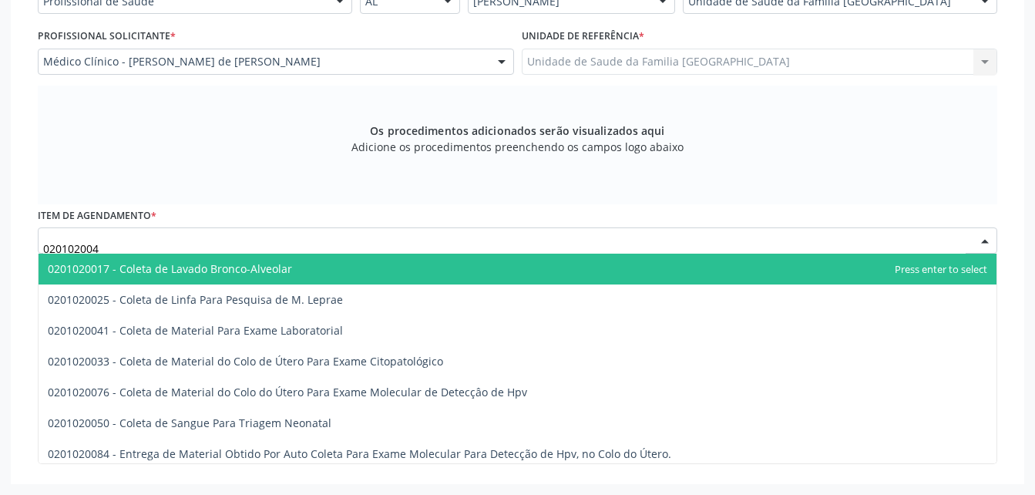
type input "0201020041"
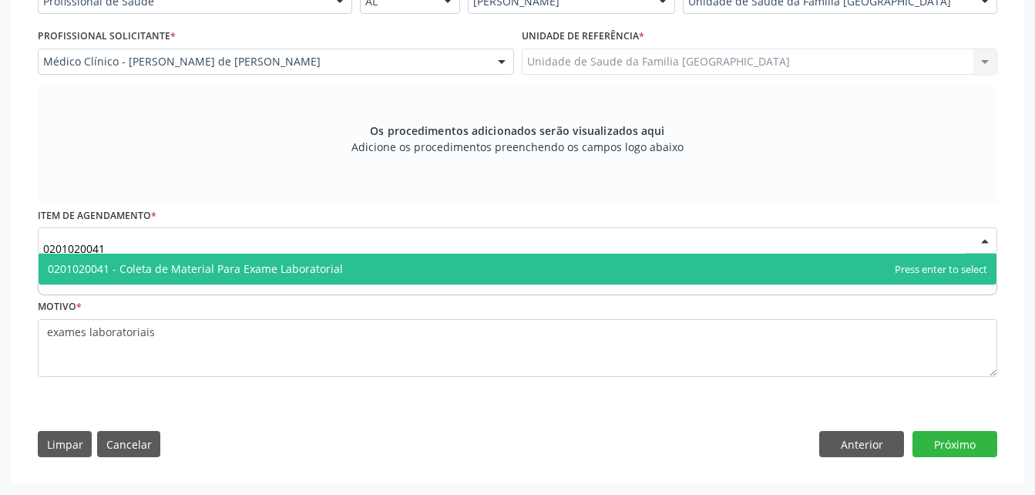
click at [628, 260] on span "0201020041 - Coleta de Material Para Exame Laboratorial" at bounding box center [518, 269] width 958 height 31
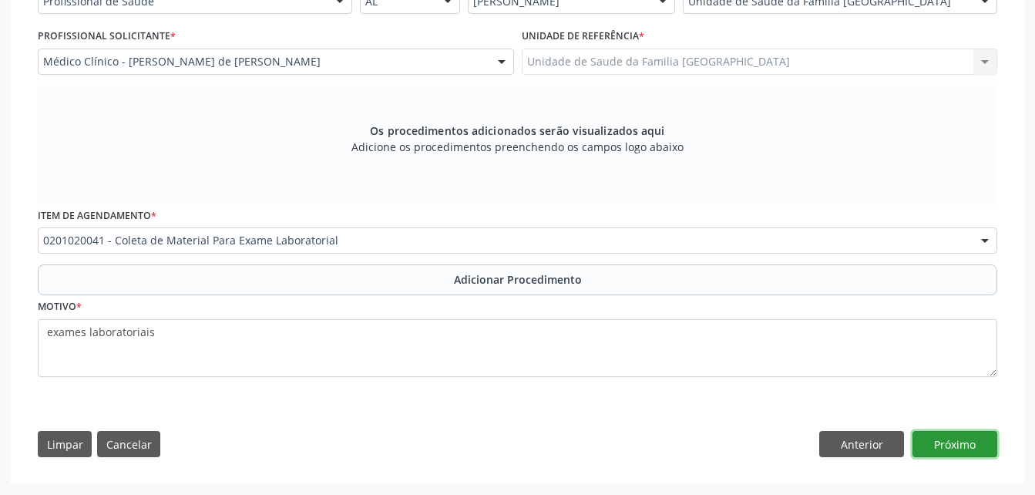
click at [952, 436] on button "Próximo" at bounding box center [955, 444] width 85 height 26
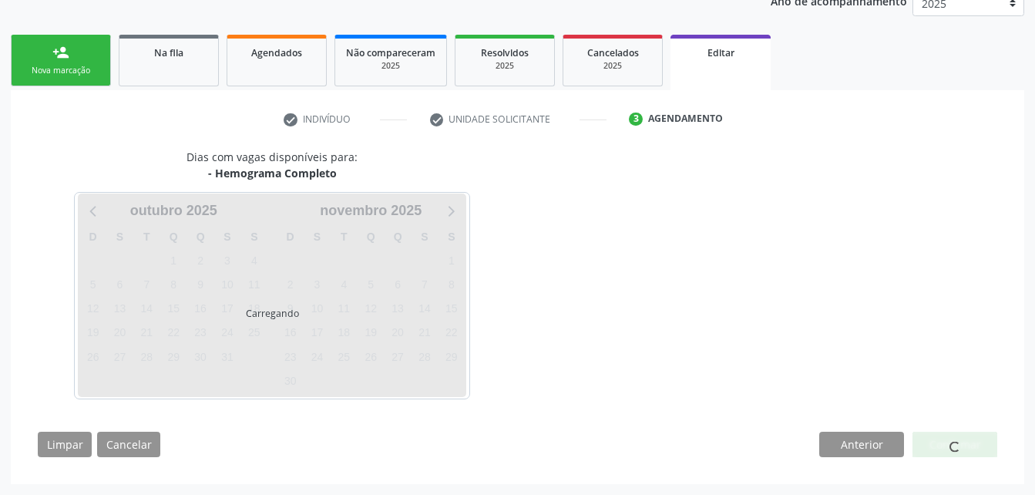
scroll to position [263, 0]
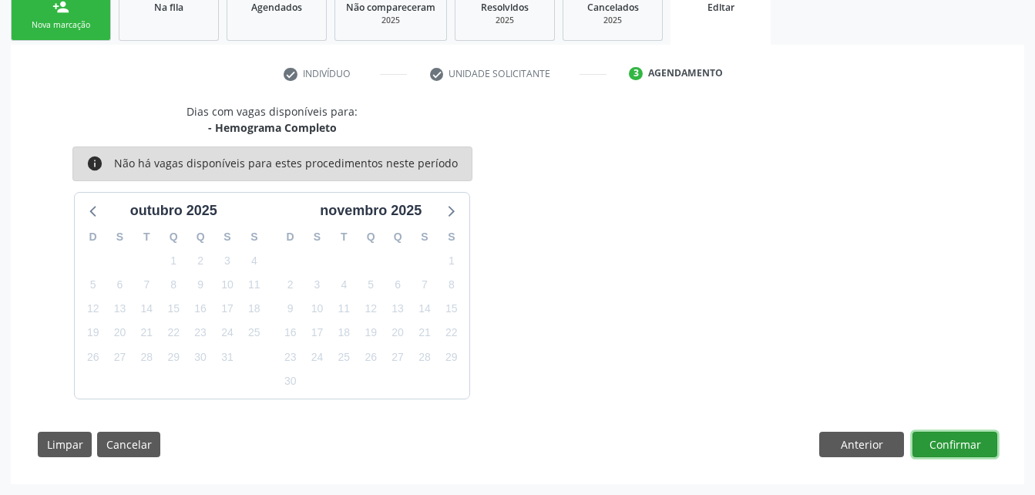
click at [927, 439] on button "Confirmar" at bounding box center [955, 445] width 85 height 26
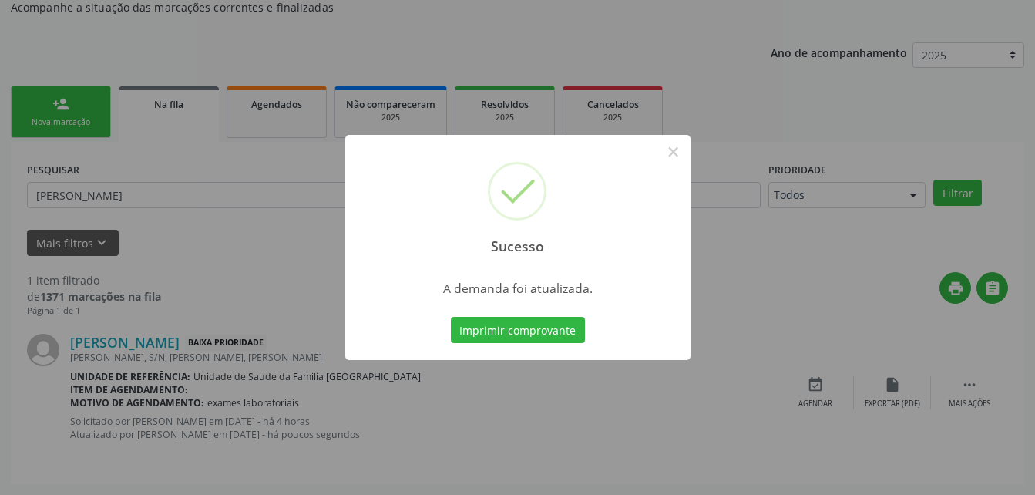
scroll to position [35, 0]
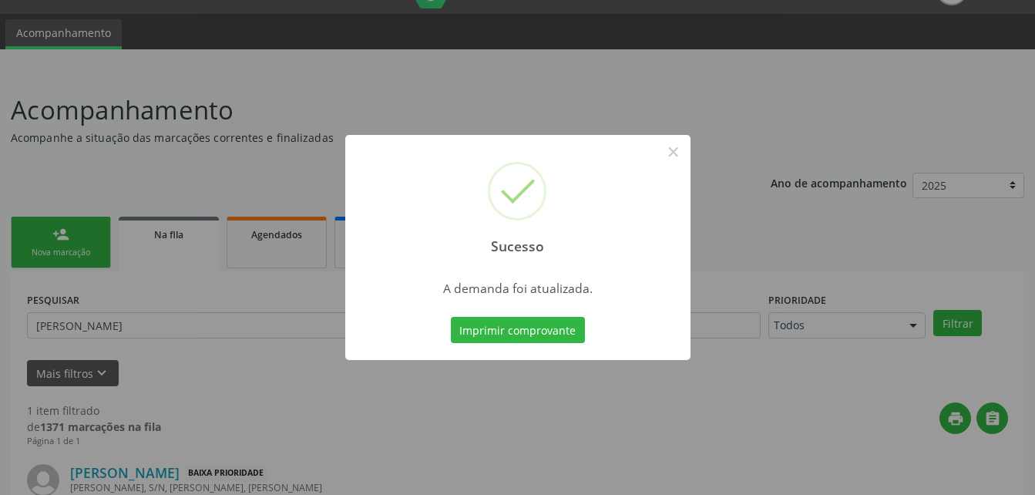
click at [195, 257] on div "Sucesso × A demanda foi atualizada. Imprimir comprovante Cancel" at bounding box center [517, 247] width 1035 height 495
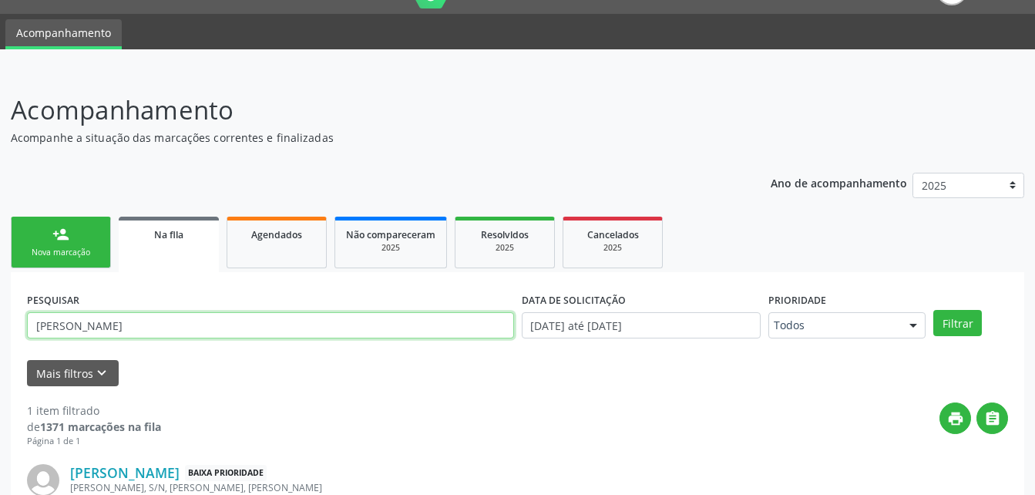
click at [179, 328] on input "PEDRO LOURENCO" at bounding box center [270, 325] width 487 height 26
type input "P"
type input "MARINES PERGENTINO"
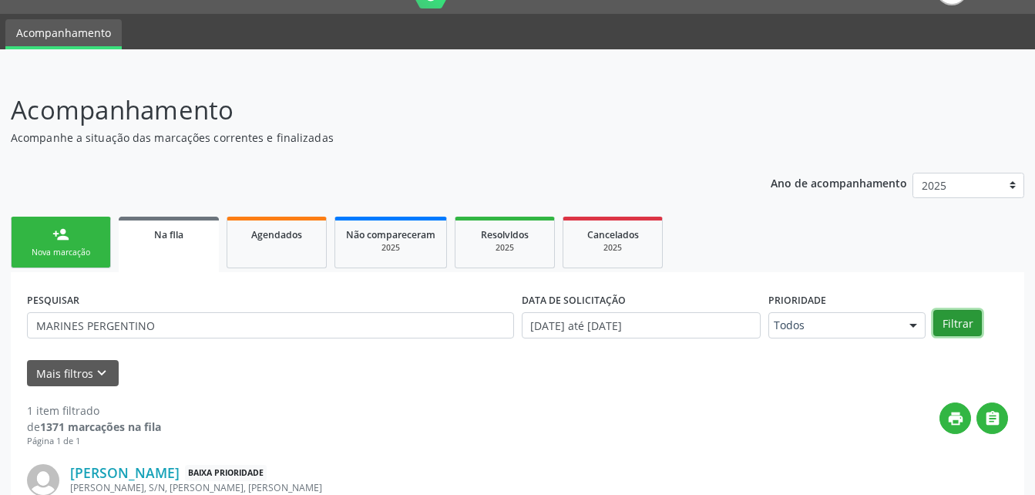
click at [972, 328] on button "Filtrar" at bounding box center [958, 323] width 49 height 26
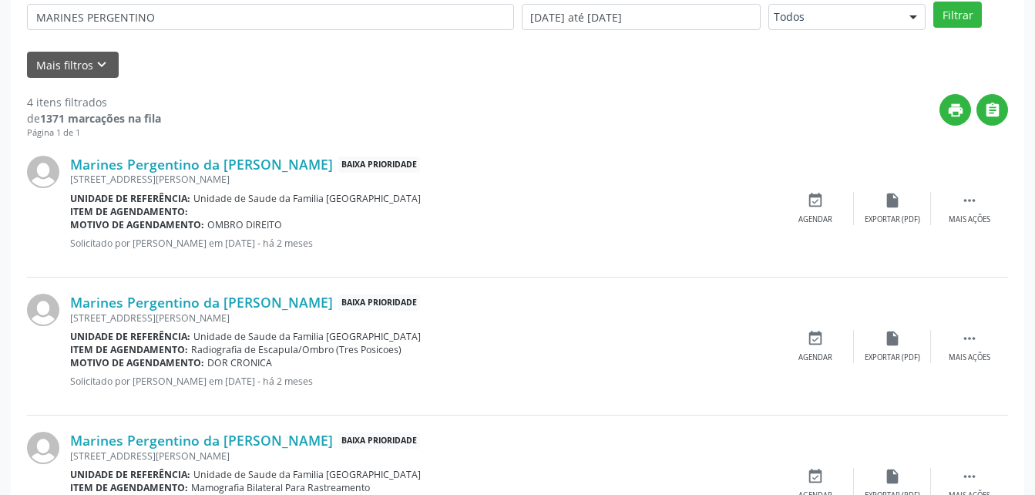
scroll to position [567, 0]
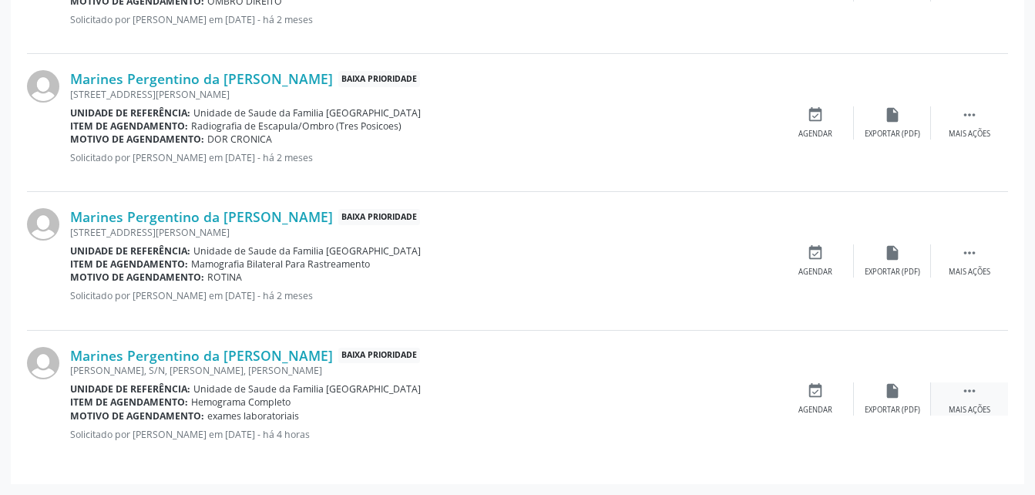
click at [974, 397] on icon "" at bounding box center [969, 390] width 17 height 17
click at [893, 384] on icon "edit" at bounding box center [892, 390] width 17 height 17
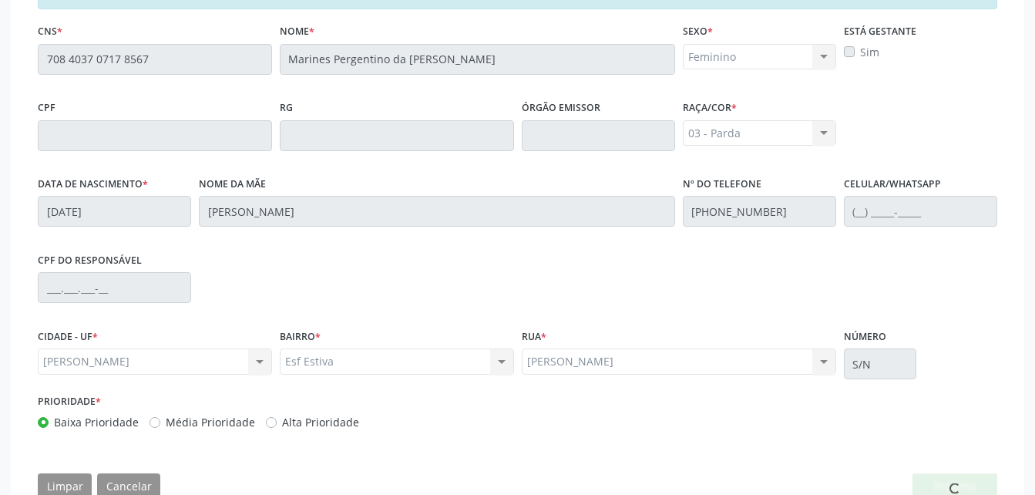
scroll to position [428, 0]
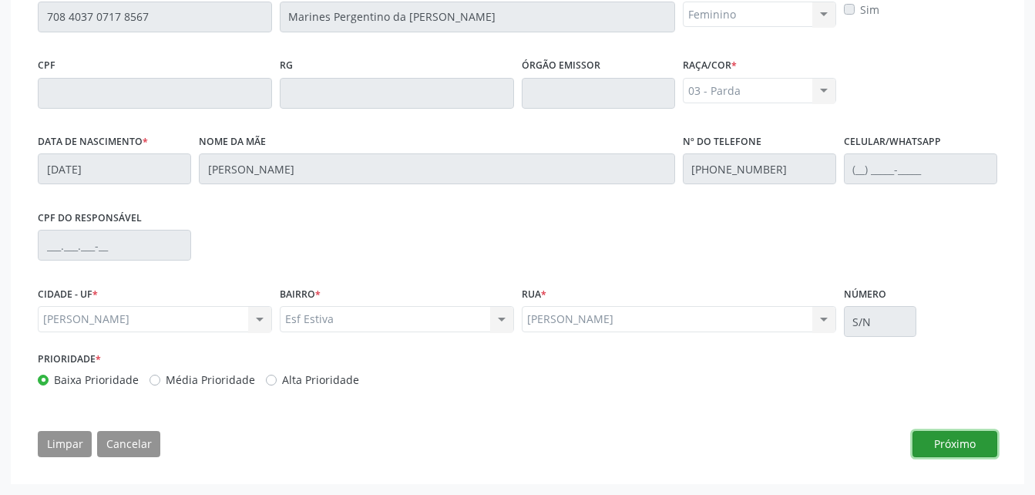
click at [974, 446] on button "Próximo" at bounding box center [955, 444] width 85 height 26
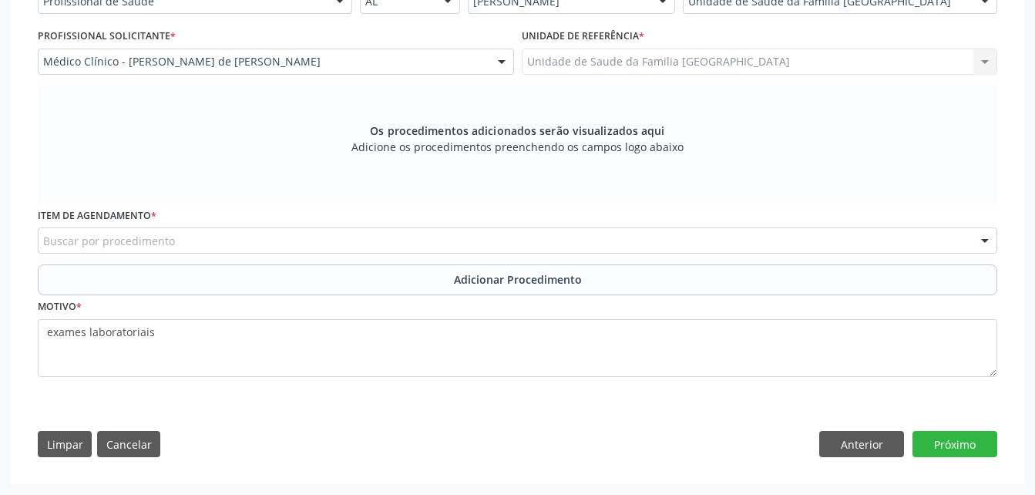
scroll to position [396, 0]
click at [762, 241] on div "Buscar por procedimento" at bounding box center [518, 240] width 960 height 26
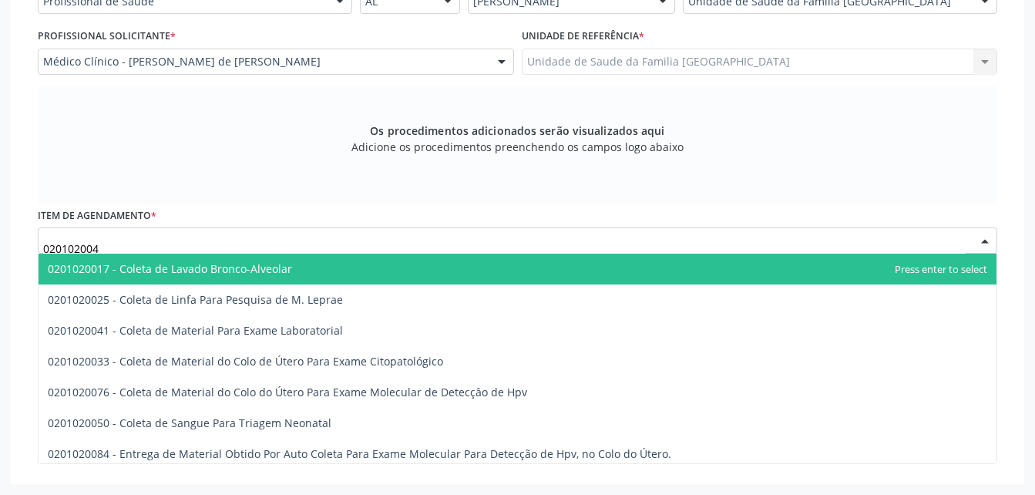
type input "0201020041"
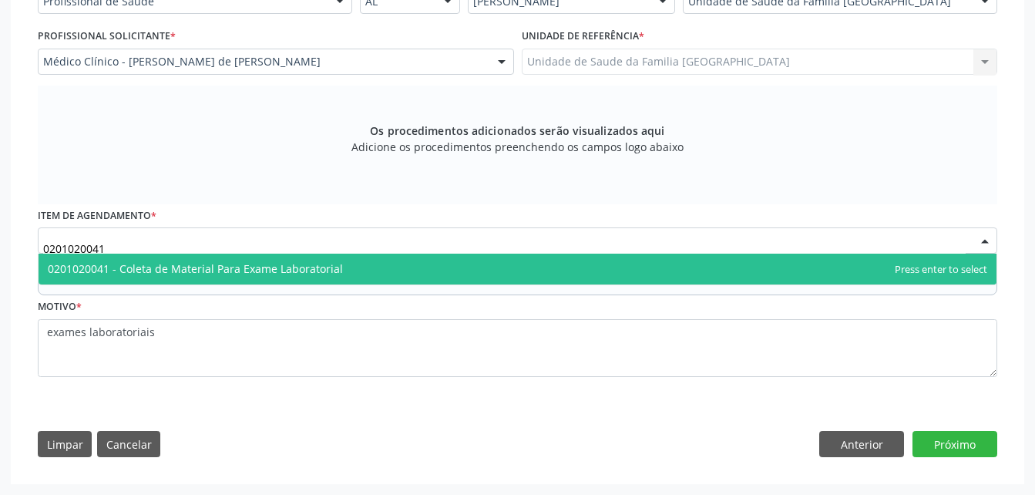
click at [494, 261] on span "0201020041 - Coleta de Material Para Exame Laboratorial" at bounding box center [518, 269] width 958 height 31
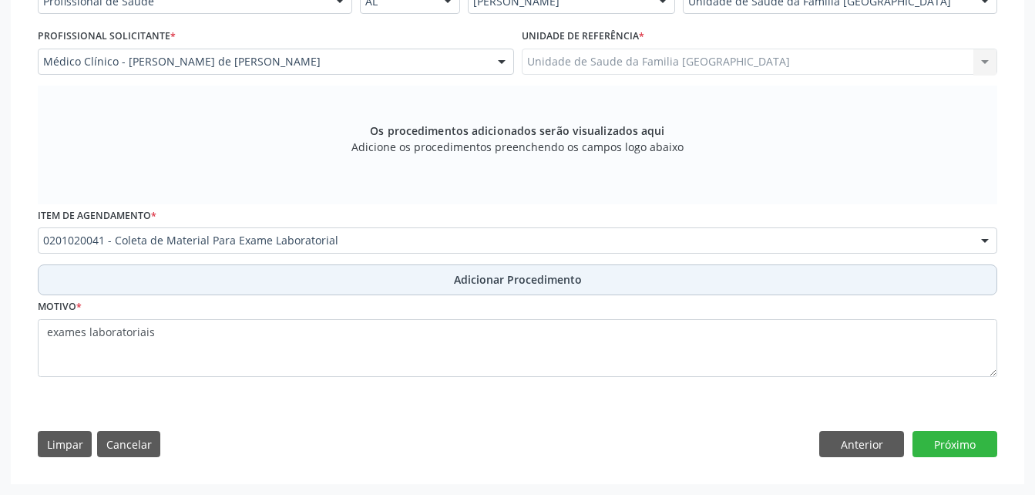
click at [464, 280] on span "Adicionar Procedimento" at bounding box center [518, 279] width 128 height 16
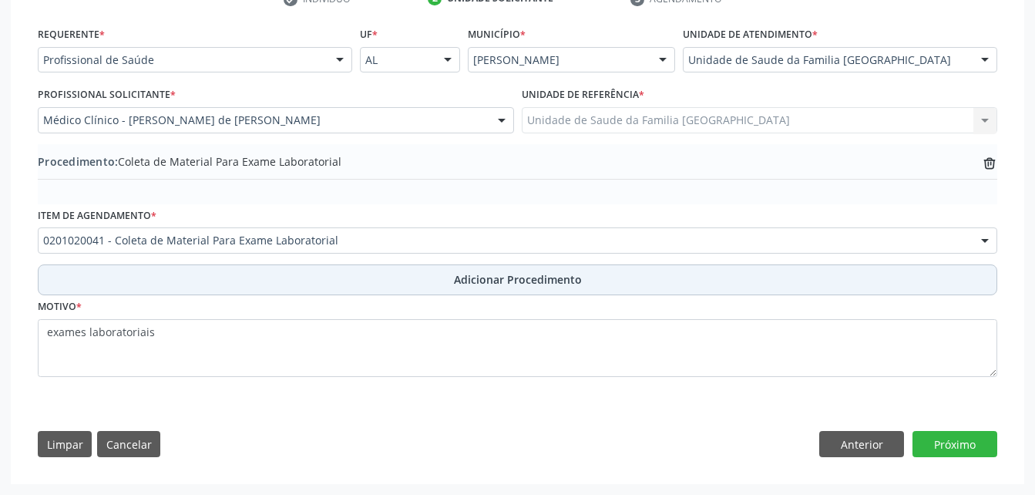
scroll to position [338, 0]
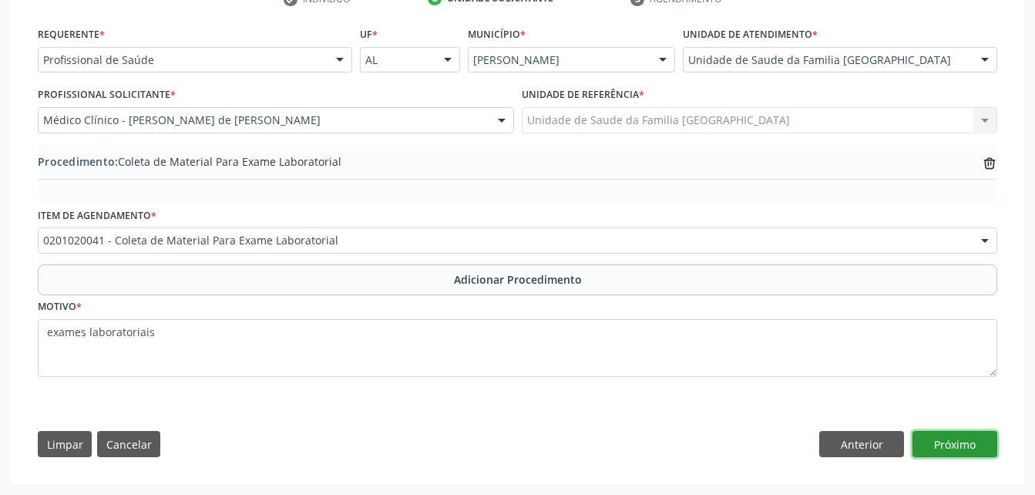
click at [924, 446] on button "Próximo" at bounding box center [955, 444] width 85 height 26
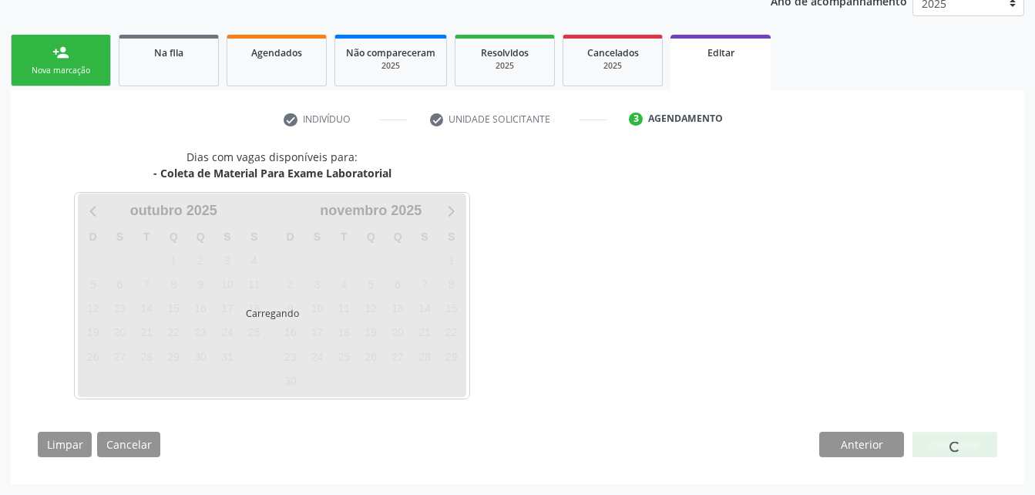
scroll to position [263, 0]
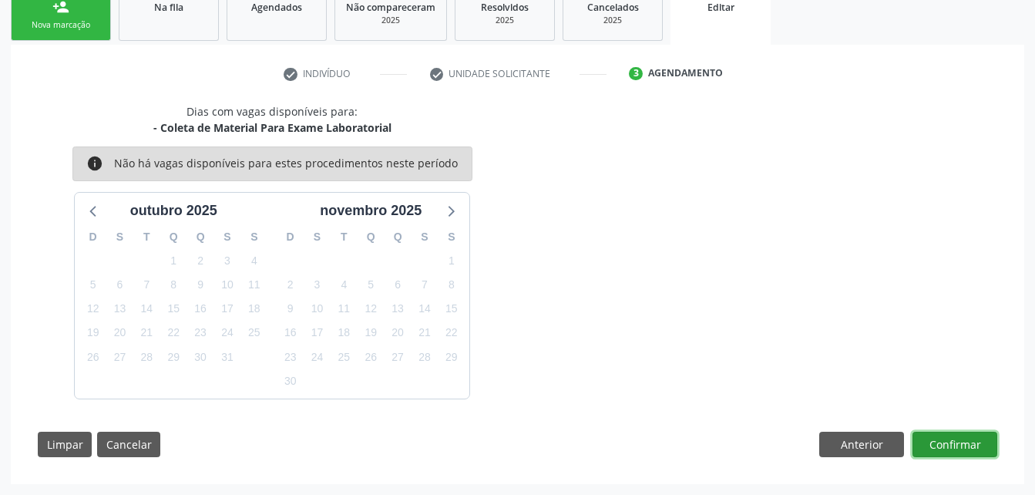
click at [926, 446] on button "Confirmar" at bounding box center [955, 445] width 85 height 26
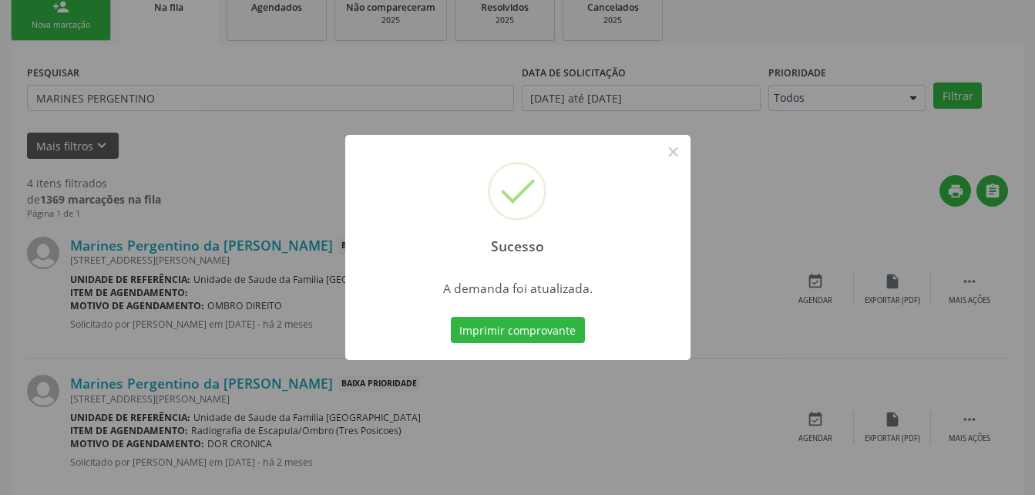
scroll to position [35, 0]
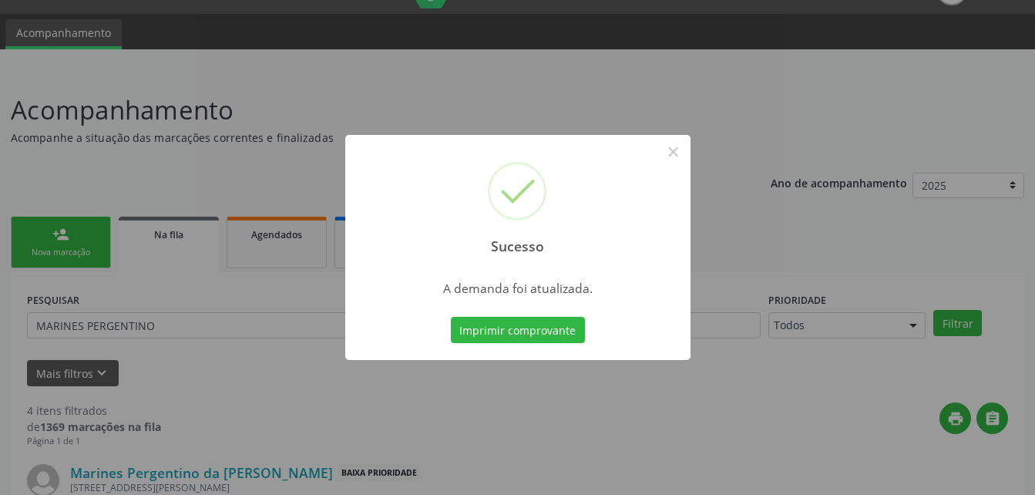
click at [192, 243] on div "Sucesso × A demanda foi atualizada. Imprimir comprovante Cancel" at bounding box center [517, 247] width 1035 height 495
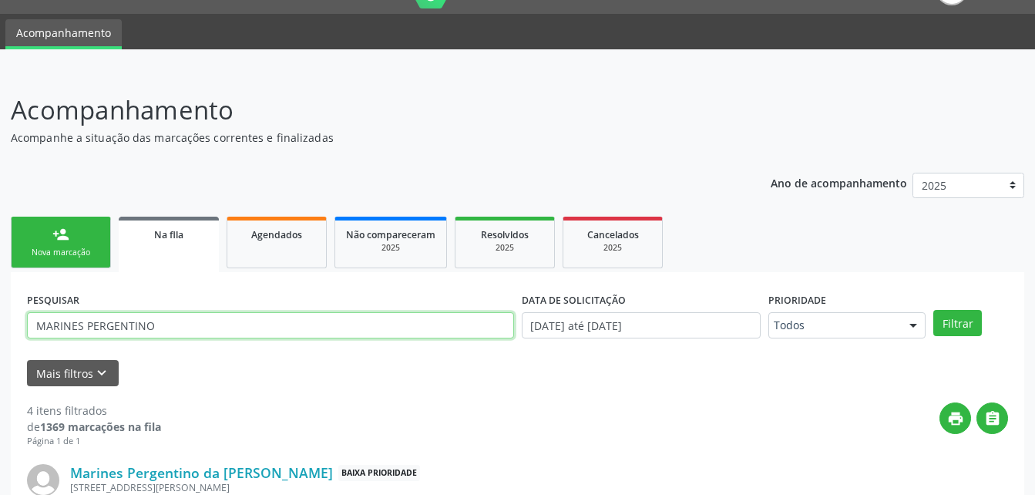
click at [199, 325] on input "MARINES PERGENTINO" at bounding box center [270, 325] width 487 height 26
type input "M"
type input "UNIELE GALVAO"
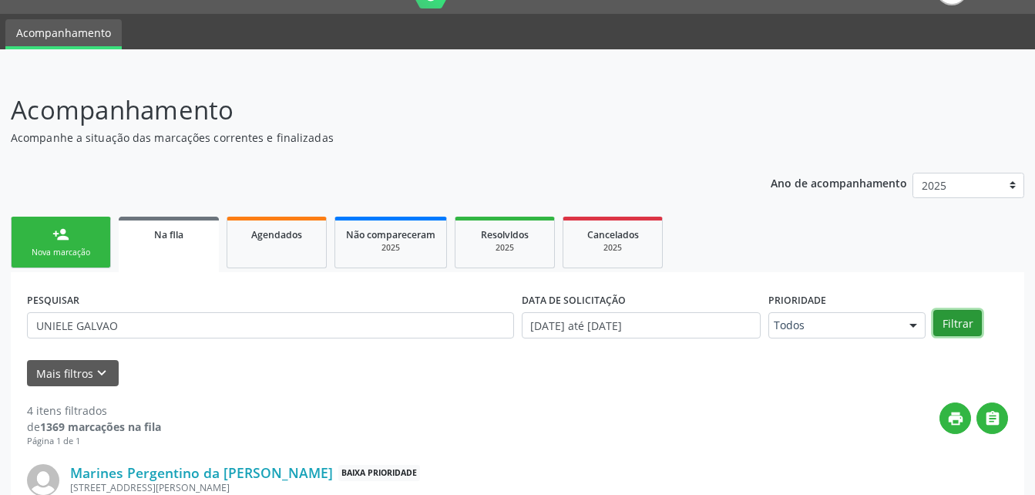
click at [955, 331] on button "Filtrar" at bounding box center [958, 323] width 49 height 26
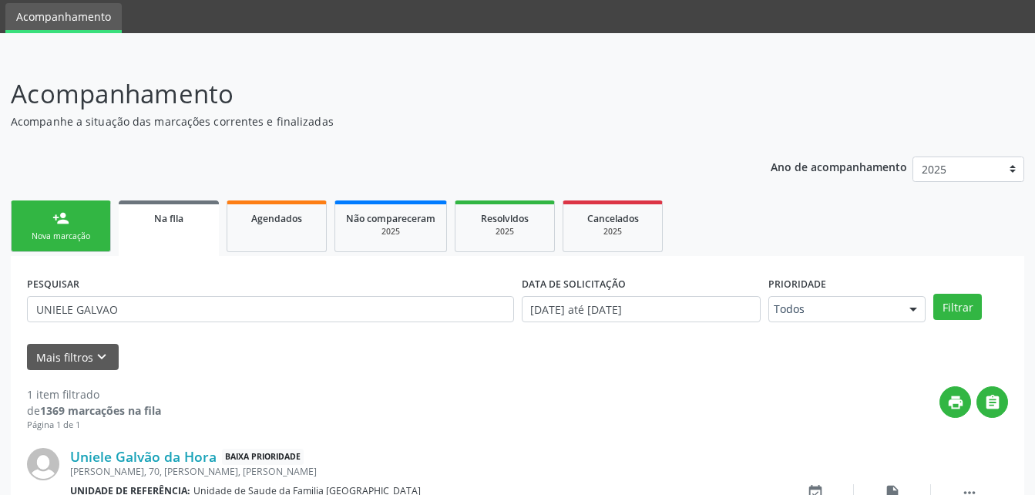
scroll to position [153, 0]
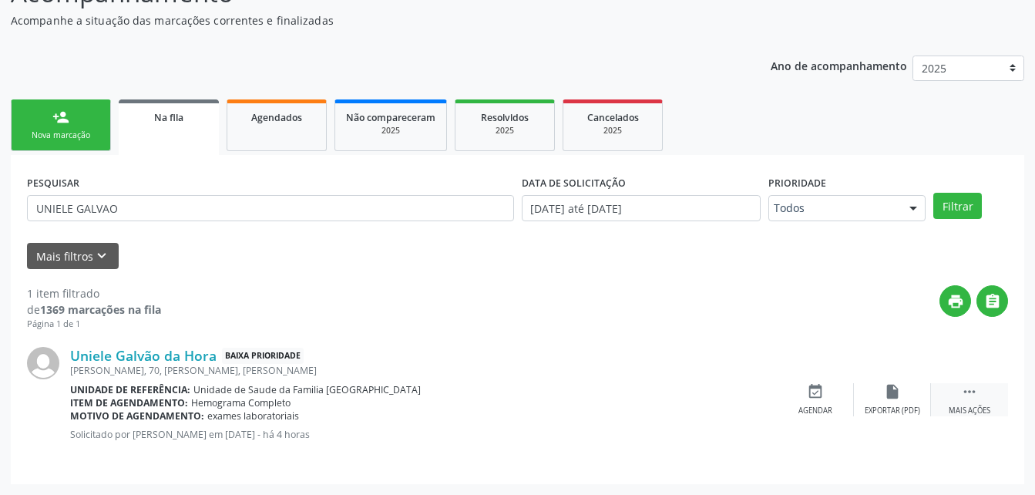
click at [966, 390] on icon "" at bounding box center [969, 391] width 17 height 17
click at [891, 389] on icon "edit" at bounding box center [892, 391] width 17 height 17
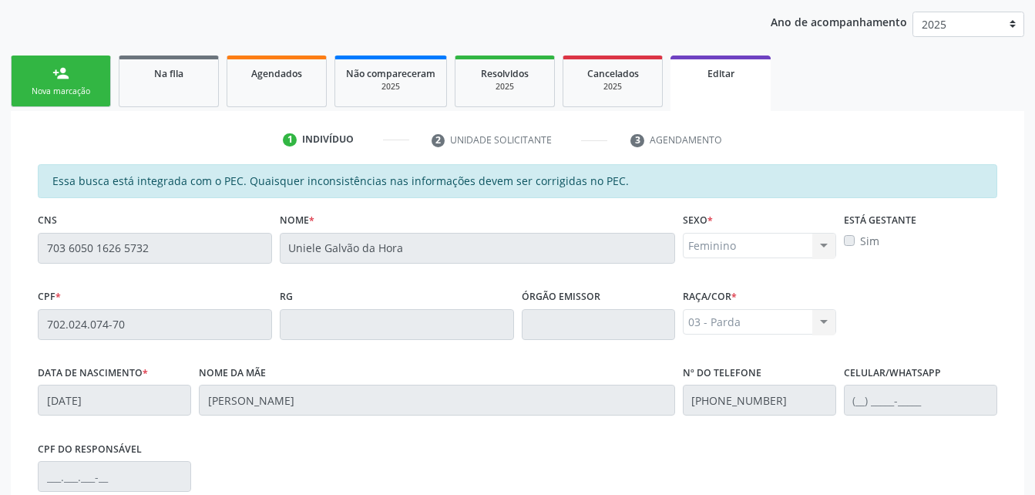
scroll to position [119, 0]
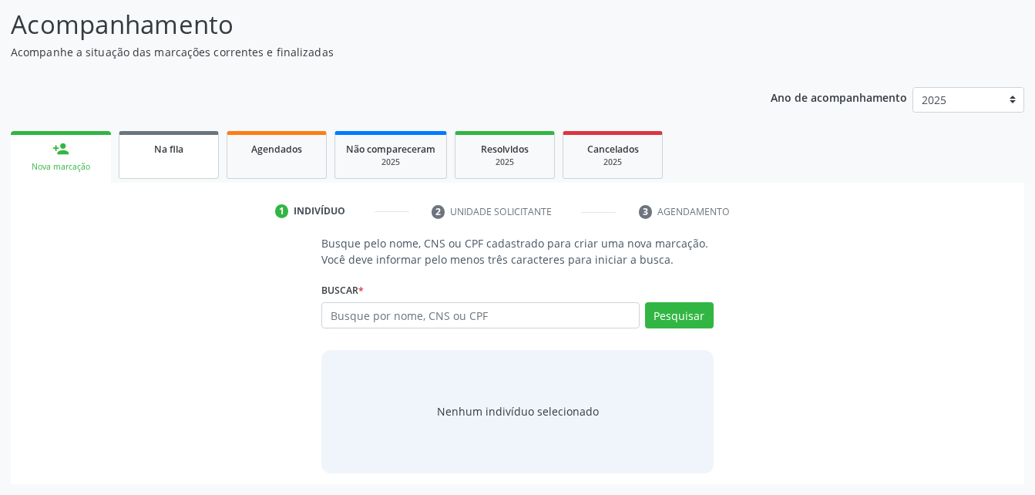
click at [159, 167] on link "Na fila" at bounding box center [169, 155] width 100 height 48
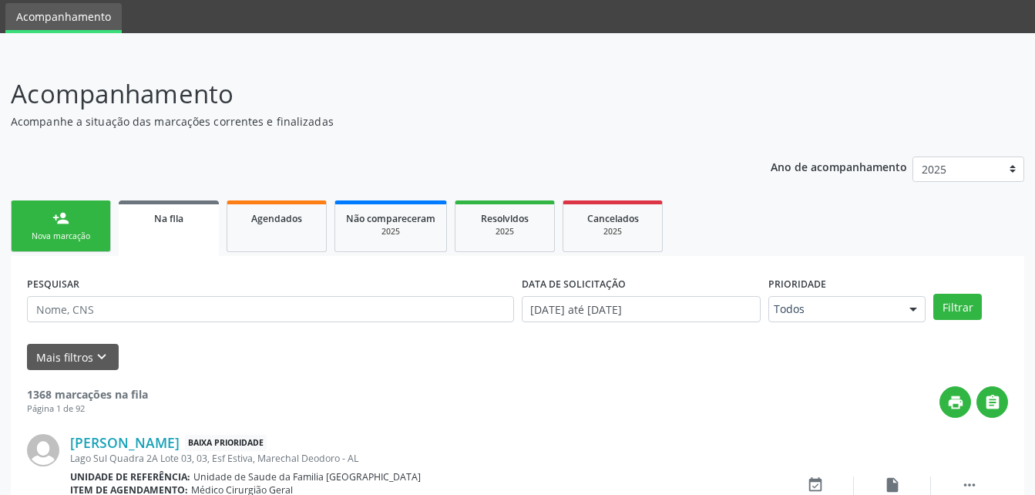
scroll to position [121, 0]
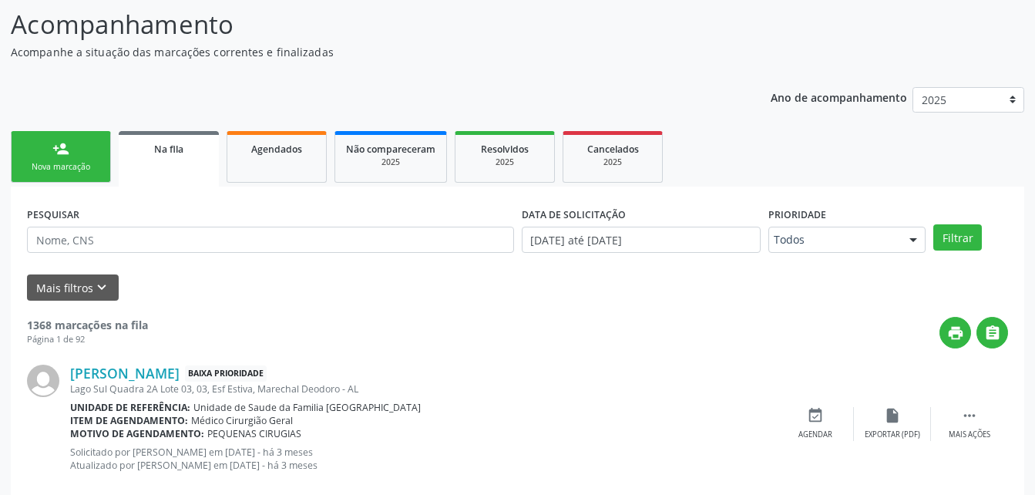
click at [143, 247] on input "text" at bounding box center [270, 240] width 487 height 26
type input "UNIELE GALVAO"
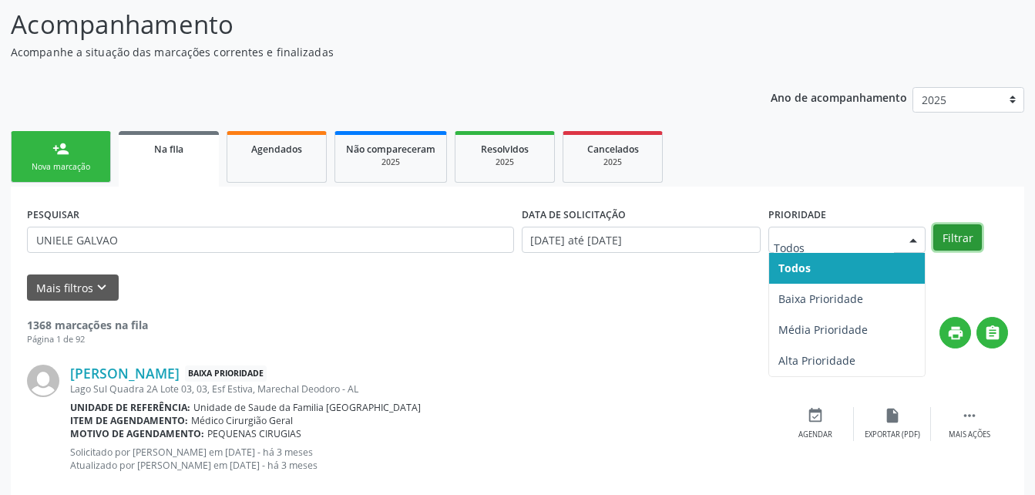
click at [935, 234] on button "Filtrar" at bounding box center [958, 237] width 49 height 26
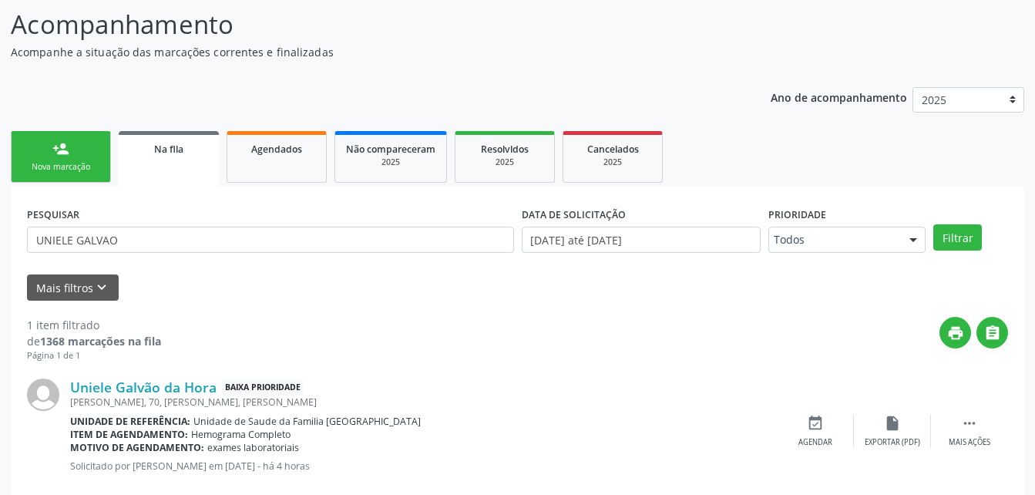
scroll to position [153, 0]
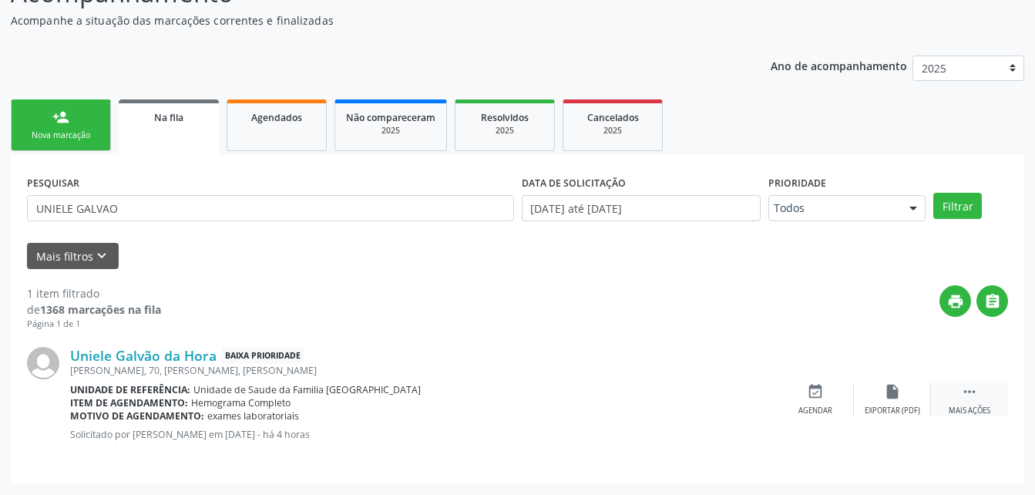
click at [961, 389] on icon "" at bounding box center [969, 391] width 17 height 17
click at [893, 392] on icon "edit" at bounding box center [892, 391] width 17 height 17
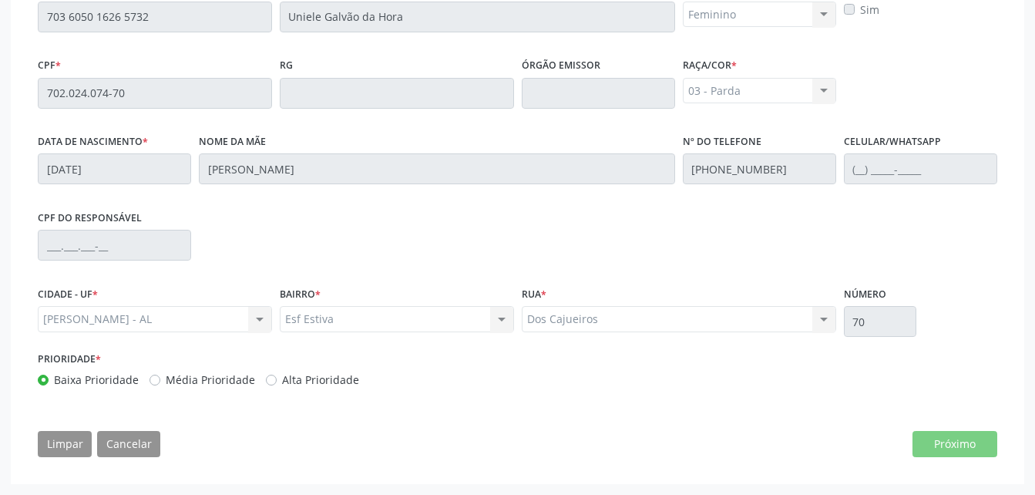
scroll to position [274, 0]
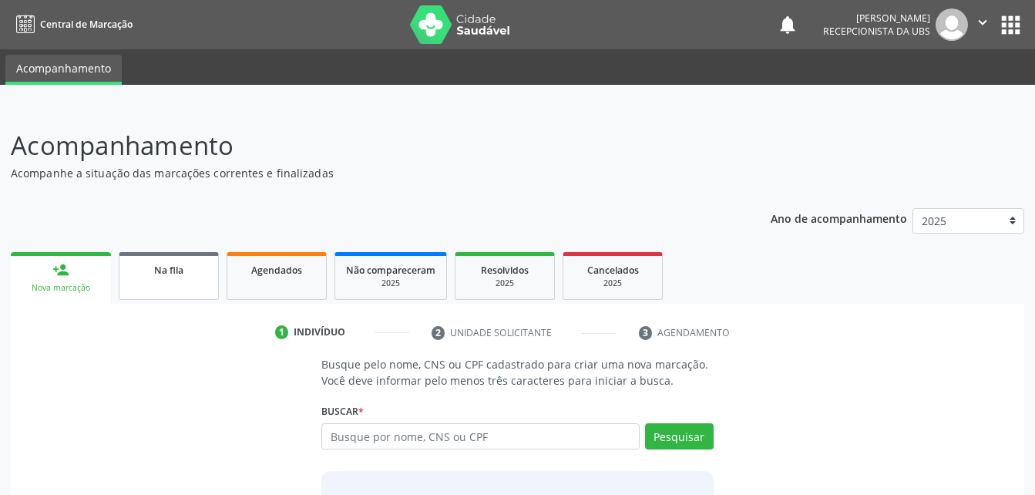
click at [192, 273] on div "Na fila" at bounding box center [168, 269] width 77 height 16
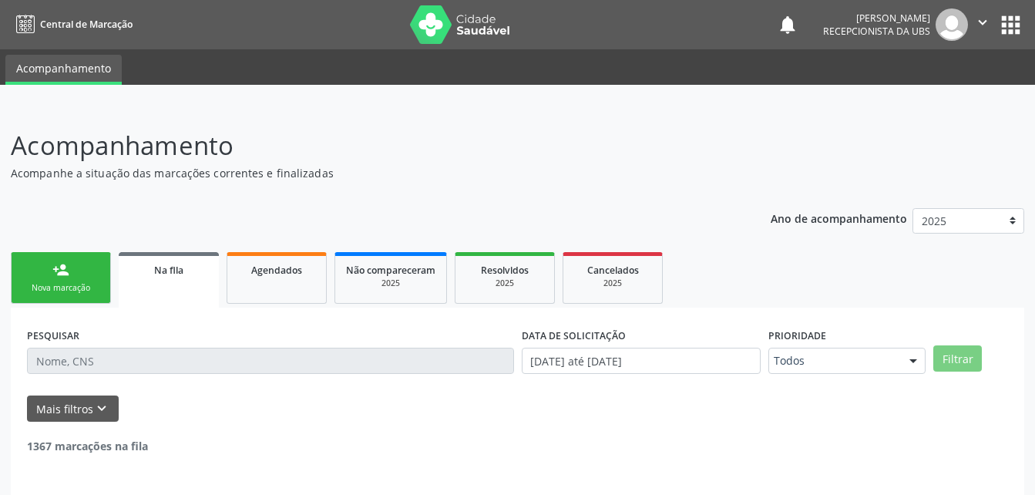
click at [192, 273] on div "Na fila" at bounding box center [169, 269] width 79 height 16
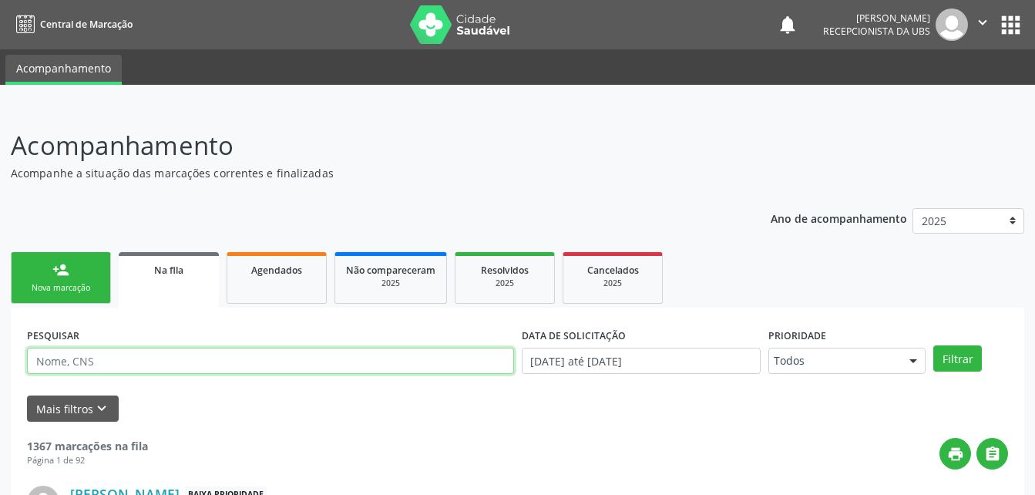
click at [187, 360] on input "text" at bounding box center [270, 361] width 487 height 26
type input "UNIELE GALVAO"
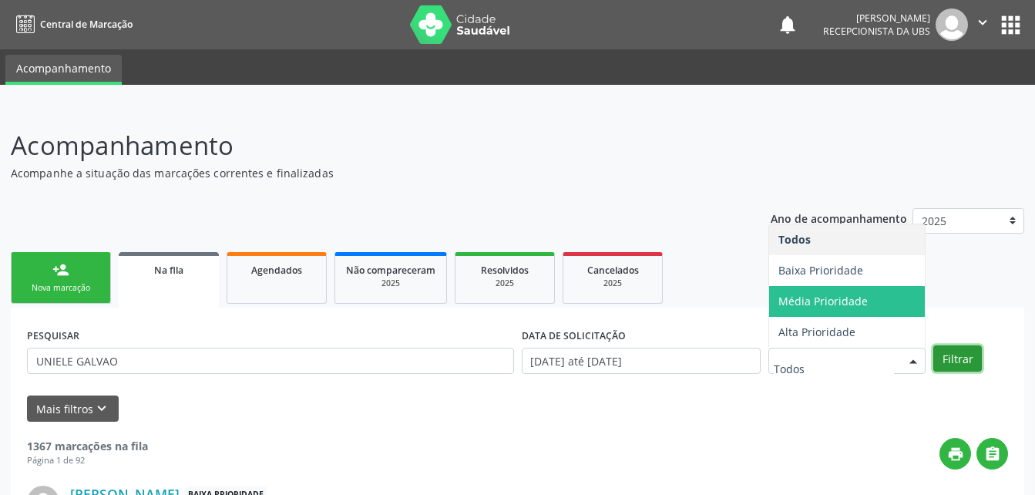
click at [960, 355] on button "Filtrar" at bounding box center [958, 358] width 49 height 26
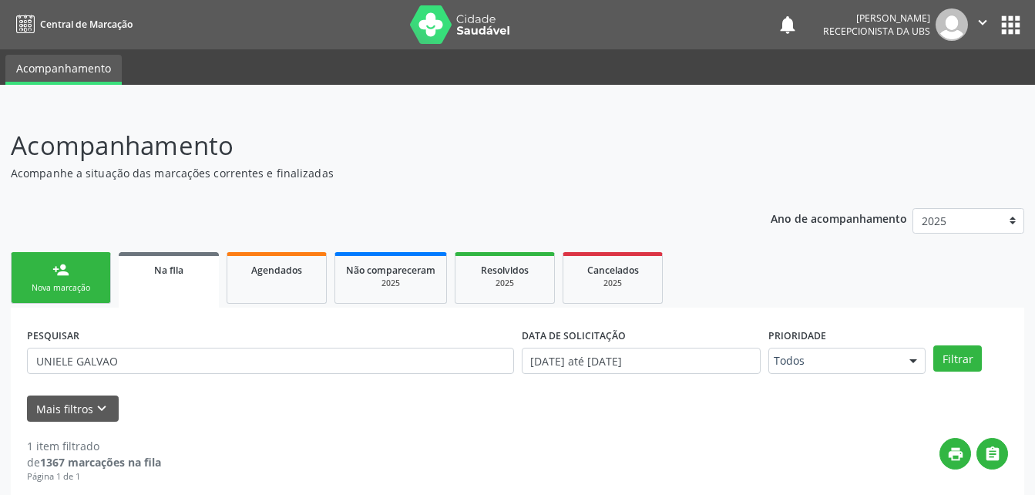
scroll to position [153, 0]
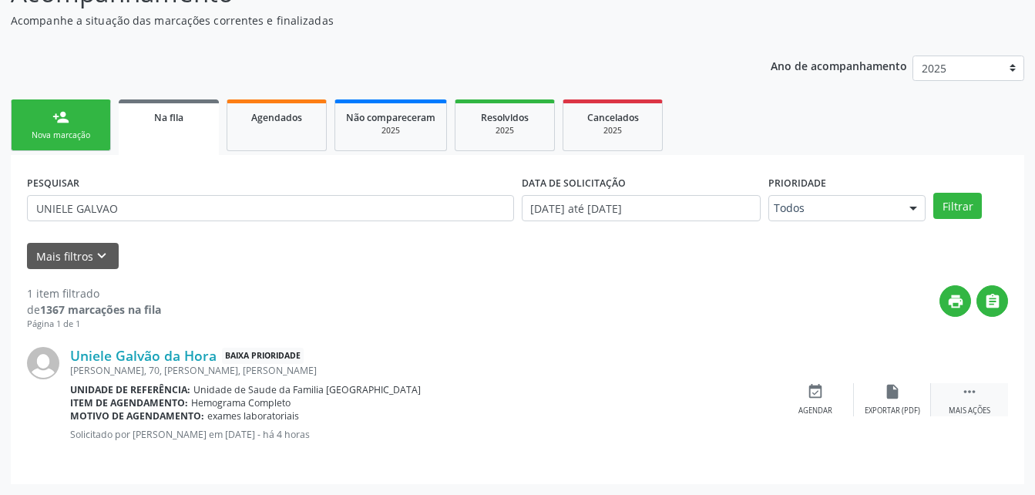
click at [976, 394] on icon "" at bounding box center [969, 391] width 17 height 17
click at [886, 402] on div "edit Editar" at bounding box center [892, 399] width 77 height 33
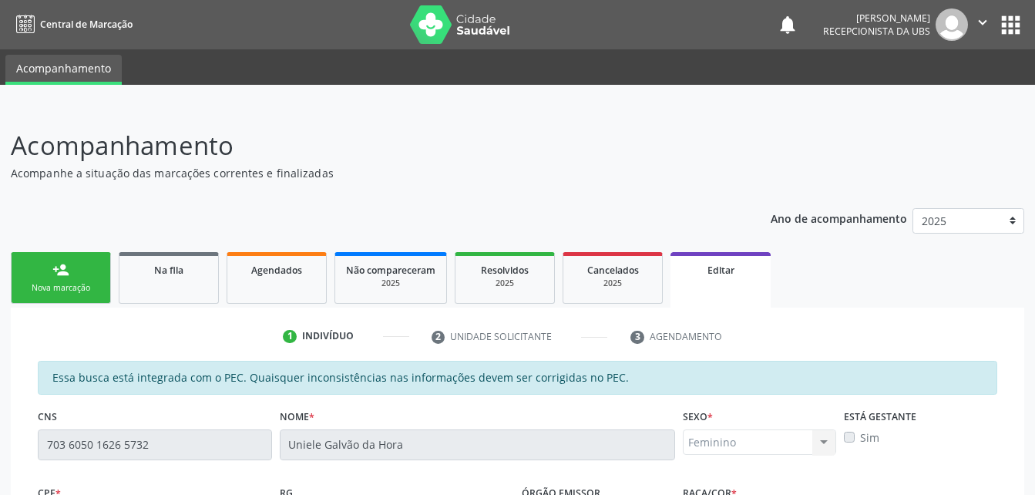
scroll to position [428, 0]
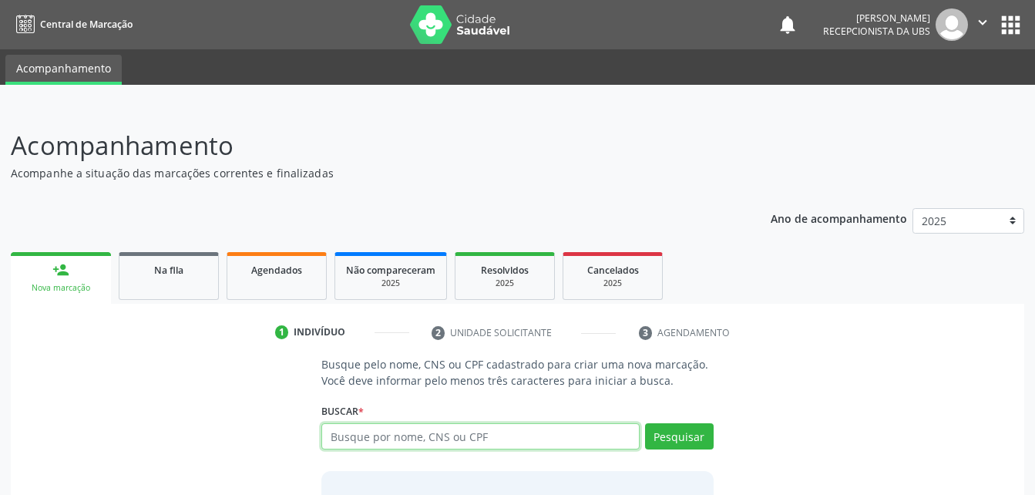
scroll to position [121, 0]
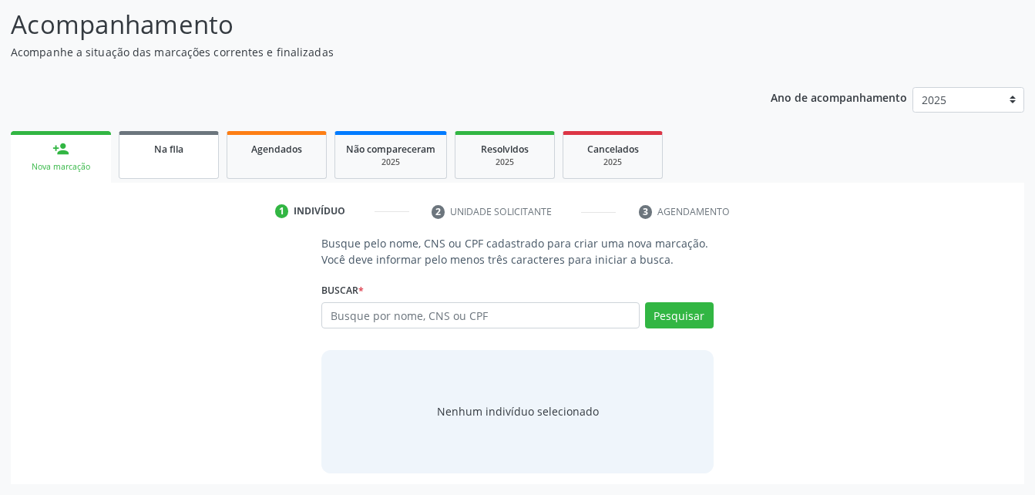
click at [187, 160] on link "Na fila" at bounding box center [169, 155] width 100 height 48
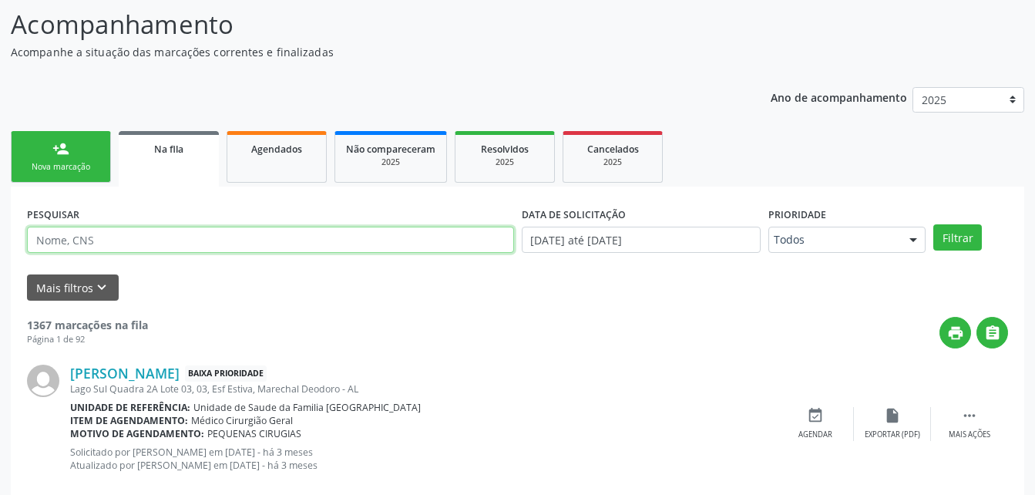
click at [123, 235] on input "text" at bounding box center [270, 240] width 487 height 26
paste input "703605016265732"
type input "703605016265732"
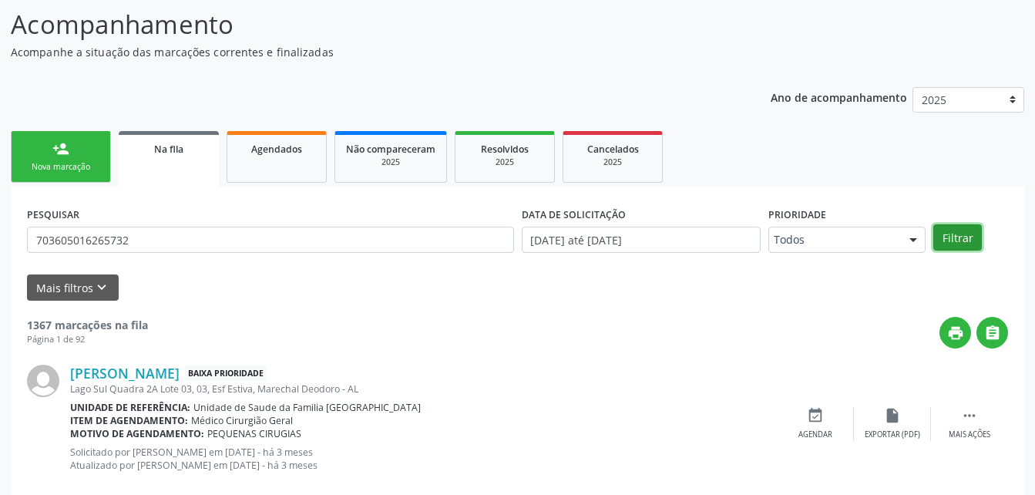
click at [938, 231] on button "Filtrar" at bounding box center [958, 237] width 49 height 26
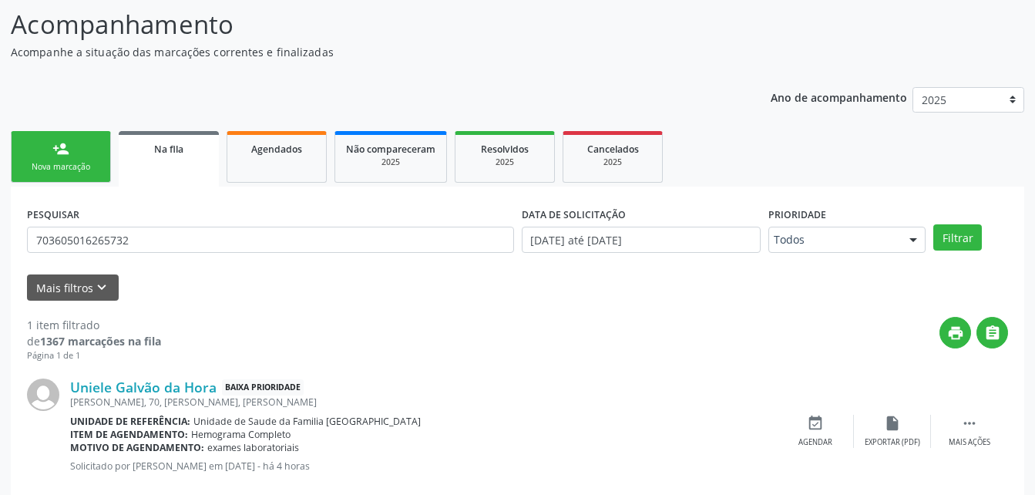
scroll to position [153, 0]
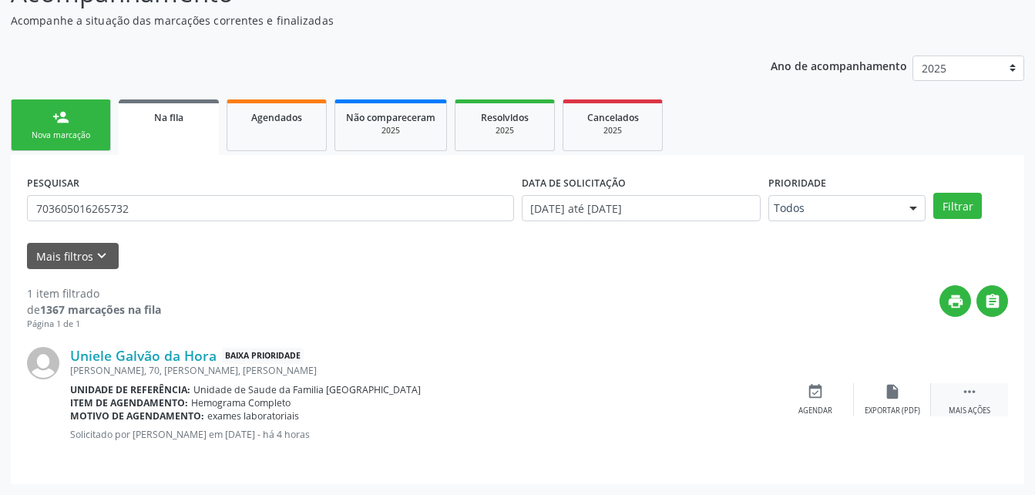
click at [976, 388] on div " Mais ações" at bounding box center [969, 399] width 77 height 33
click at [914, 393] on div "edit Editar" at bounding box center [892, 399] width 77 height 33
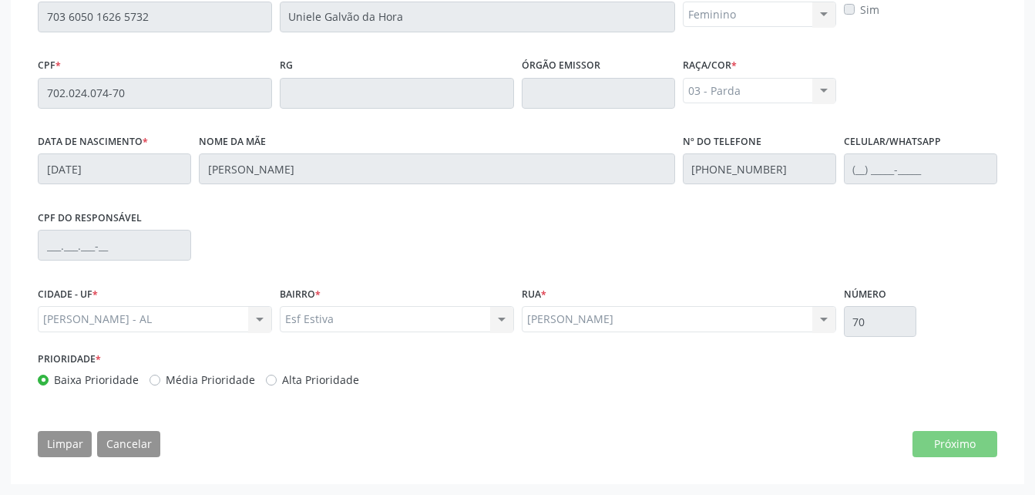
scroll to position [274, 0]
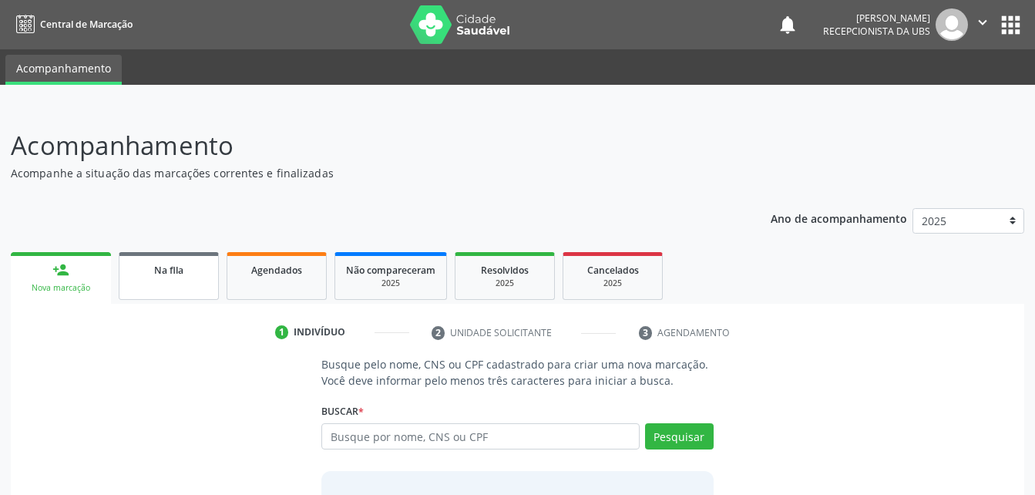
scroll to position [121, 0]
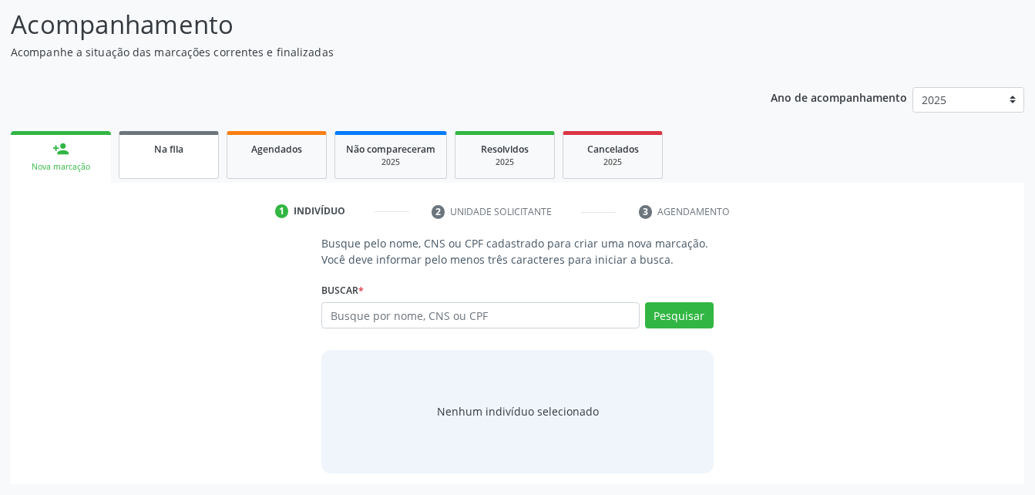
click at [162, 167] on link "Na fila" at bounding box center [169, 155] width 100 height 48
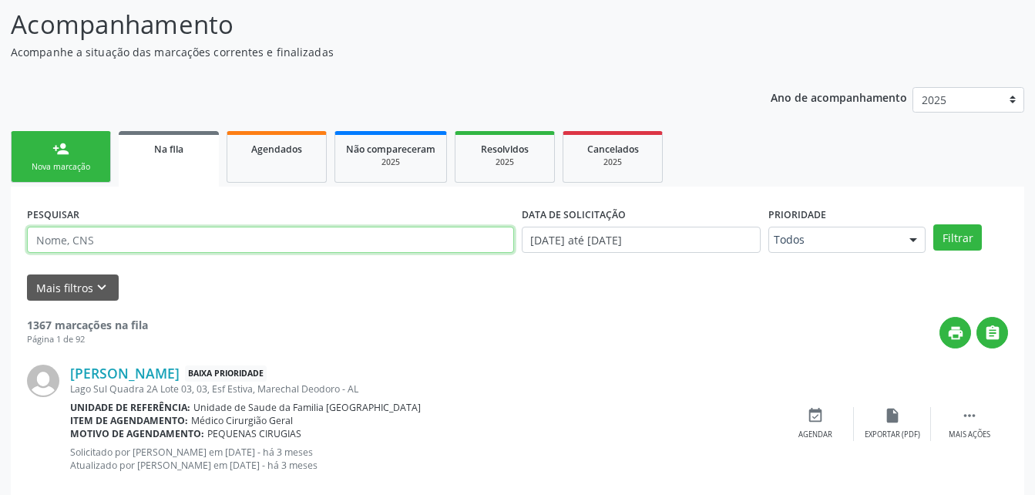
click at [199, 245] on input "text" at bounding box center [270, 240] width 487 height 26
paste input "703605016265732"
type input "703605016265732"
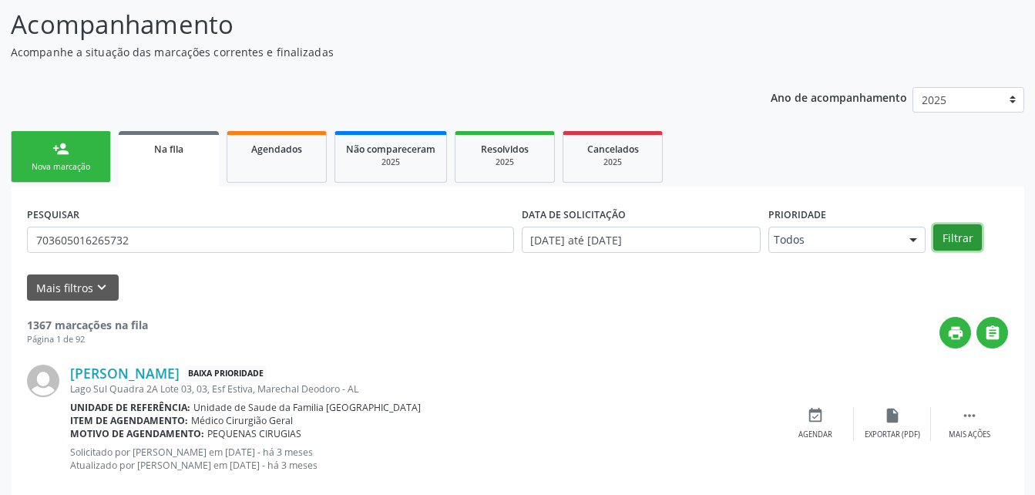
click at [952, 231] on button "Filtrar" at bounding box center [958, 237] width 49 height 26
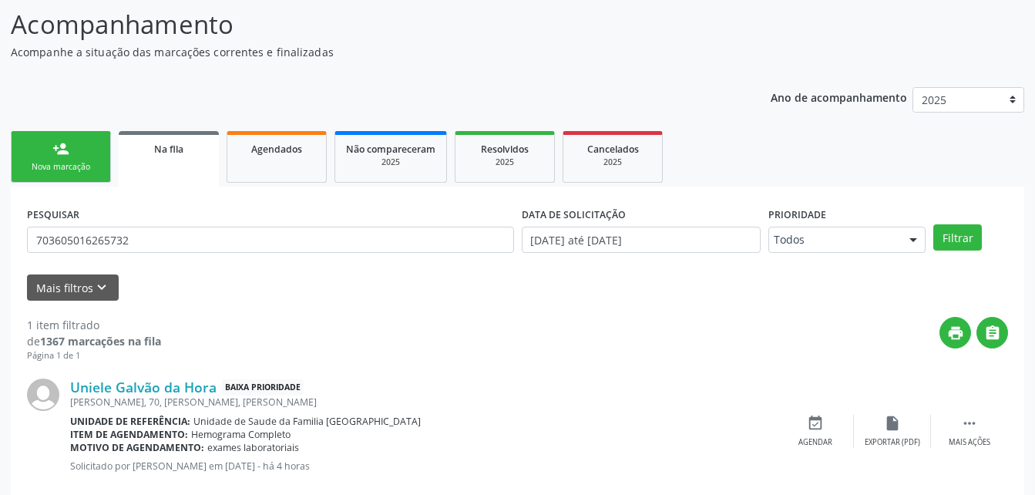
scroll to position [153, 0]
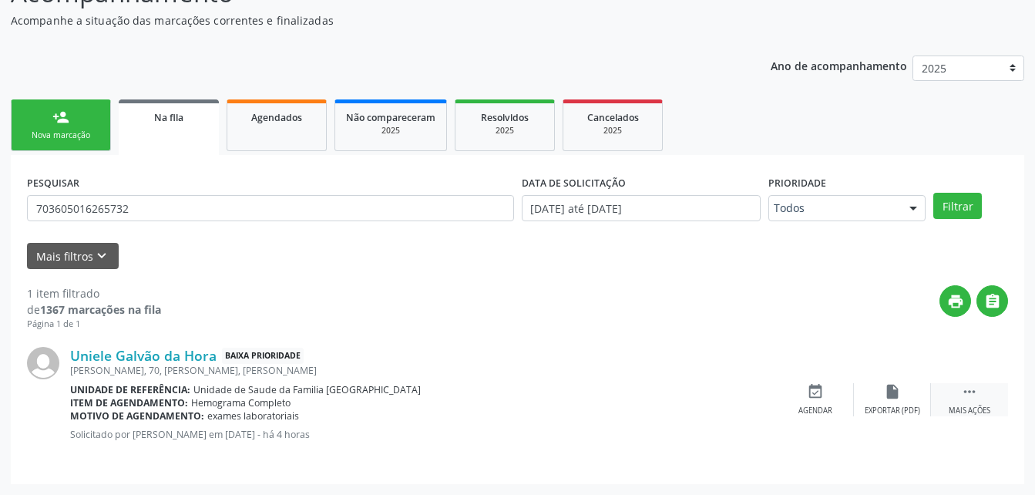
click at [968, 385] on icon "" at bounding box center [969, 391] width 17 height 17
click at [881, 395] on div "edit Editar" at bounding box center [892, 399] width 77 height 33
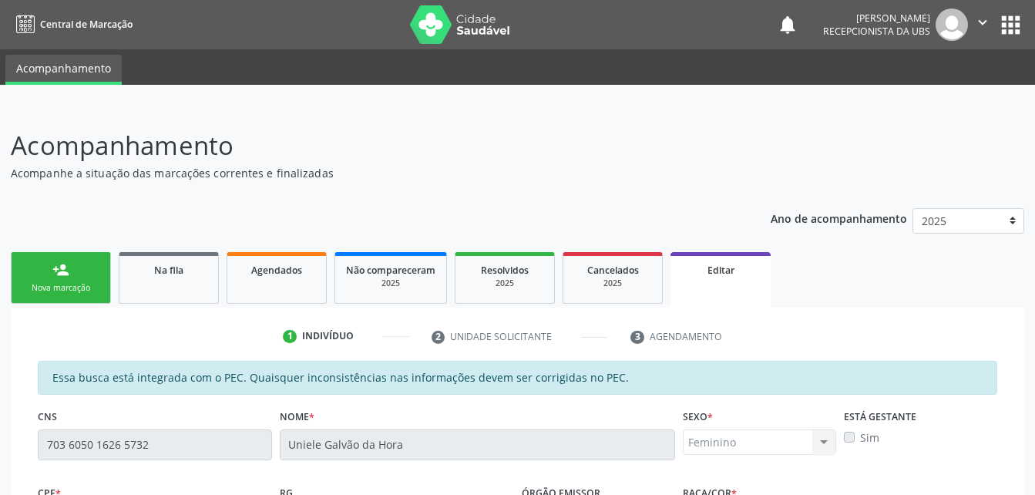
scroll to position [428, 0]
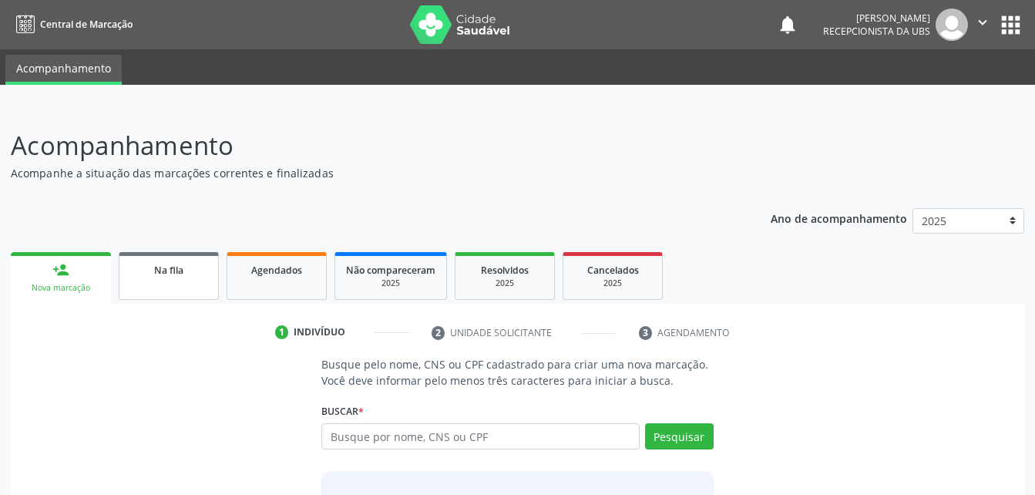
click at [198, 271] on div "Na fila" at bounding box center [168, 269] width 77 height 16
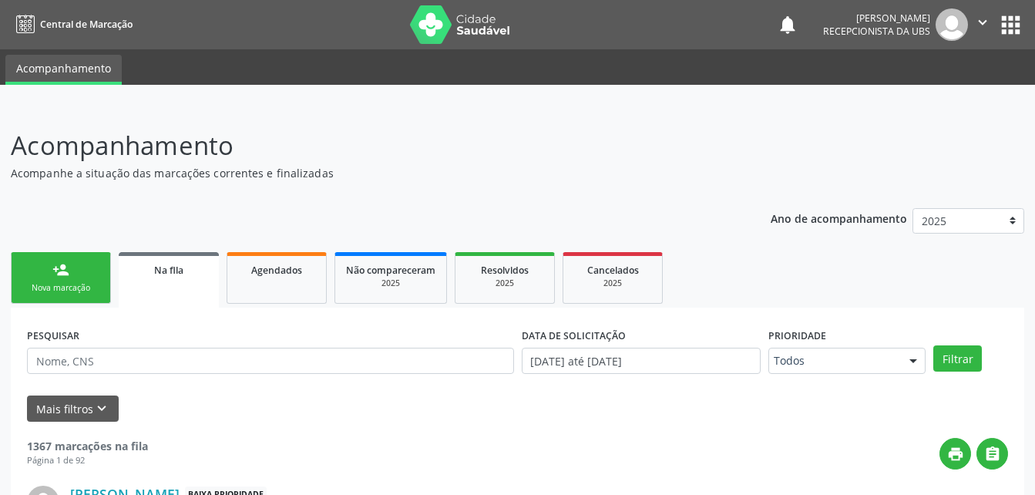
scroll to position [52, 0]
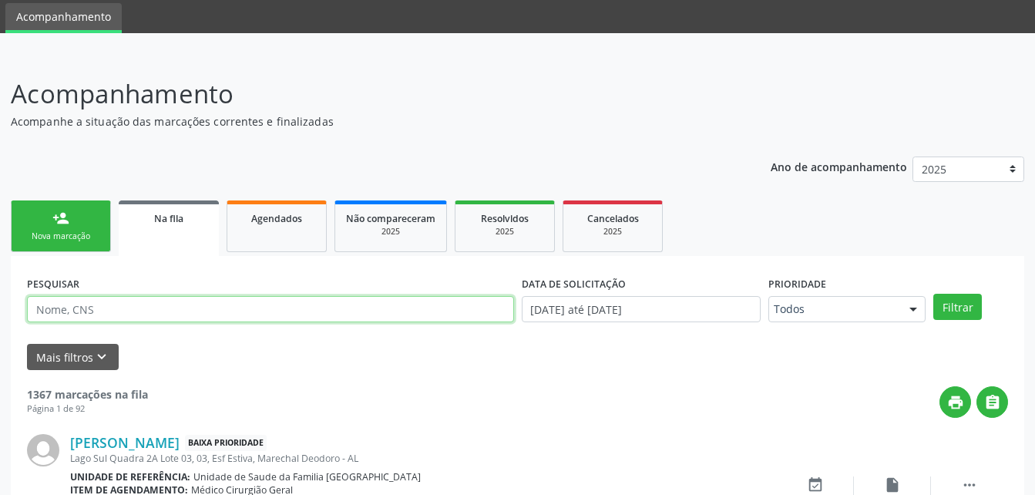
click at [170, 308] on input "text" at bounding box center [270, 309] width 487 height 26
type input "[PERSON_NAME]"
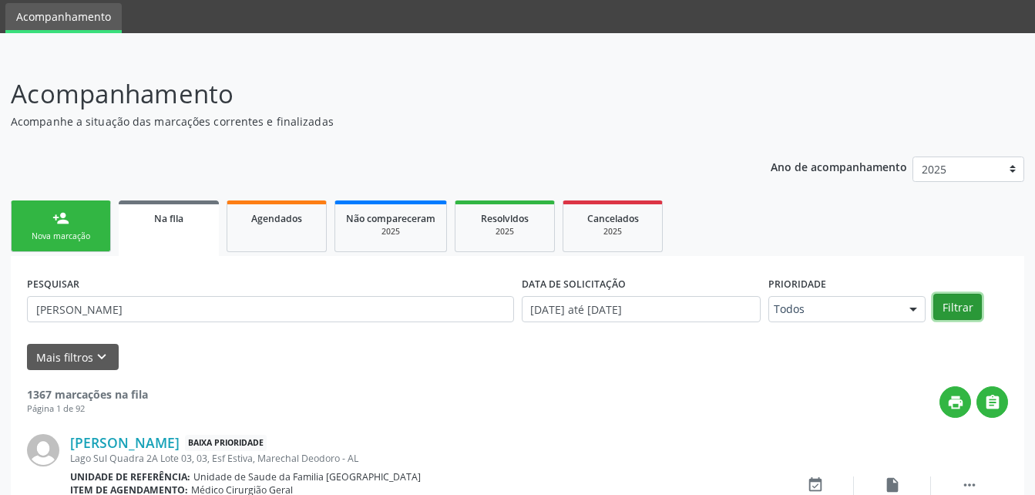
click at [968, 306] on button "Filtrar" at bounding box center [958, 307] width 49 height 26
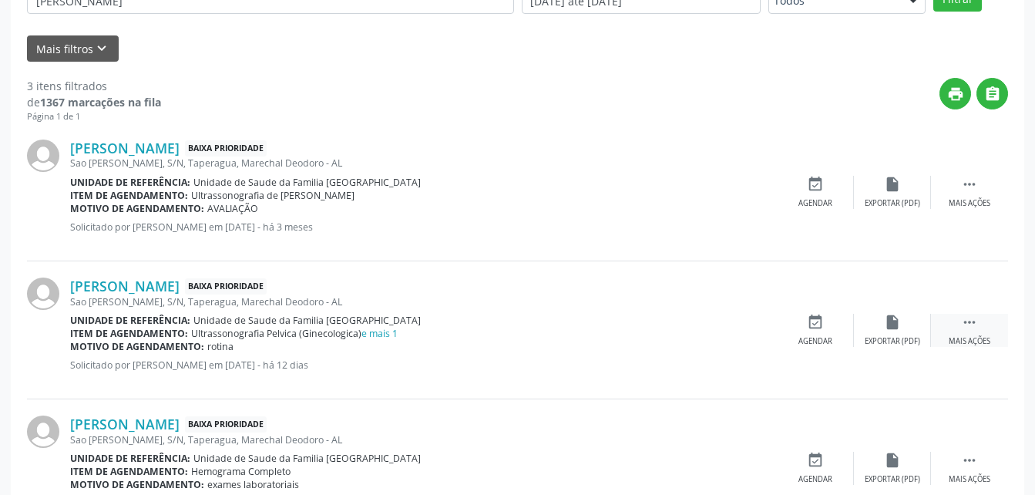
scroll to position [429, 0]
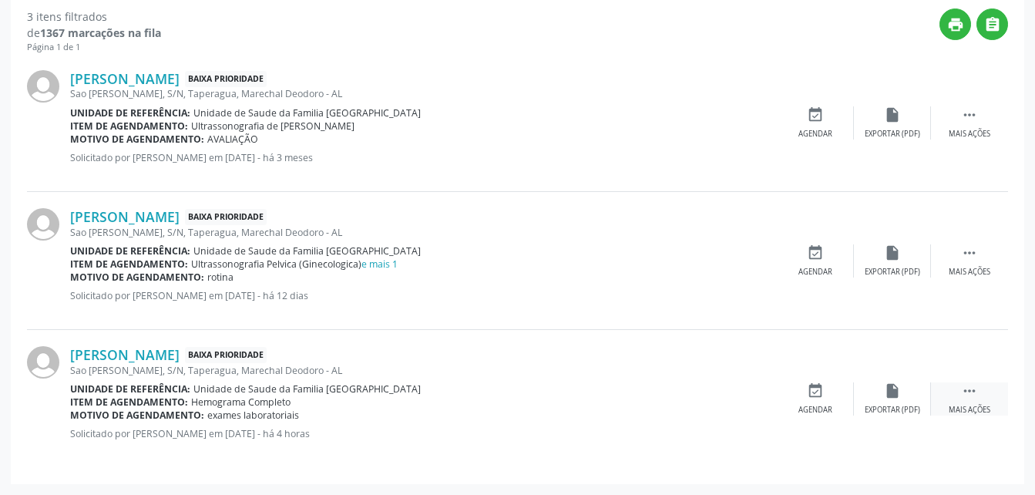
click at [980, 389] on div " Mais ações" at bounding box center [969, 398] width 77 height 33
click at [882, 395] on div "edit Editar" at bounding box center [892, 398] width 77 height 33
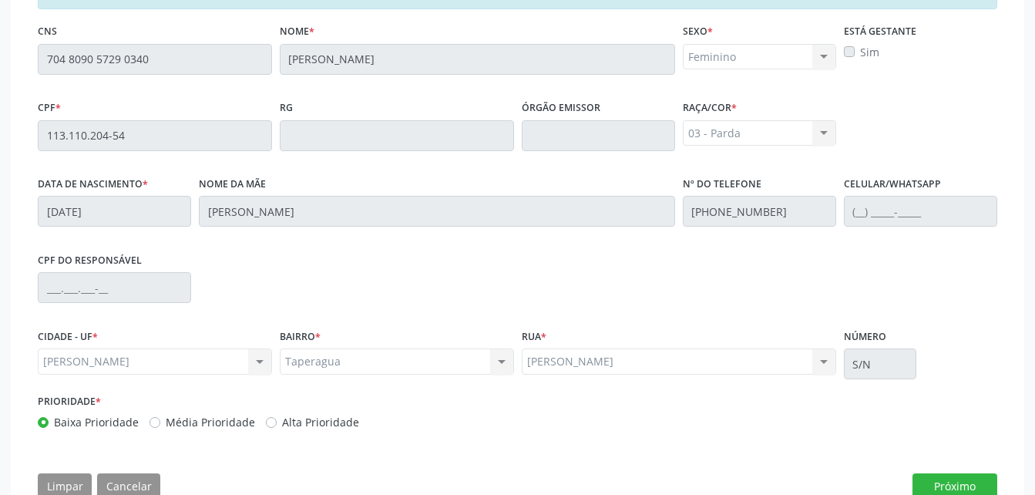
scroll to position [428, 0]
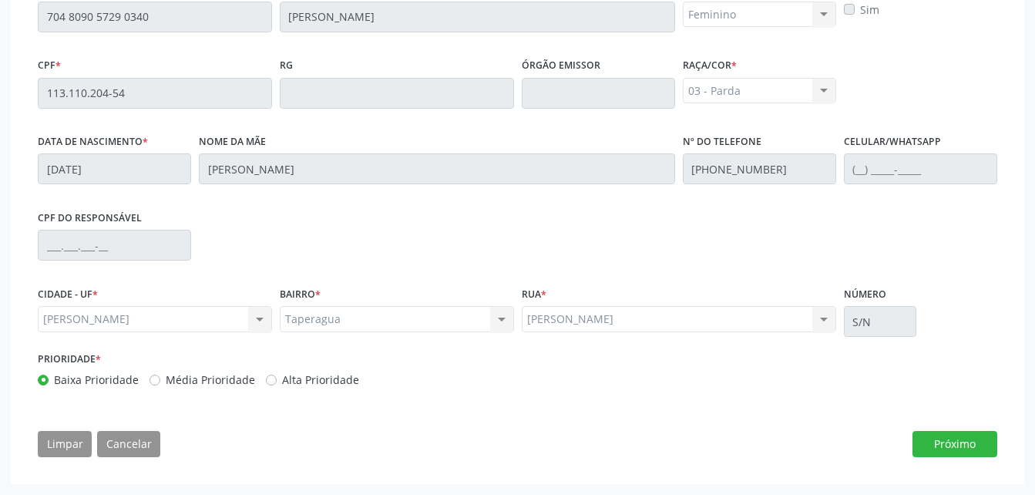
click at [920, 429] on div "Essa busca está integrada com o PEC. Quaisquer inconsistências nas informações …" at bounding box center [517, 200] width 981 height 535
click at [927, 439] on button "Próximo" at bounding box center [955, 444] width 85 height 26
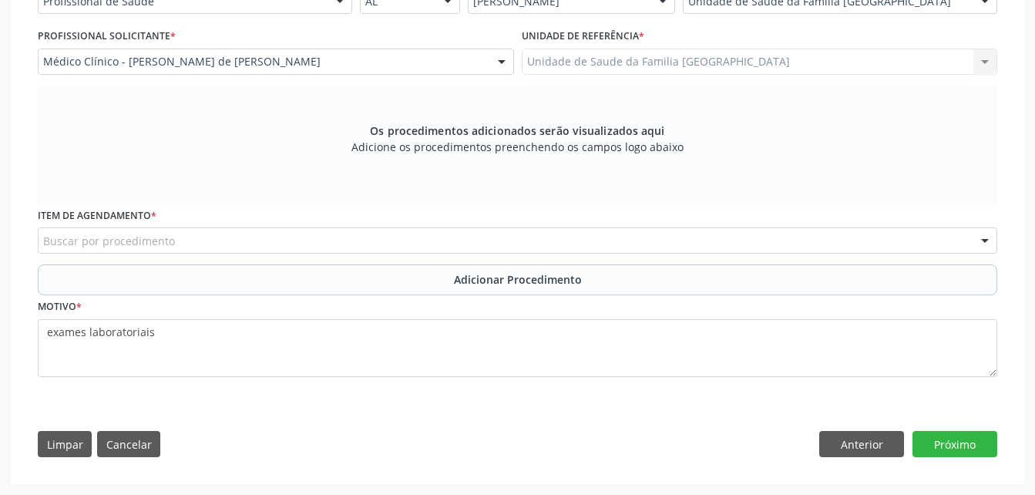
scroll to position [396, 0]
click at [566, 239] on div "Buscar por procedimento" at bounding box center [518, 240] width 960 height 26
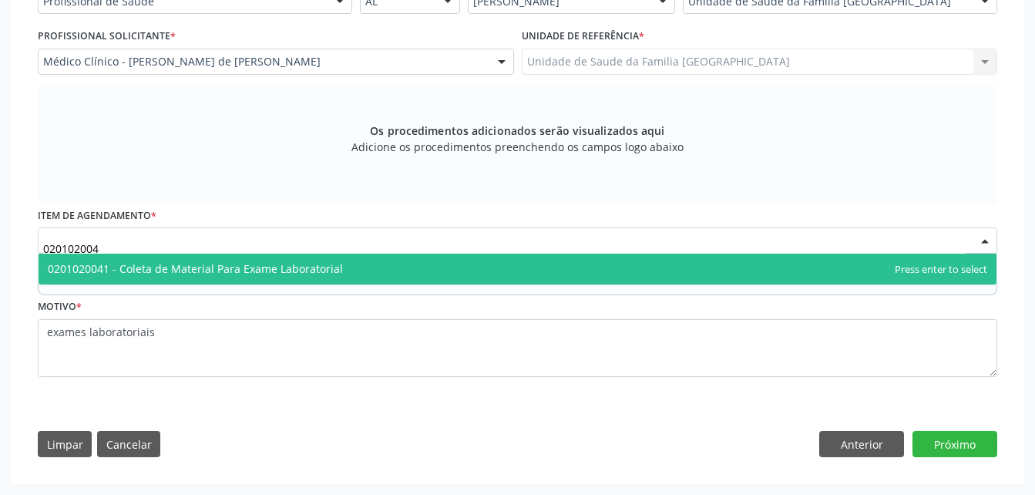
type input "0201020041"
click at [567, 274] on span "0201020041 - Coleta de Material Para Exame Laboratorial" at bounding box center [518, 269] width 958 height 31
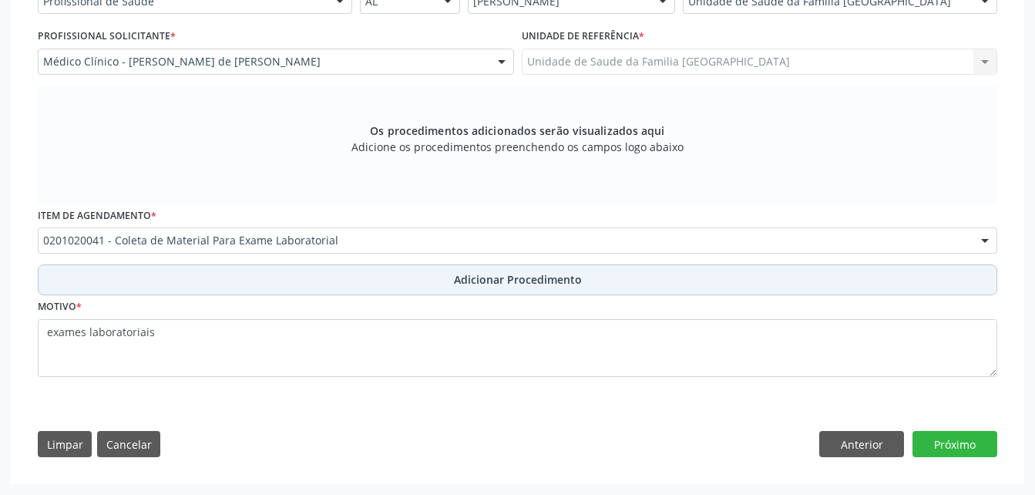
click at [590, 281] on button "Adicionar Procedimento" at bounding box center [518, 279] width 960 height 31
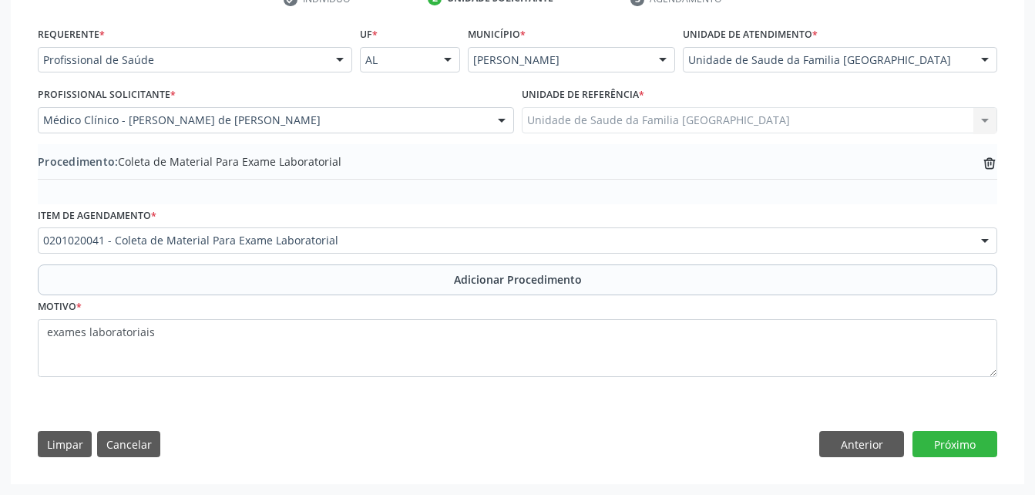
scroll to position [338, 0]
click at [958, 453] on button "Próximo" at bounding box center [955, 444] width 85 height 26
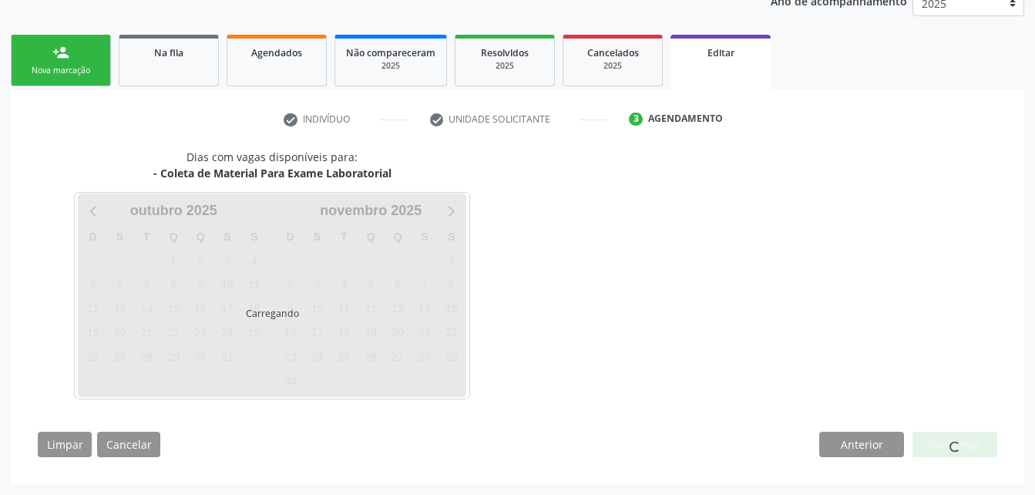
scroll to position [263, 0]
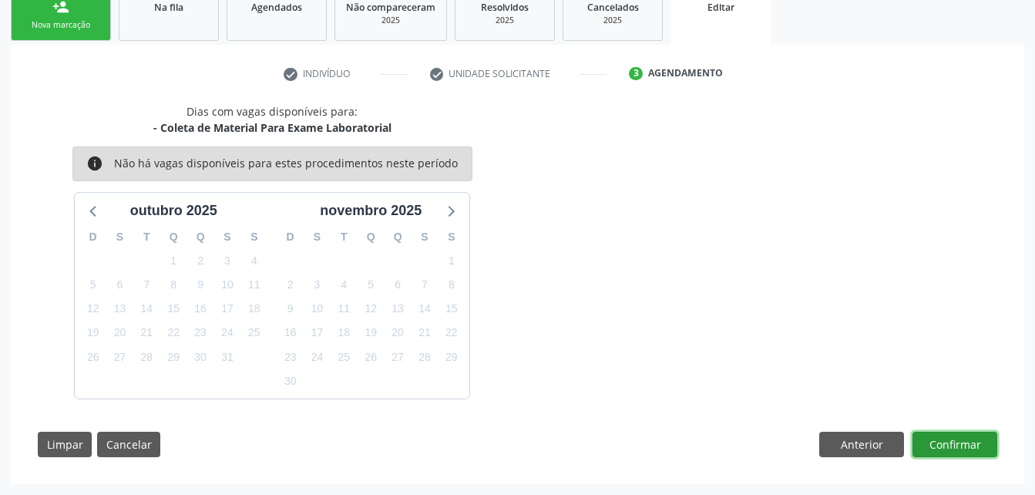
click at [984, 444] on button "Confirmar" at bounding box center [955, 445] width 85 height 26
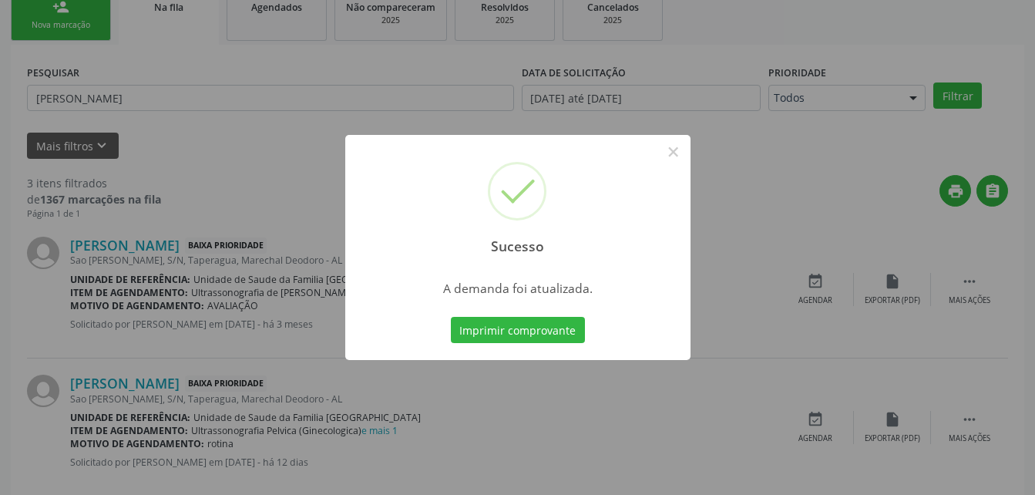
scroll to position [35, 0]
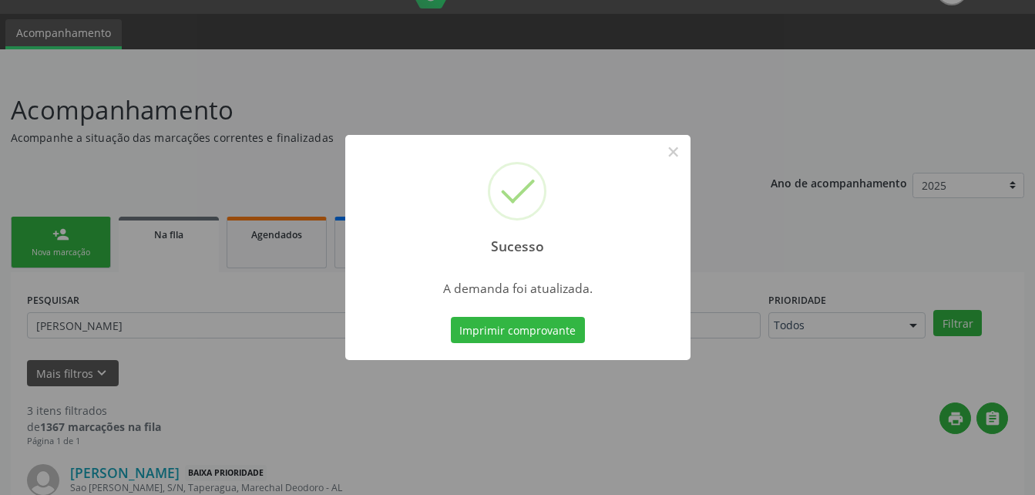
click at [184, 244] on div "Sucesso × A demanda foi atualizada. Imprimir comprovante Cancel" at bounding box center [517, 247] width 1035 height 495
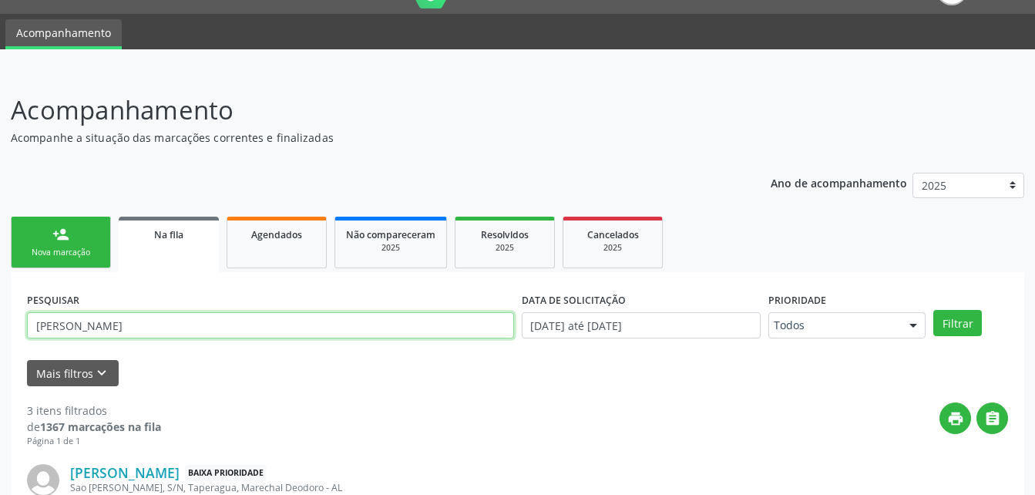
click at [189, 331] on input "evelin maria santos silva" at bounding box center [270, 325] width 487 height 26
type input "rai ronald"
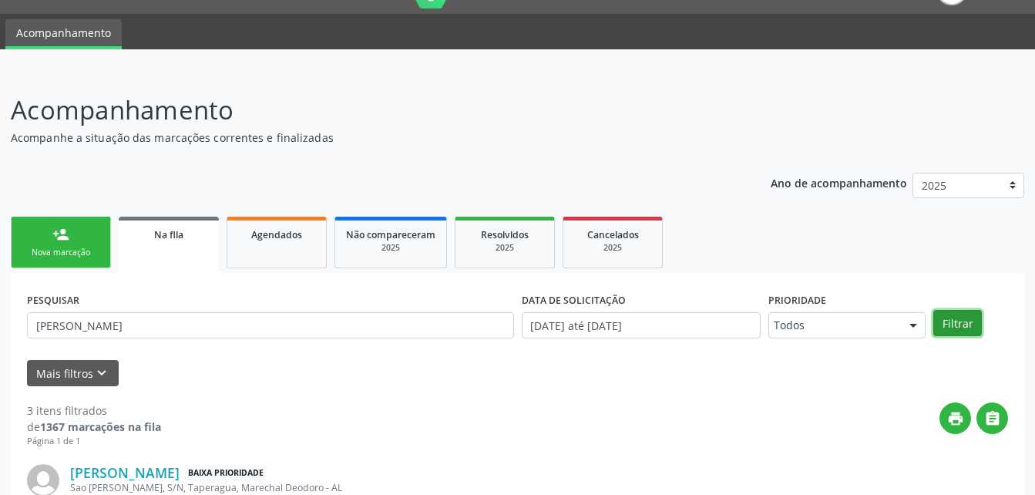
click at [961, 315] on button "Filtrar" at bounding box center [958, 323] width 49 height 26
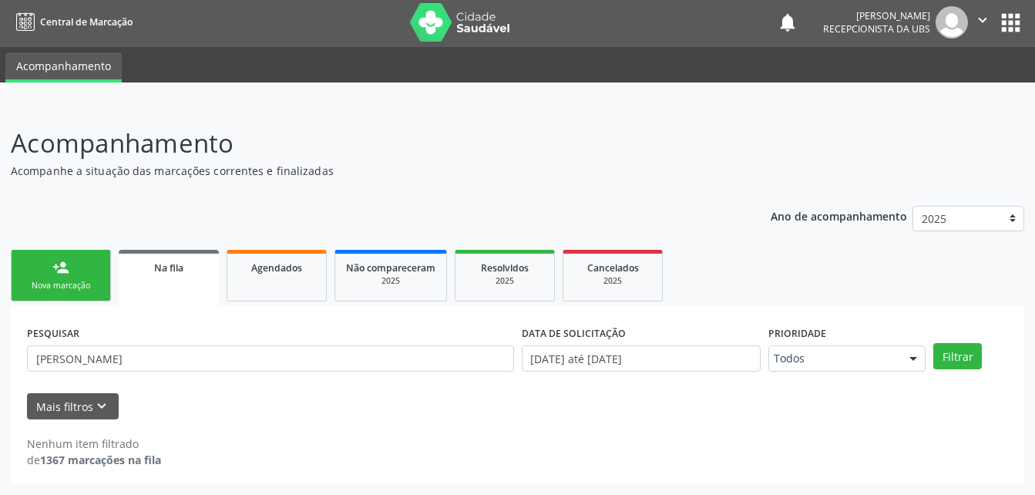
scroll to position [2, 0]
click at [121, 359] on input "rai ronald" at bounding box center [270, 358] width 487 height 26
click at [82, 352] on input "rai ronaldda silva" at bounding box center [270, 358] width 487 height 26
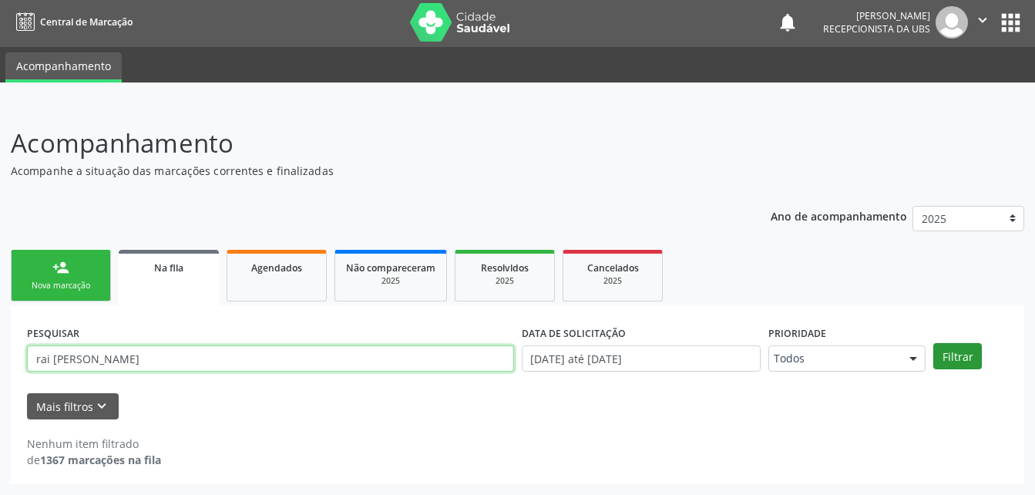
type input "rai ronald da silva"
click at [951, 362] on button "Filtrar" at bounding box center [958, 356] width 49 height 26
click at [234, 282] on link "Agendados" at bounding box center [277, 276] width 100 height 52
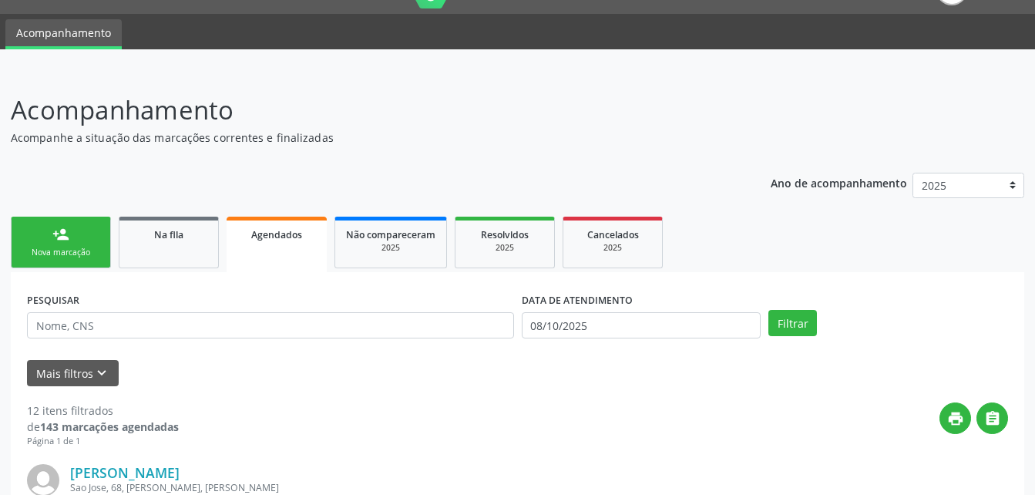
scroll to position [190, 0]
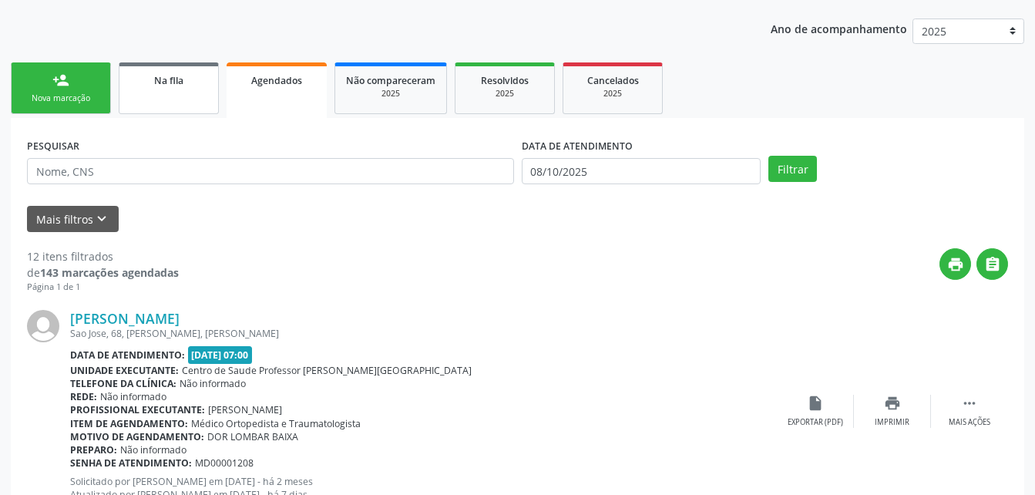
click at [176, 80] on span "Na fila" at bounding box center [168, 80] width 29 height 13
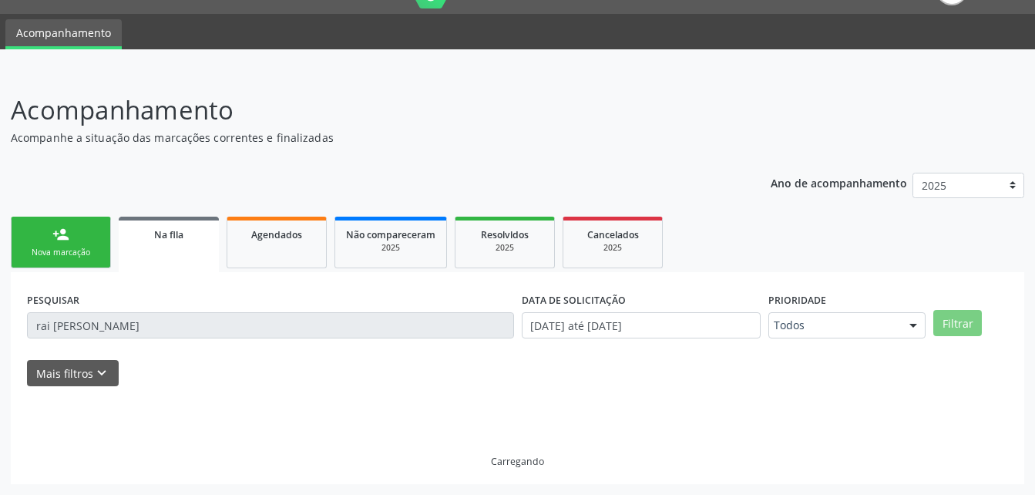
scroll to position [2, 0]
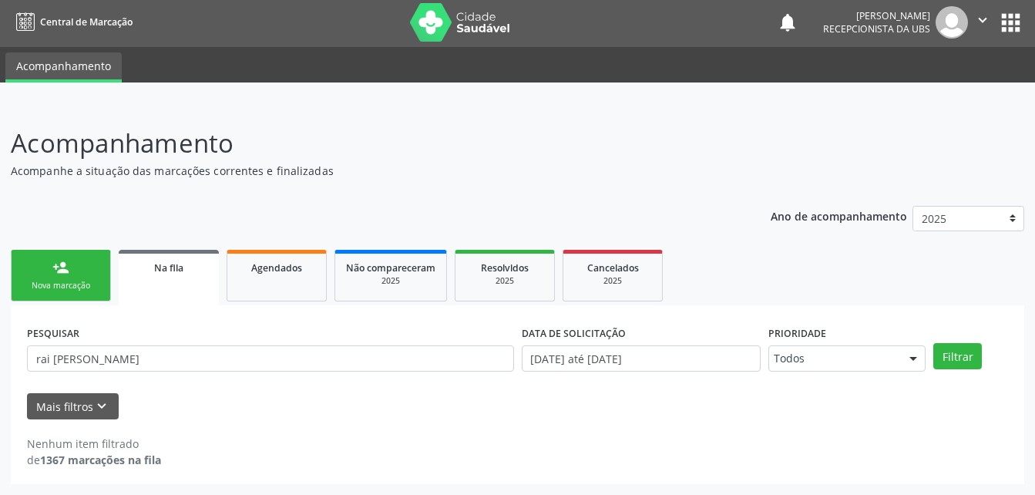
click at [78, 278] on link "person_add Nova marcação" at bounding box center [61, 276] width 100 height 52
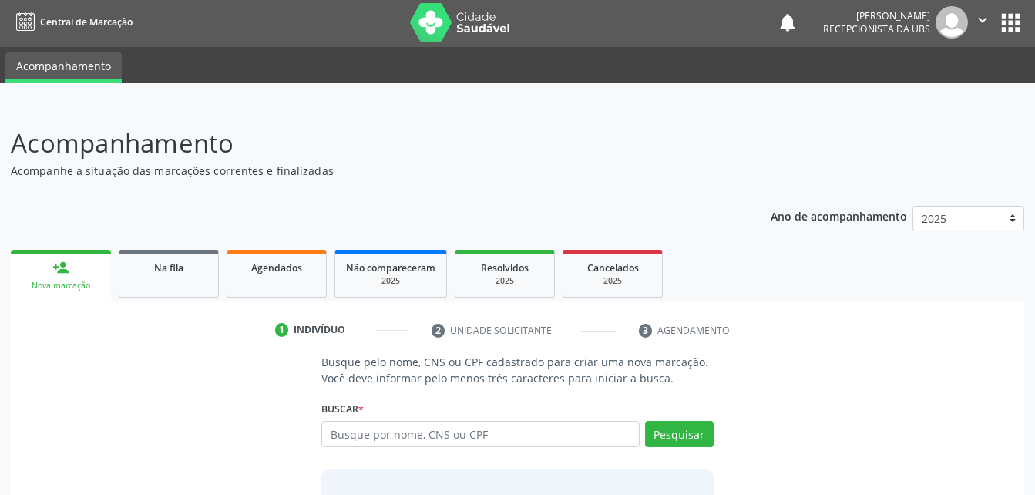
scroll to position [79, 0]
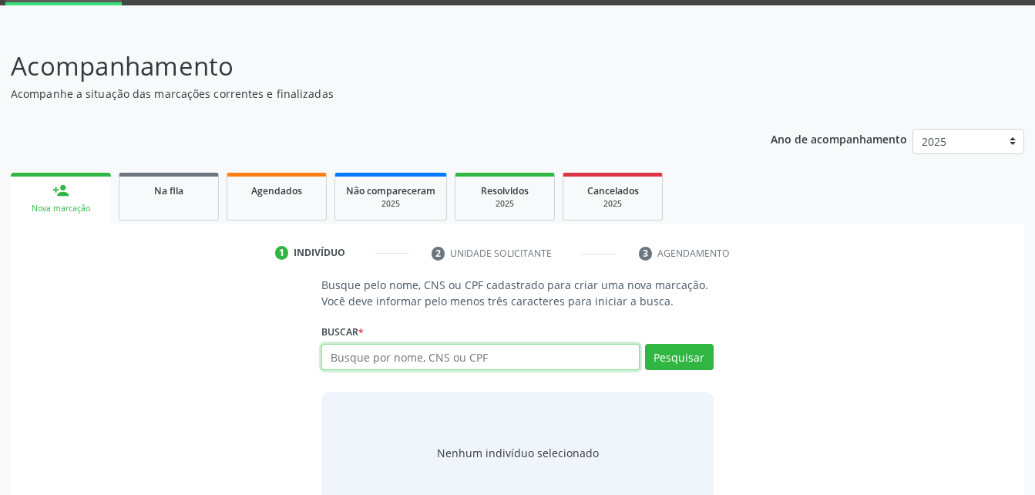
click at [479, 352] on input "text" at bounding box center [480, 357] width 318 height 26
type input "rai ronald da silva"
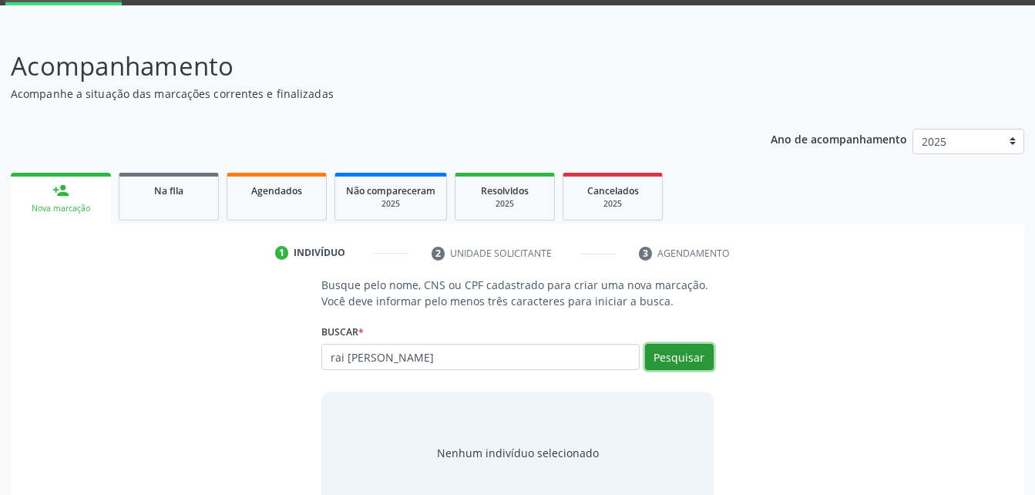
click at [685, 355] on button "Pesquisar" at bounding box center [679, 357] width 69 height 26
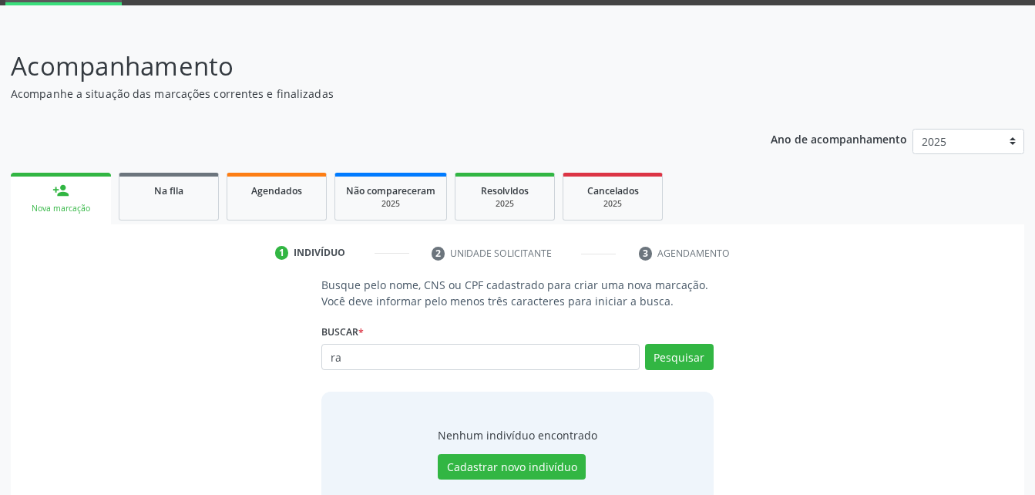
type input "r"
type input "702604790858842"
click at [662, 354] on button "Pesquisar" at bounding box center [679, 357] width 69 height 26
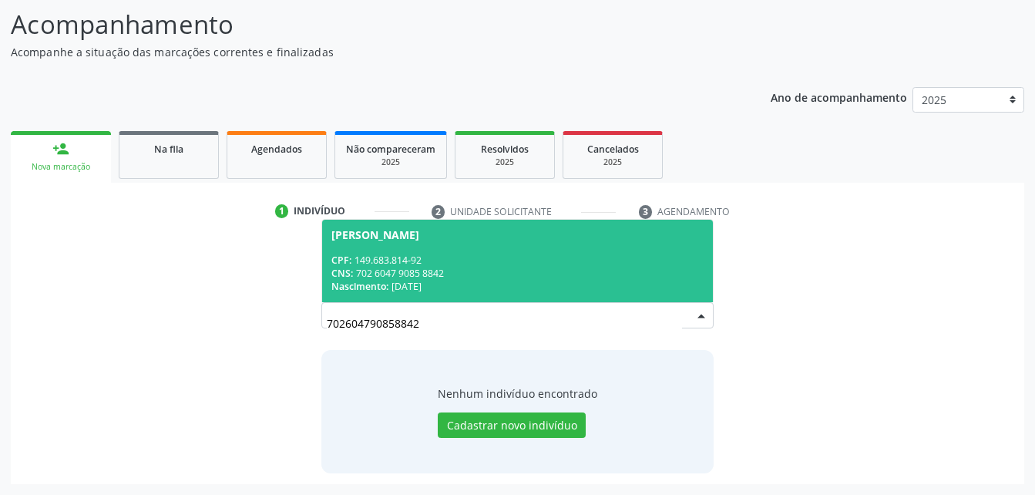
click at [594, 261] on div "CPF: 149.683.814-92" at bounding box center [517, 260] width 372 height 13
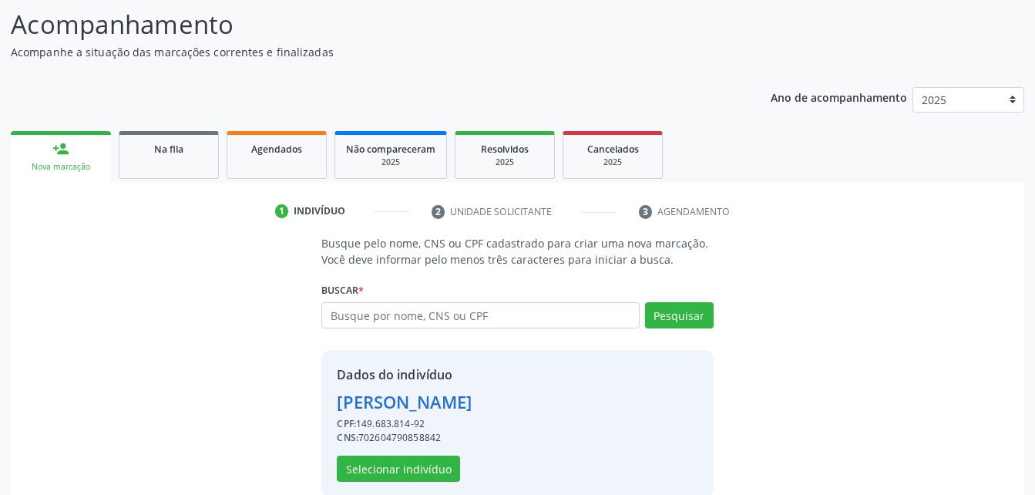
scroll to position [145, 0]
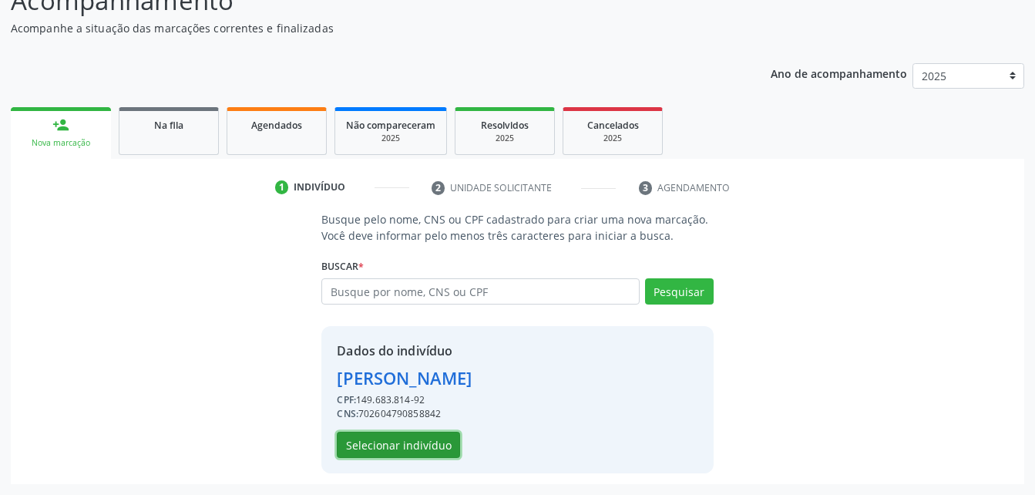
click at [452, 449] on button "Selecionar indivíduo" at bounding box center [398, 445] width 123 height 26
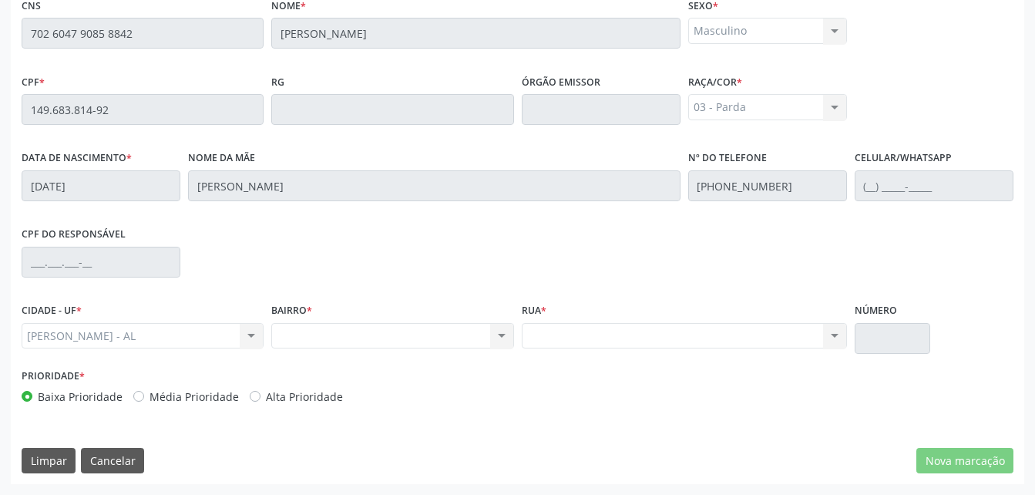
scroll to position [330, 0]
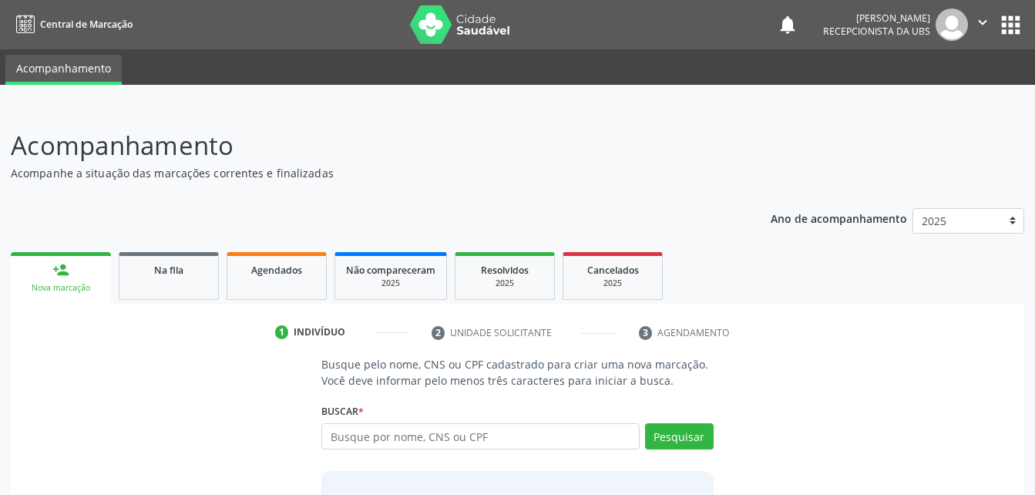
click at [443, 429] on input "text" at bounding box center [480, 436] width 318 height 26
type input "702 6047 9085 8842"
click at [676, 439] on button "Pesquisar" at bounding box center [679, 436] width 69 height 26
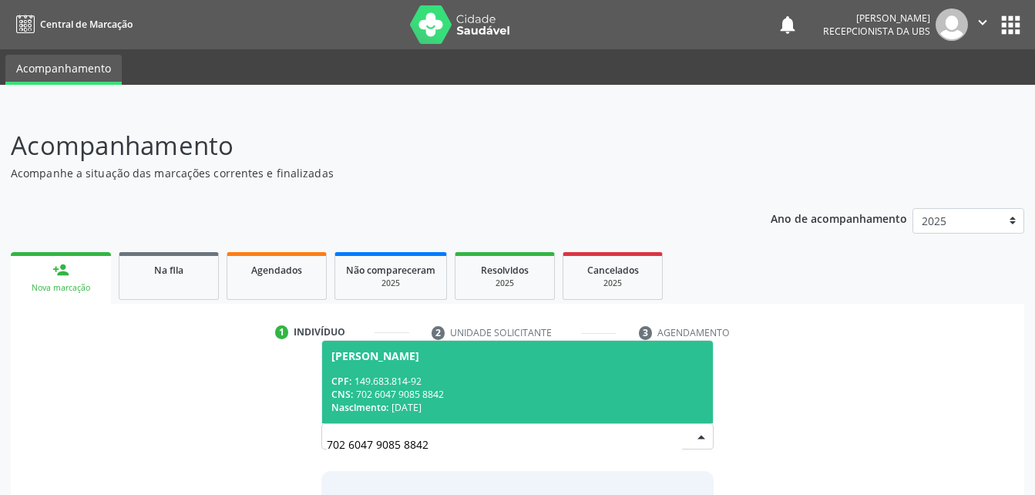
scroll to position [121, 0]
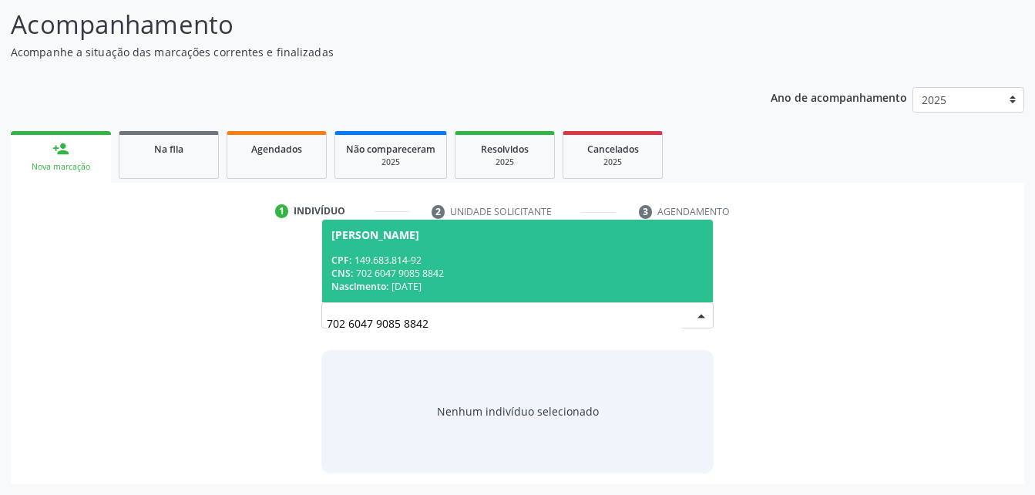
click at [608, 279] on div "CNS: 702 6047 9085 8842" at bounding box center [517, 273] width 372 height 13
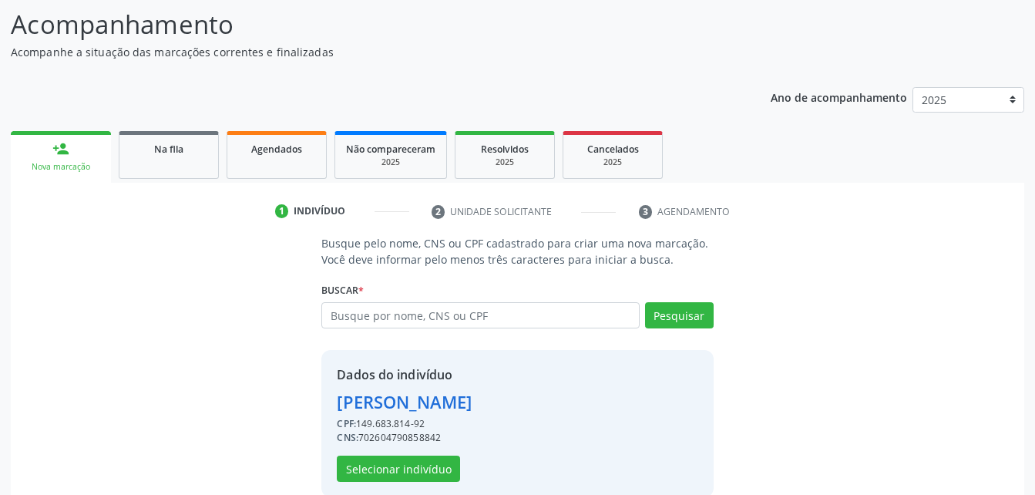
scroll to position [145, 0]
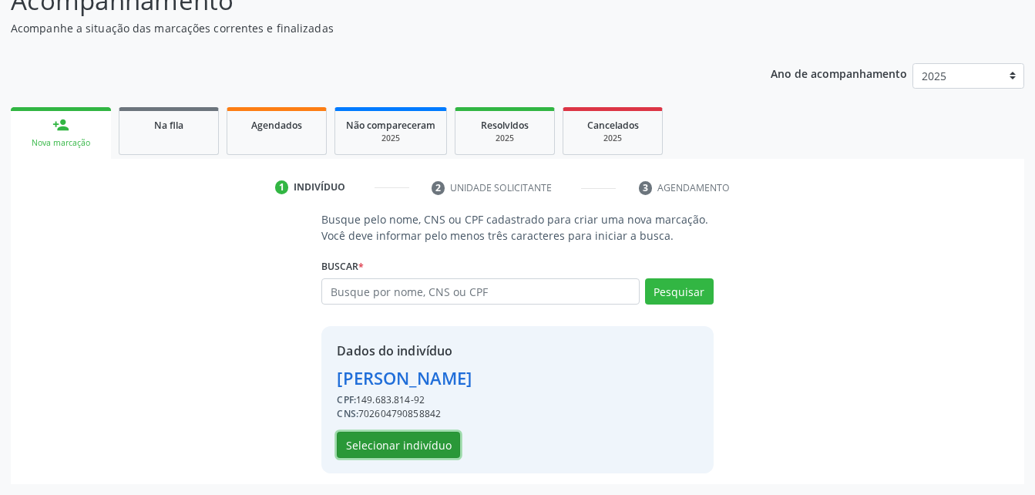
click at [453, 453] on button "Selecionar indivíduo" at bounding box center [398, 445] width 123 height 26
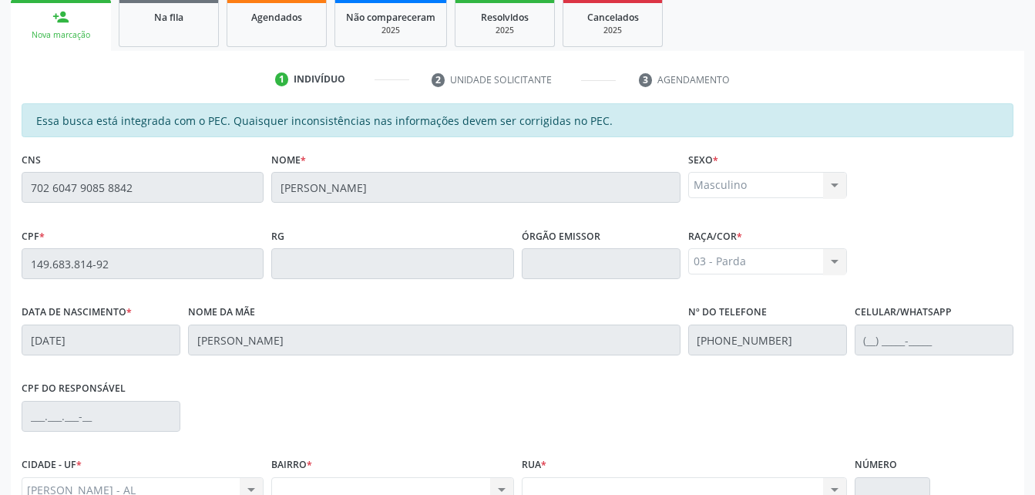
scroll to position [176, 0]
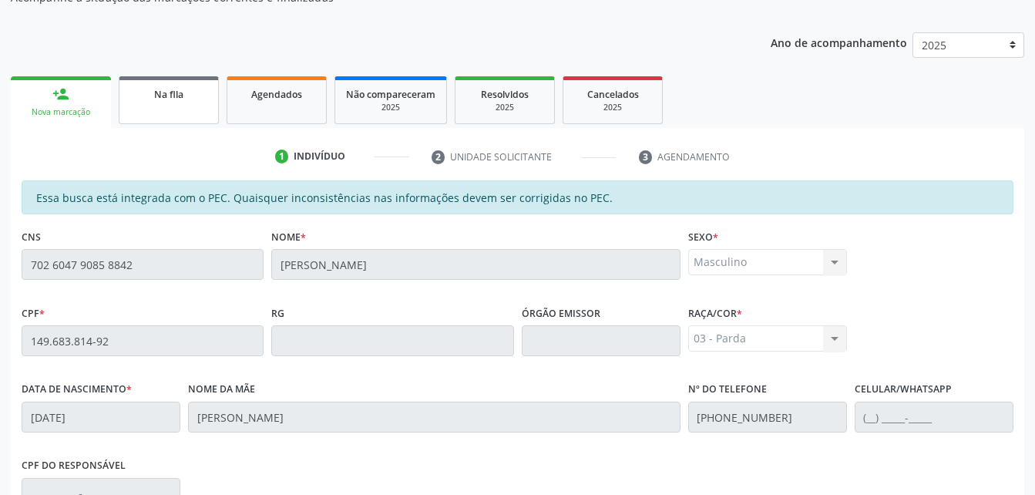
click at [158, 119] on link "Na fila" at bounding box center [169, 100] width 100 height 48
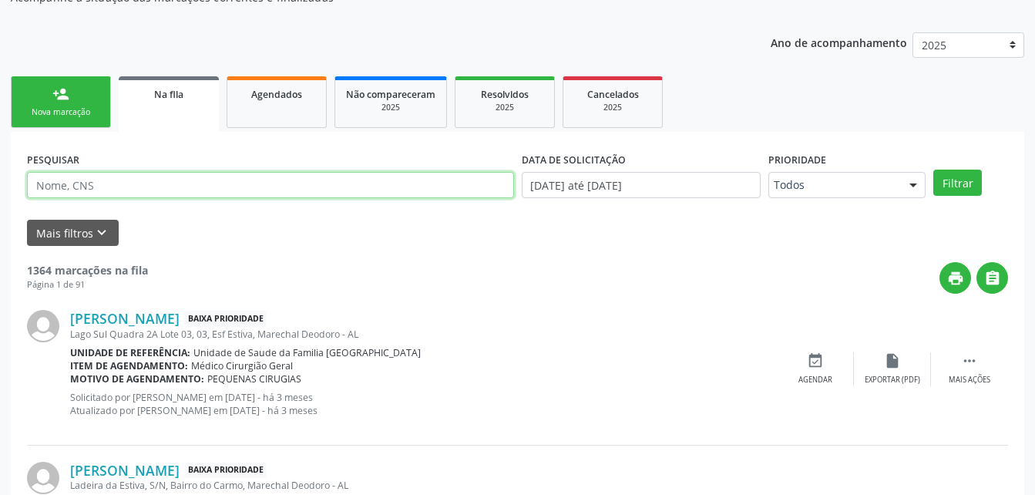
click at [169, 190] on input "text" at bounding box center [270, 185] width 487 height 26
type input "UNIELE GALVAO"
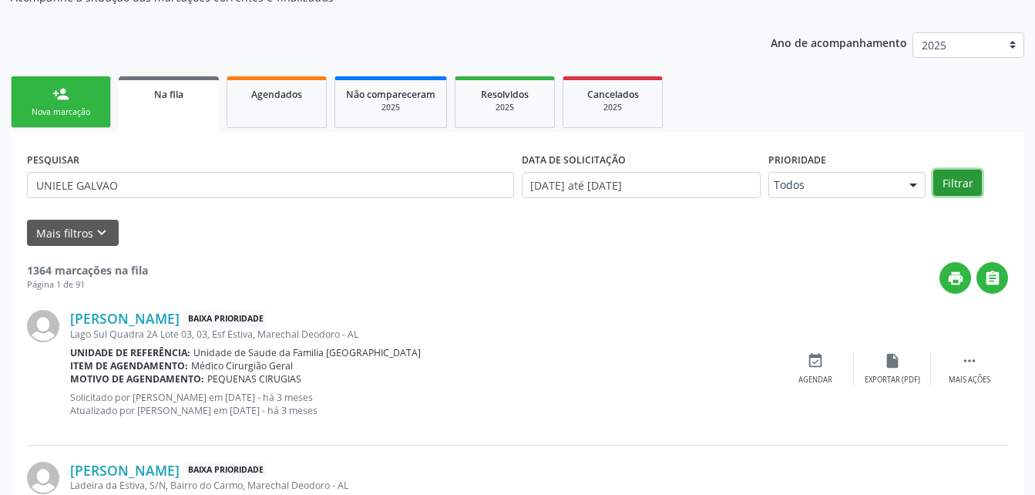
click at [947, 184] on button "Filtrar" at bounding box center [958, 183] width 49 height 26
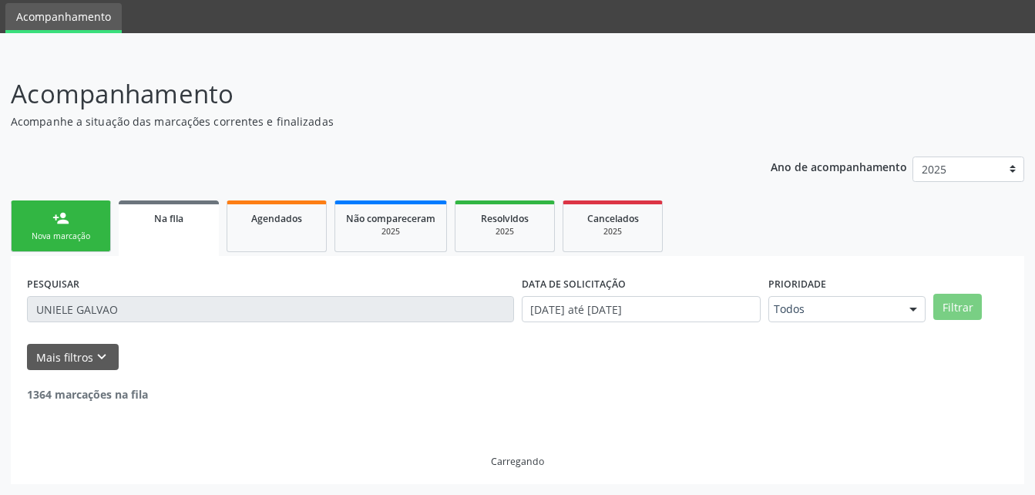
scroll to position [153, 0]
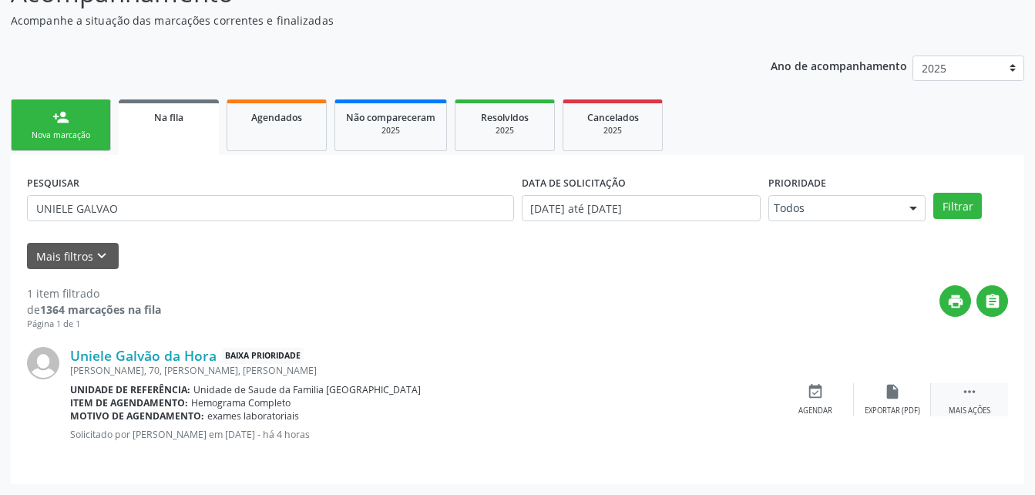
click at [966, 402] on div " Mais ações" at bounding box center [969, 399] width 77 height 33
click at [889, 392] on icon "edit" at bounding box center [892, 391] width 17 height 17
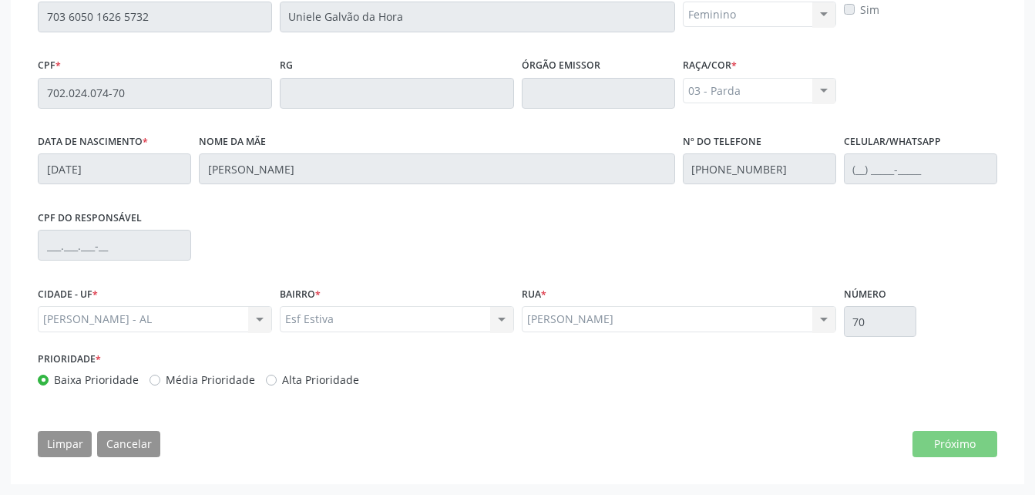
scroll to position [274, 0]
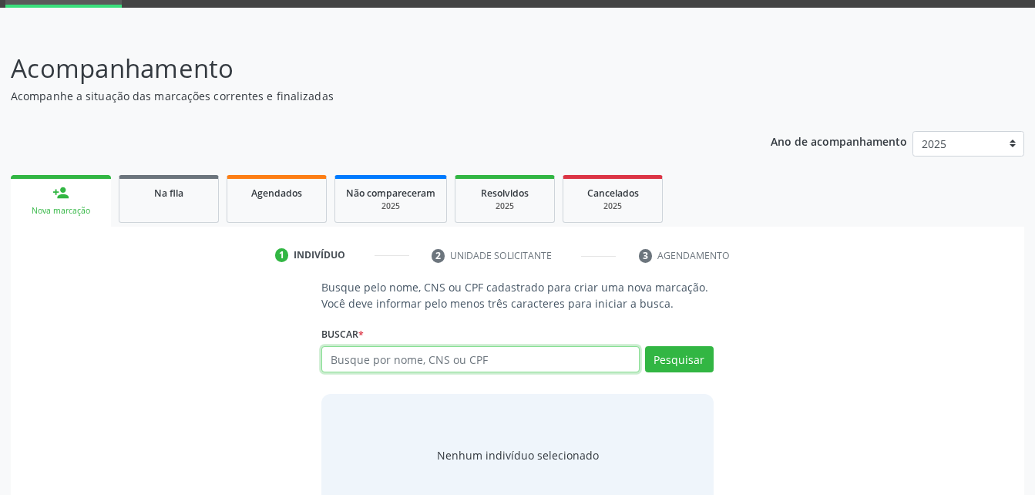
scroll to position [121, 0]
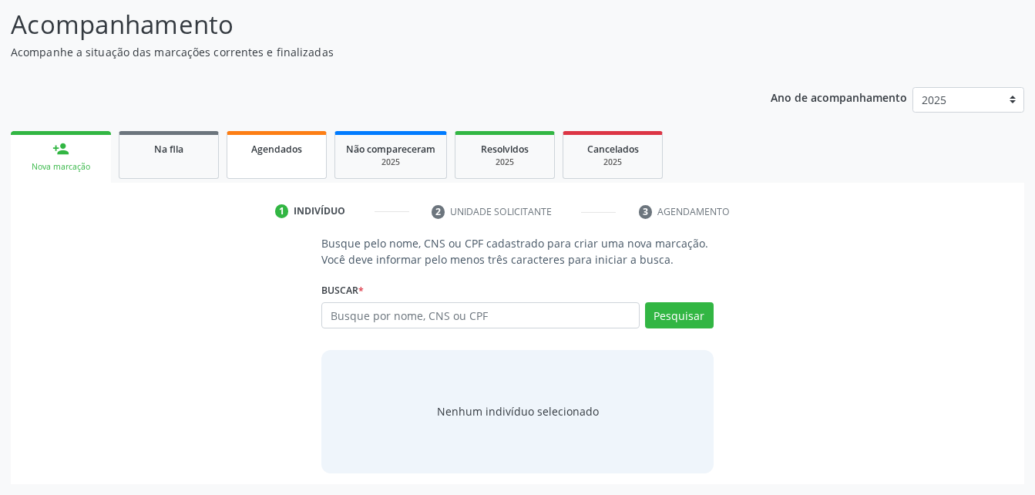
click at [264, 164] on link "Agendados" at bounding box center [277, 155] width 100 height 48
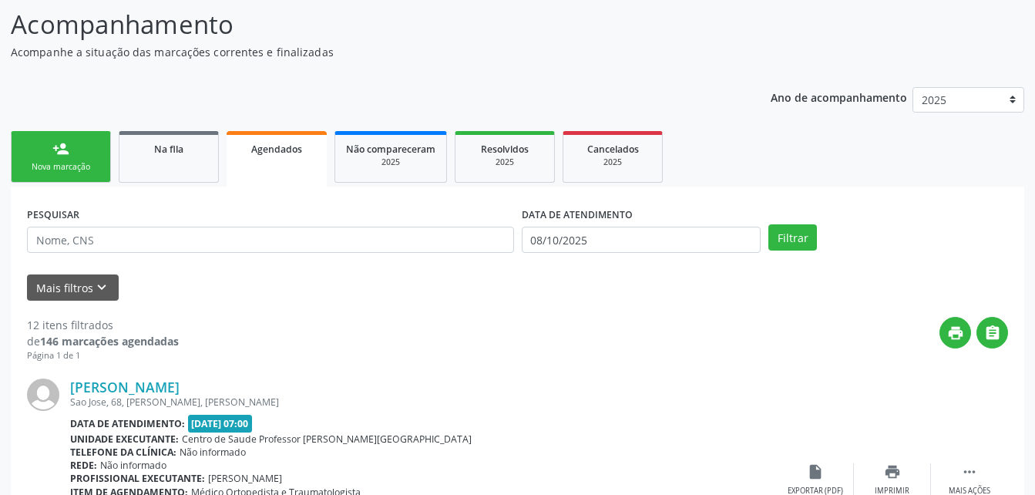
scroll to position [198, 0]
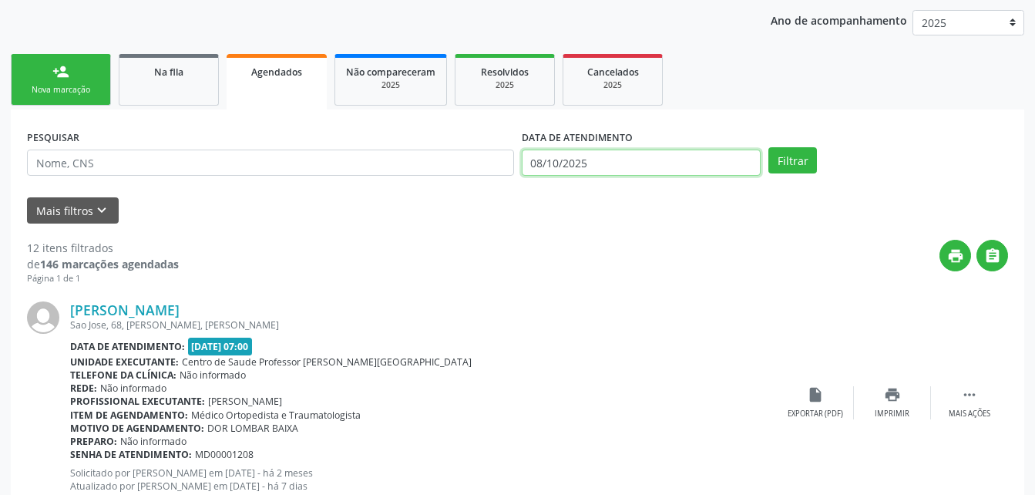
click at [622, 168] on input "08/10/2025" at bounding box center [642, 163] width 240 height 26
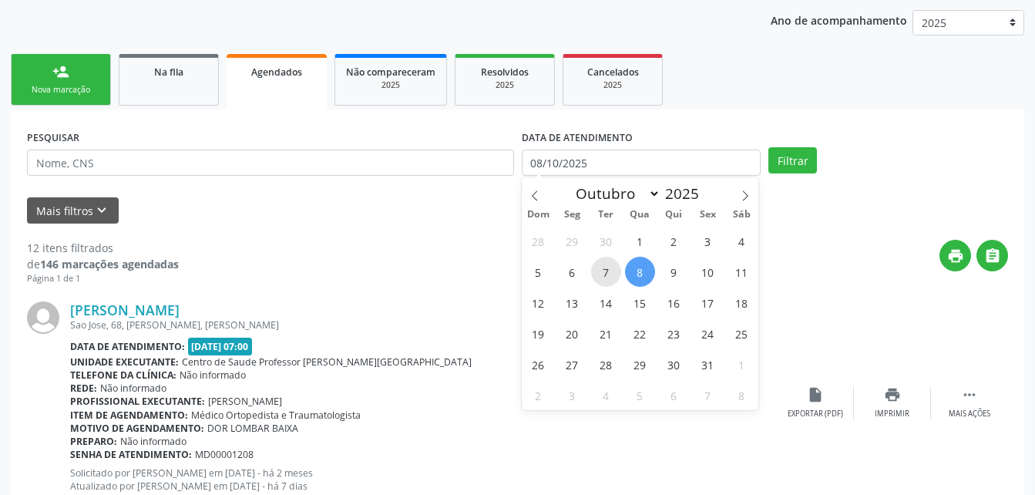
click at [616, 267] on span "7" at bounding box center [606, 272] width 30 height 30
type input "07/10/2025"
click at [616, 267] on span "7" at bounding box center [606, 272] width 30 height 30
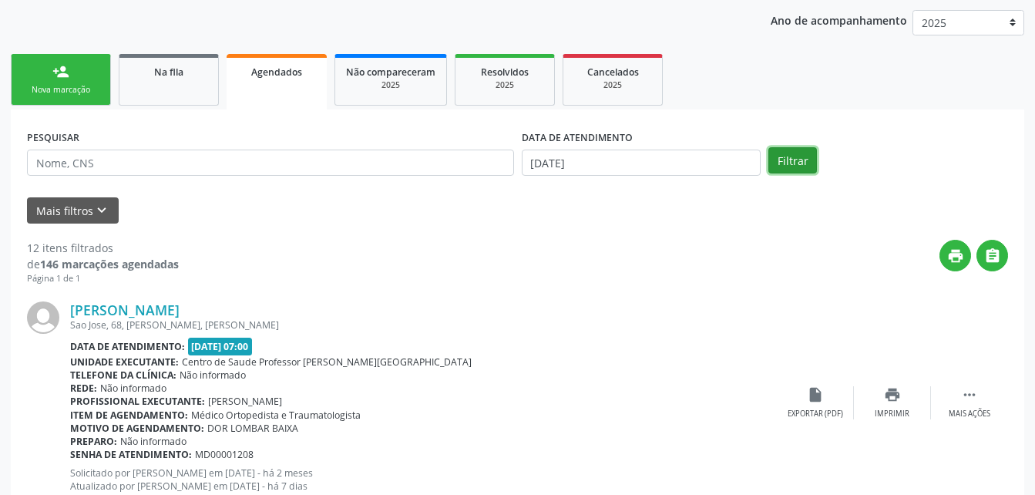
click at [787, 159] on button "Filtrar" at bounding box center [793, 160] width 49 height 26
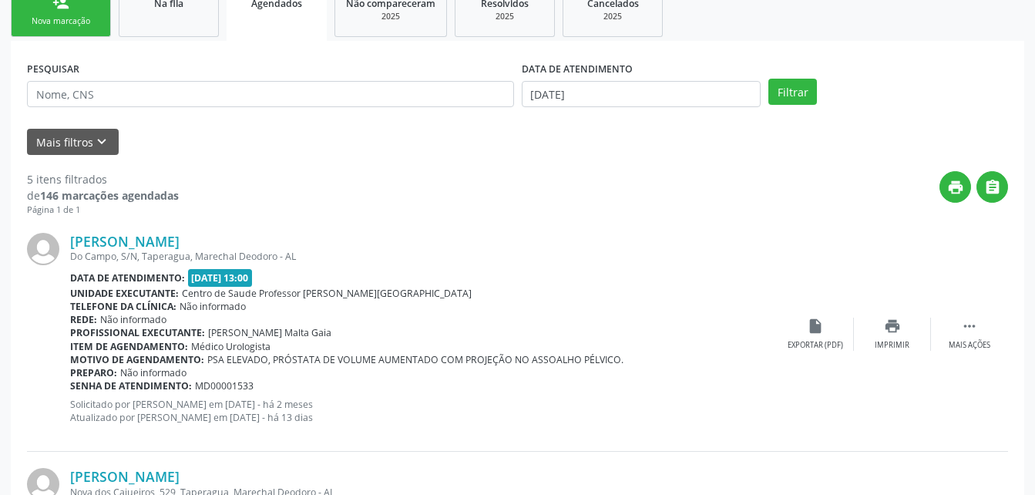
scroll to position [35, 0]
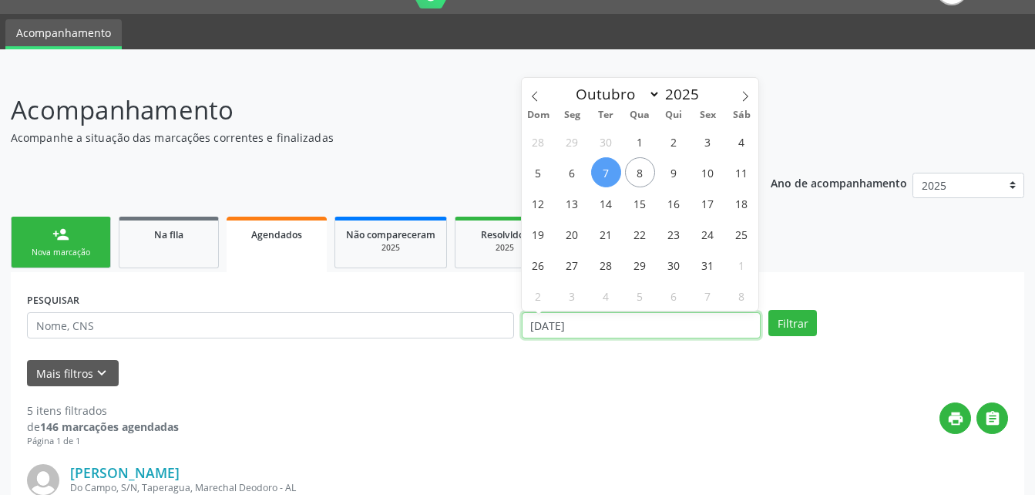
click at [657, 326] on input "[DATE]" at bounding box center [642, 325] width 240 height 26
click at [577, 164] on span "6" at bounding box center [572, 172] width 30 height 30
type input "06/10/2025"
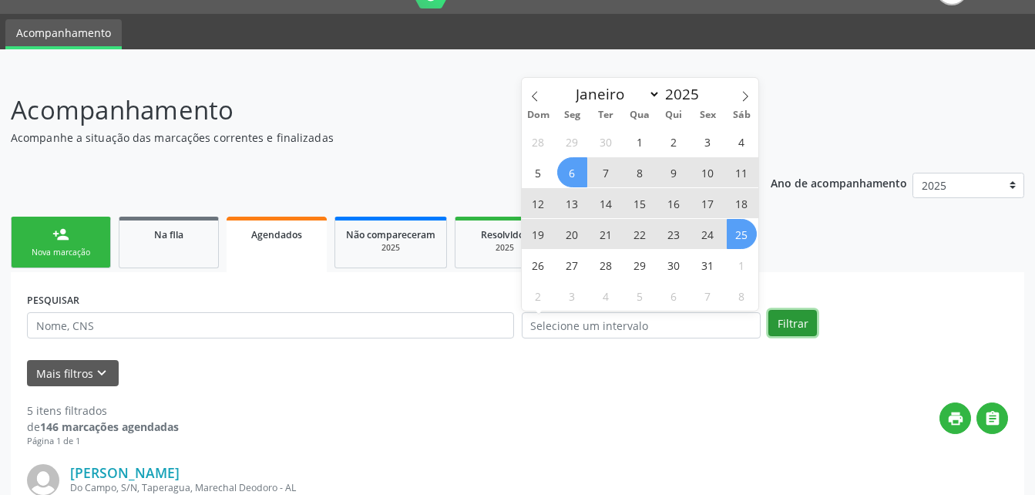
click at [790, 318] on button "Filtrar" at bounding box center [793, 323] width 49 height 26
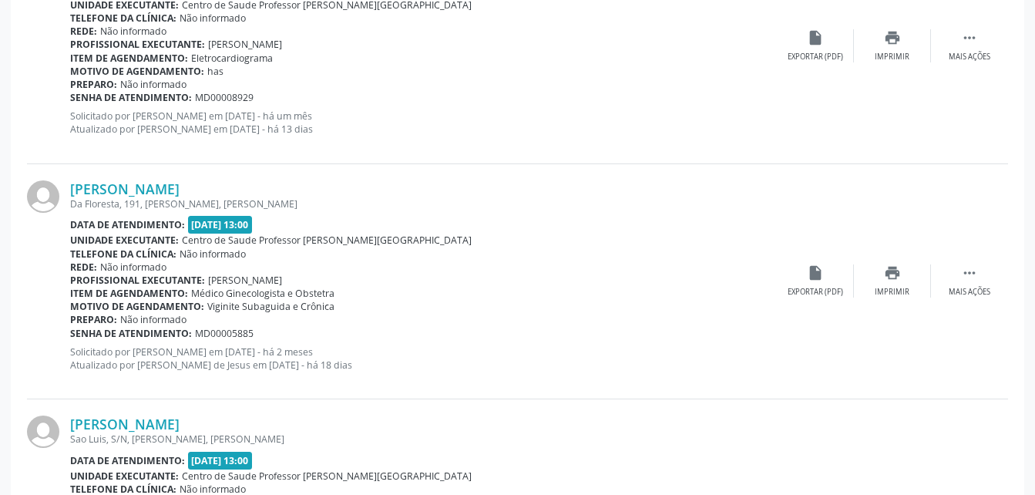
scroll to position [3577, 0]
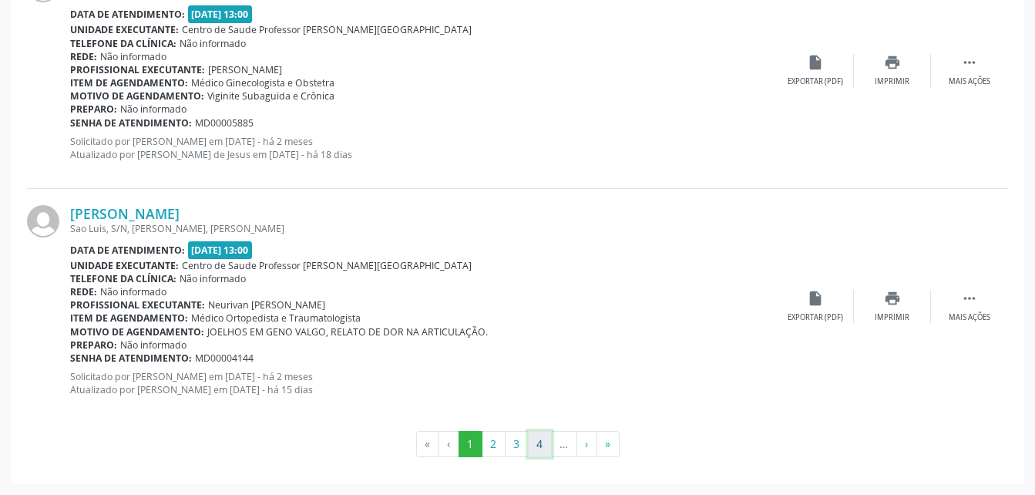
click at [546, 436] on button "4" at bounding box center [540, 444] width 24 height 26
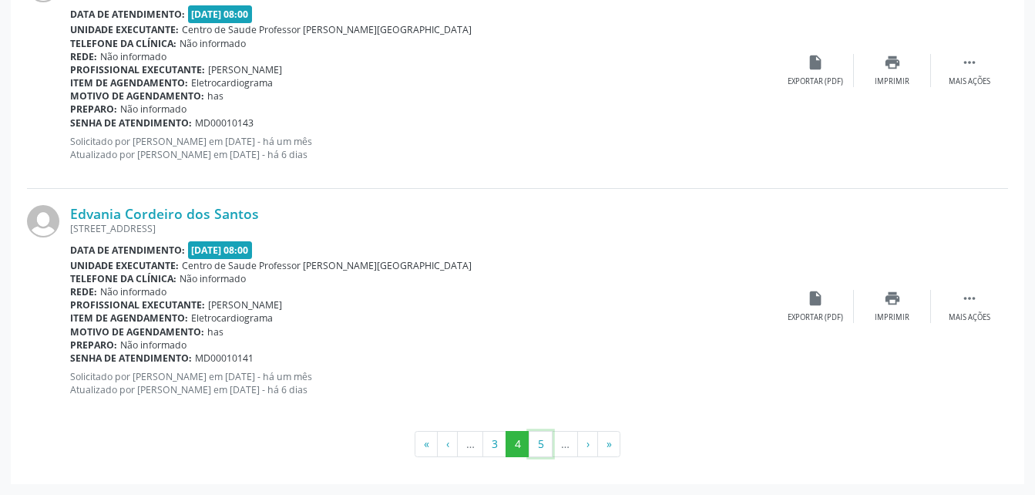
click at [546, 436] on button "5" at bounding box center [541, 444] width 24 height 26
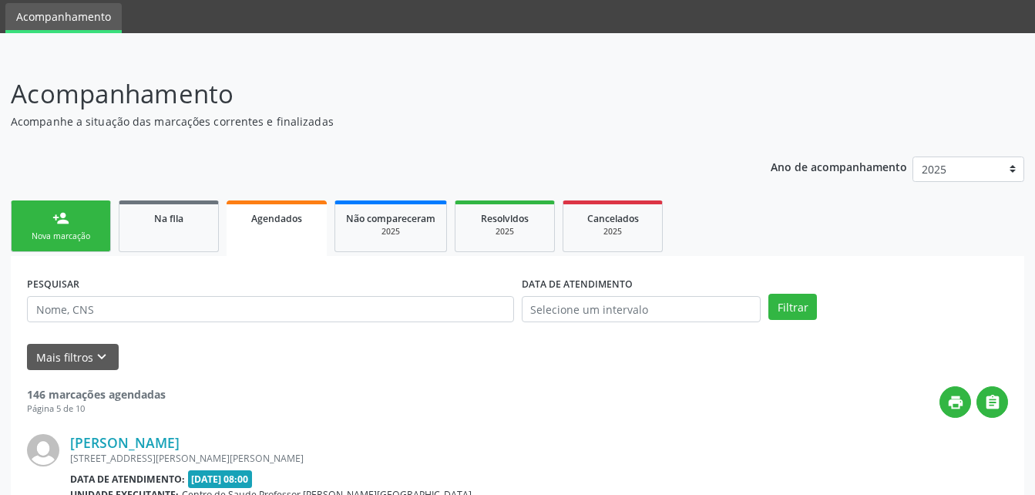
scroll to position [3577, 0]
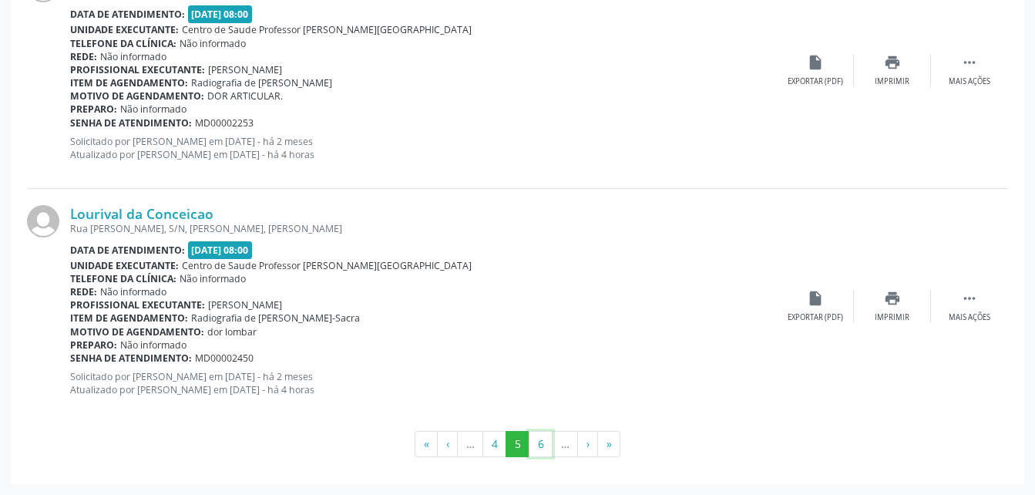
click at [546, 436] on button "6" at bounding box center [541, 444] width 24 height 26
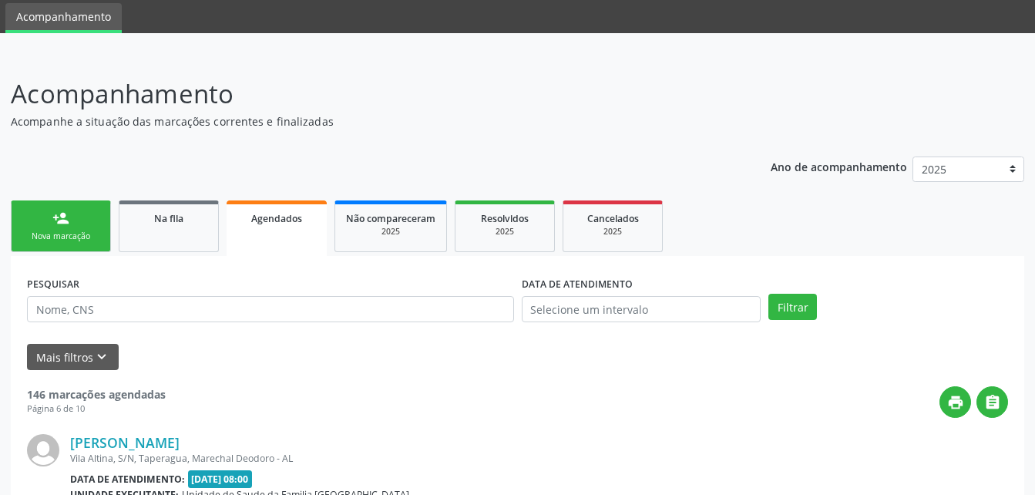
scroll to position [3593, 0]
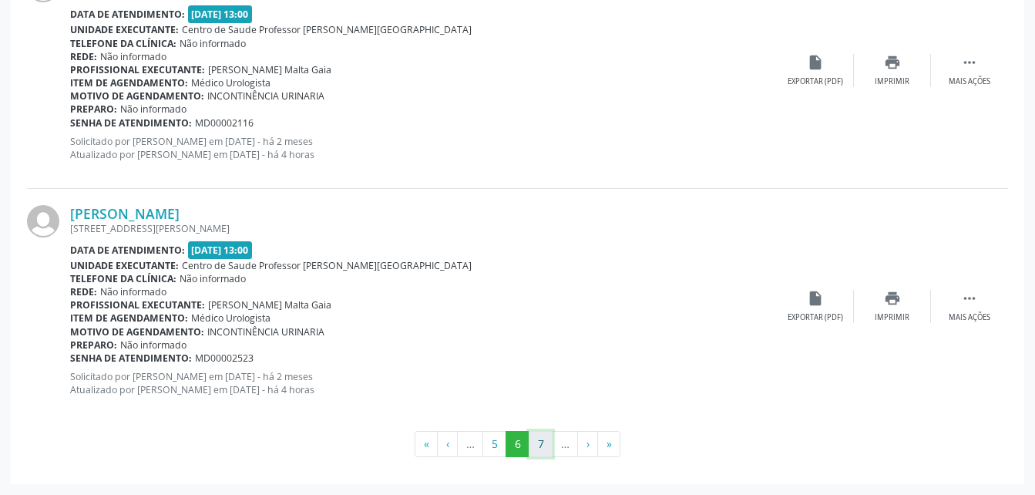
click at [544, 446] on button "7" at bounding box center [541, 444] width 24 height 26
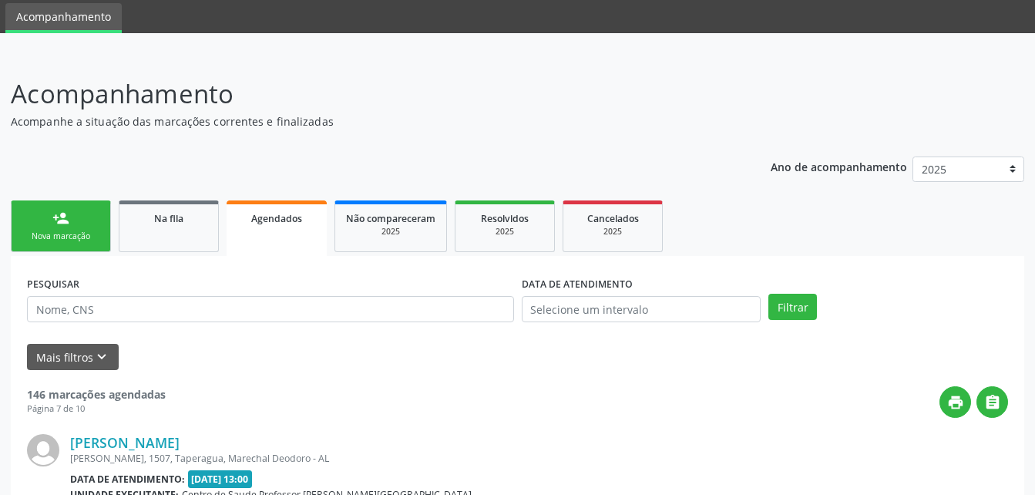
scroll to position [3626, 0]
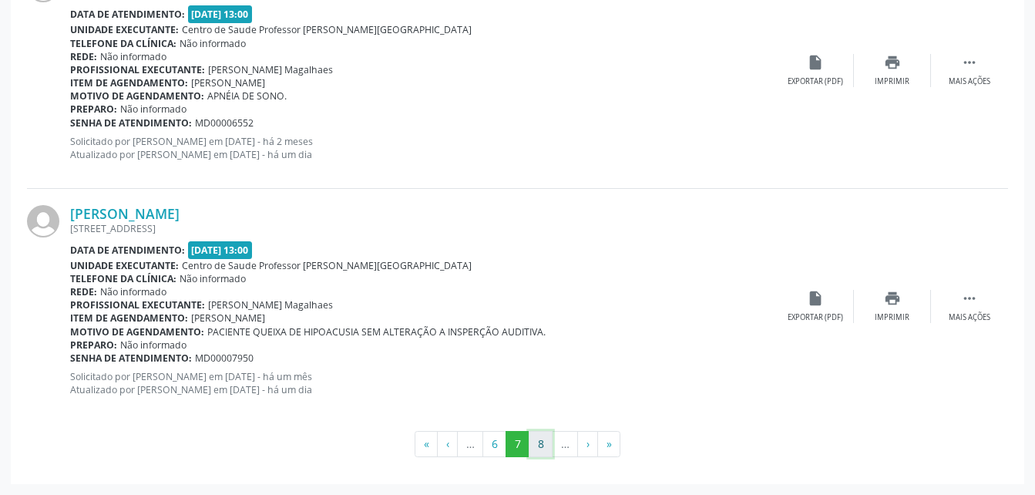
click at [541, 445] on button "8" at bounding box center [541, 444] width 24 height 26
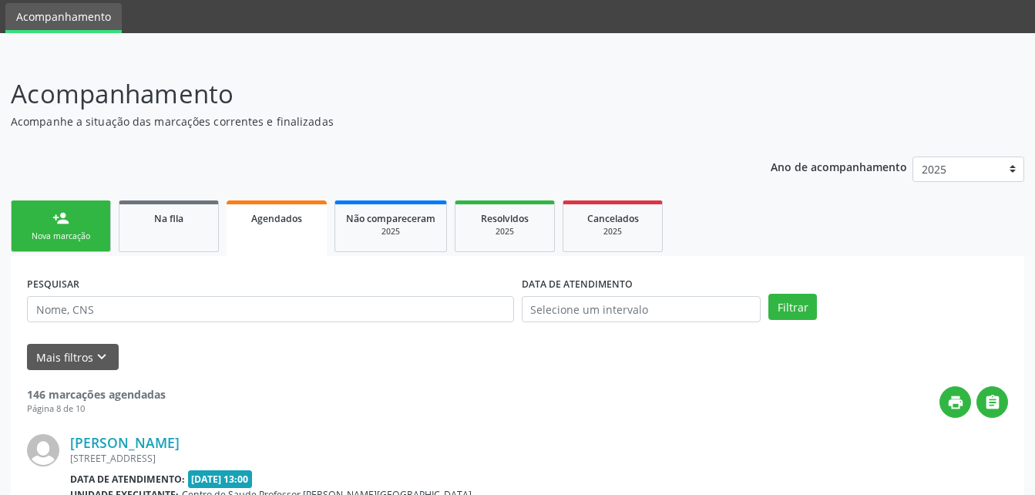
scroll to position [3593, 0]
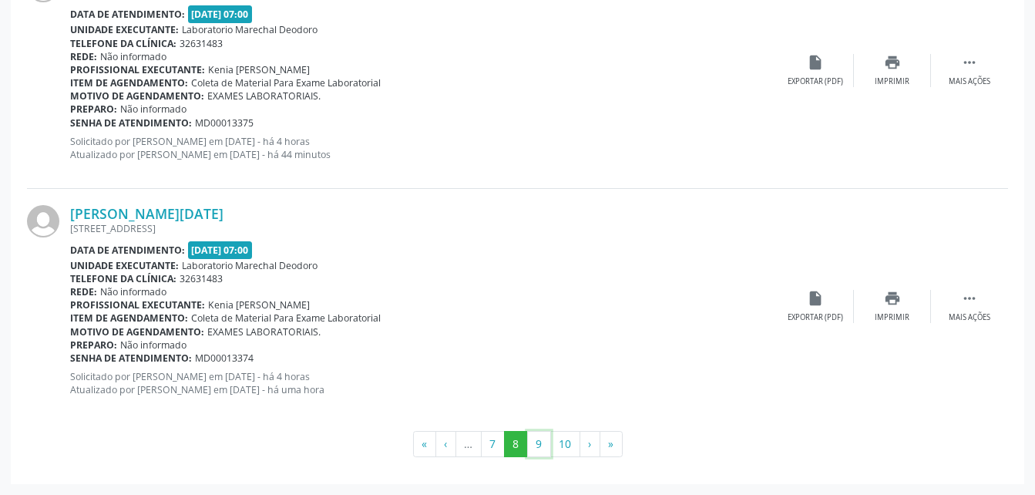
click at [541, 445] on button "9" at bounding box center [539, 444] width 24 height 26
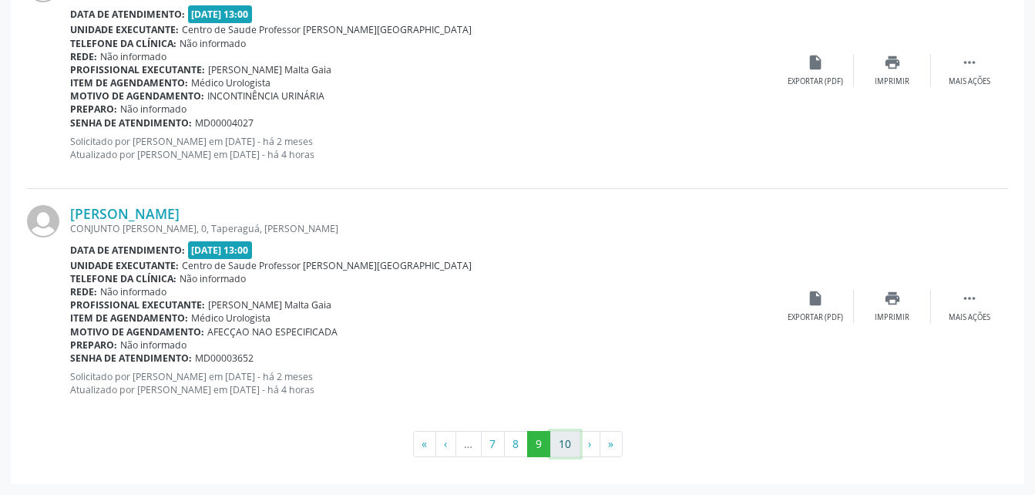
click at [564, 443] on button "10" at bounding box center [565, 444] width 30 height 26
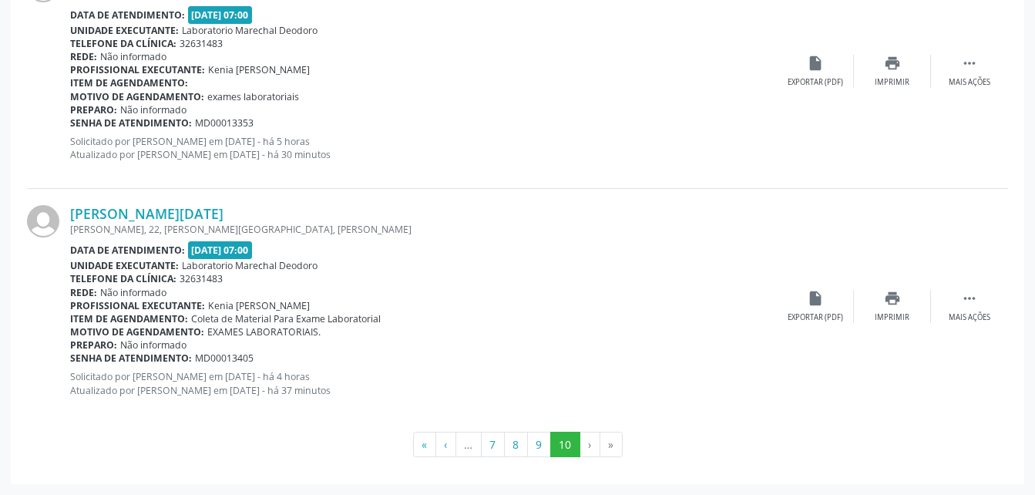
scroll to position [2558, 0]
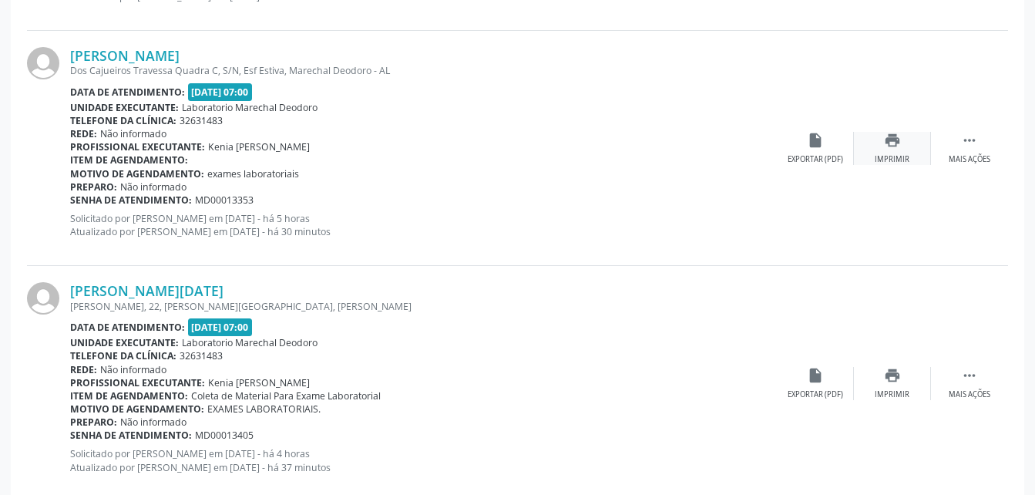
click at [884, 142] on icon "print" at bounding box center [892, 140] width 17 height 17
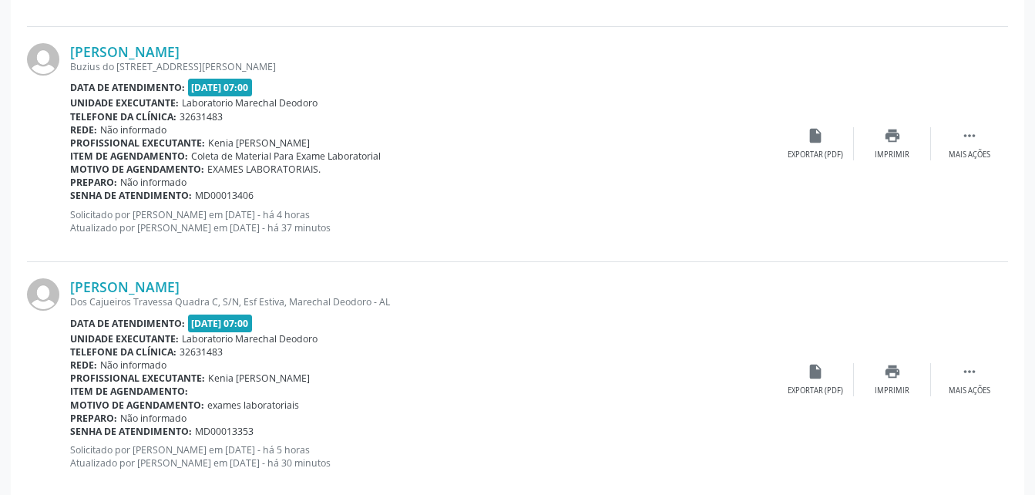
scroll to position [2635, 0]
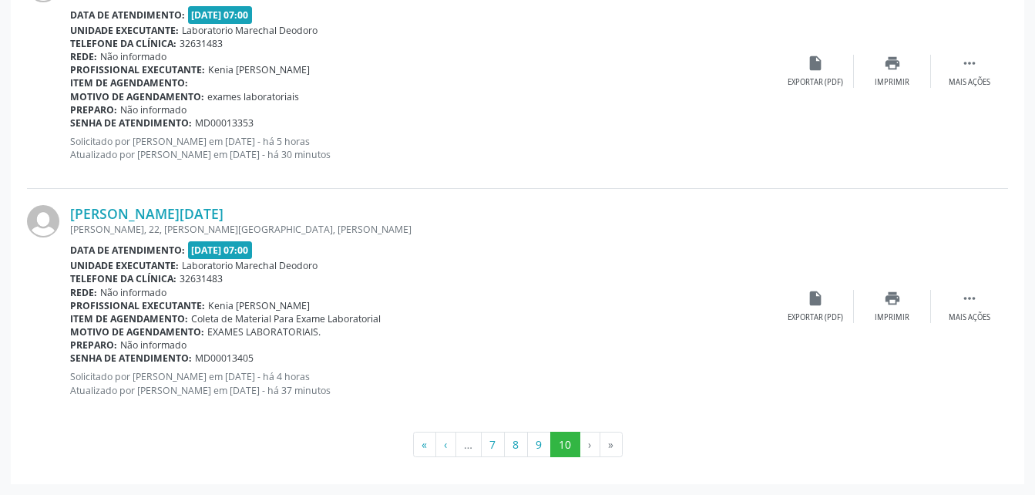
click at [873, 20] on div "Antônio João Felisberto dos Santos Dos Cajueiros Travessa Quadra C, S/N, Esf Es…" at bounding box center [517, 71] width 981 height 235
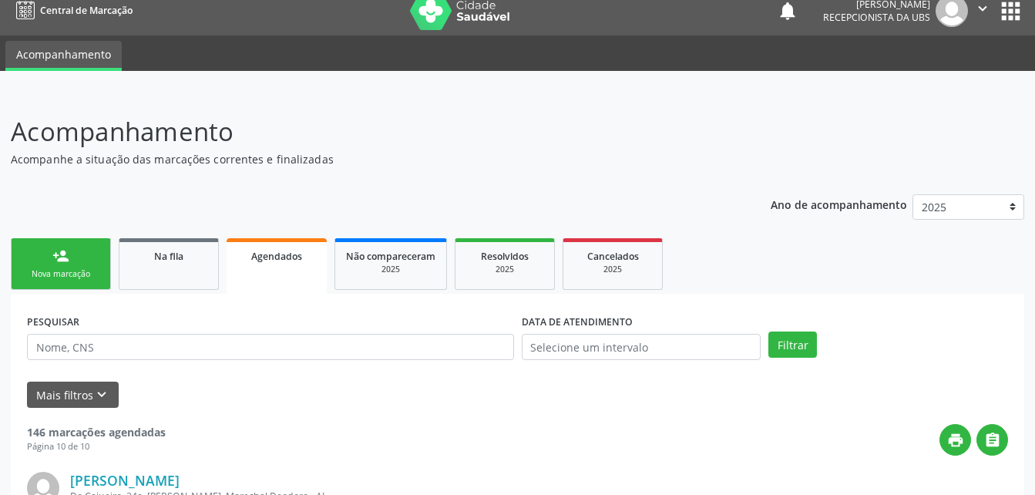
scroll to position [0, 0]
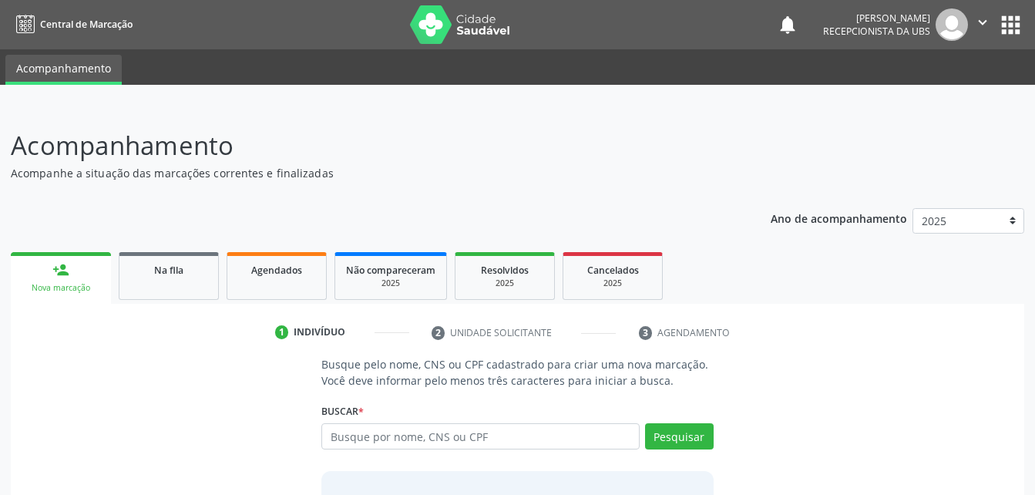
click at [527, 443] on input "text" at bounding box center [480, 436] width 318 height 26
click at [184, 276] on div "Na fila" at bounding box center [168, 269] width 77 height 16
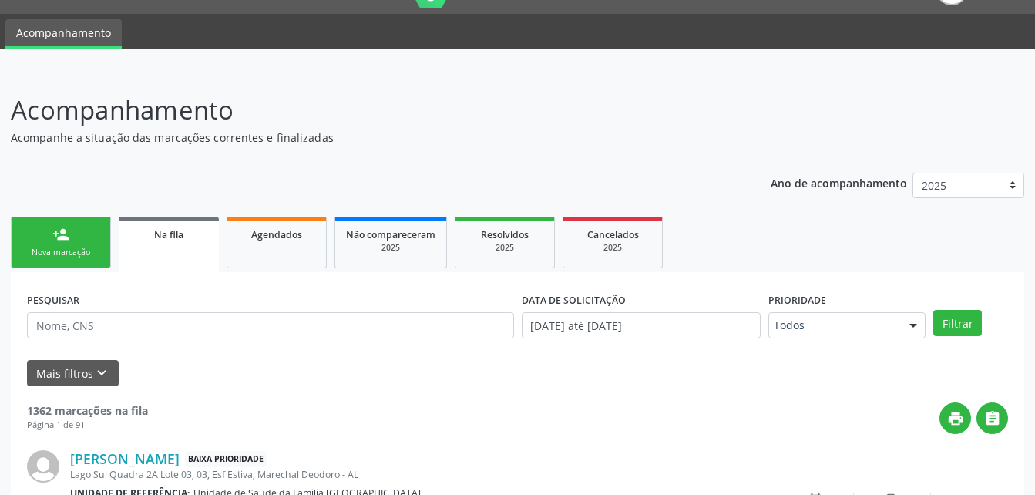
scroll to position [190, 0]
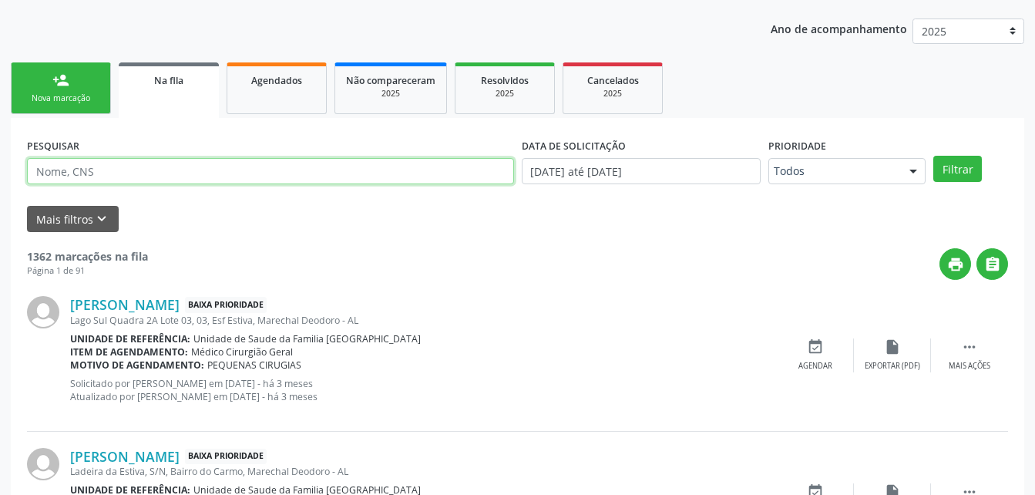
click at [192, 176] on input "text" at bounding box center [270, 171] width 487 height 26
type input "702905573722878"
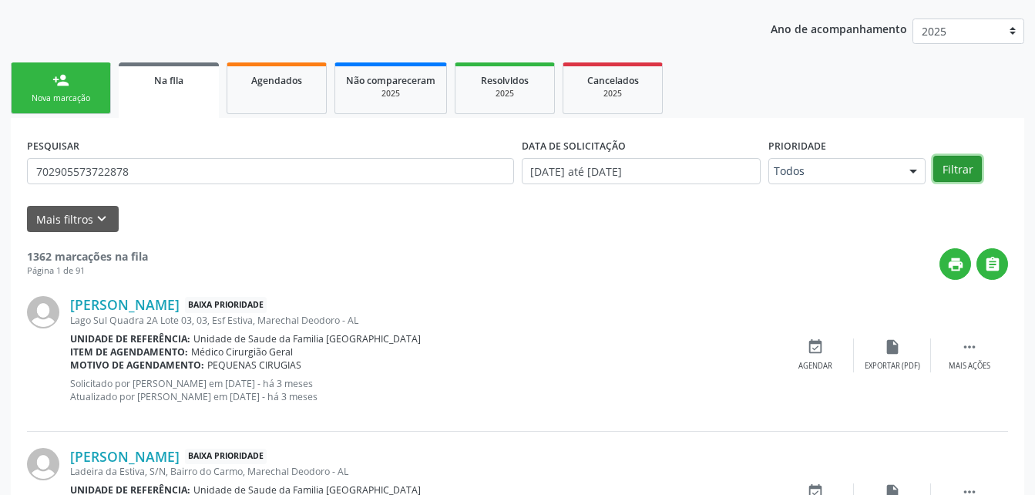
click at [965, 159] on button "Filtrar" at bounding box center [958, 169] width 49 height 26
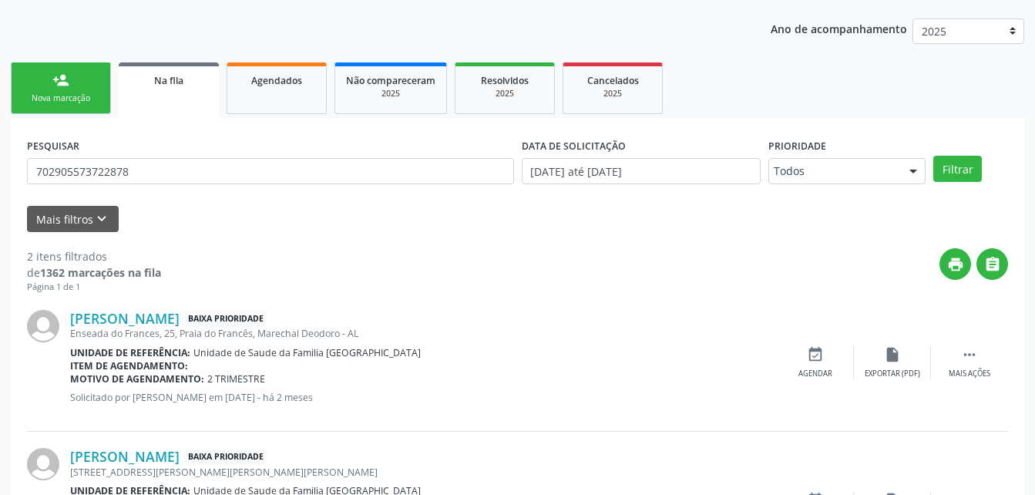
scroll to position [307, 0]
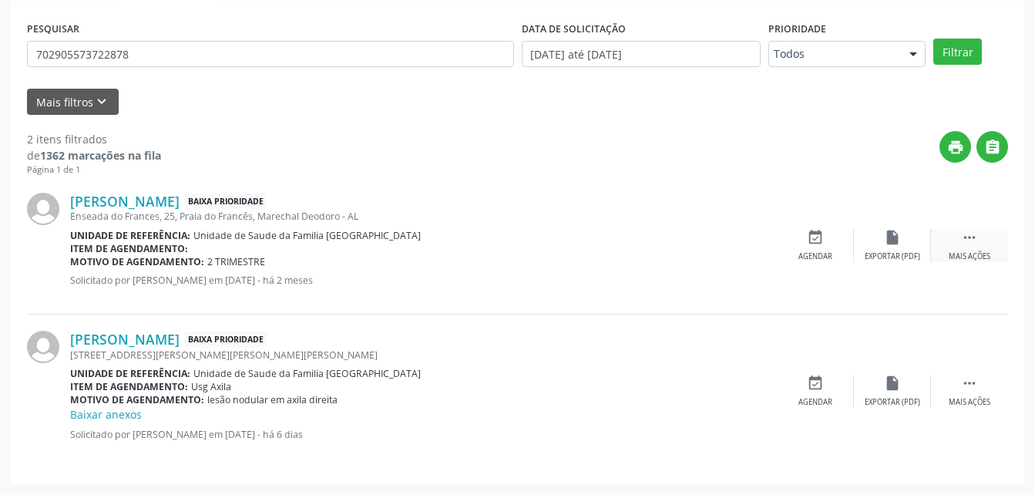
click at [969, 243] on icon "" at bounding box center [969, 237] width 17 height 17
click at [899, 234] on icon "edit" at bounding box center [892, 237] width 17 height 17
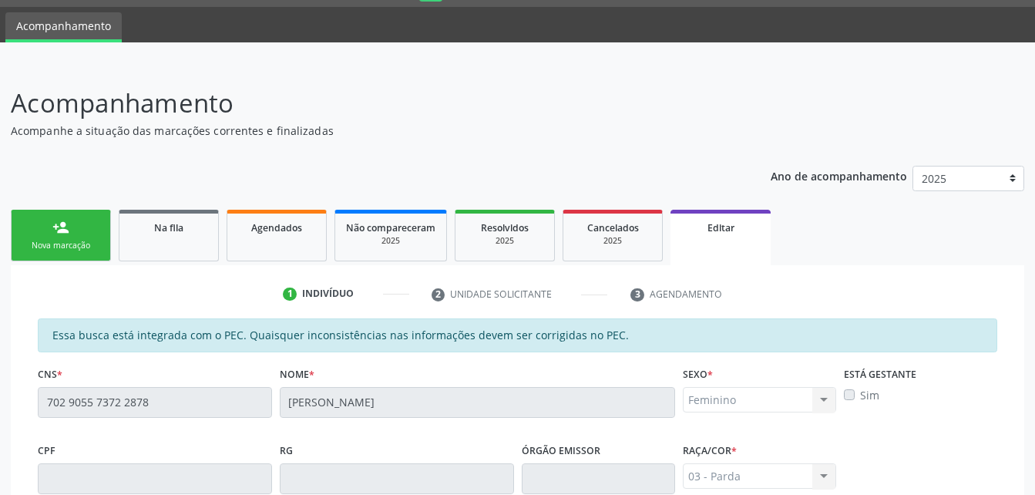
scroll to position [274, 0]
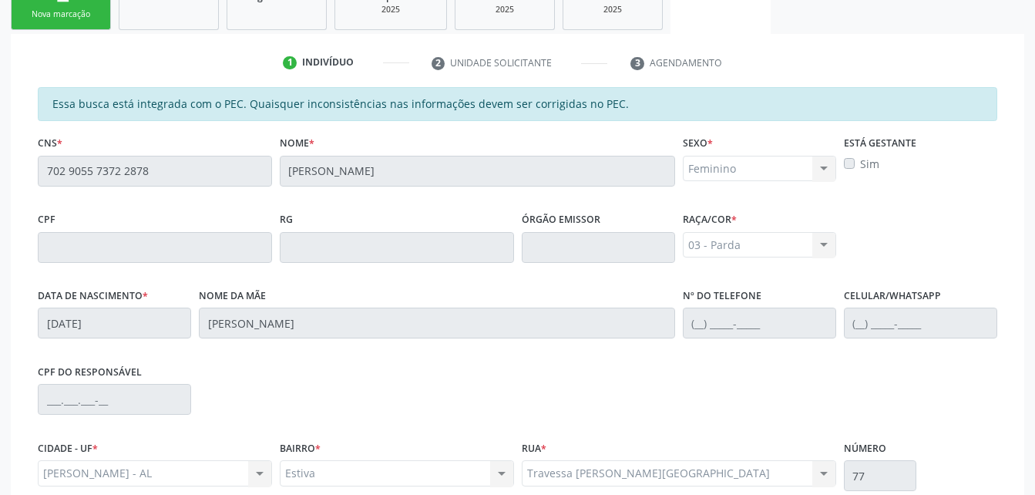
drag, startPoint x: 34, startPoint y: 173, endPoint x: 156, endPoint y: 191, distance: 123.2
click at [156, 191] on div "CNS * 702 9055 7372 2878" at bounding box center [155, 170] width 242 height 76
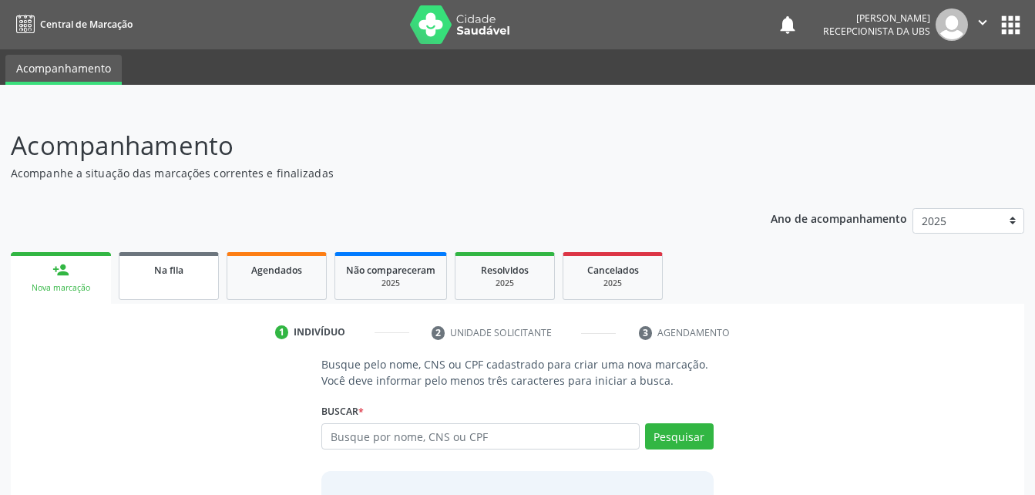
click at [204, 274] on div "Na fila" at bounding box center [168, 269] width 77 height 16
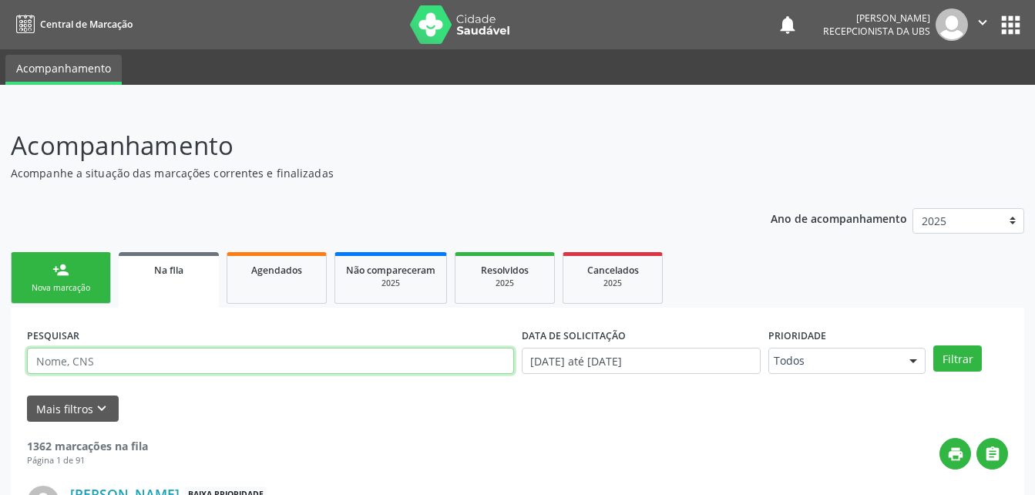
click at [180, 358] on input "text" at bounding box center [270, 361] width 487 height 26
paste input "702 9055 7372 2878"
type input "702 9055 7372 2878"
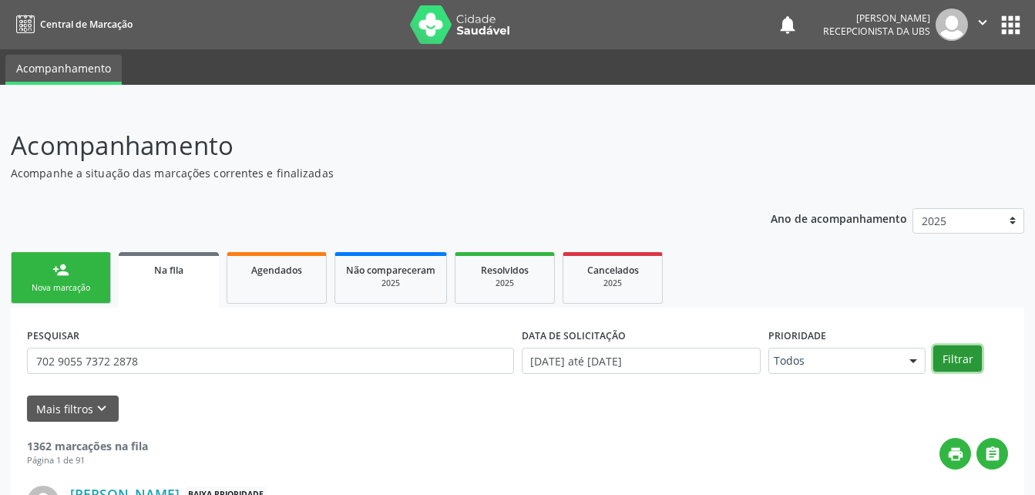
click at [957, 364] on button "Filtrar" at bounding box center [958, 358] width 49 height 26
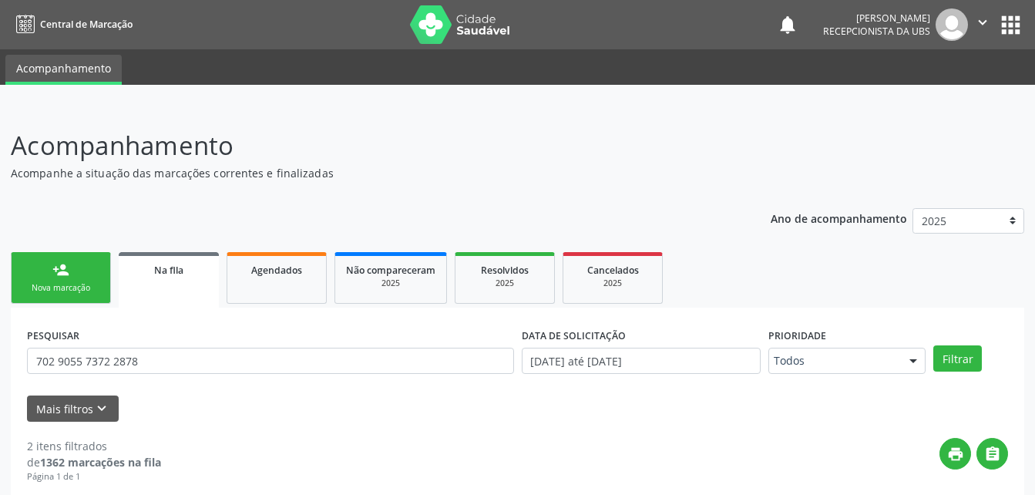
scroll to position [307, 0]
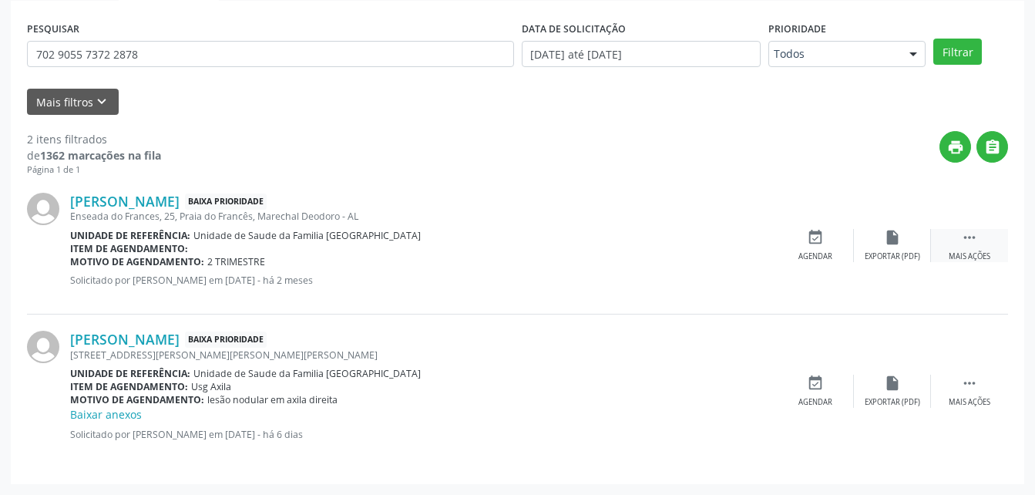
click at [971, 237] on icon "" at bounding box center [969, 237] width 17 height 17
click at [885, 241] on icon "edit" at bounding box center [892, 237] width 17 height 17
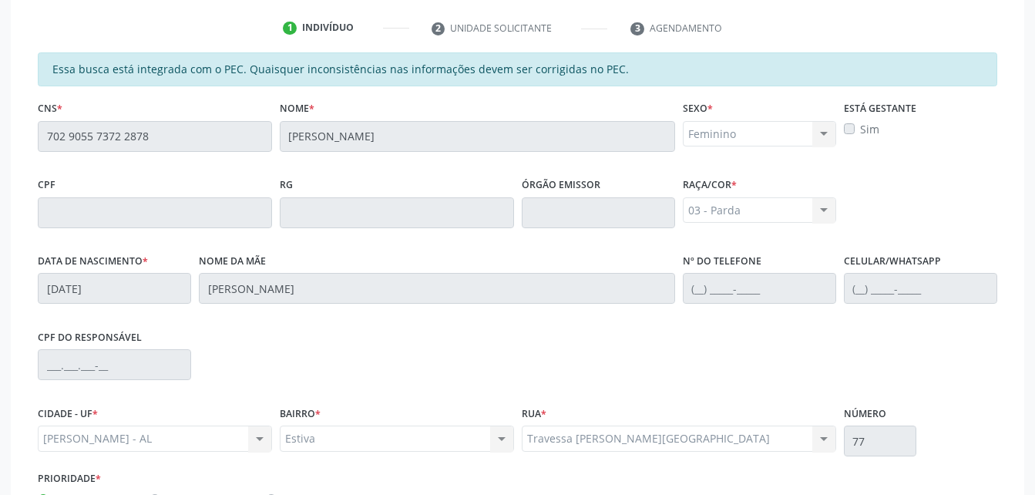
scroll to position [0, 0]
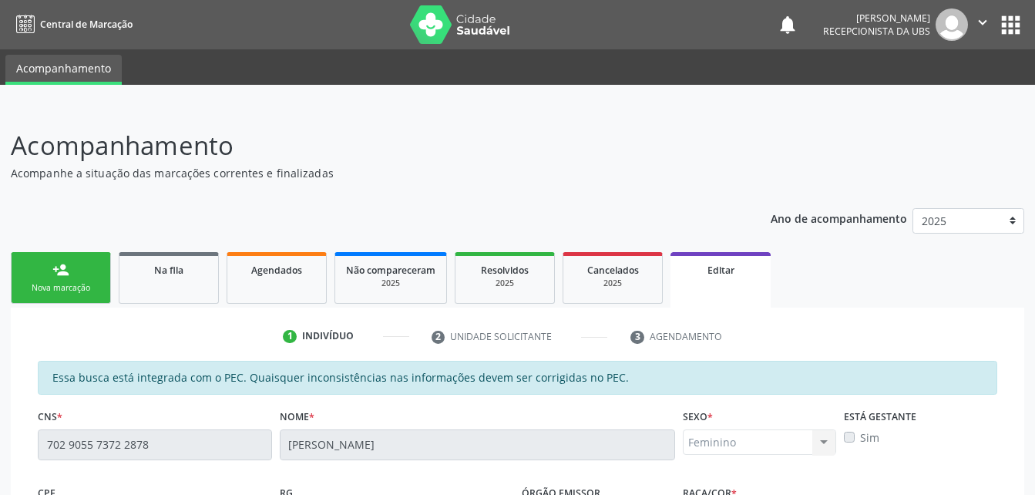
click at [73, 284] on div "Nova marcação" at bounding box center [60, 288] width 77 height 12
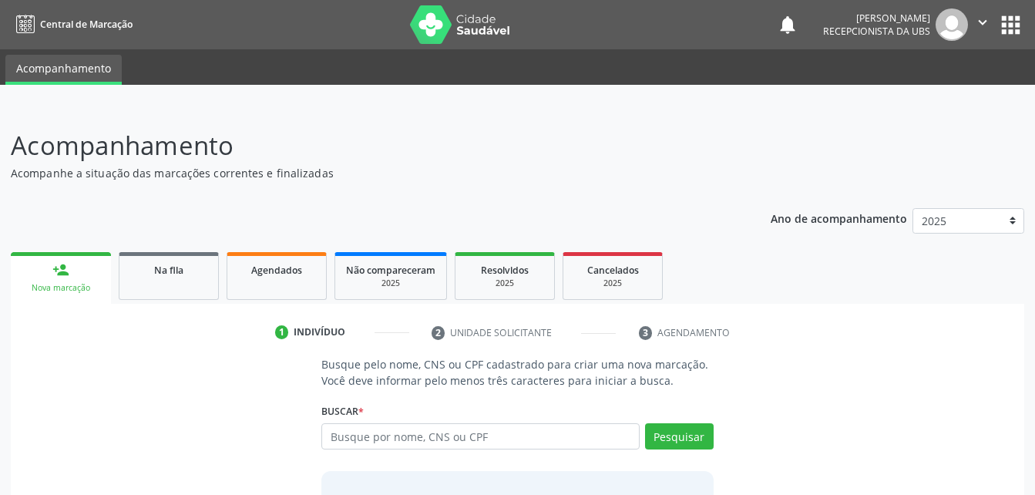
scroll to position [121, 0]
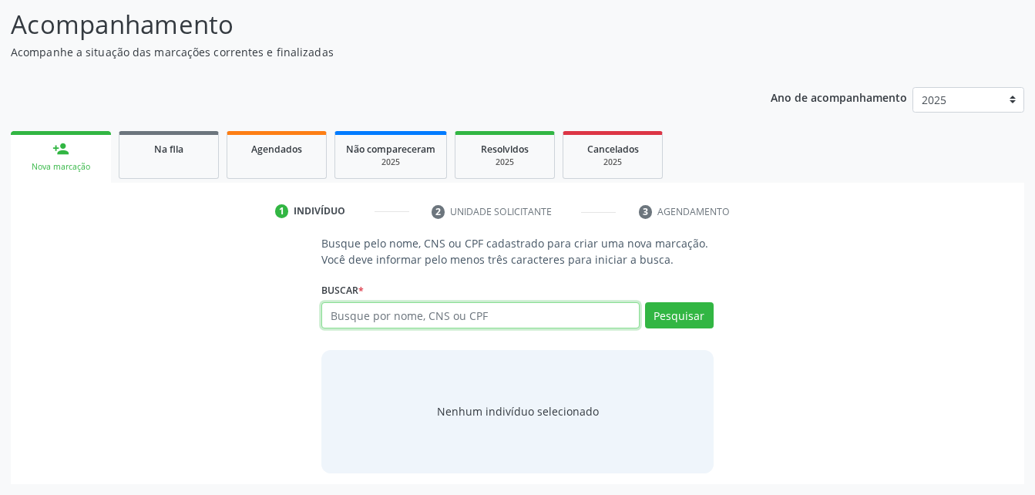
click at [446, 314] on input "text" at bounding box center [480, 315] width 318 height 26
paste input "702 9055 7372 2878"
type input "702 9055 7372 2878"
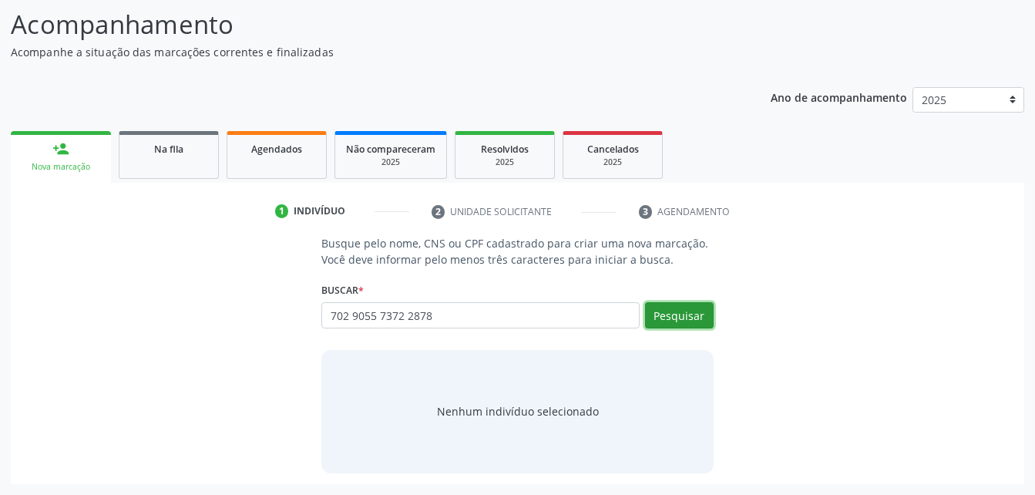
click at [681, 319] on button "Pesquisar" at bounding box center [679, 315] width 69 height 26
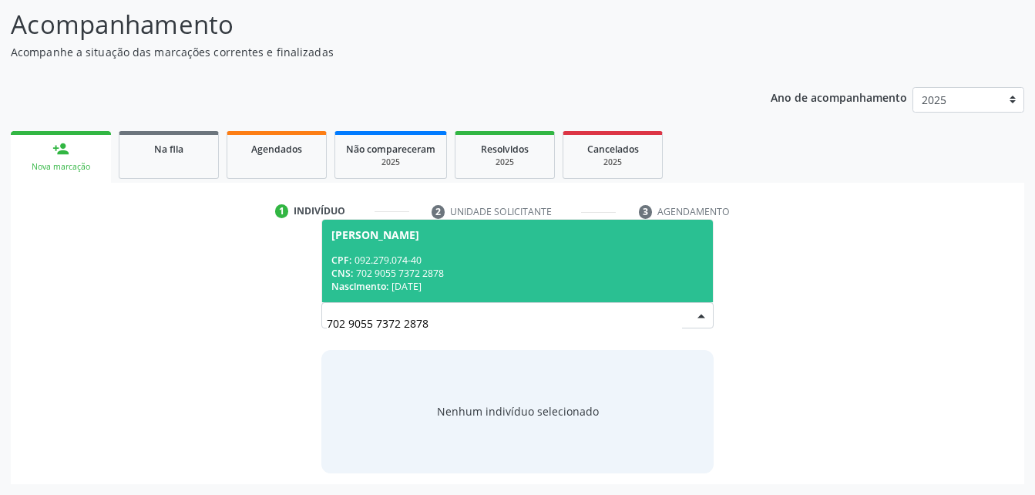
click at [611, 258] on div "CPF: 092.279.074-40" at bounding box center [517, 260] width 372 height 13
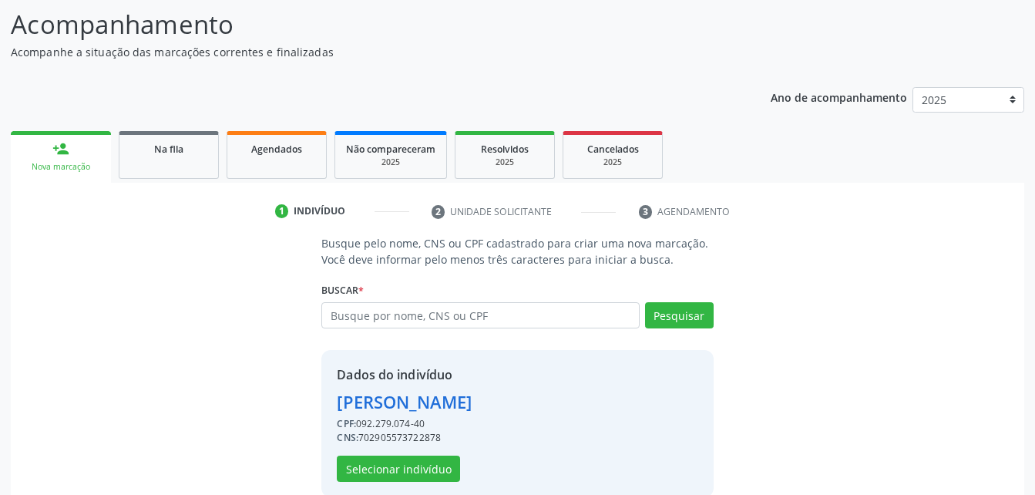
scroll to position [145, 0]
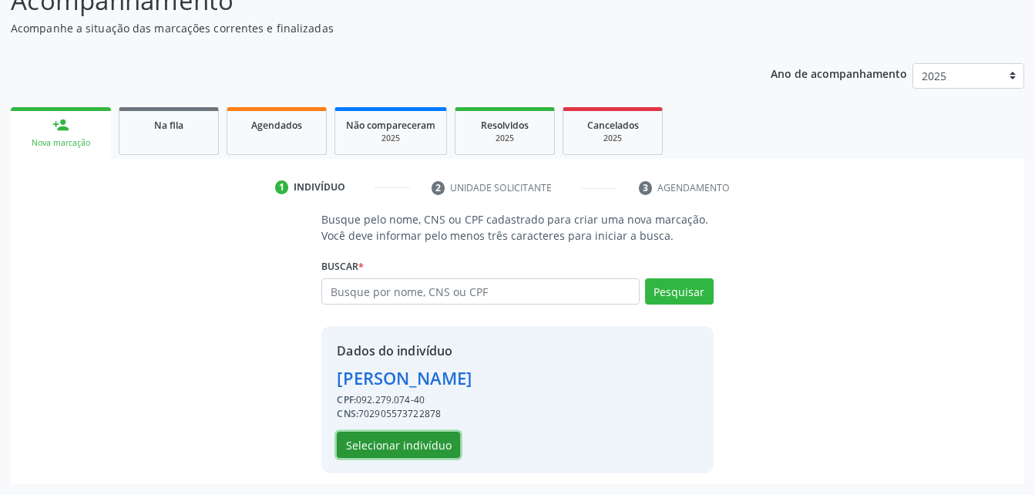
click at [432, 437] on button "Selecionar indivíduo" at bounding box center [398, 445] width 123 height 26
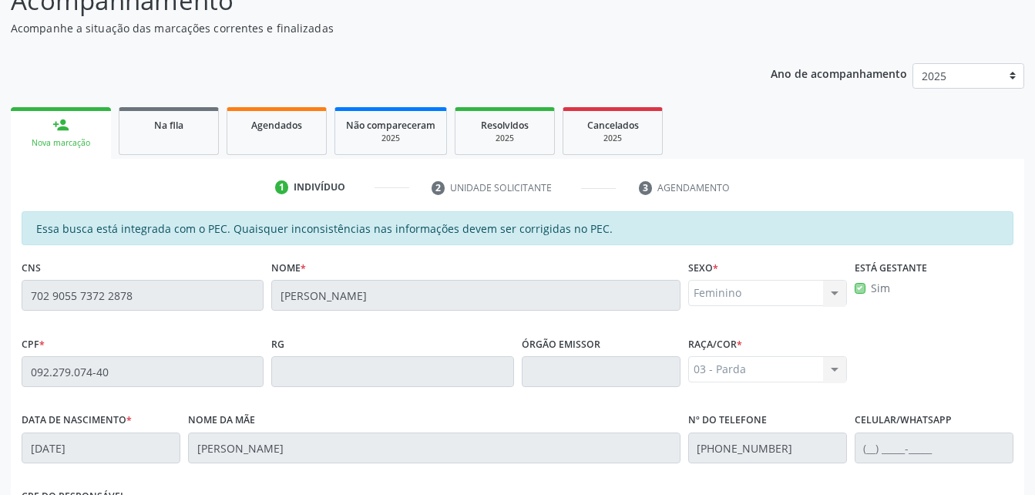
scroll to position [407, 0]
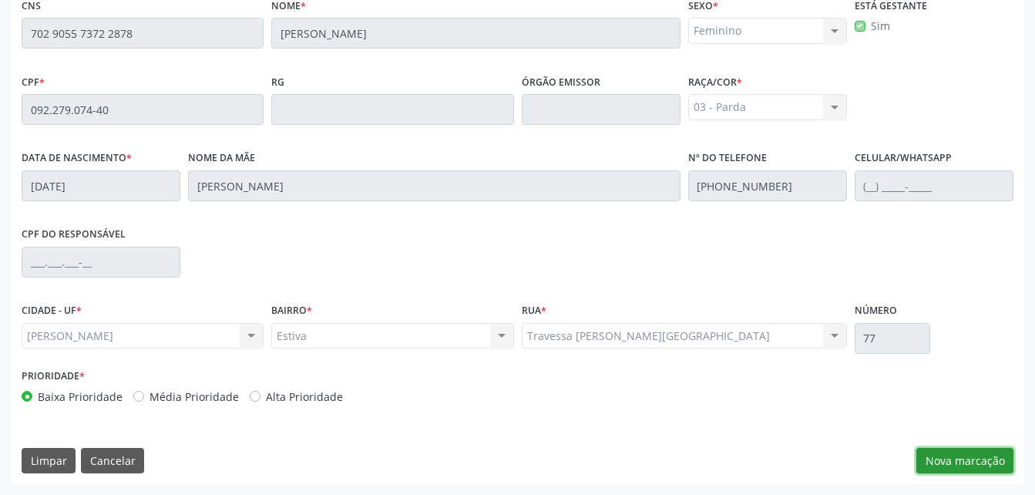
click at [954, 460] on button "Nova marcação" at bounding box center [965, 461] width 97 height 26
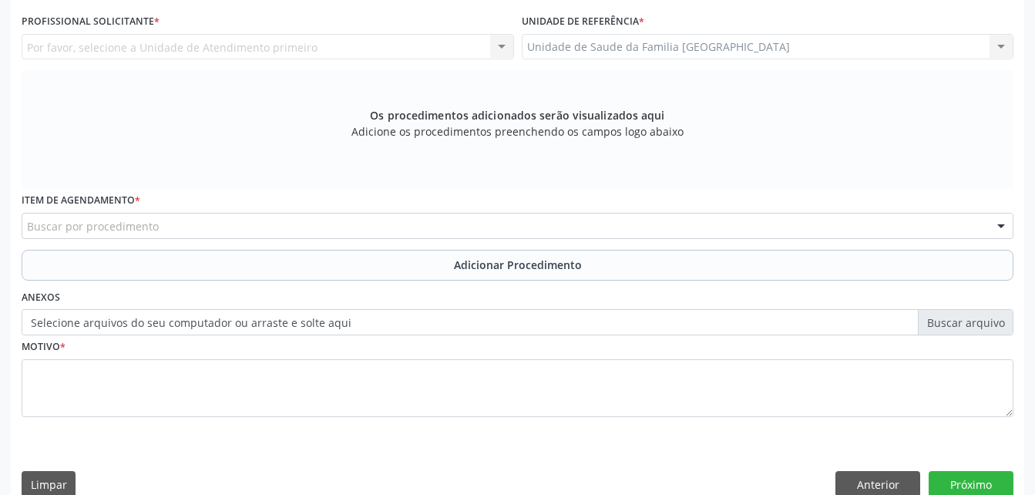
scroll to position [253, 0]
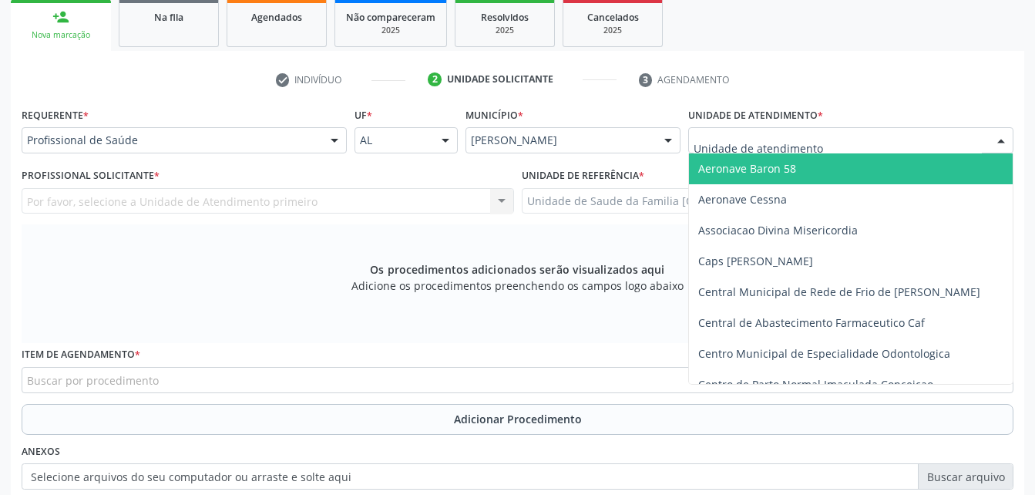
click at [831, 131] on div at bounding box center [850, 140] width 325 height 26
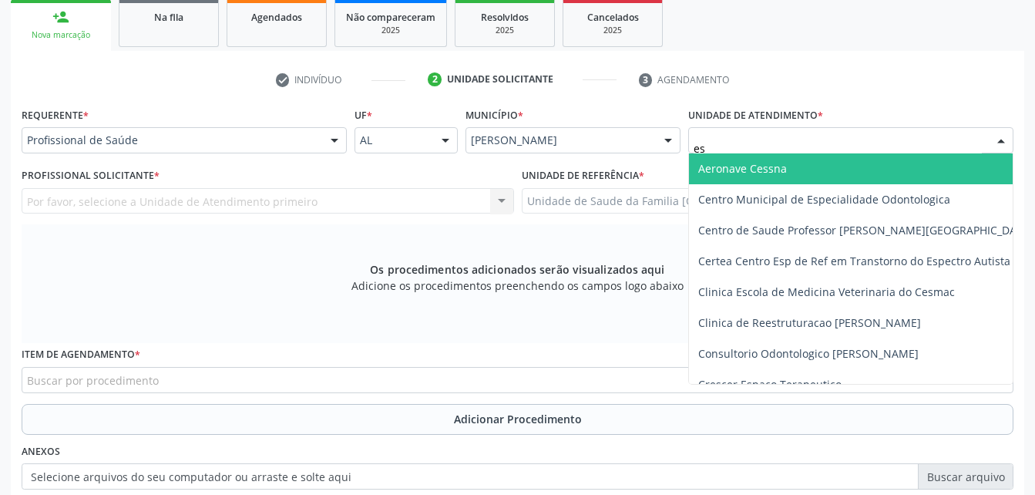
type input "est"
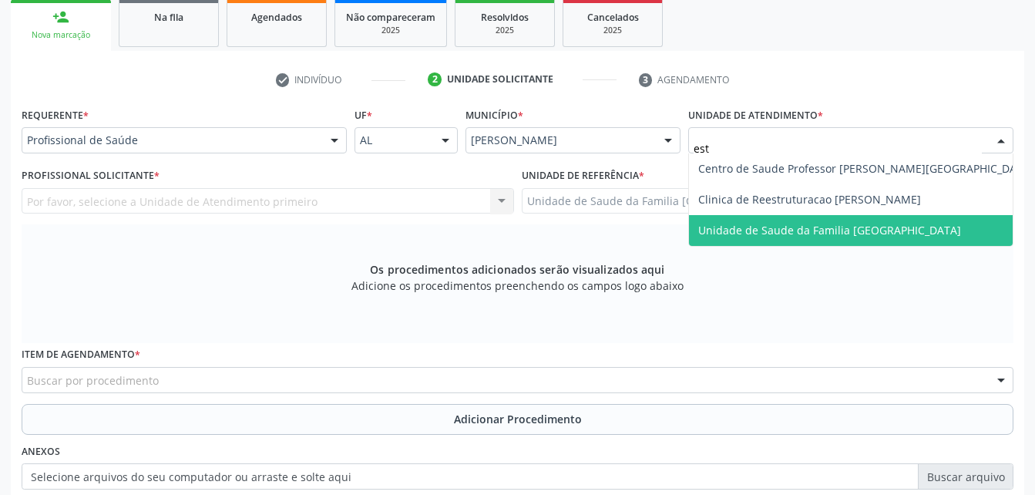
click at [823, 227] on span "Unidade de Saude da Familia [GEOGRAPHIC_DATA]" at bounding box center [829, 230] width 263 height 15
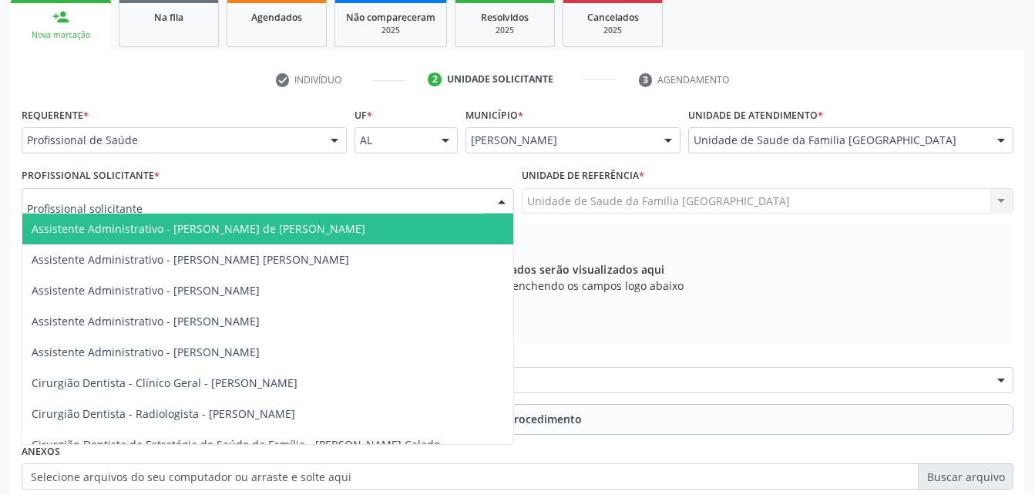
click at [379, 201] on div at bounding box center [268, 201] width 493 height 26
type input "rod"
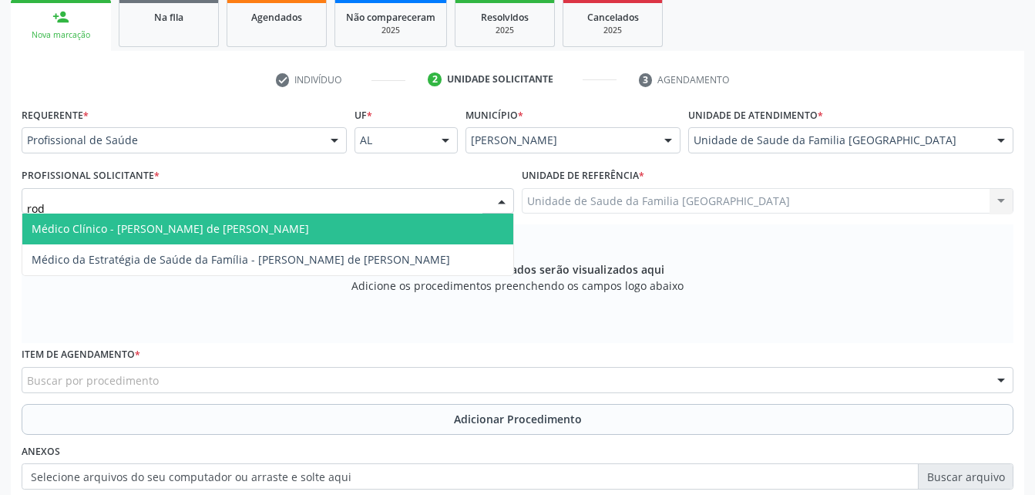
click at [363, 237] on span "Médico Clínico - Rodrigo Santana de Luna Batista" at bounding box center [267, 229] width 491 height 31
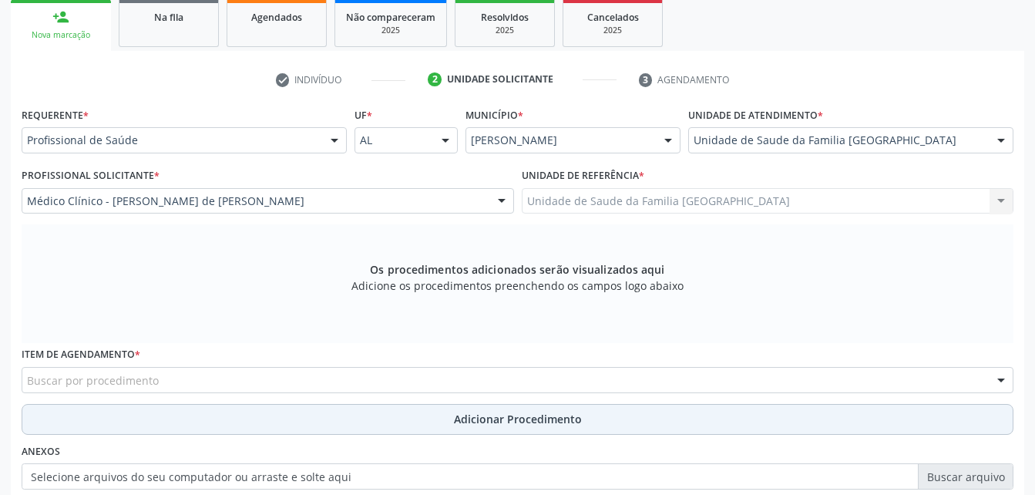
scroll to position [330, 0]
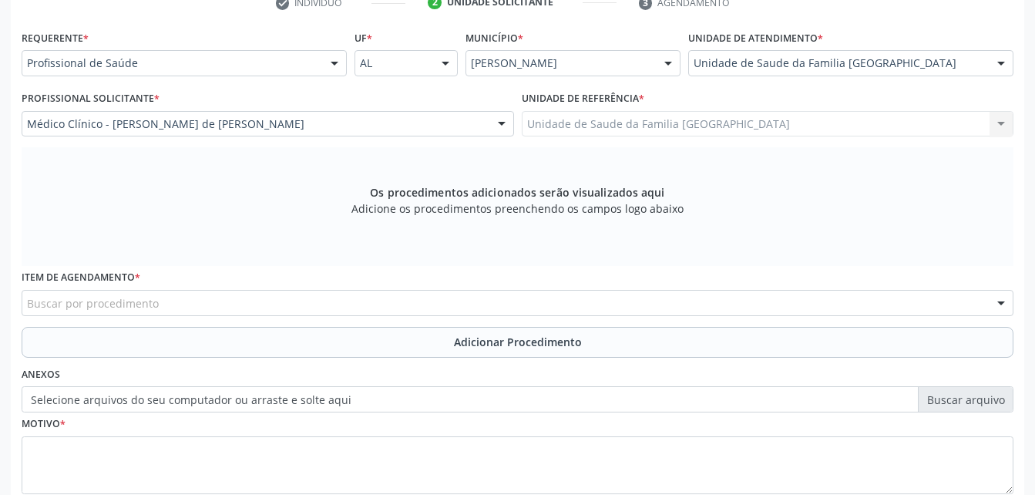
click at [295, 307] on div "Buscar por procedimento" at bounding box center [518, 303] width 992 height 26
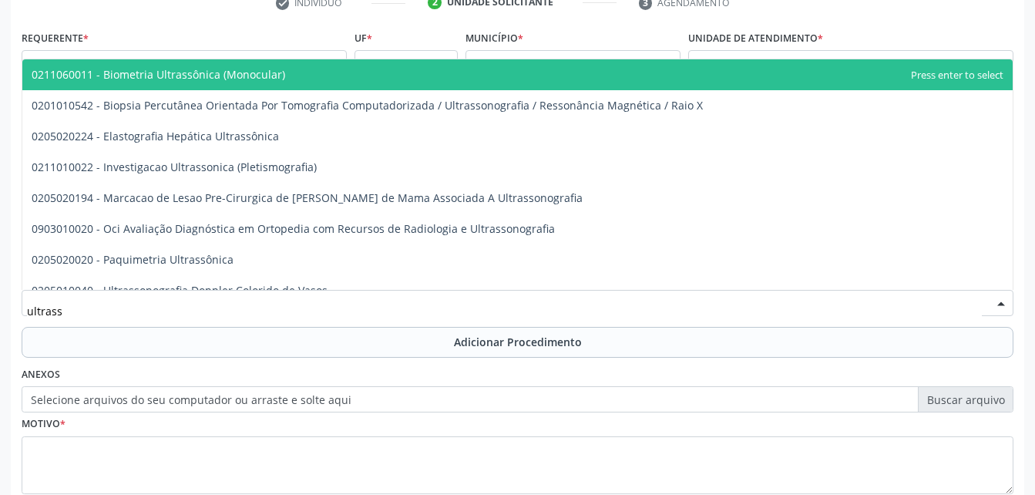
type input "ultrasso"
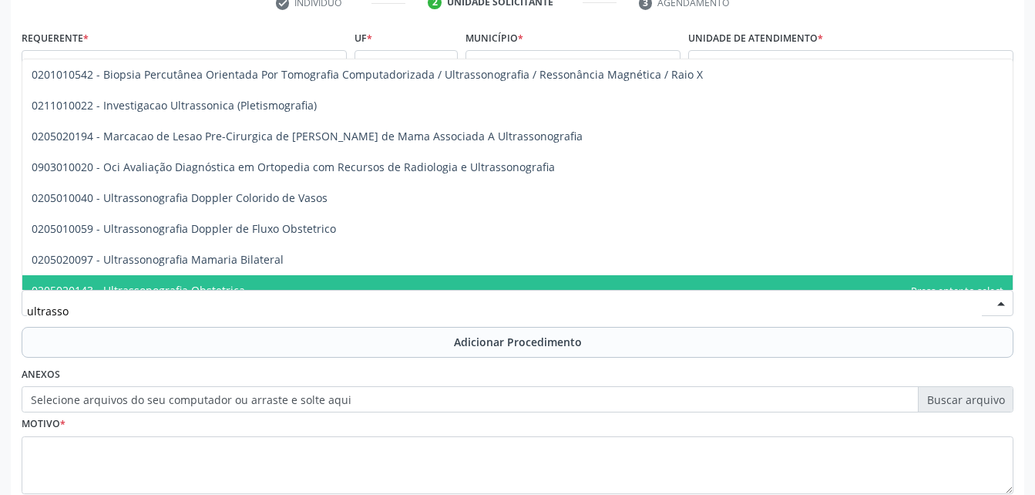
scroll to position [77, 0]
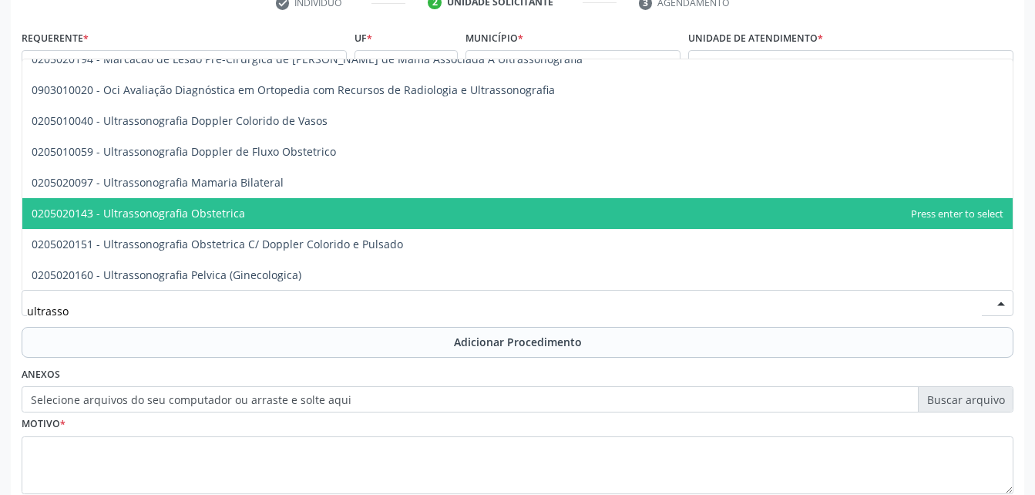
click at [291, 210] on span "0205020143 - Ultrassonografia Obstetrica" at bounding box center [517, 213] width 991 height 31
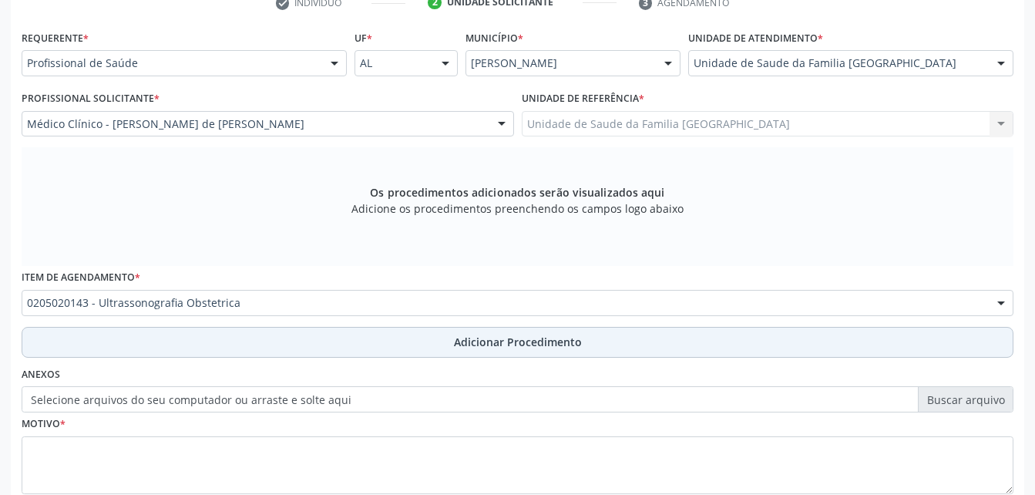
click at [432, 337] on button "Adicionar Procedimento" at bounding box center [518, 342] width 992 height 31
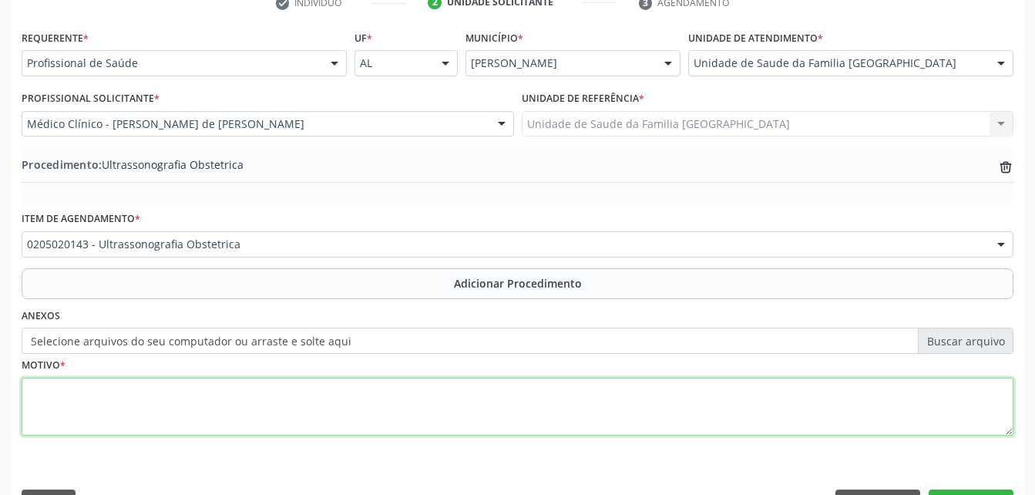
click at [343, 403] on textarea at bounding box center [518, 407] width 992 height 59
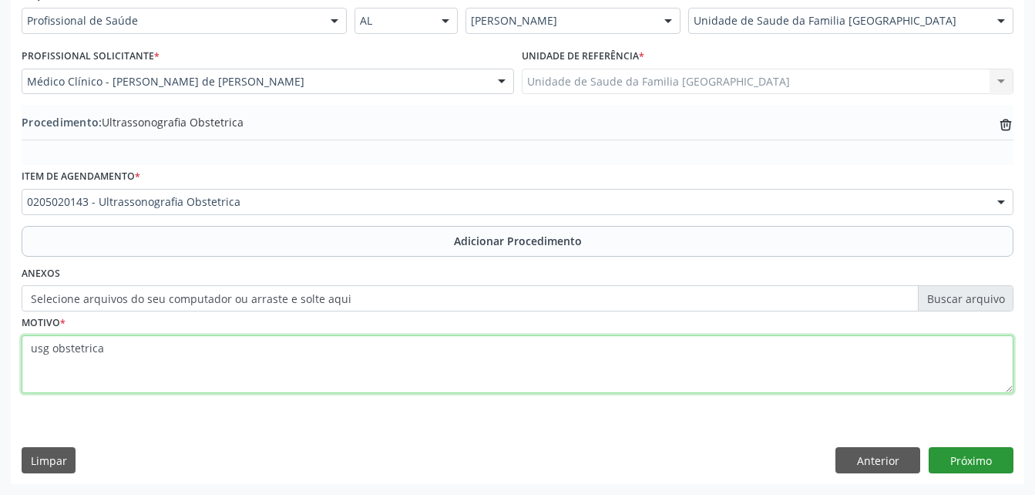
type textarea "usg obstetrica"
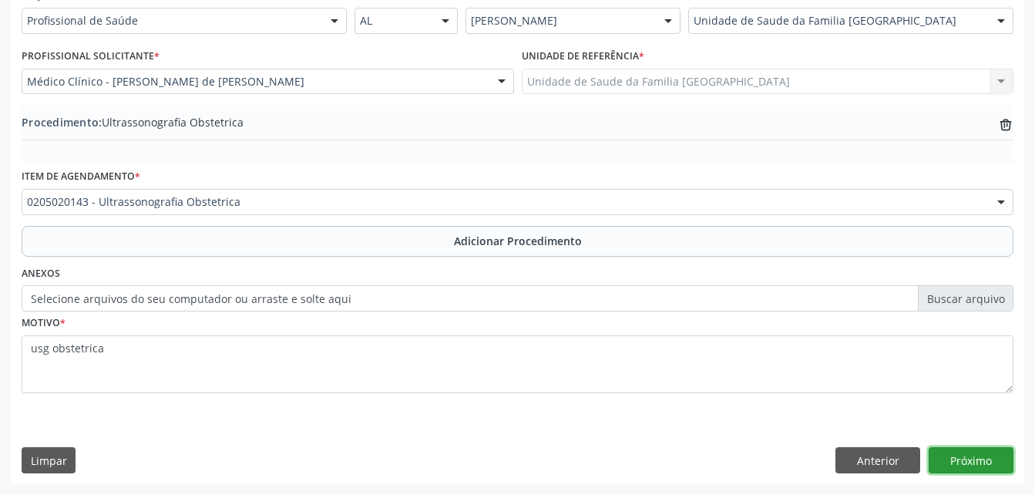
click at [954, 455] on button "Próximo" at bounding box center [971, 460] width 85 height 26
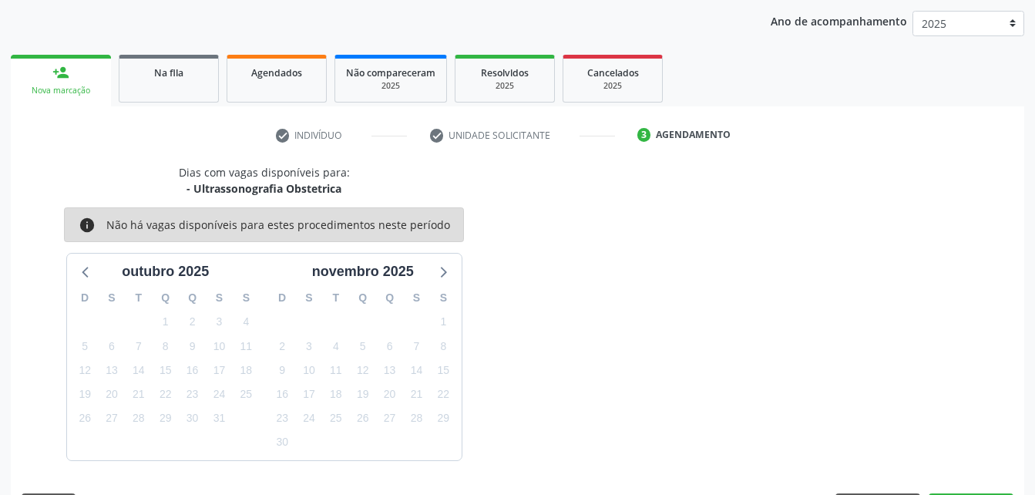
scroll to position [243, 0]
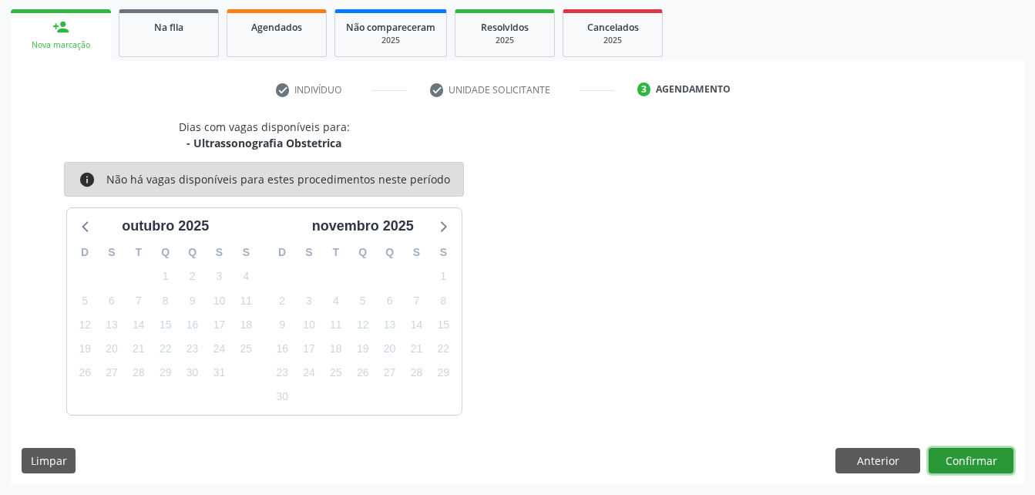
click at [976, 458] on button "Confirmar" at bounding box center [971, 461] width 85 height 26
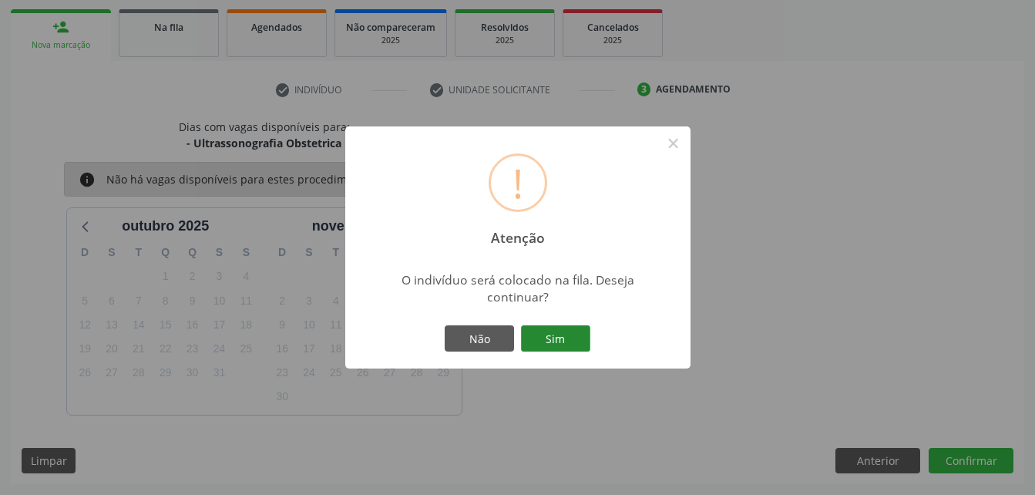
click at [558, 338] on button "Sim" at bounding box center [555, 338] width 69 height 26
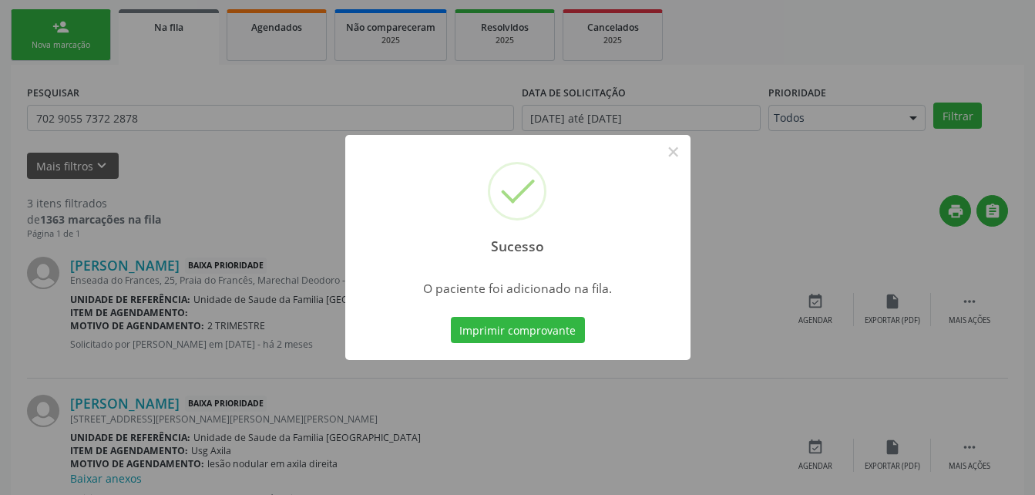
scroll to position [35, 0]
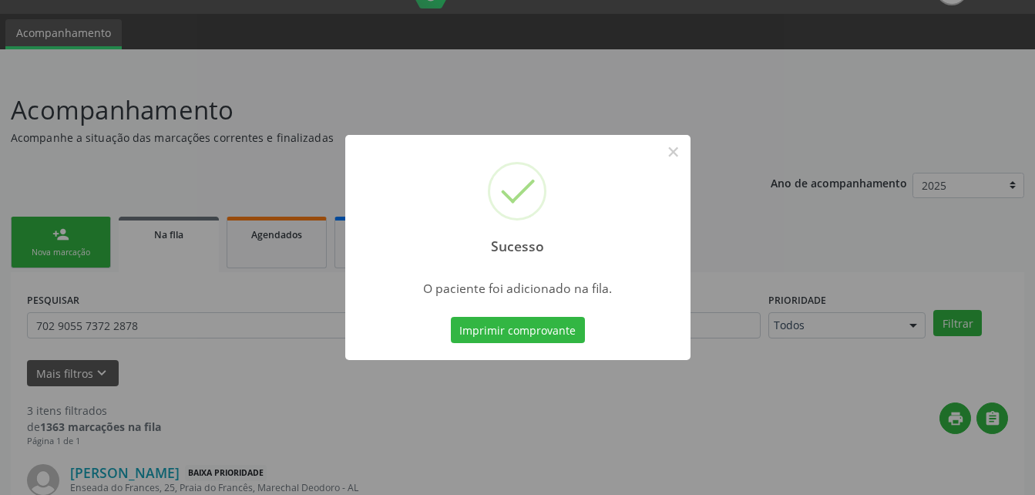
click at [66, 234] on div "Sucesso × O paciente foi adicionado na fila. Imprimir comprovante Cancel" at bounding box center [517, 247] width 1035 height 495
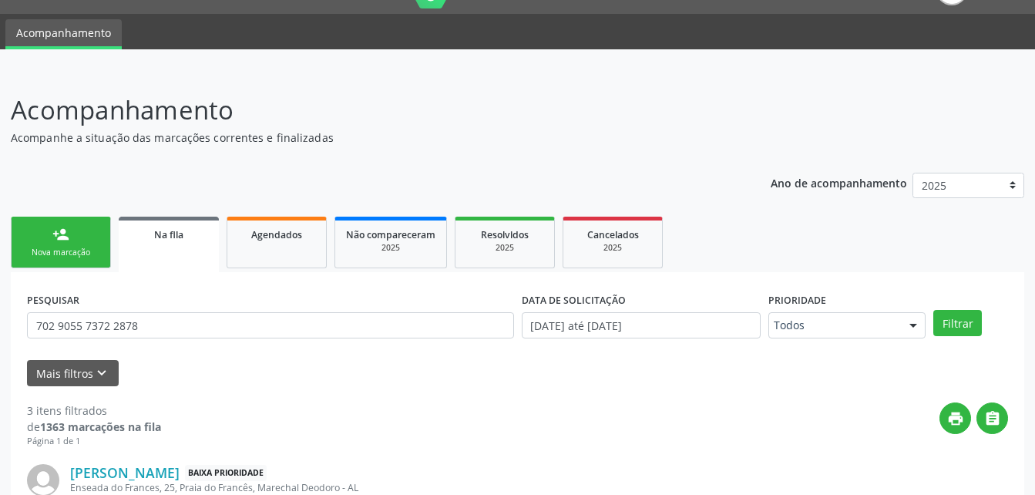
click at [93, 246] on link "person_add Nova marcação" at bounding box center [61, 243] width 100 height 52
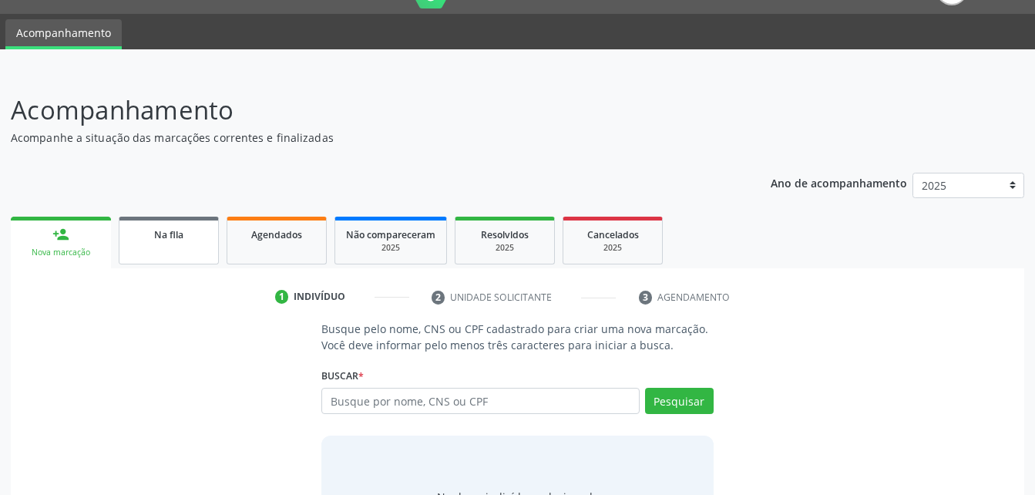
click at [138, 255] on link "Na fila" at bounding box center [169, 241] width 100 height 48
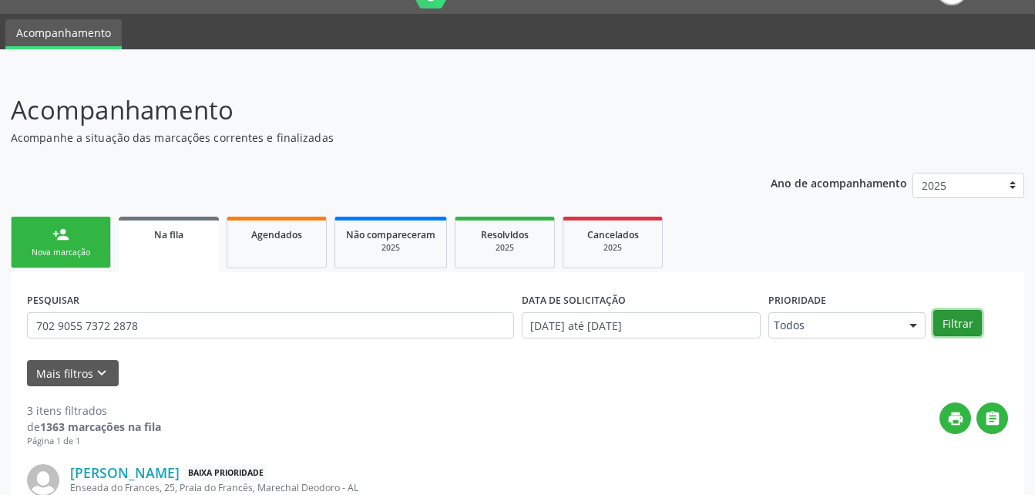
click at [935, 322] on button "Filtrar" at bounding box center [958, 323] width 49 height 26
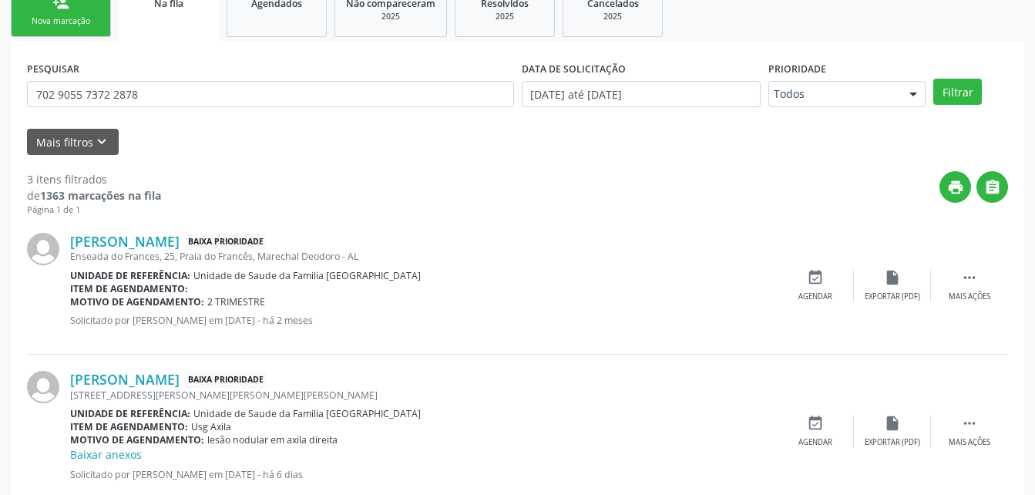
scroll to position [344, 0]
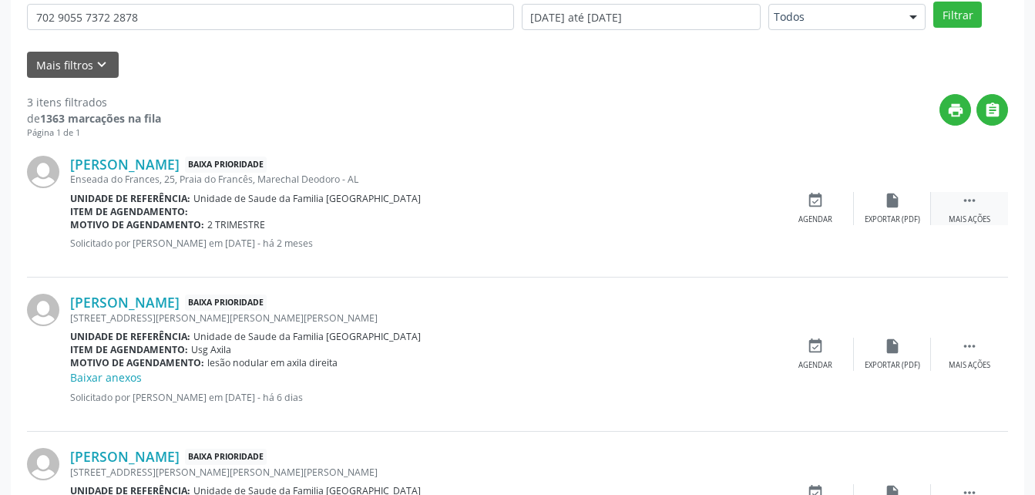
click at [973, 201] on icon "" at bounding box center [969, 200] width 17 height 17
click at [895, 200] on icon "edit" at bounding box center [892, 200] width 17 height 17
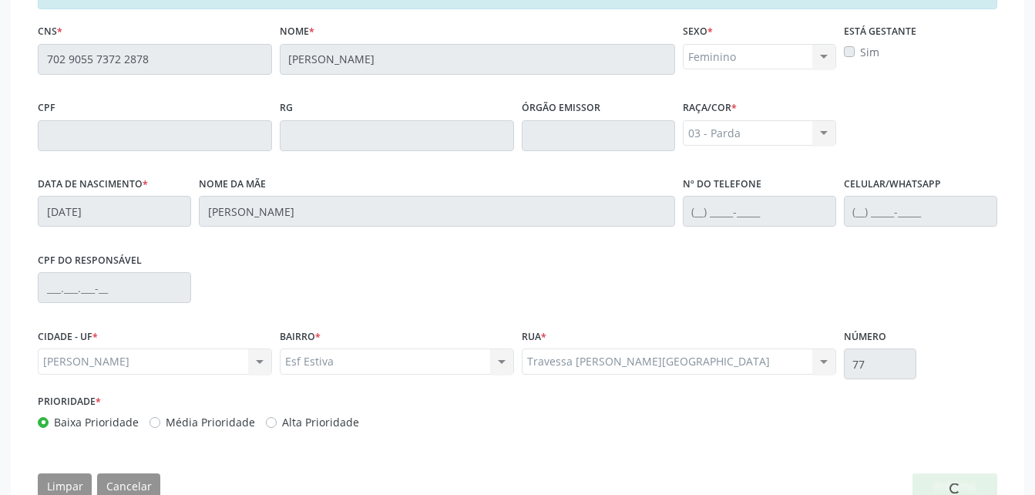
scroll to position [428, 0]
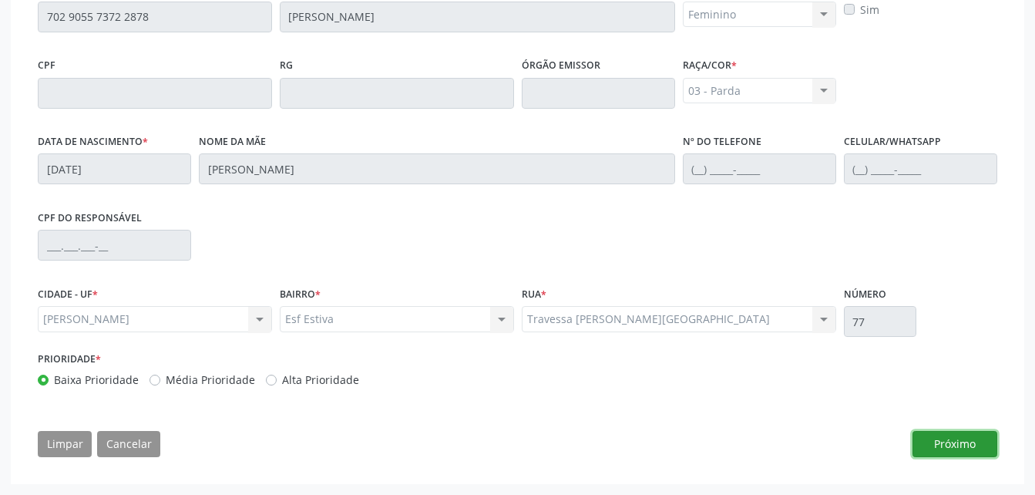
click at [961, 438] on button "Próximo" at bounding box center [955, 444] width 85 height 26
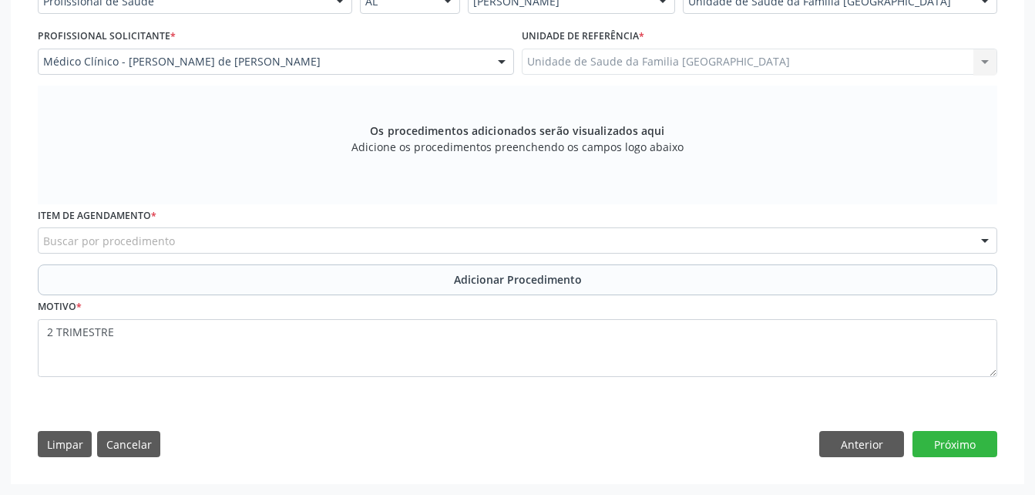
scroll to position [319, 0]
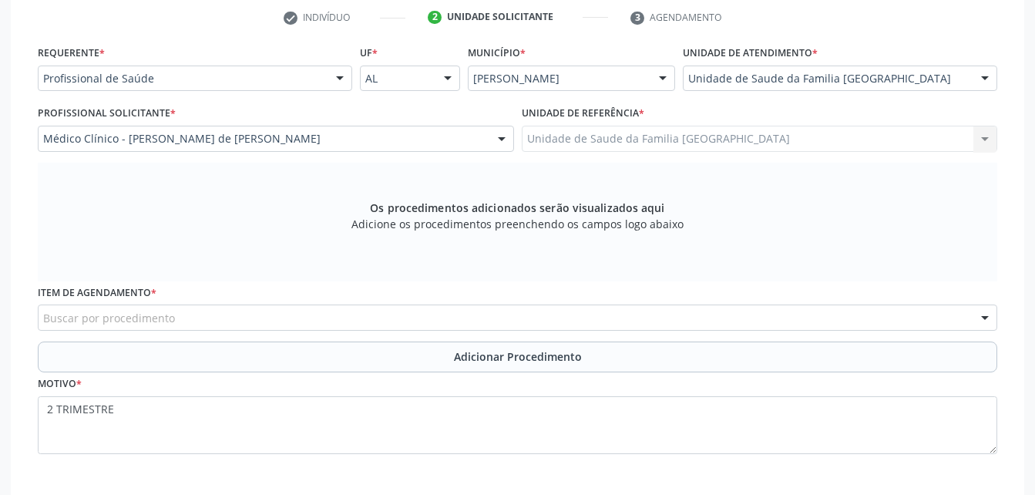
click at [534, 311] on div "Buscar por procedimento" at bounding box center [518, 318] width 960 height 26
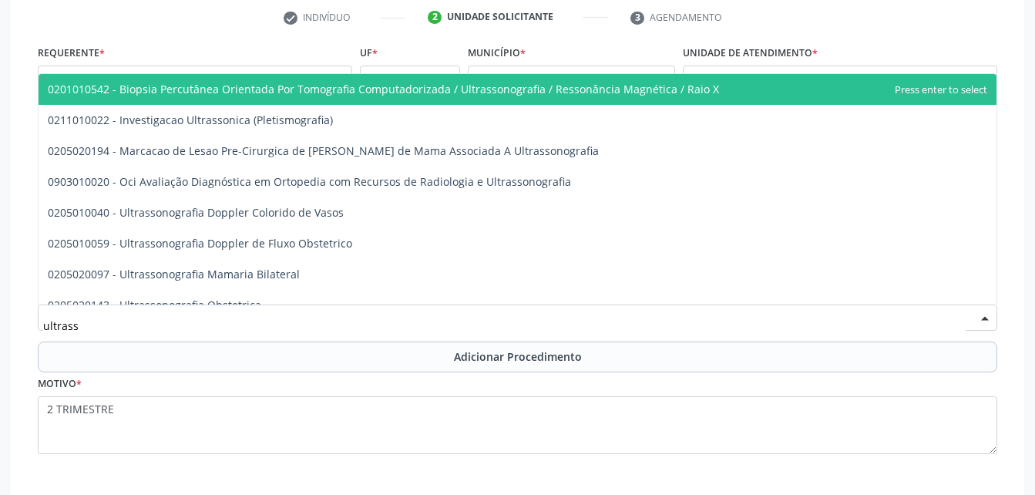
type input "ultrasso"
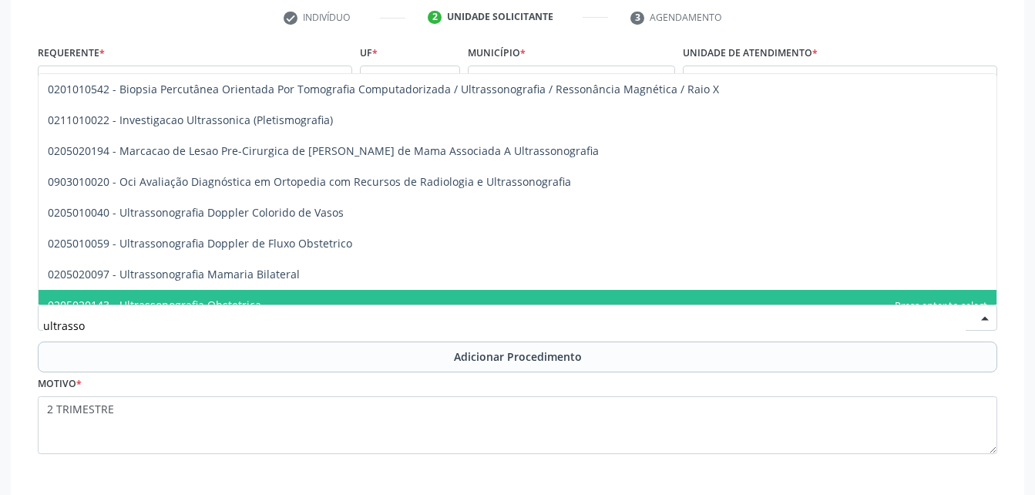
click at [533, 295] on span "0205020143 - Ultrassonografia Obstetrica" at bounding box center [518, 305] width 958 height 31
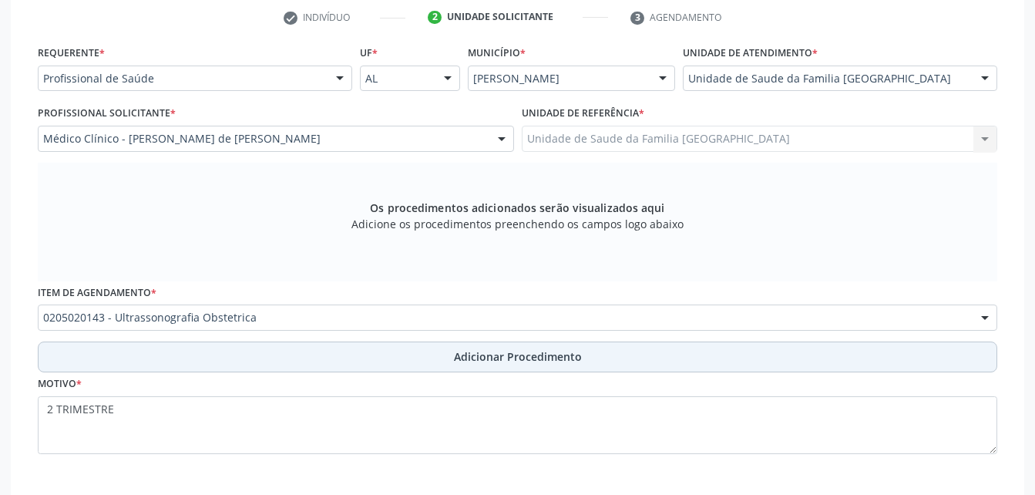
click at [515, 358] on span "Adicionar Procedimento" at bounding box center [518, 356] width 128 height 16
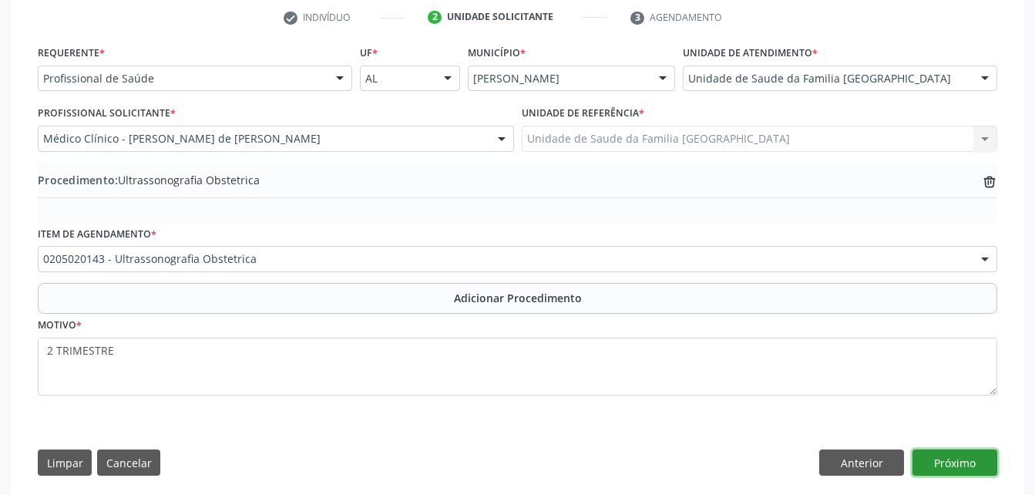
click at [953, 463] on button "Próximo" at bounding box center [955, 462] width 85 height 26
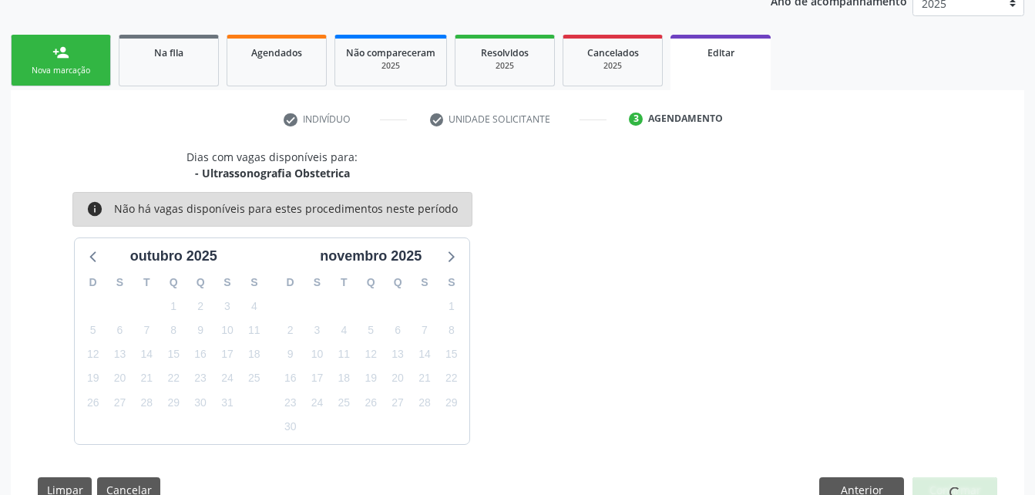
scroll to position [263, 0]
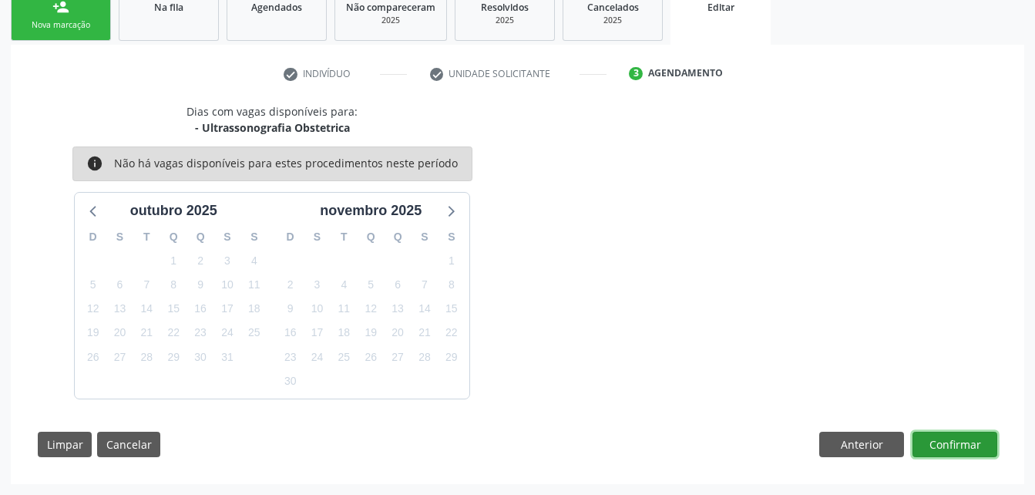
click at [959, 433] on button "Confirmar" at bounding box center [955, 445] width 85 height 26
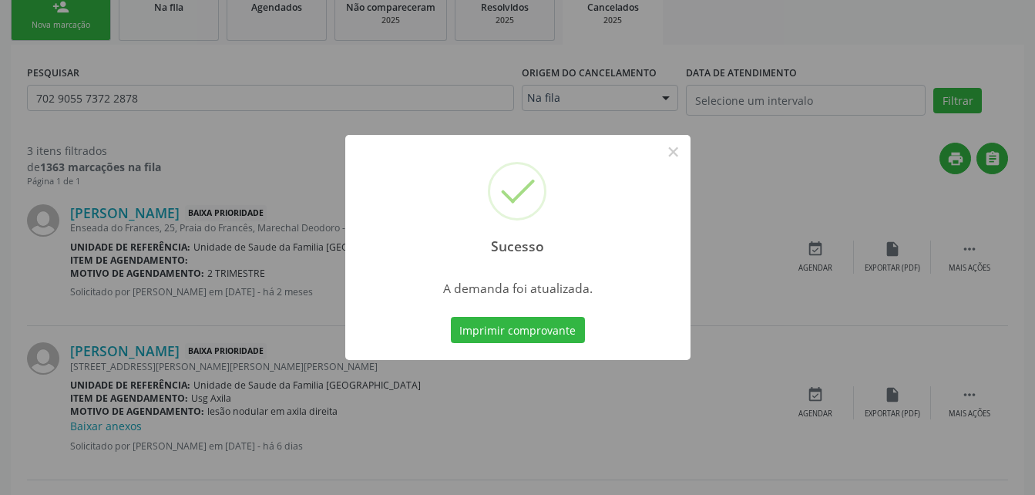
scroll to position [0, 0]
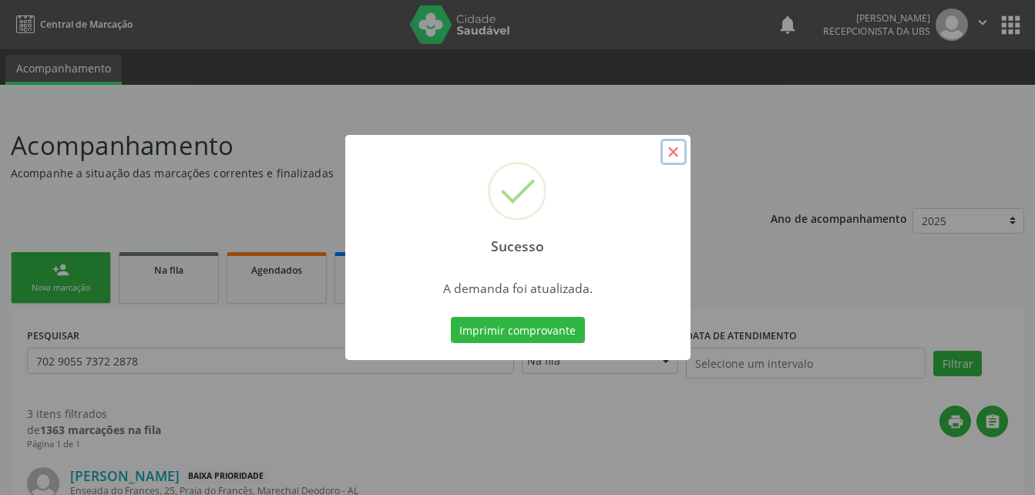
click at [671, 144] on button "×" at bounding box center [674, 152] width 26 height 26
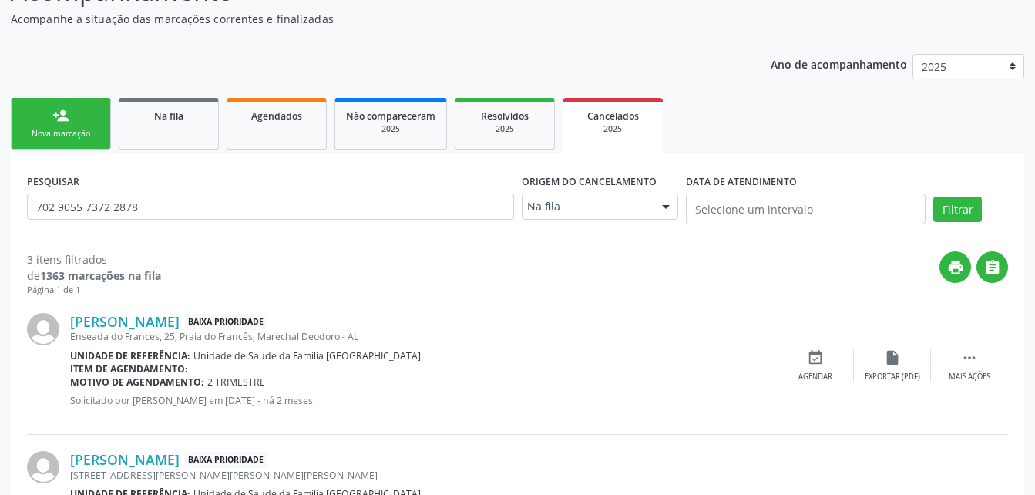
scroll to position [231, 0]
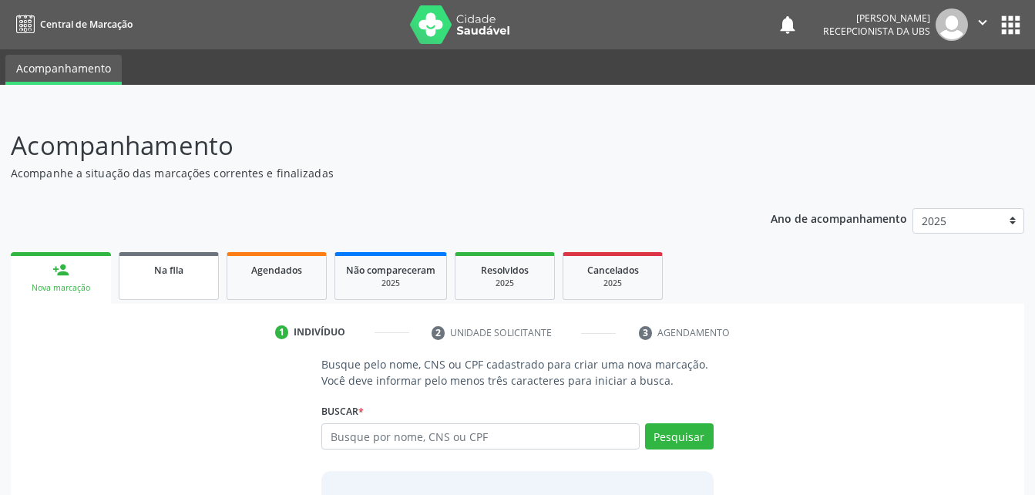
click at [186, 280] on link "Na fila" at bounding box center [169, 276] width 100 height 48
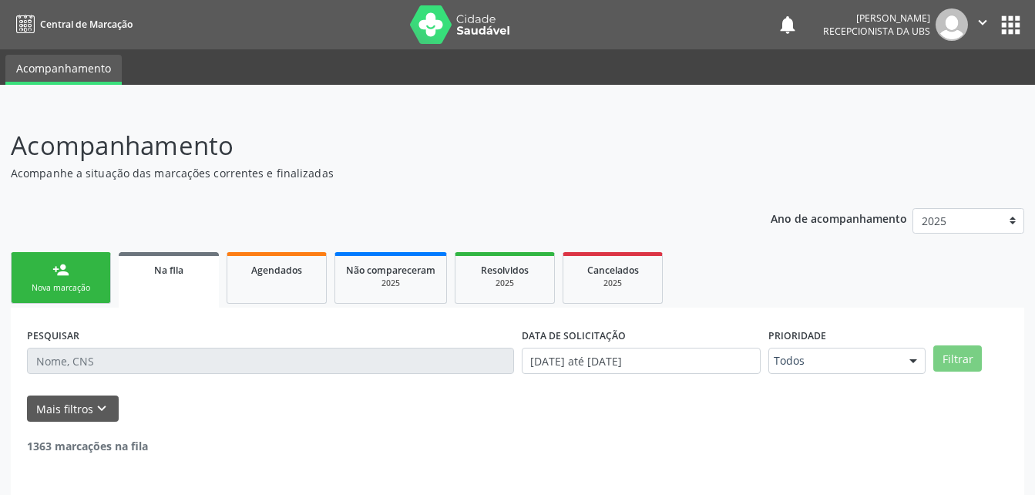
scroll to position [52, 0]
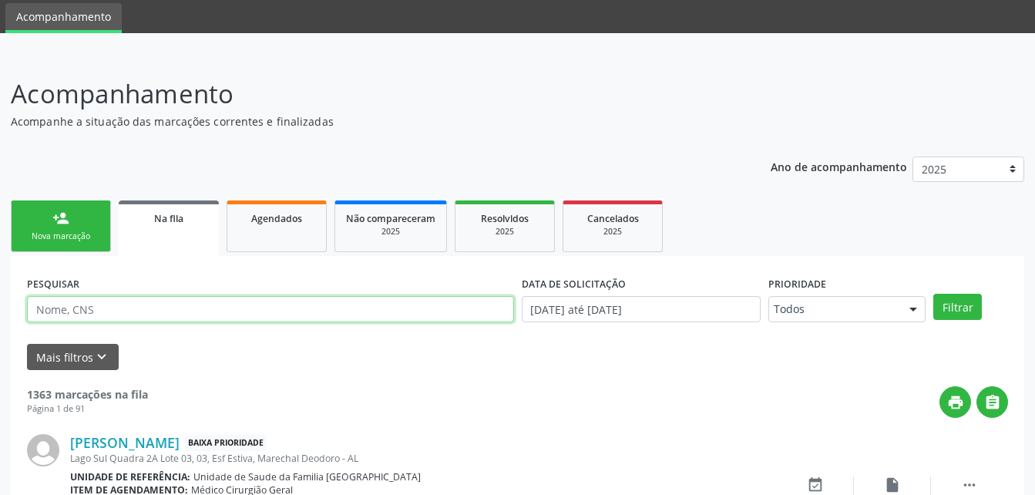
click at [271, 305] on input "text" at bounding box center [270, 309] width 487 height 26
paste input "702 9055 7372 2878"
type input "702 9055 7372 2878"
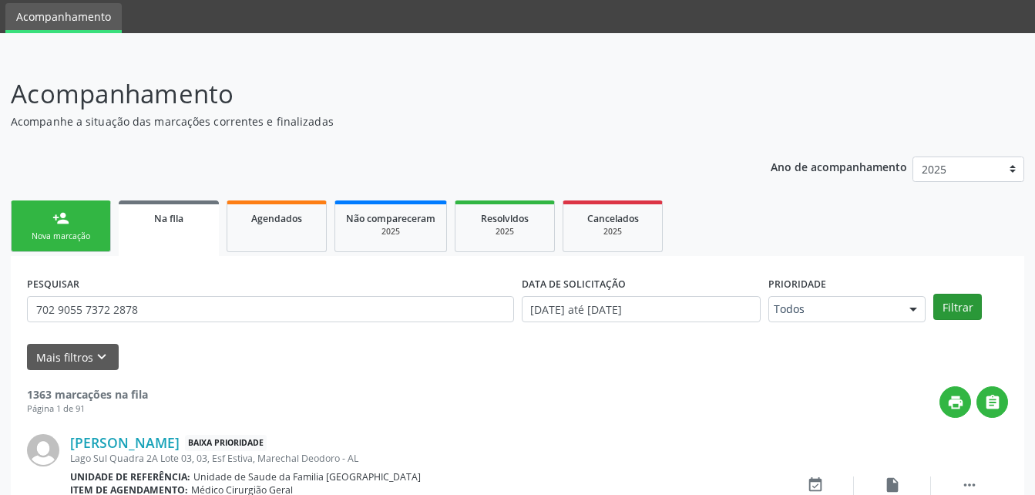
click at [935, 303] on div "Filtrar" at bounding box center [971, 307] width 82 height 26
click at [946, 305] on button "Filtrar" at bounding box center [958, 307] width 49 height 26
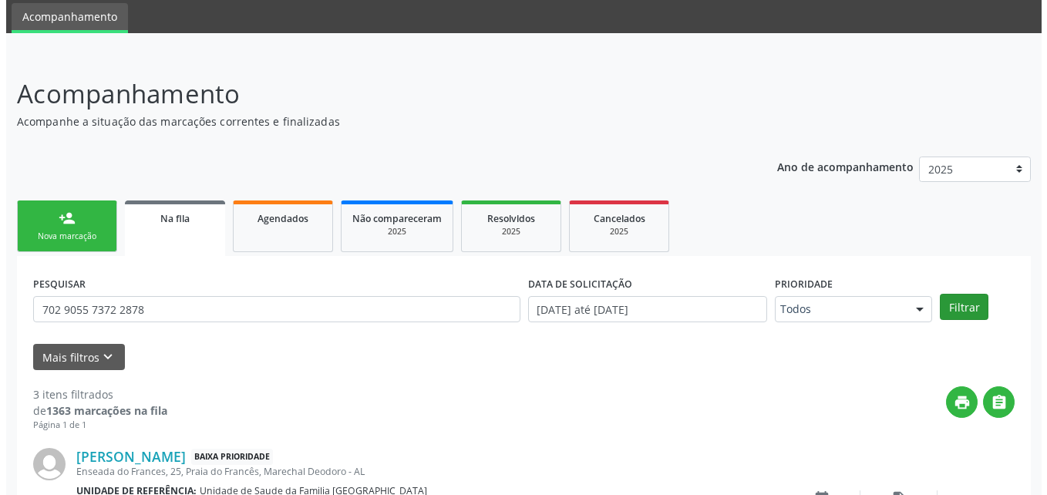
scroll to position [459, 0]
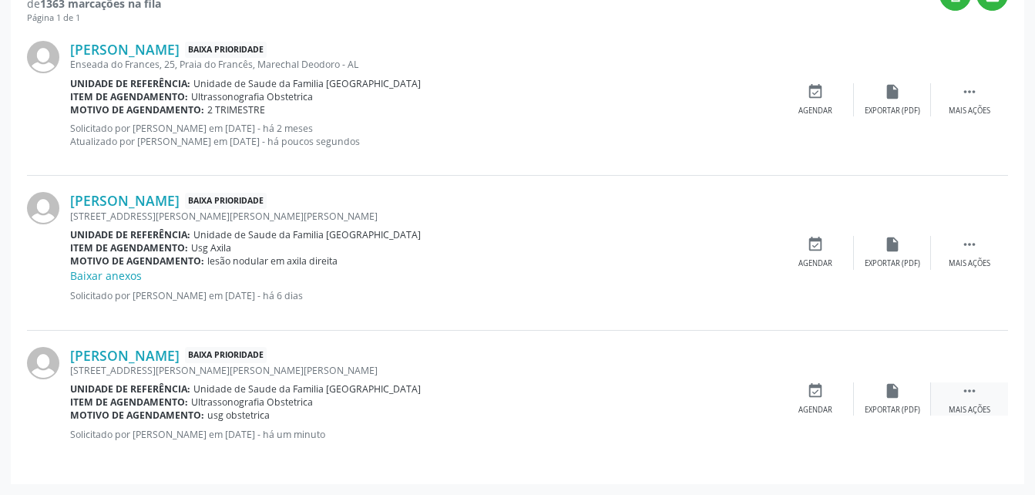
click at [964, 399] on icon "" at bounding box center [969, 390] width 17 height 17
click at [816, 398] on icon "cancel" at bounding box center [815, 390] width 17 height 17
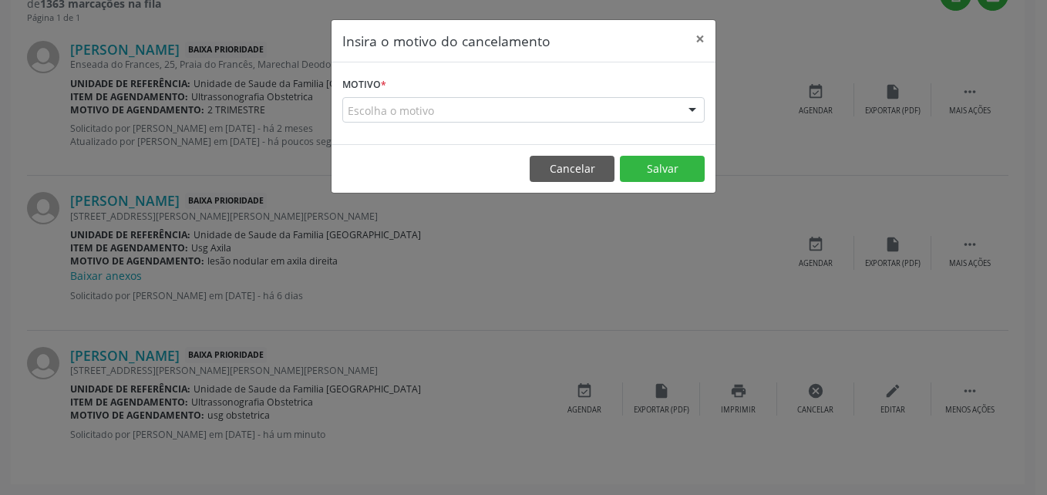
click at [587, 106] on div "Escolha o motivo" at bounding box center [523, 110] width 362 height 26
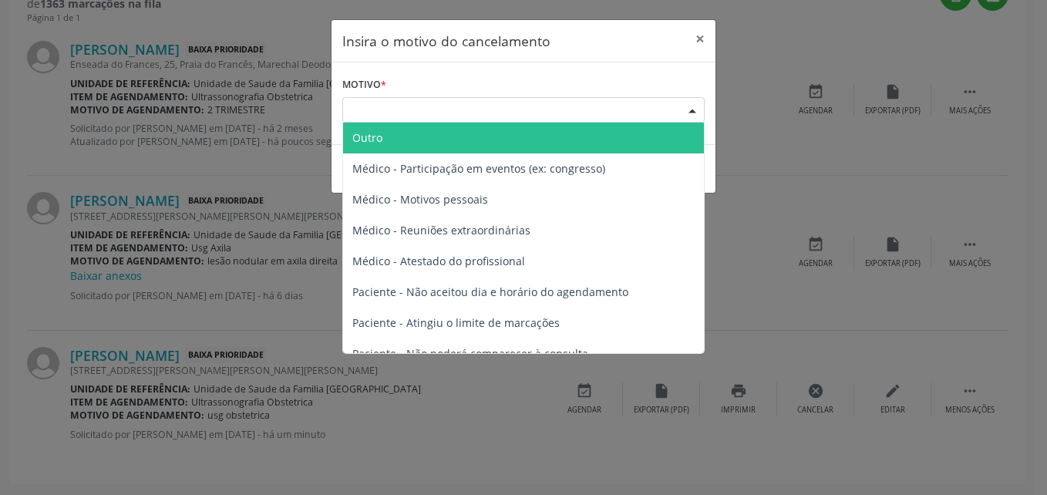
click at [546, 131] on span "Outro" at bounding box center [523, 138] width 361 height 31
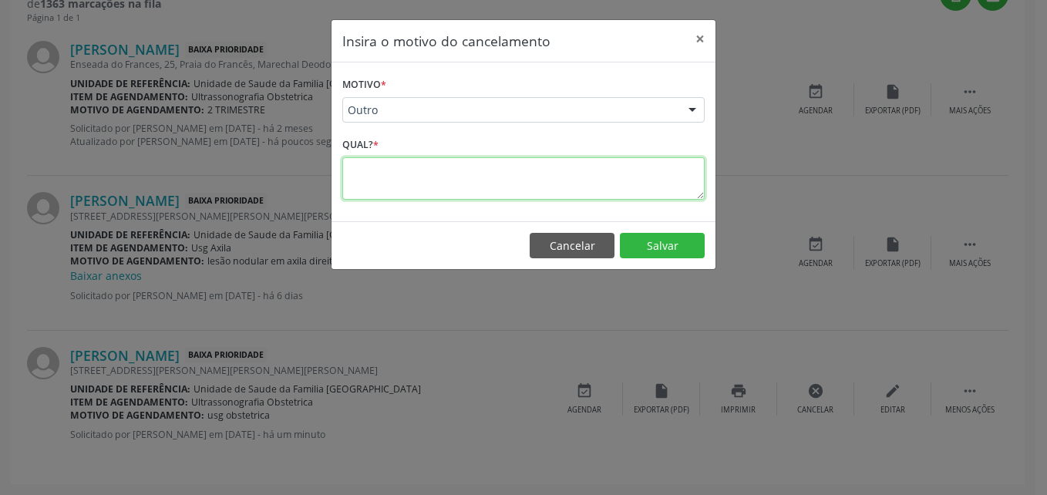
click at [527, 173] on textarea at bounding box center [523, 178] width 362 height 42
type textarea "erro"
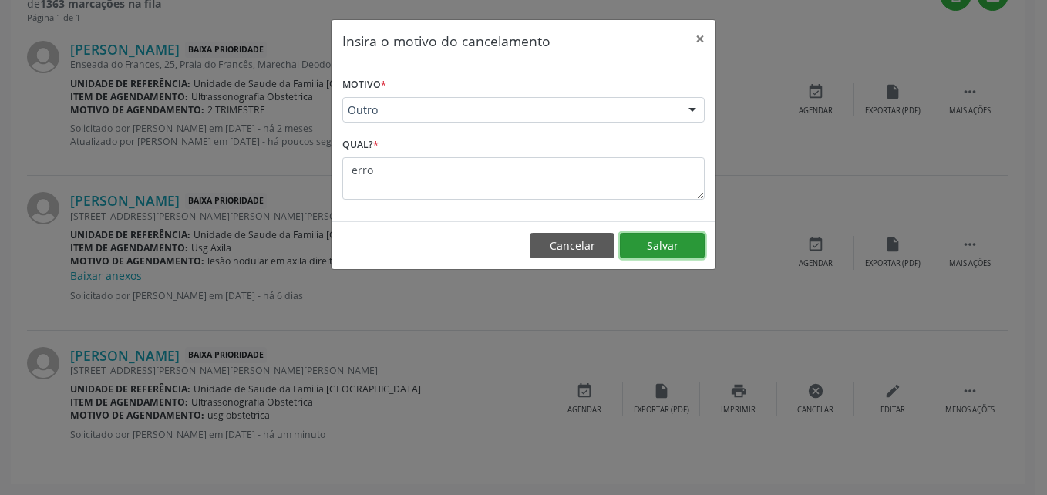
click at [652, 237] on button "Salvar" at bounding box center [662, 246] width 85 height 26
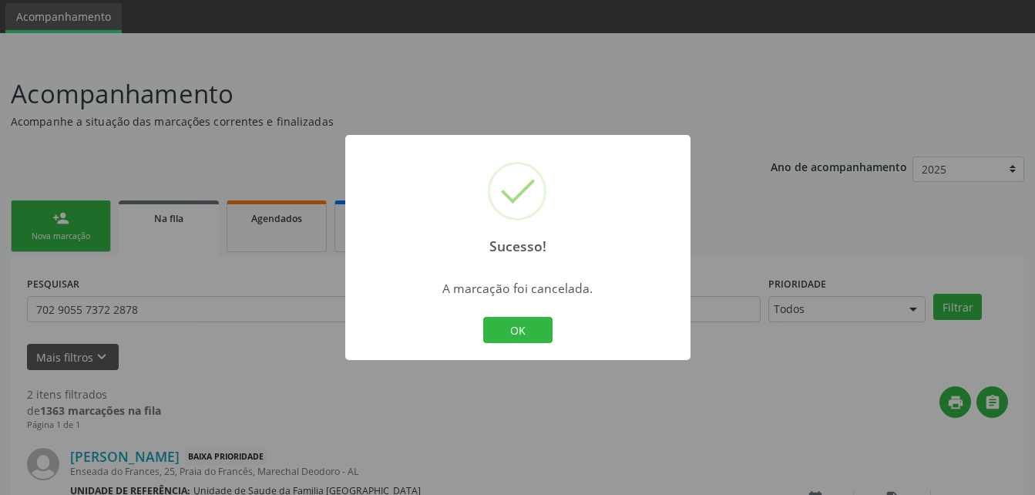
scroll to position [321, 0]
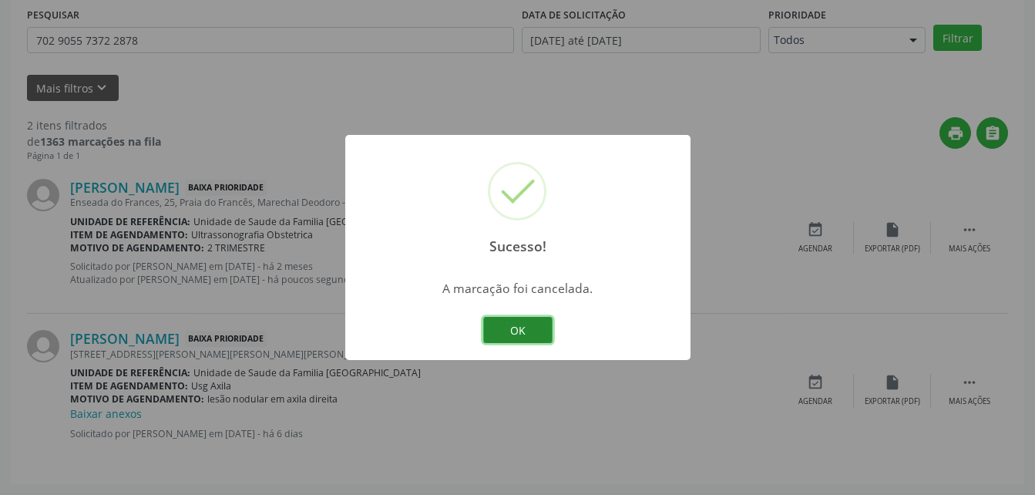
click at [529, 333] on button "OK" at bounding box center [517, 330] width 69 height 26
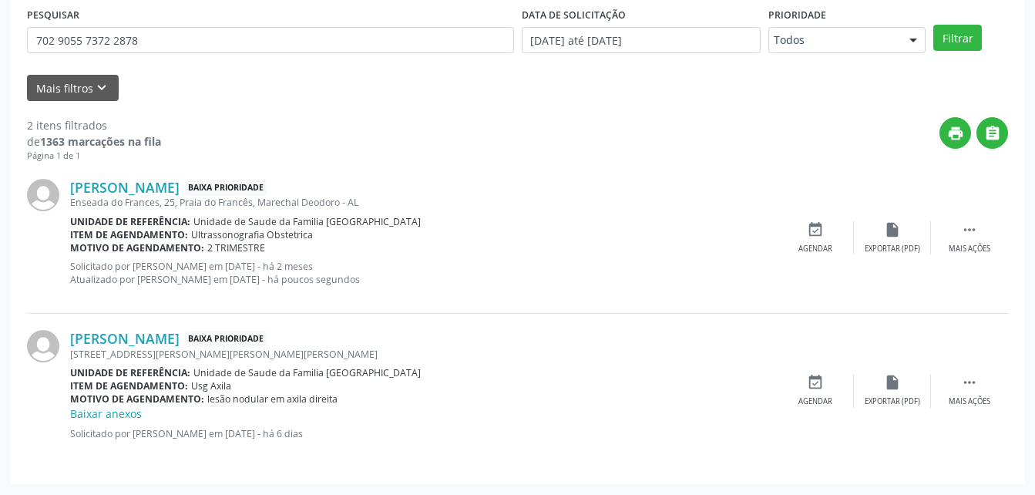
scroll to position [167, 0]
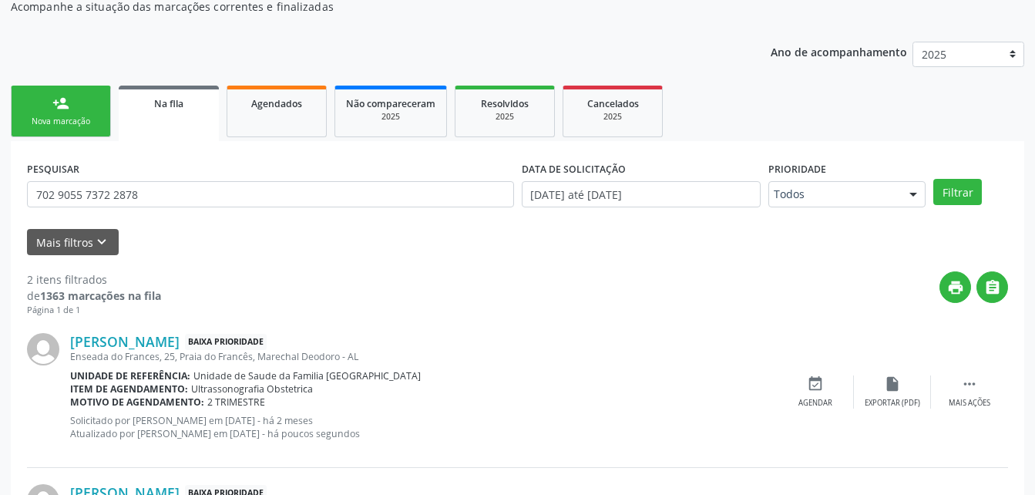
drag, startPoint x: 282, startPoint y: 115, endPoint x: 87, endPoint y: 111, distance: 195.1
click at [282, 115] on link "Agendados" at bounding box center [277, 112] width 100 height 52
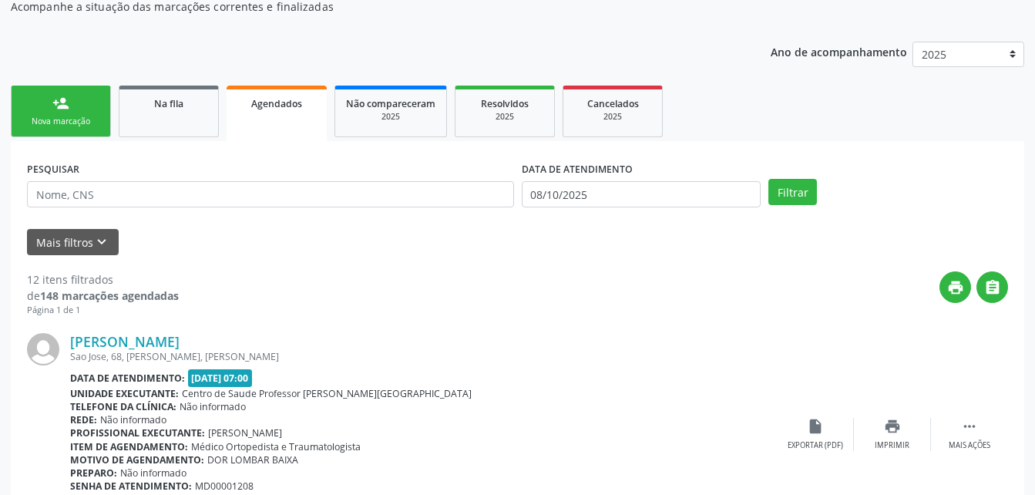
click at [86, 119] on div "Nova marcação" at bounding box center [60, 122] width 77 height 12
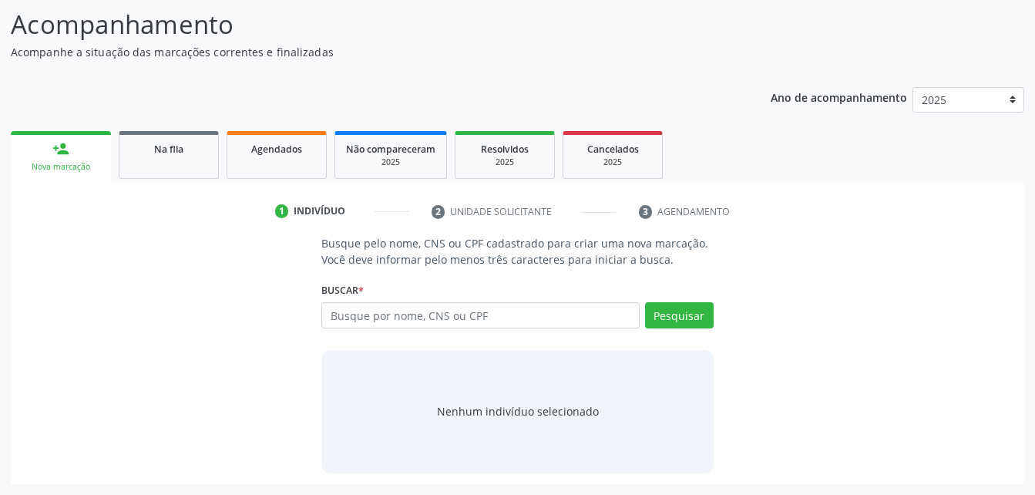
scroll to position [121, 0]
click at [211, 143] on link "Na fila" at bounding box center [169, 155] width 100 height 48
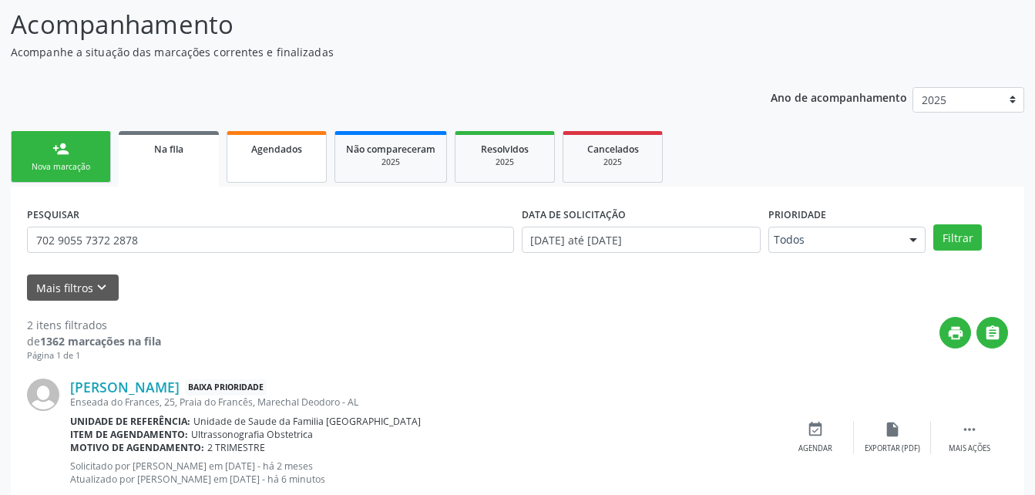
click at [274, 178] on link "Agendados" at bounding box center [277, 157] width 100 height 52
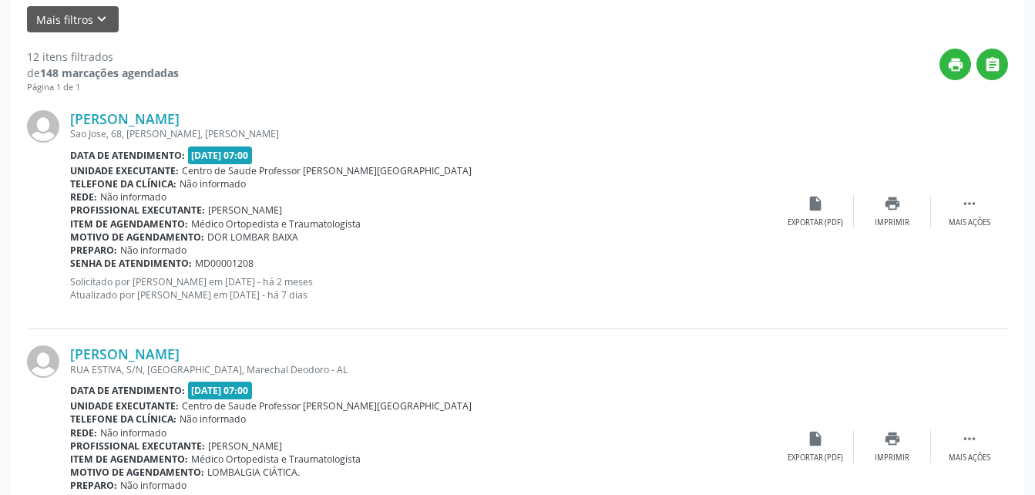
scroll to position [0, 0]
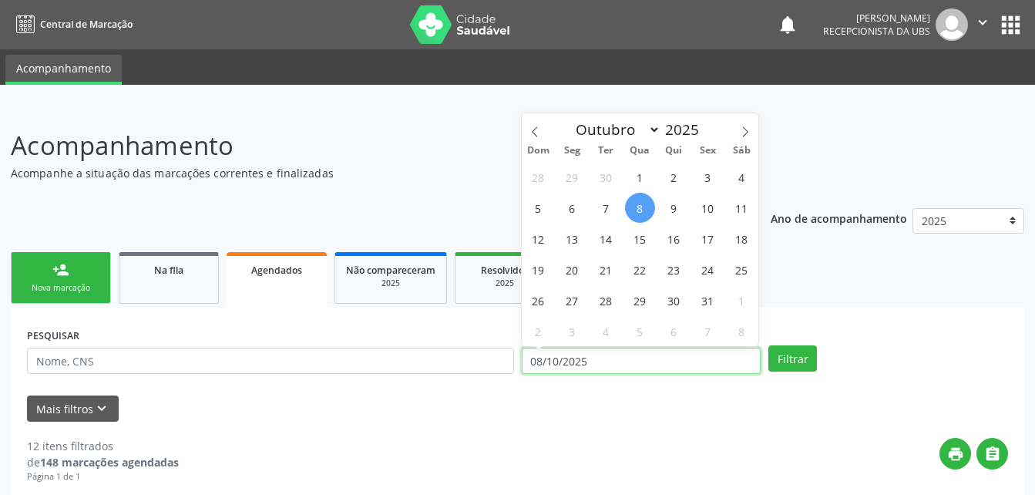
click at [713, 365] on input "08/10/2025" at bounding box center [642, 361] width 240 height 26
click at [614, 210] on span "7" at bounding box center [606, 208] width 30 height 30
type input "[DATE]"
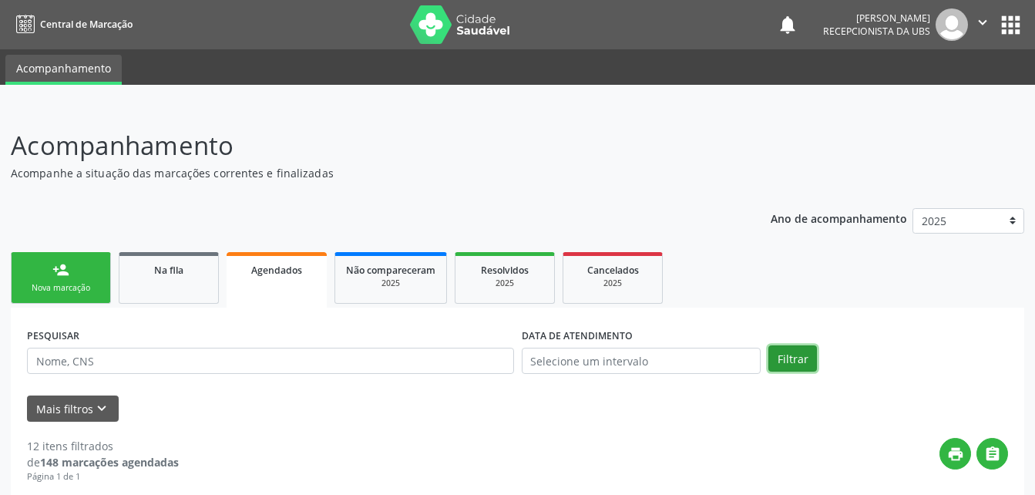
click at [803, 348] on button "Filtrar" at bounding box center [793, 358] width 49 height 26
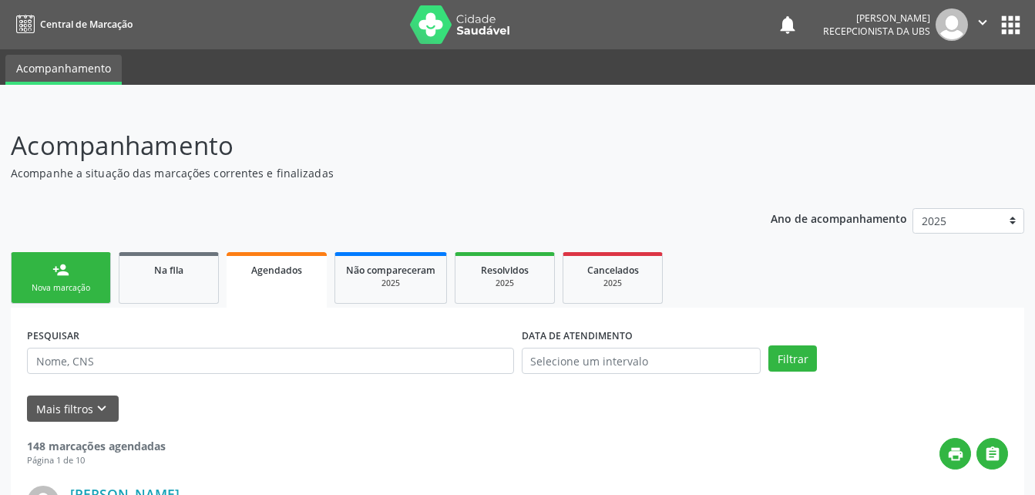
drag, startPoint x: 162, startPoint y: 284, endPoint x: 0, endPoint y: 439, distance: 224.6
click at [162, 284] on link "Na fila" at bounding box center [169, 278] width 100 height 52
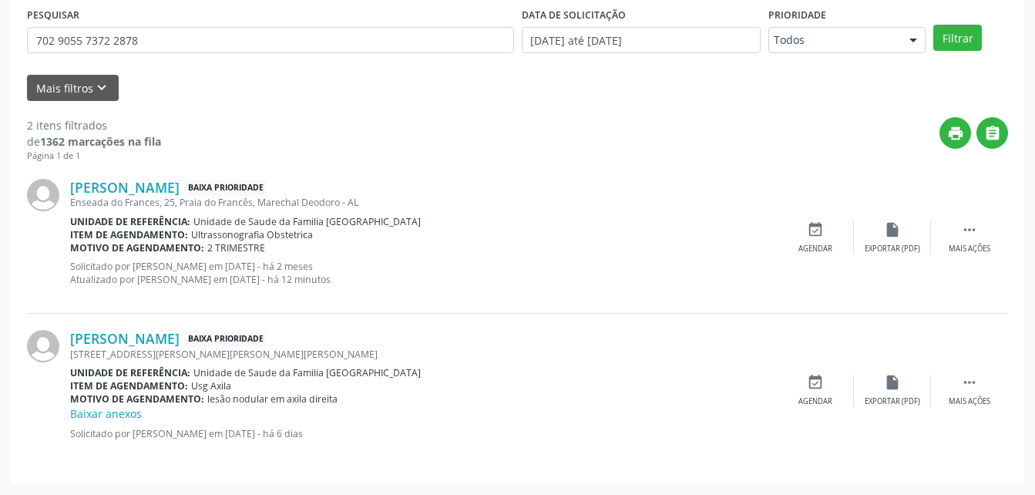
scroll to position [244, 0]
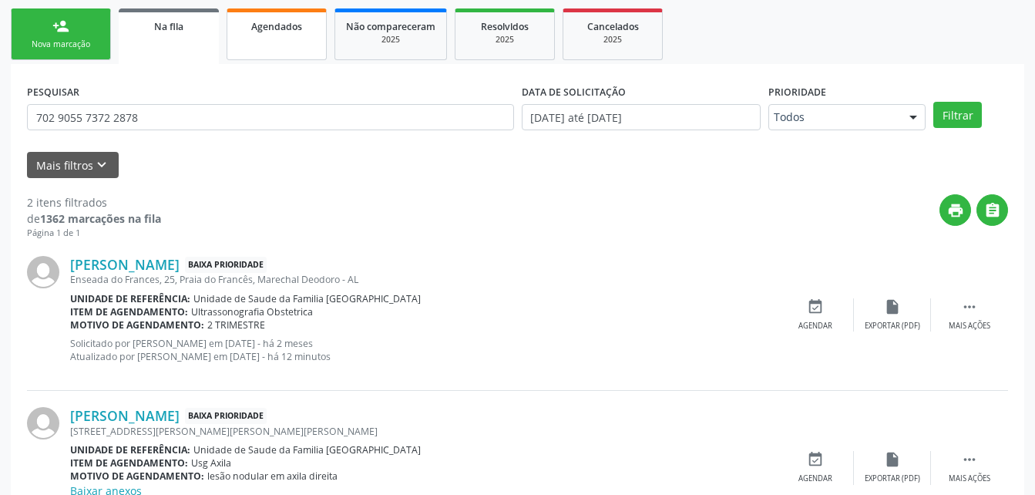
click at [245, 44] on link "Agendados" at bounding box center [277, 34] width 100 height 52
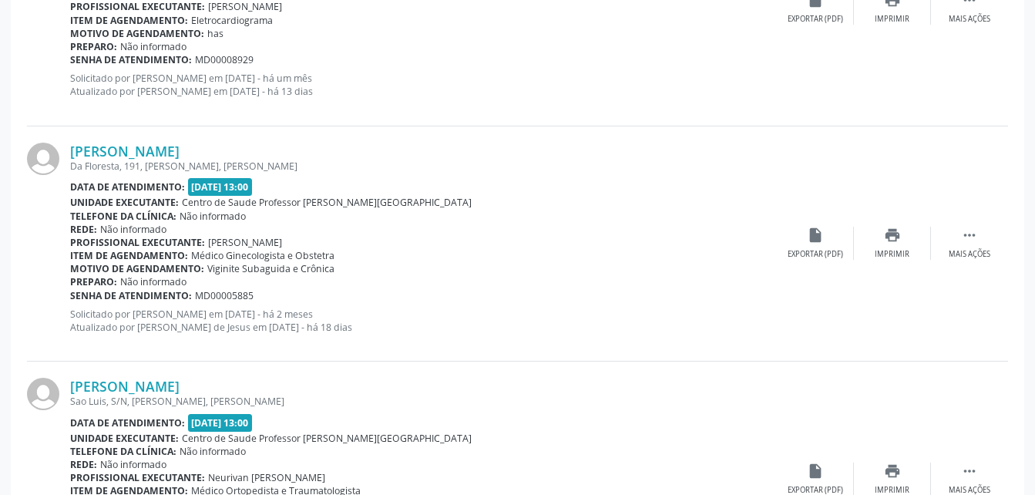
scroll to position [3577, 0]
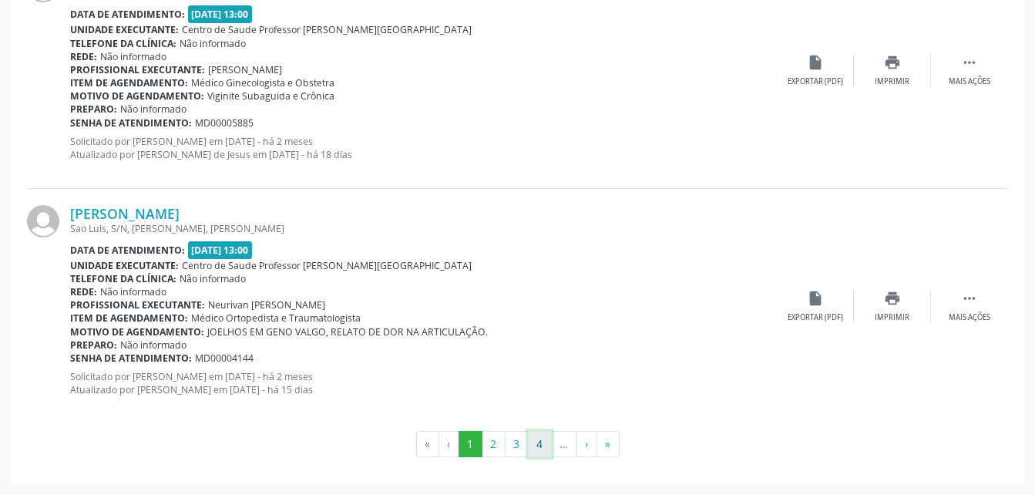
click at [542, 445] on button "4" at bounding box center [540, 444] width 24 height 26
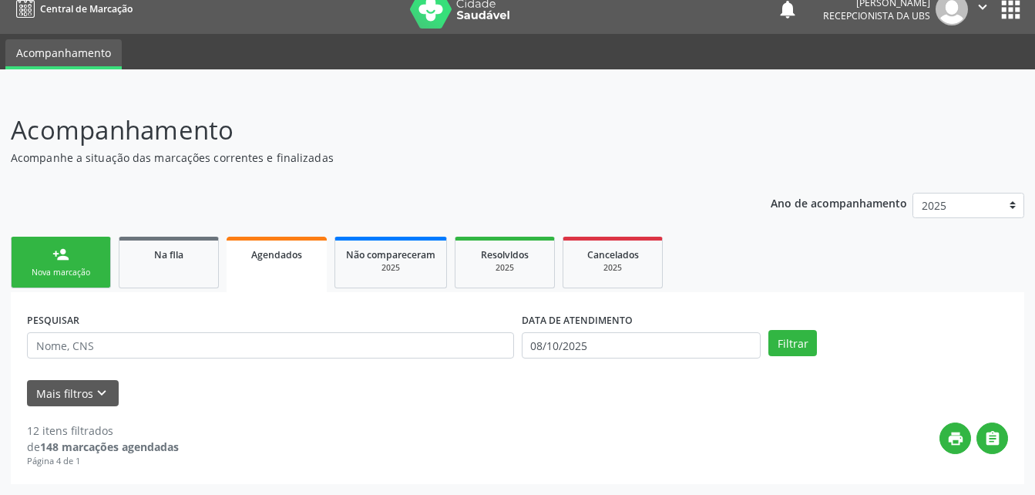
scroll to position [0, 0]
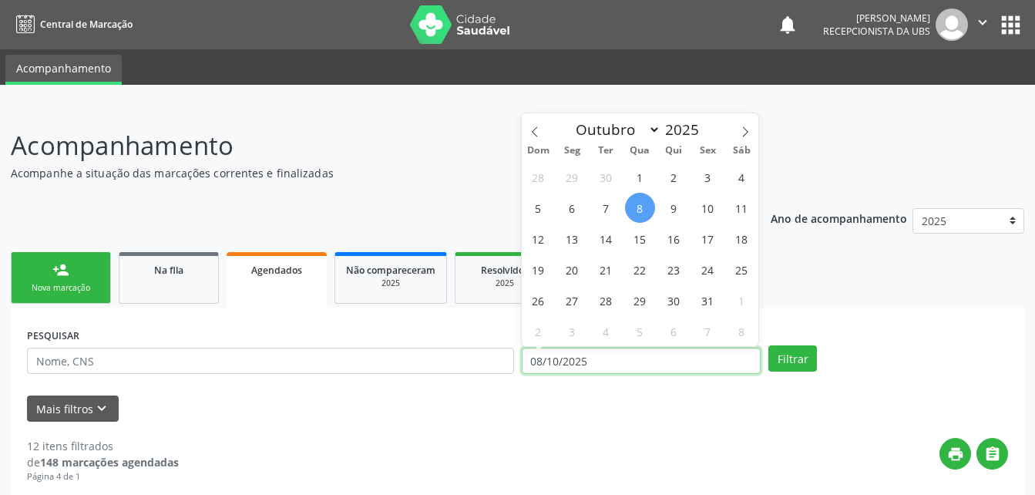
click at [671, 362] on input "08/10/2025" at bounding box center [642, 361] width 240 height 26
click at [596, 202] on span "7" at bounding box center [606, 208] width 30 height 30
type input "[DATE]"
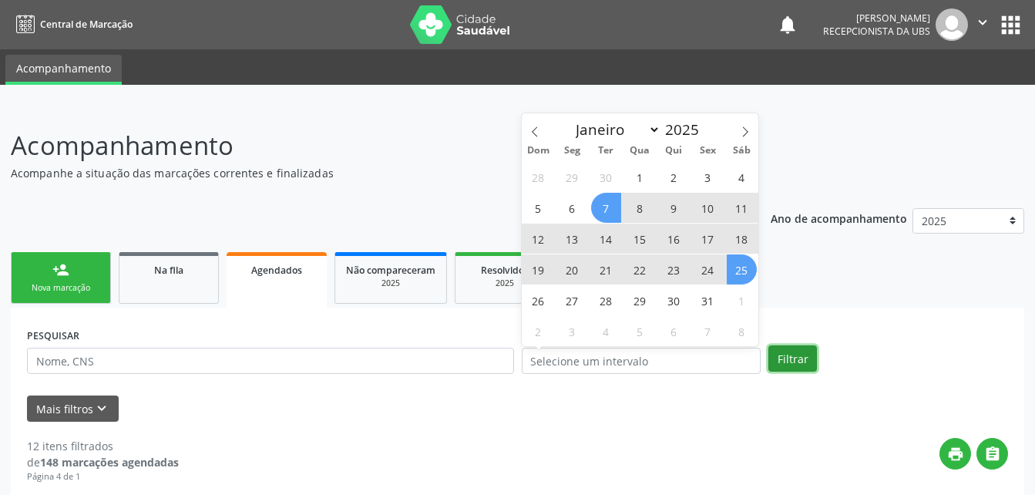
click at [806, 362] on button "Filtrar" at bounding box center [793, 358] width 49 height 26
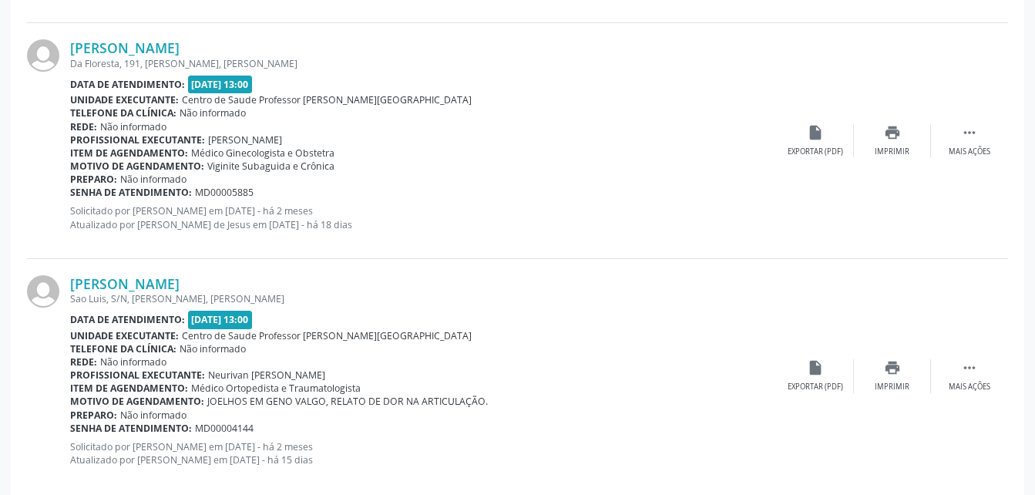
scroll to position [3591, 0]
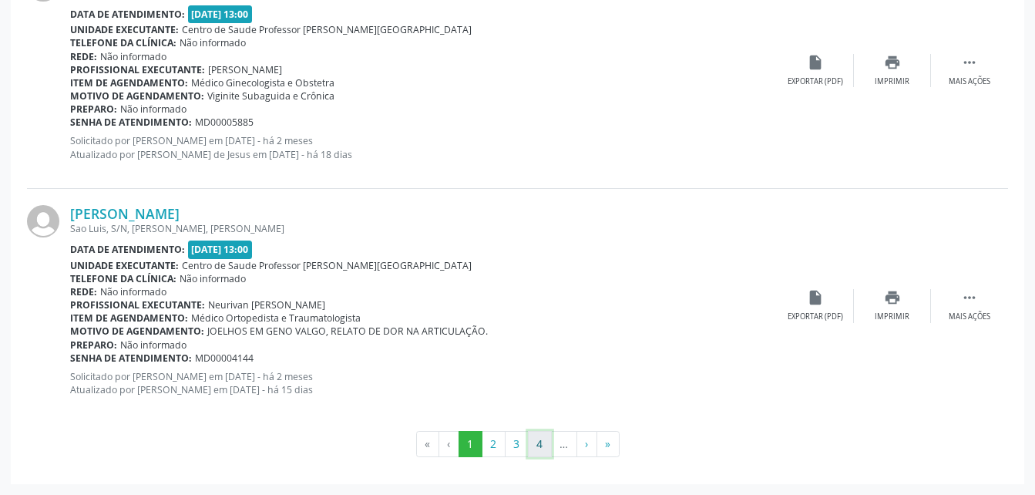
click at [546, 447] on button "4" at bounding box center [540, 444] width 24 height 26
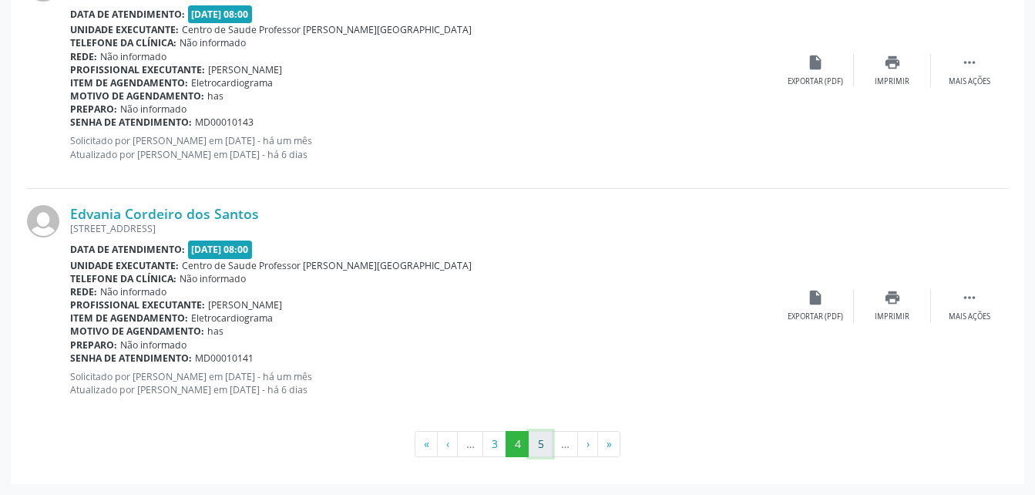
click at [542, 439] on button "5" at bounding box center [541, 444] width 24 height 26
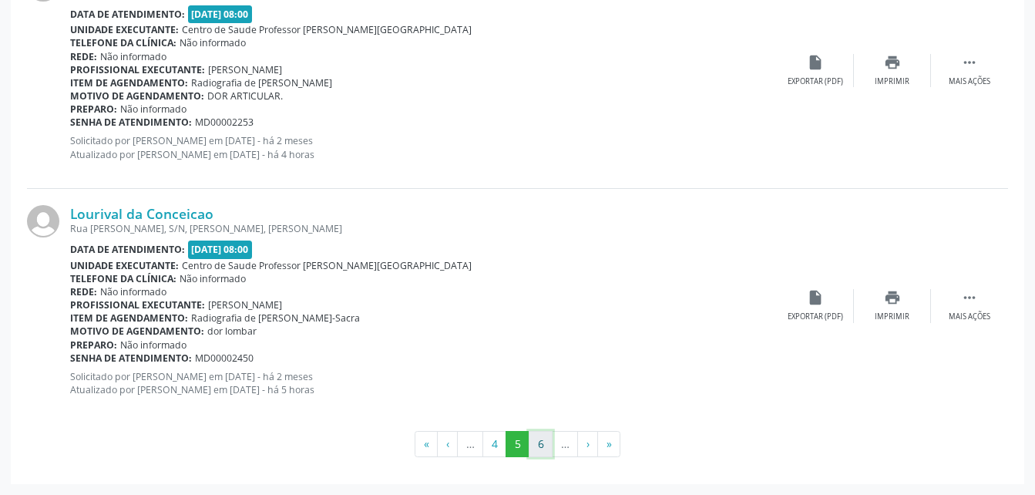
click at [543, 440] on button "6" at bounding box center [541, 444] width 24 height 26
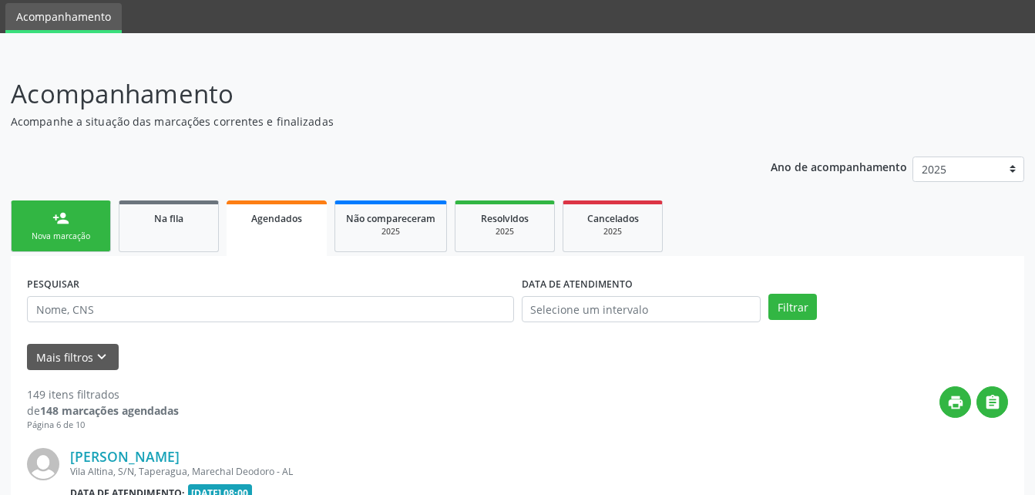
scroll to position [3607, 0]
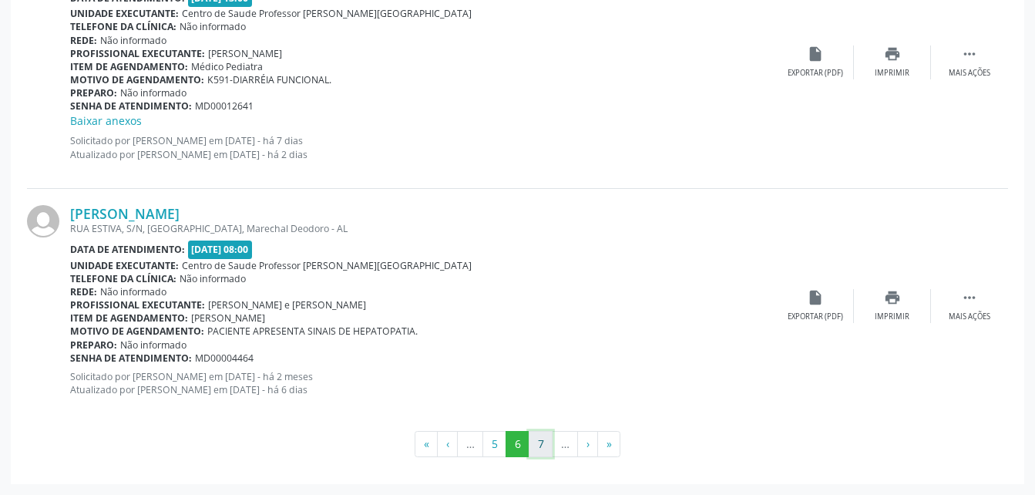
click at [545, 440] on button "7" at bounding box center [541, 444] width 24 height 26
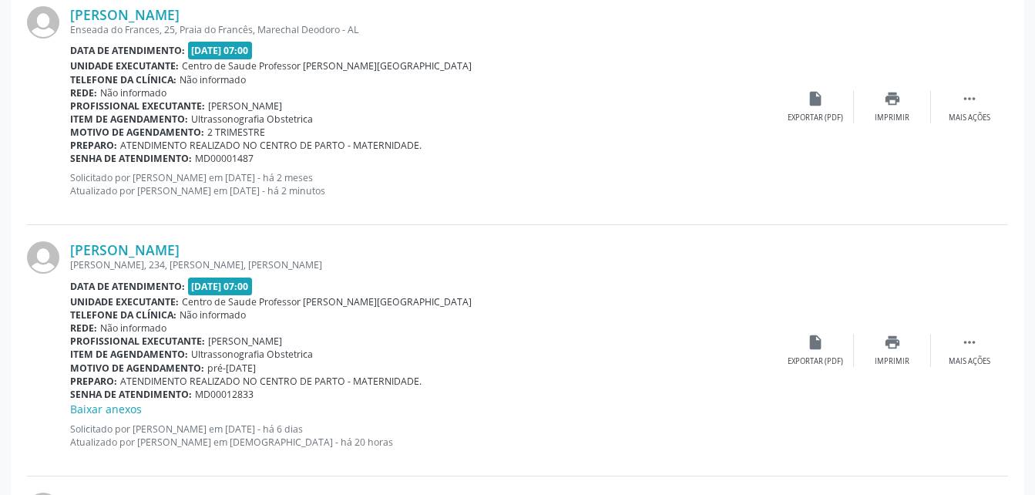
scroll to position [3007, 0]
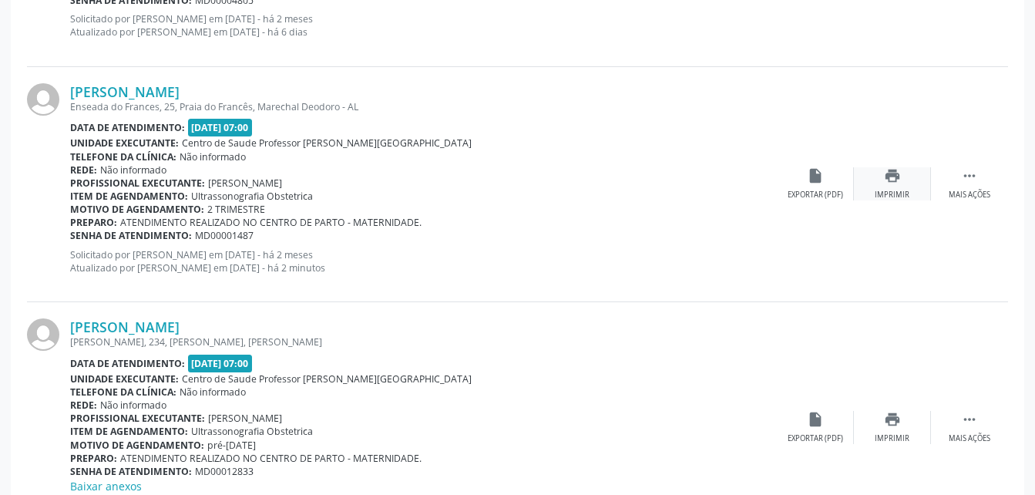
click at [901, 183] on div "print Imprimir" at bounding box center [892, 183] width 77 height 33
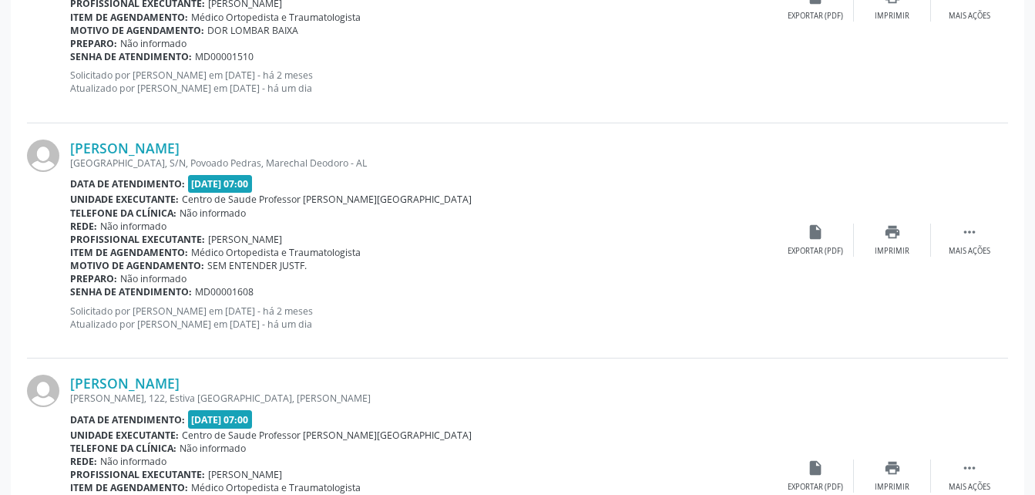
scroll to position [1696, 0]
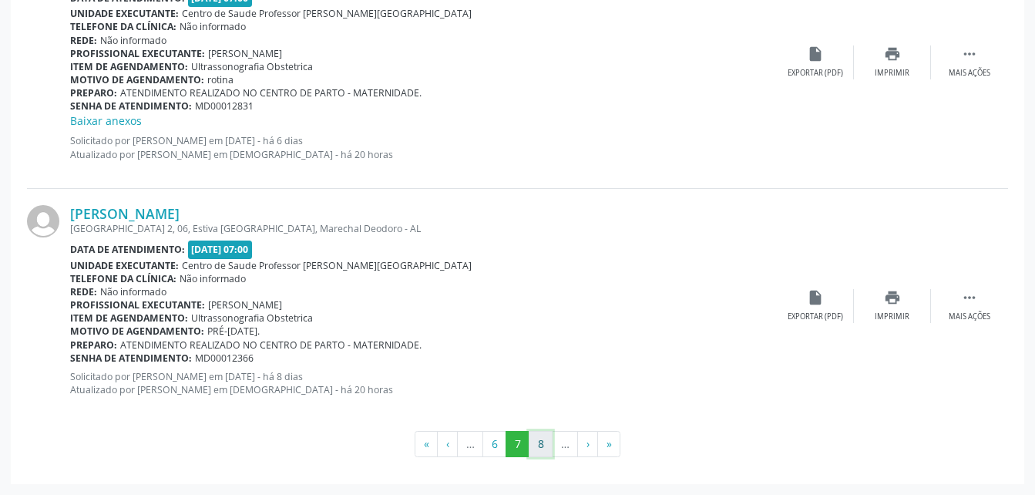
click at [536, 443] on button "8" at bounding box center [541, 444] width 24 height 26
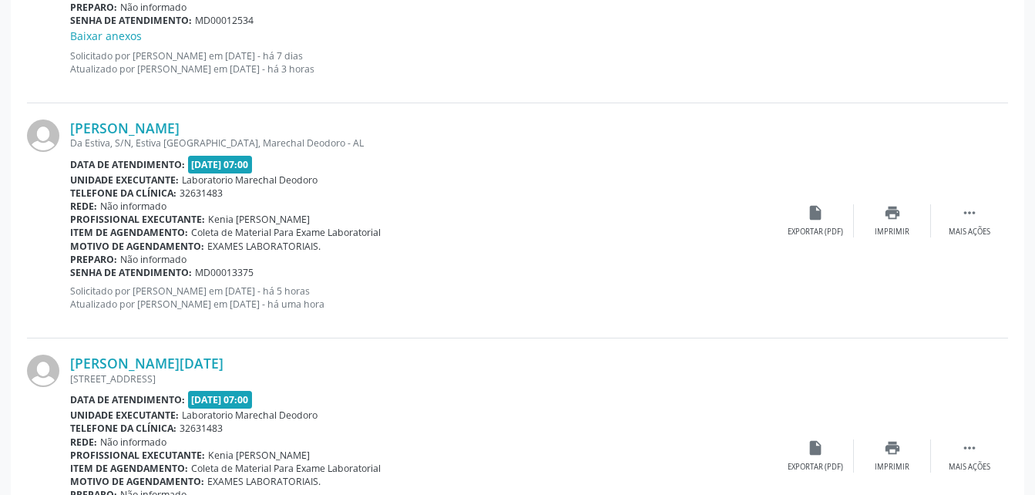
scroll to position [3623, 0]
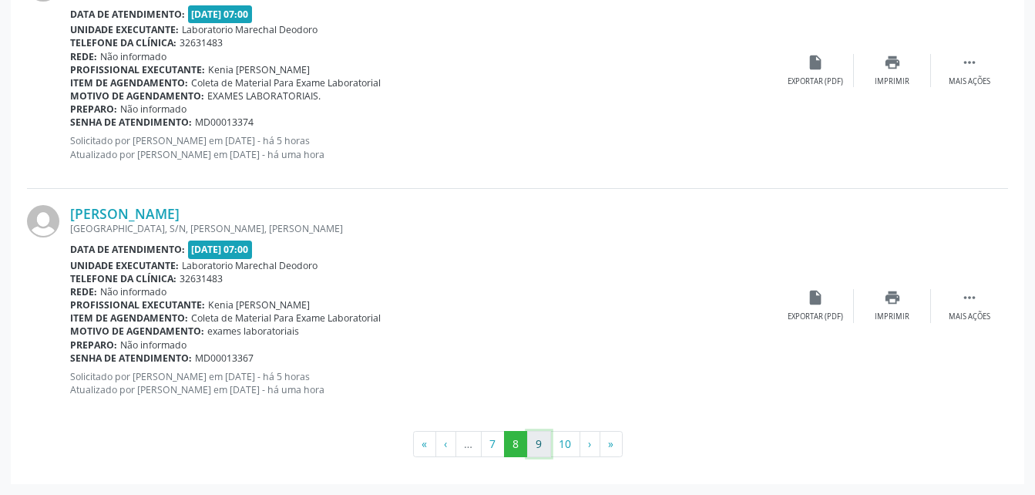
click at [537, 440] on button "9" at bounding box center [539, 444] width 24 height 26
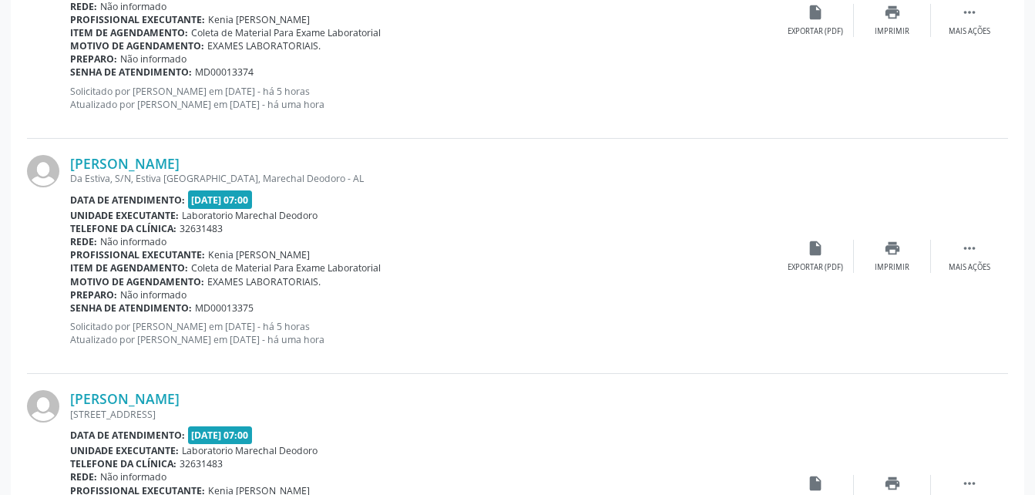
scroll to position [430, 0]
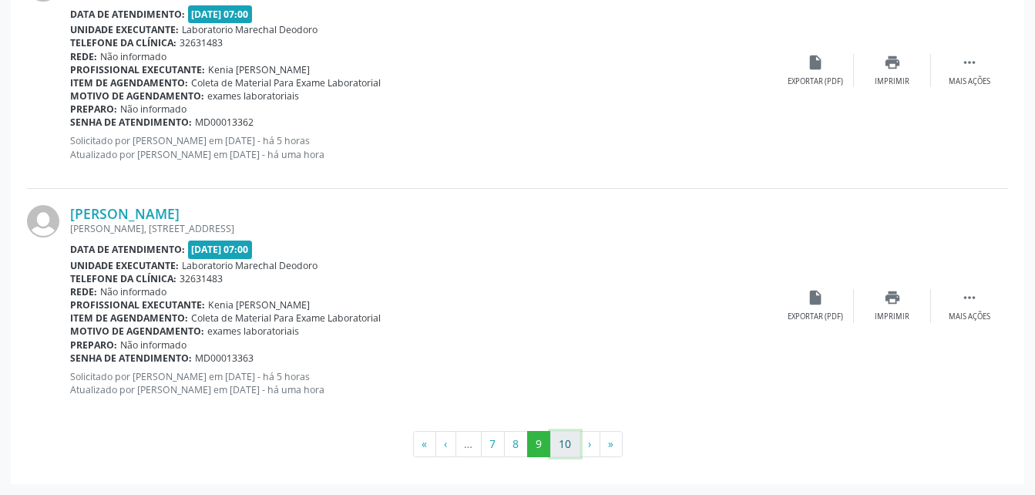
click at [554, 436] on button "10" at bounding box center [565, 444] width 30 height 26
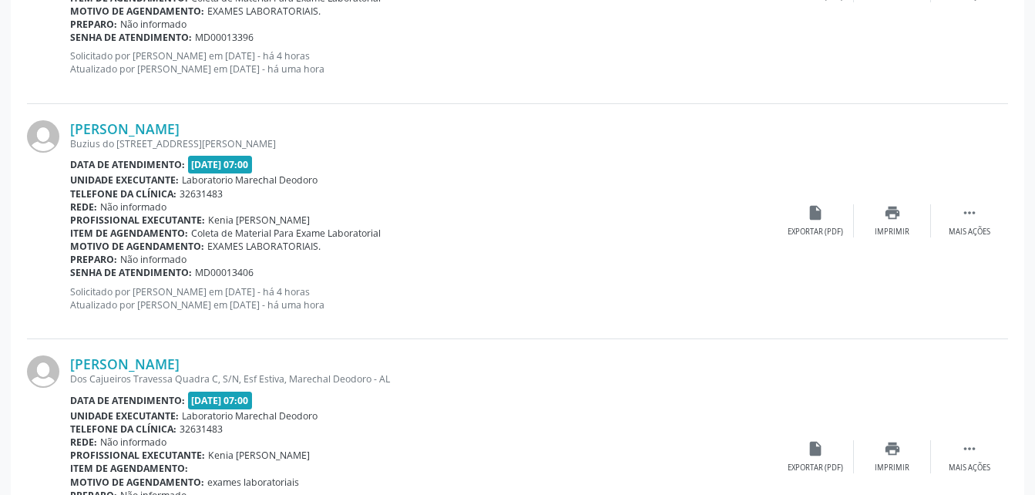
scroll to position [3294, 0]
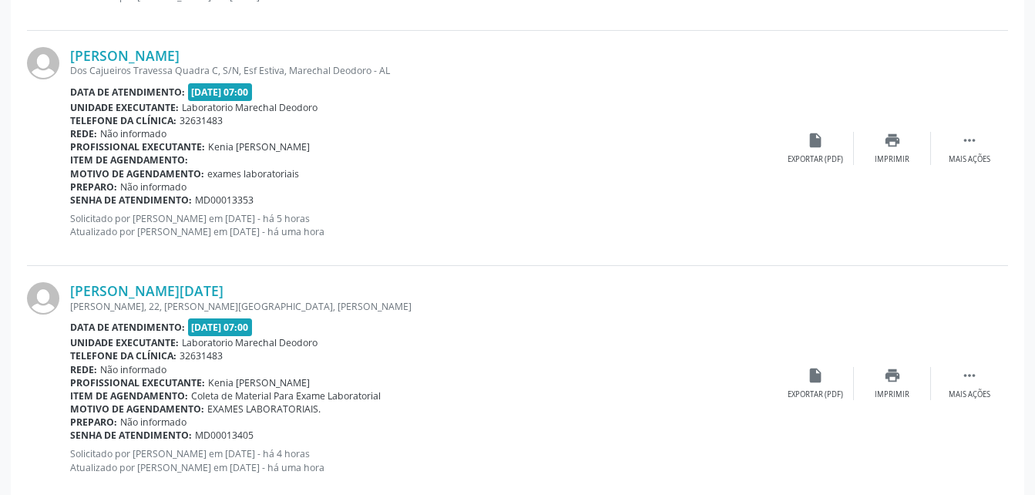
click at [611, 173] on div "Motivo de agendamento: exames laboratoriais" at bounding box center [423, 173] width 707 height 13
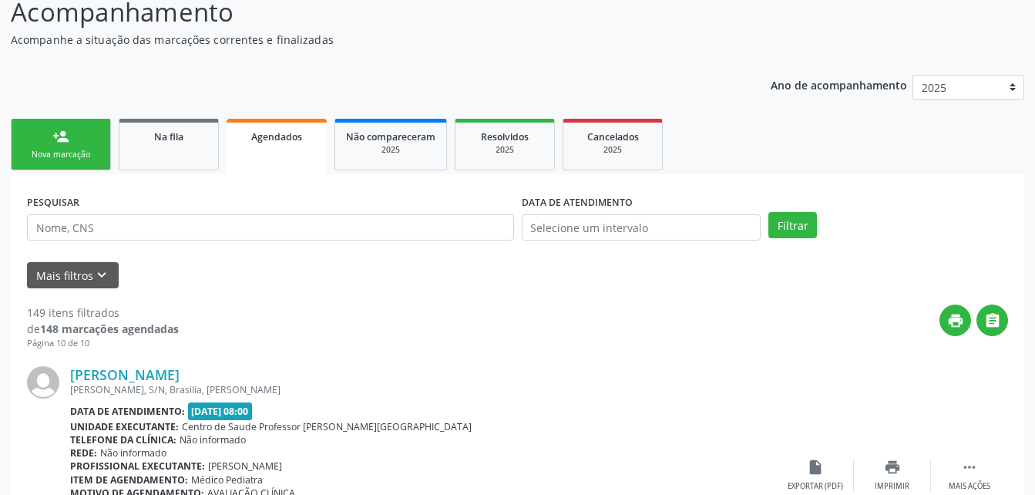
scroll to position [0, 0]
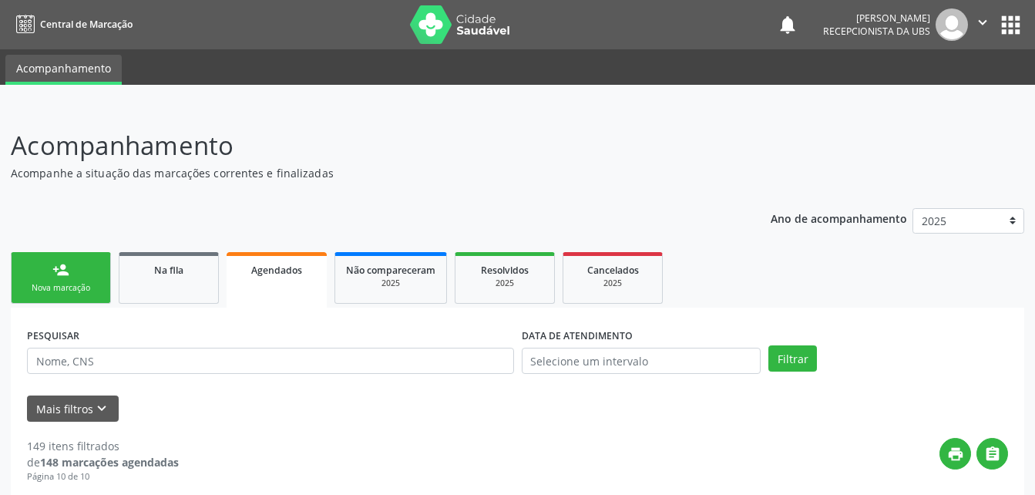
click at [974, 23] on button "" at bounding box center [982, 24] width 29 height 32
click at [957, 91] on link "Sair" at bounding box center [943, 94] width 106 height 22
